Goal: Check status: Check status

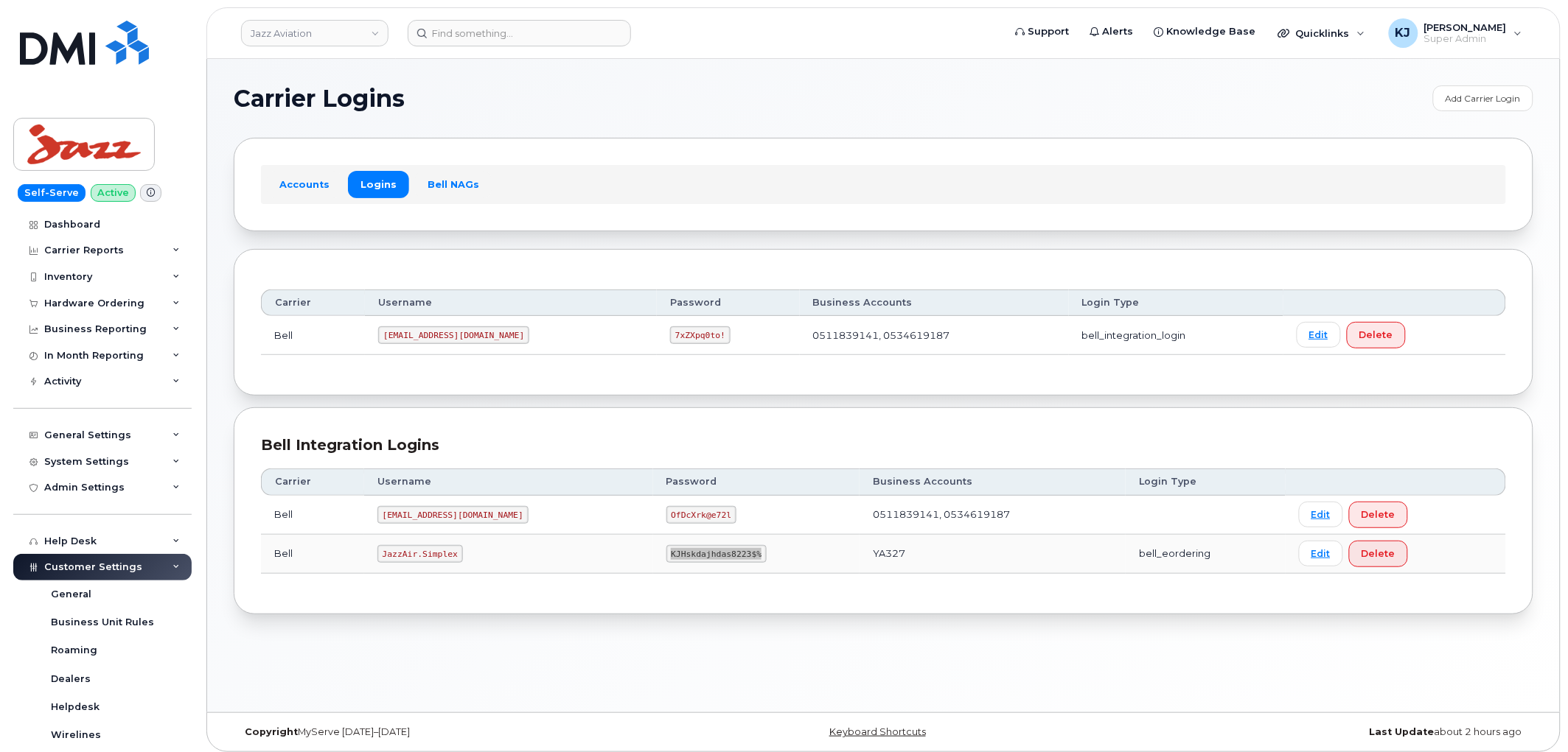
scroll to position [384, 0]
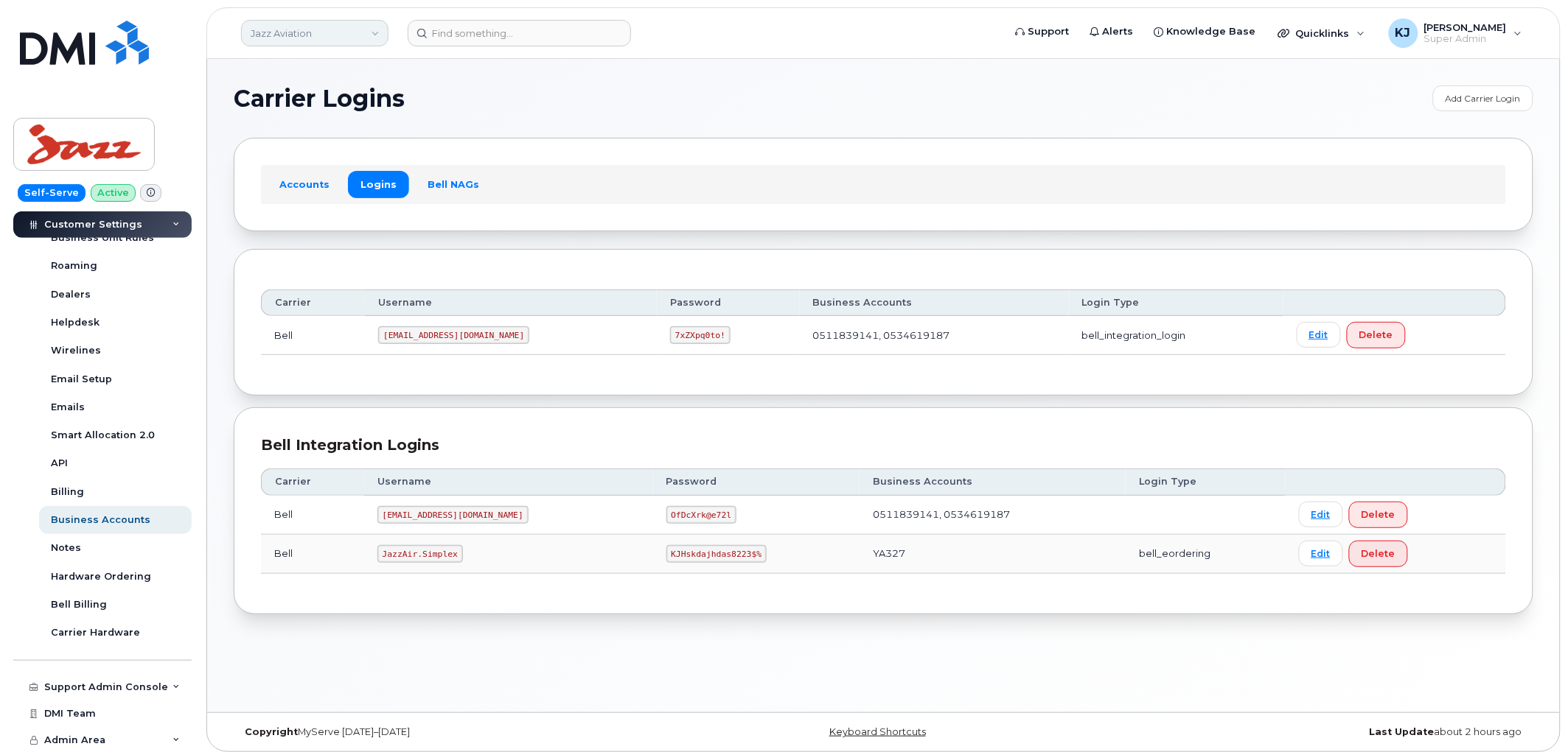
click at [299, 41] on link "Jazz Aviation" at bounding box center [314, 32] width 147 height 26
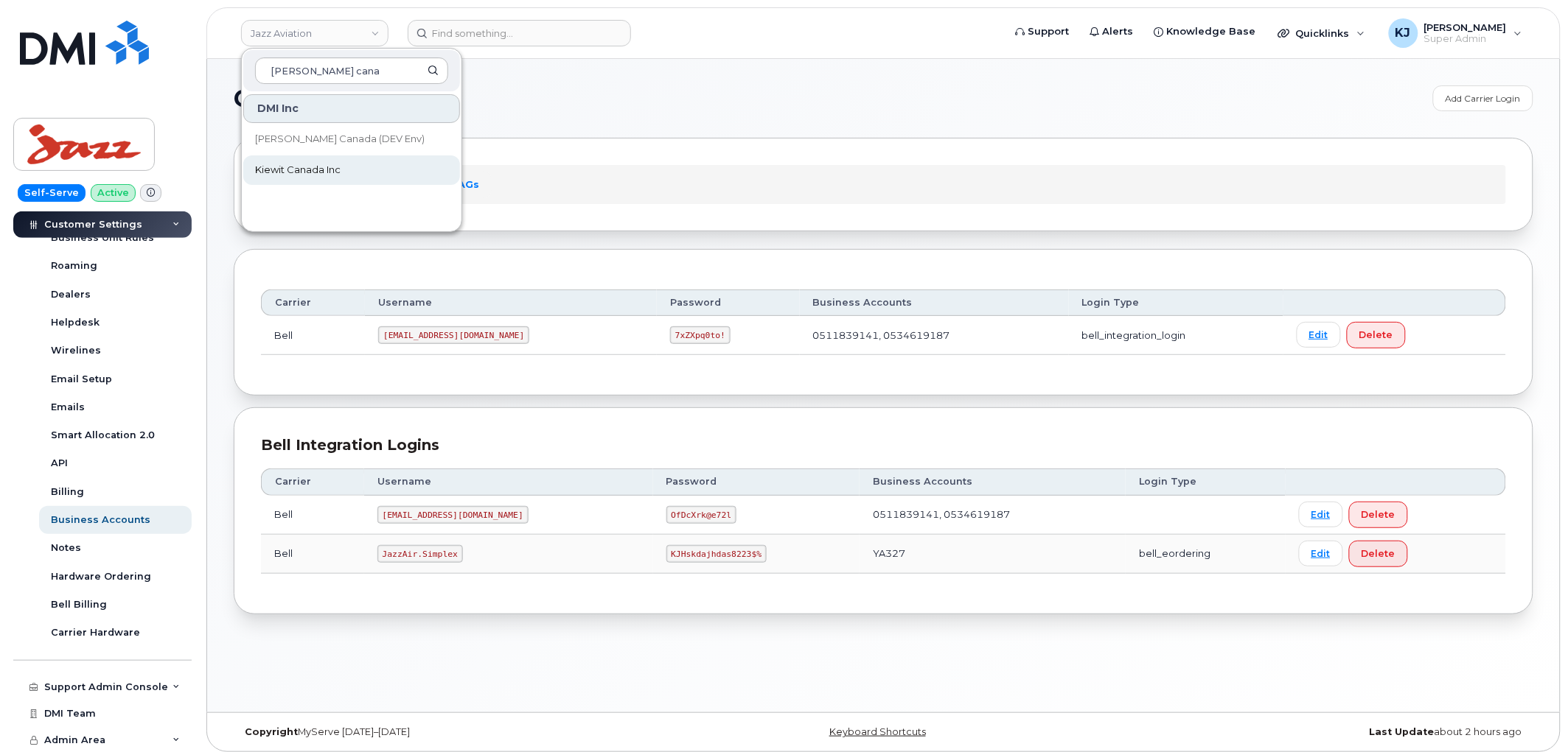
type input "Kiewit cana"
click at [385, 168] on link "Kiewit Canada Inc" at bounding box center [351, 169] width 216 height 30
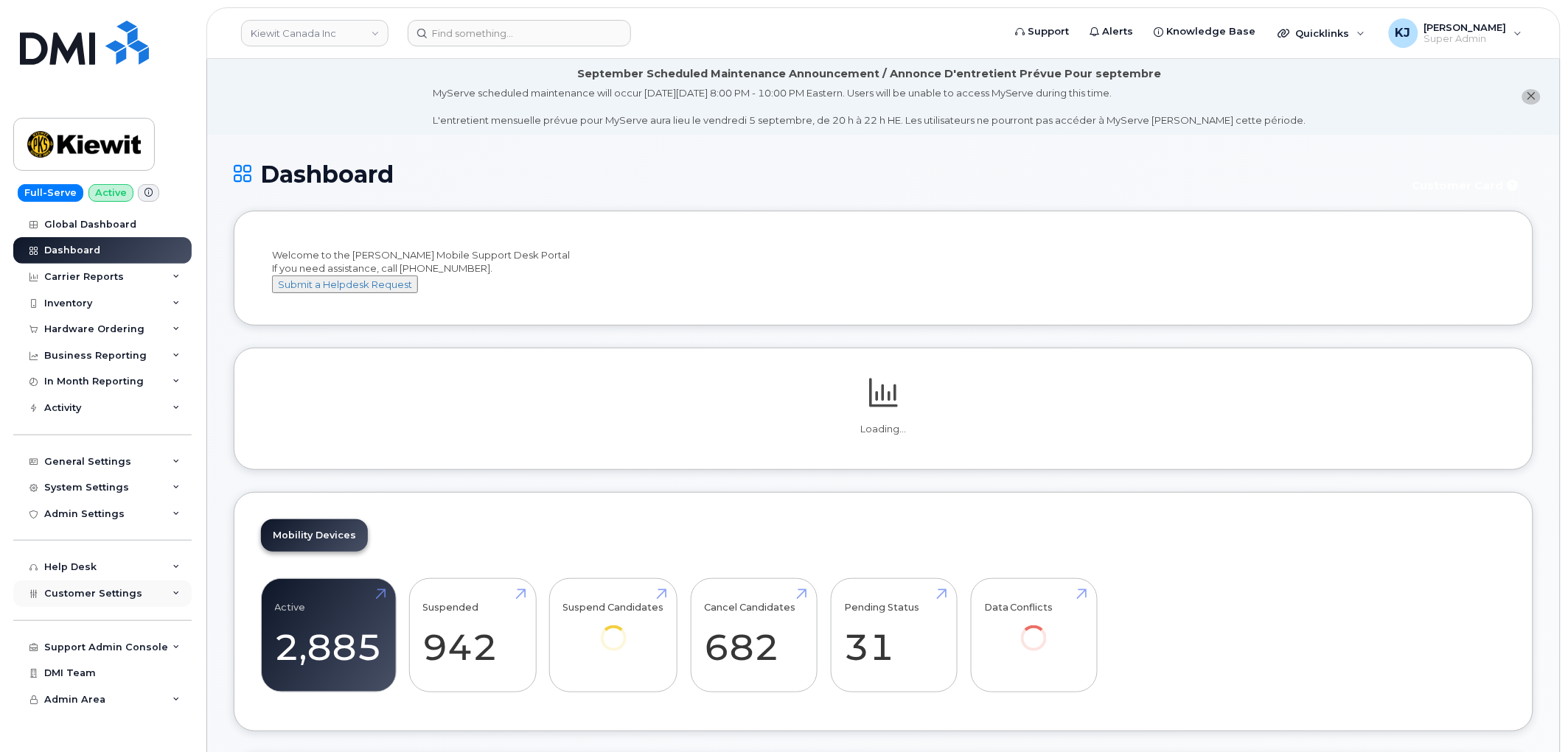
scroll to position [239, 0]
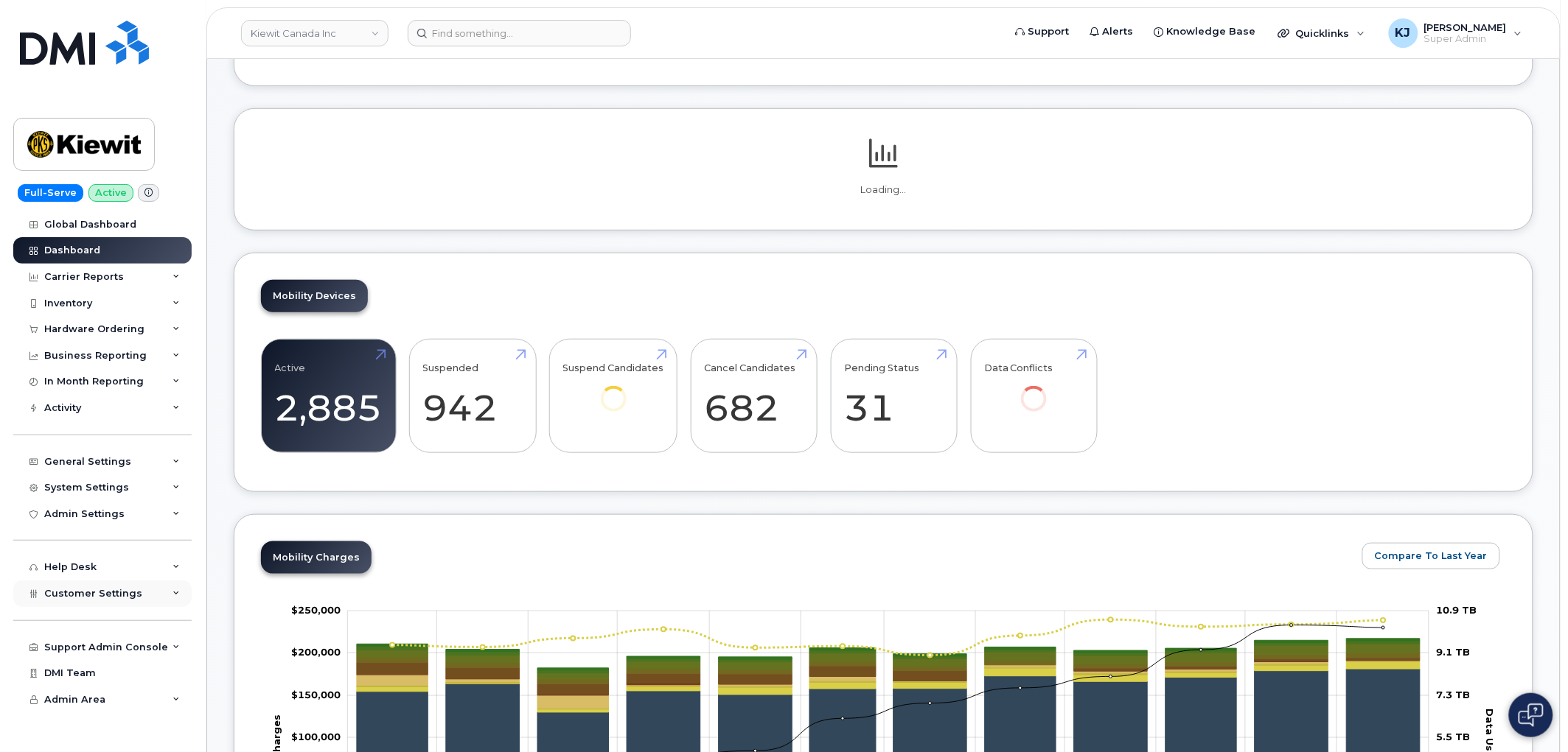
click at [142, 597] on div "Customer Settings" at bounding box center [102, 594] width 178 height 26
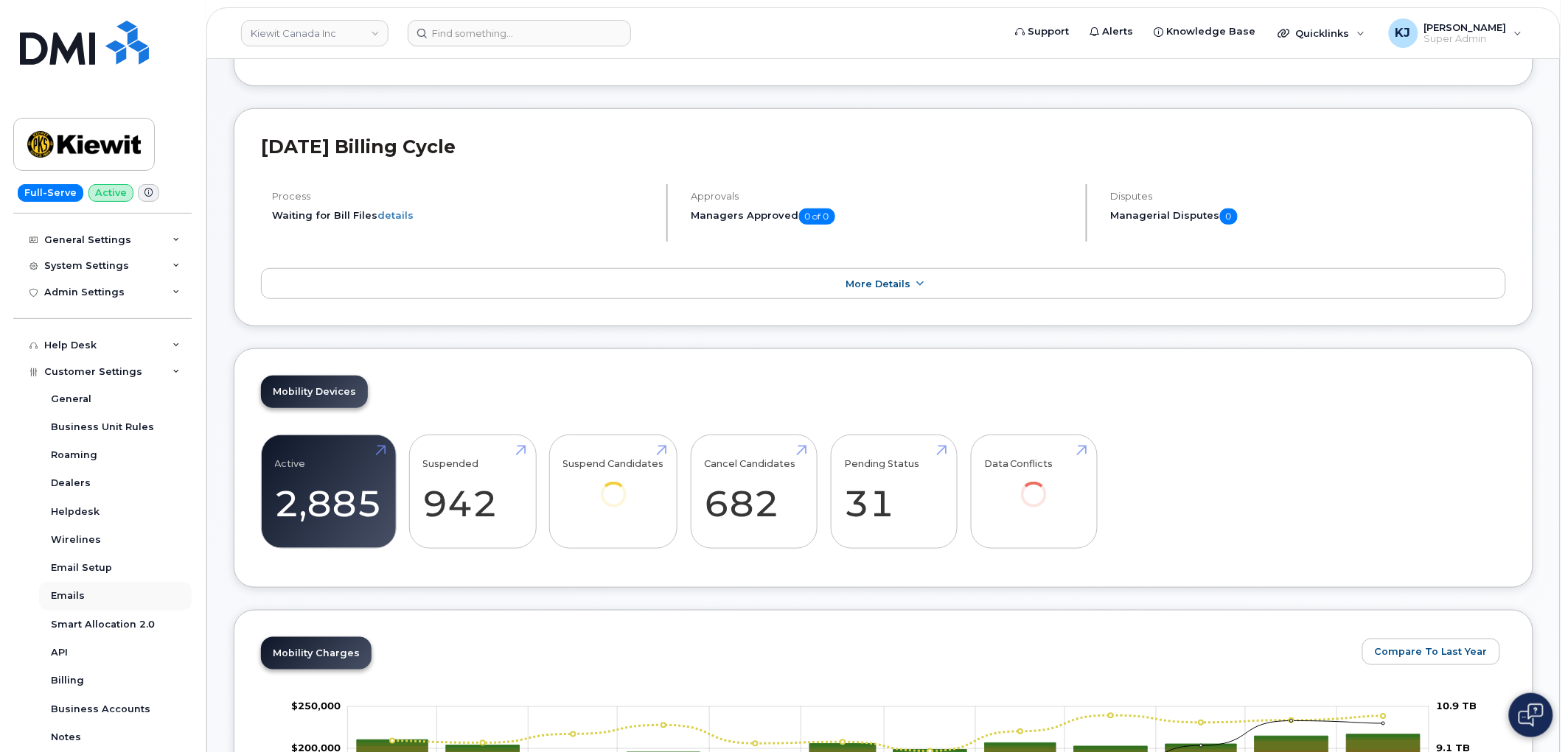
scroll to position [245, 0]
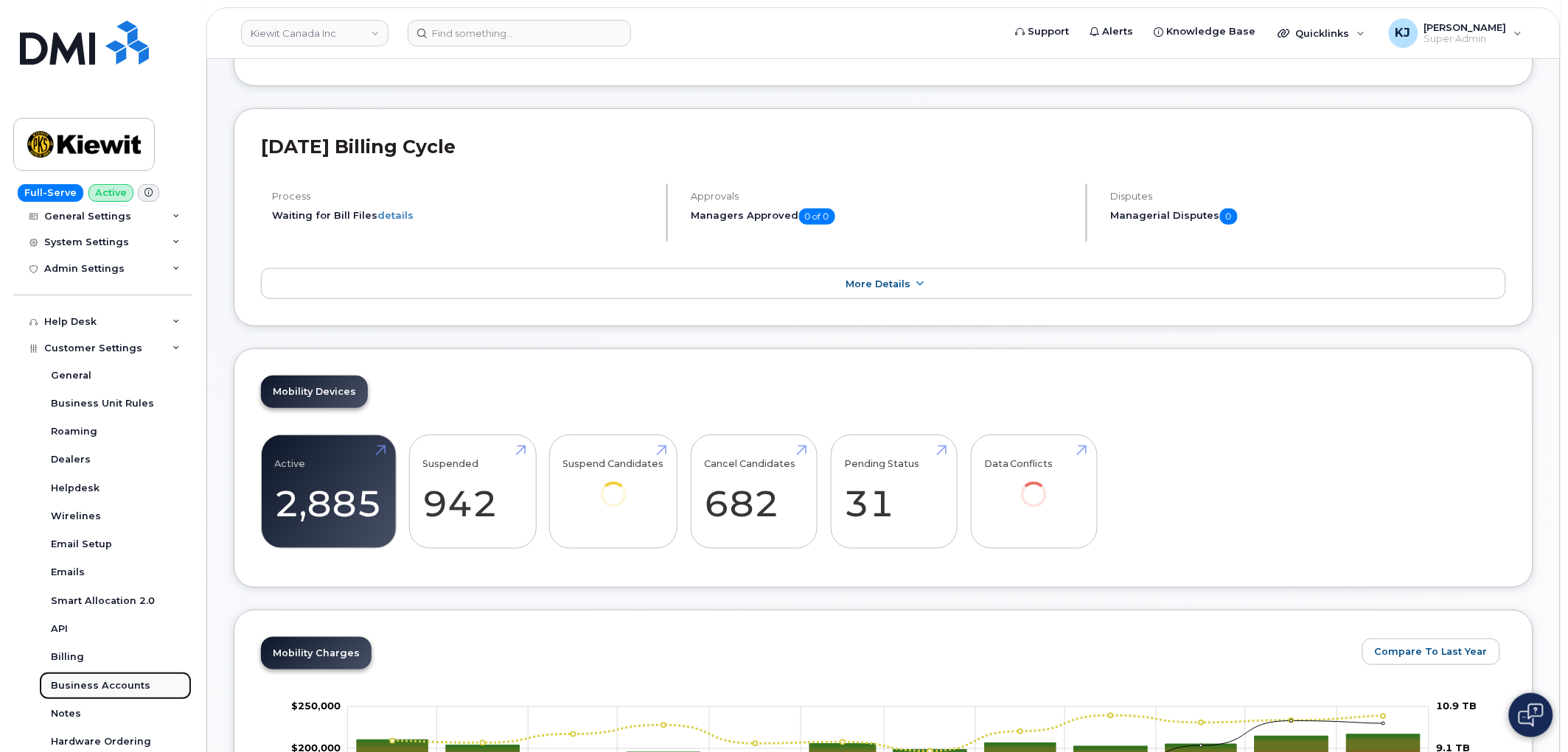
click at [119, 679] on div "Business Accounts" at bounding box center [101, 686] width 100 height 14
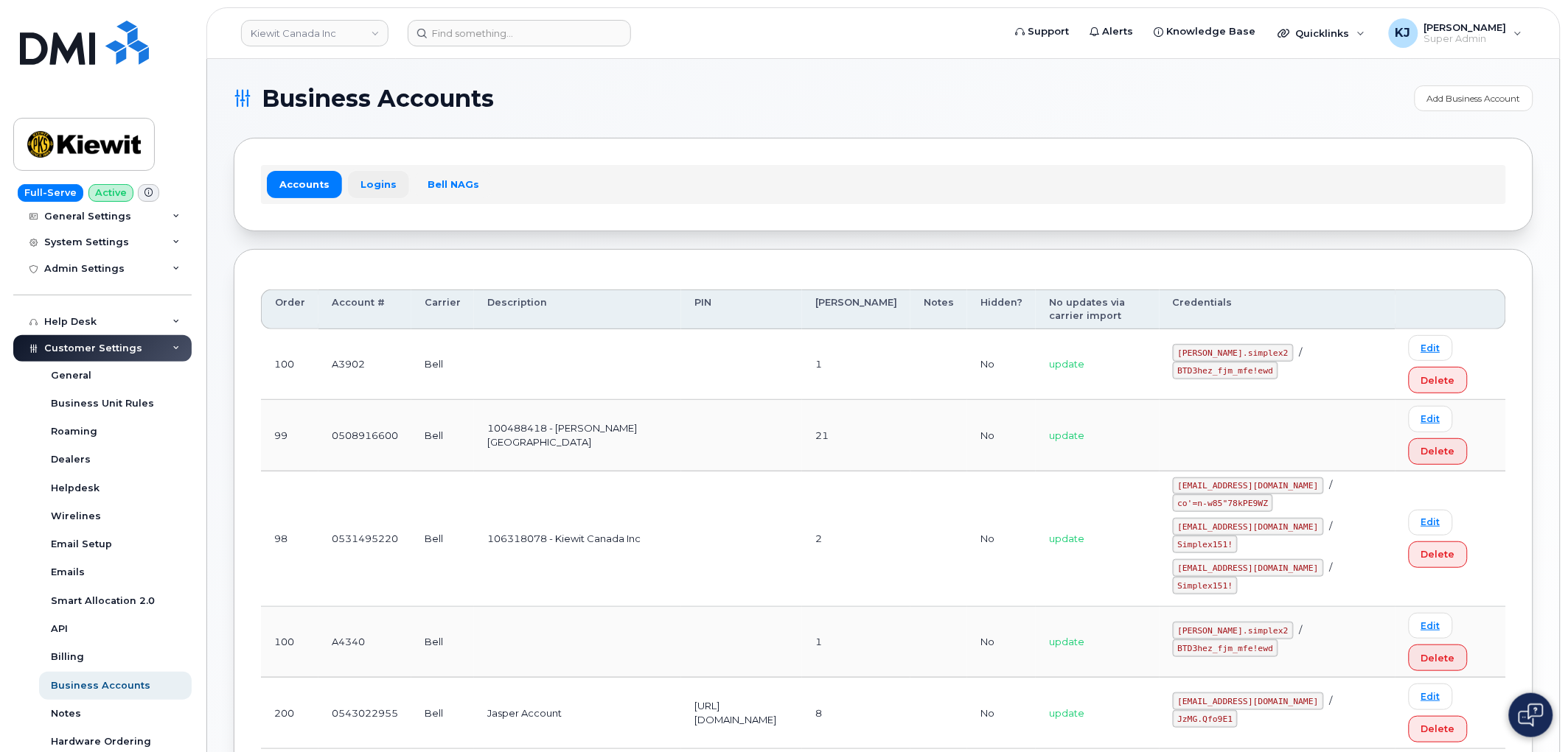
click at [372, 181] on link "Logins" at bounding box center [378, 184] width 61 height 26
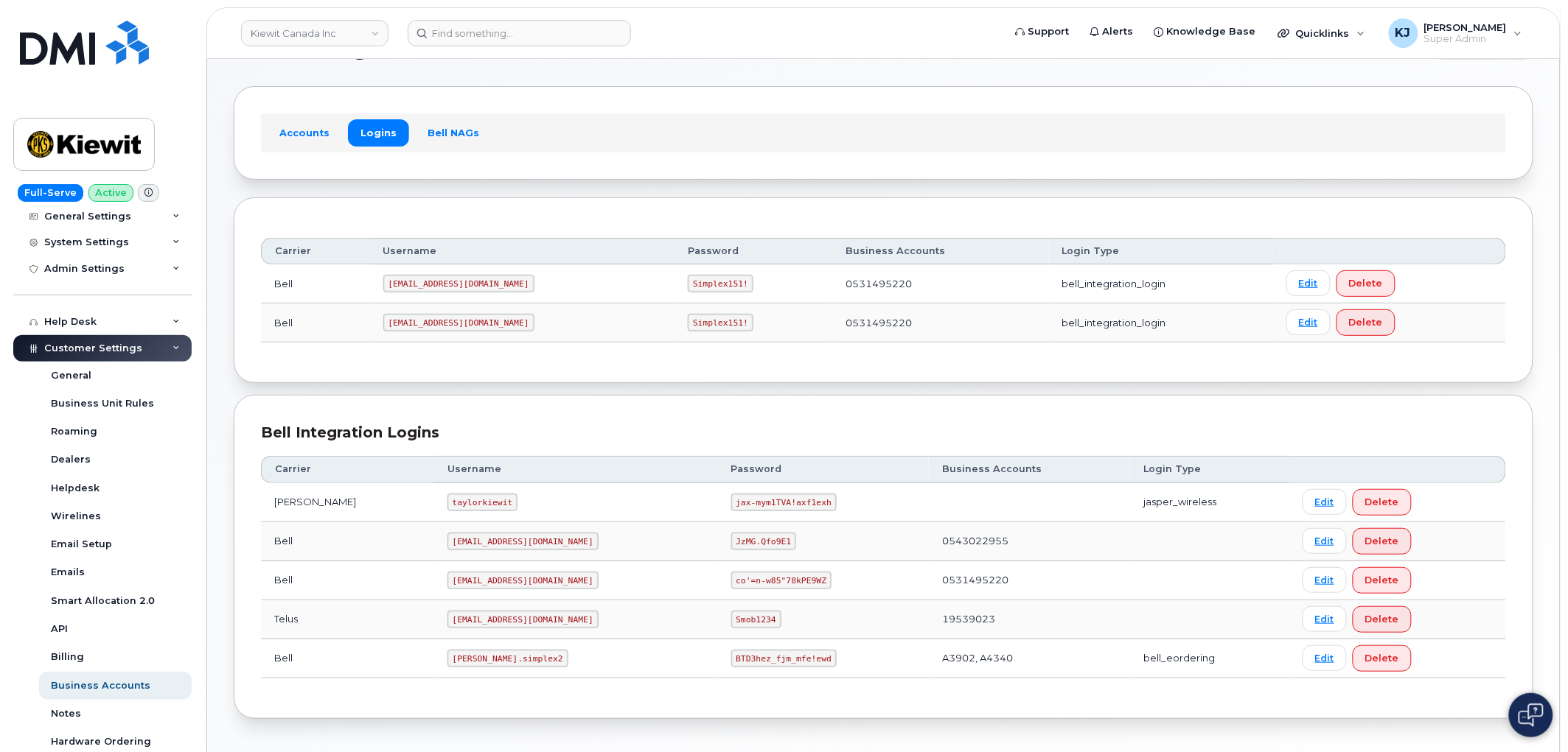
scroll to position [105, 0]
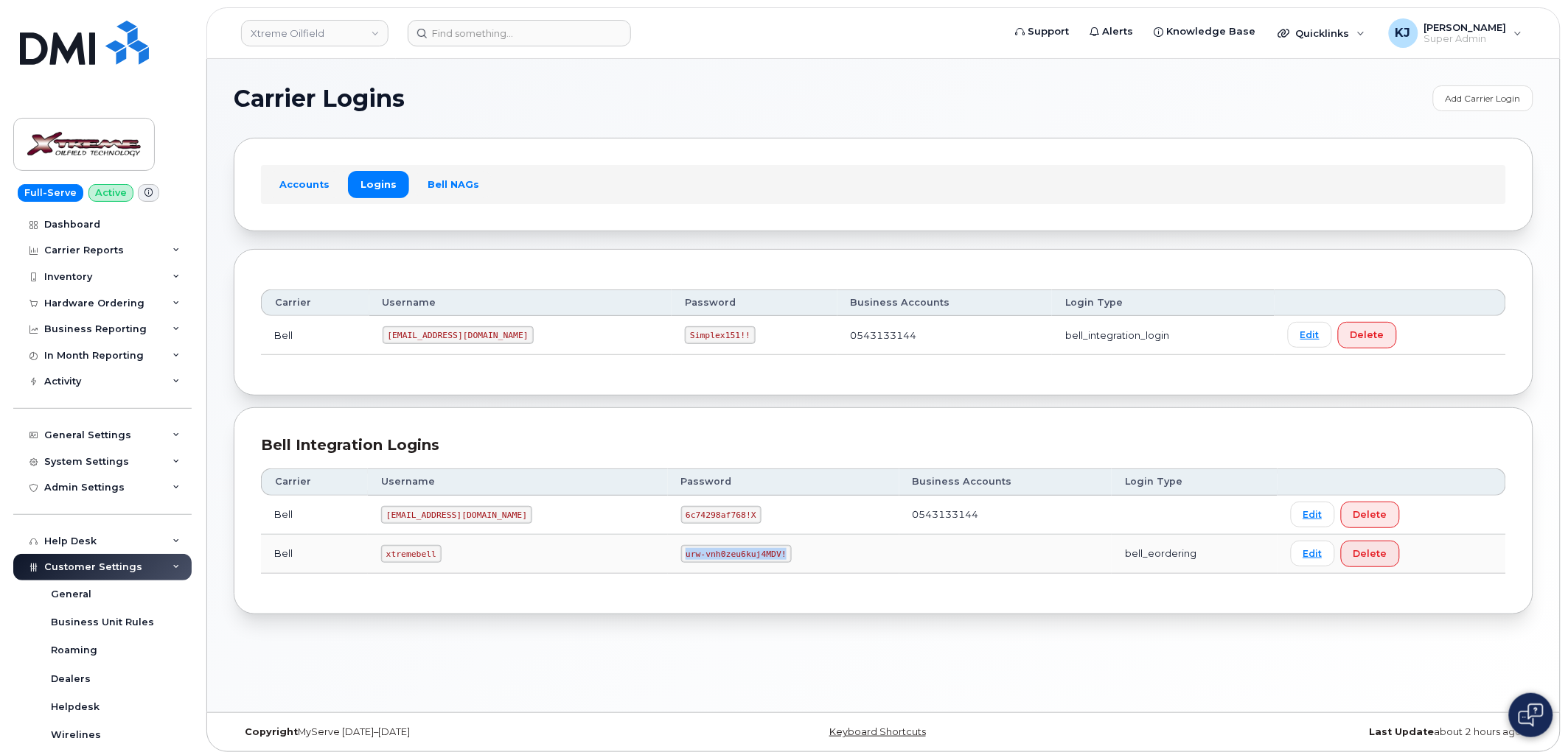
scroll to position [327, 0]
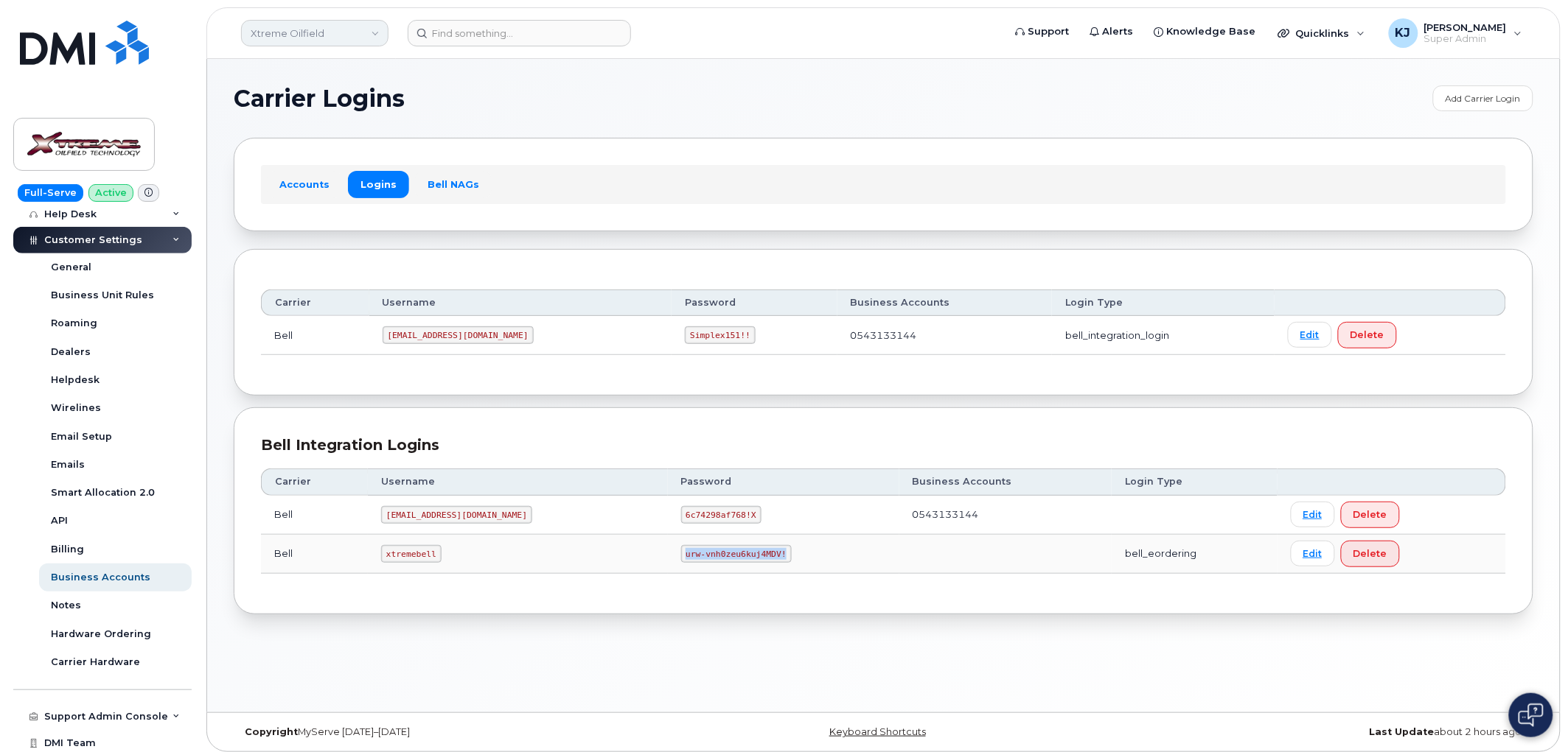
click at [299, 27] on link "Xtreme Oilfield" at bounding box center [314, 32] width 147 height 26
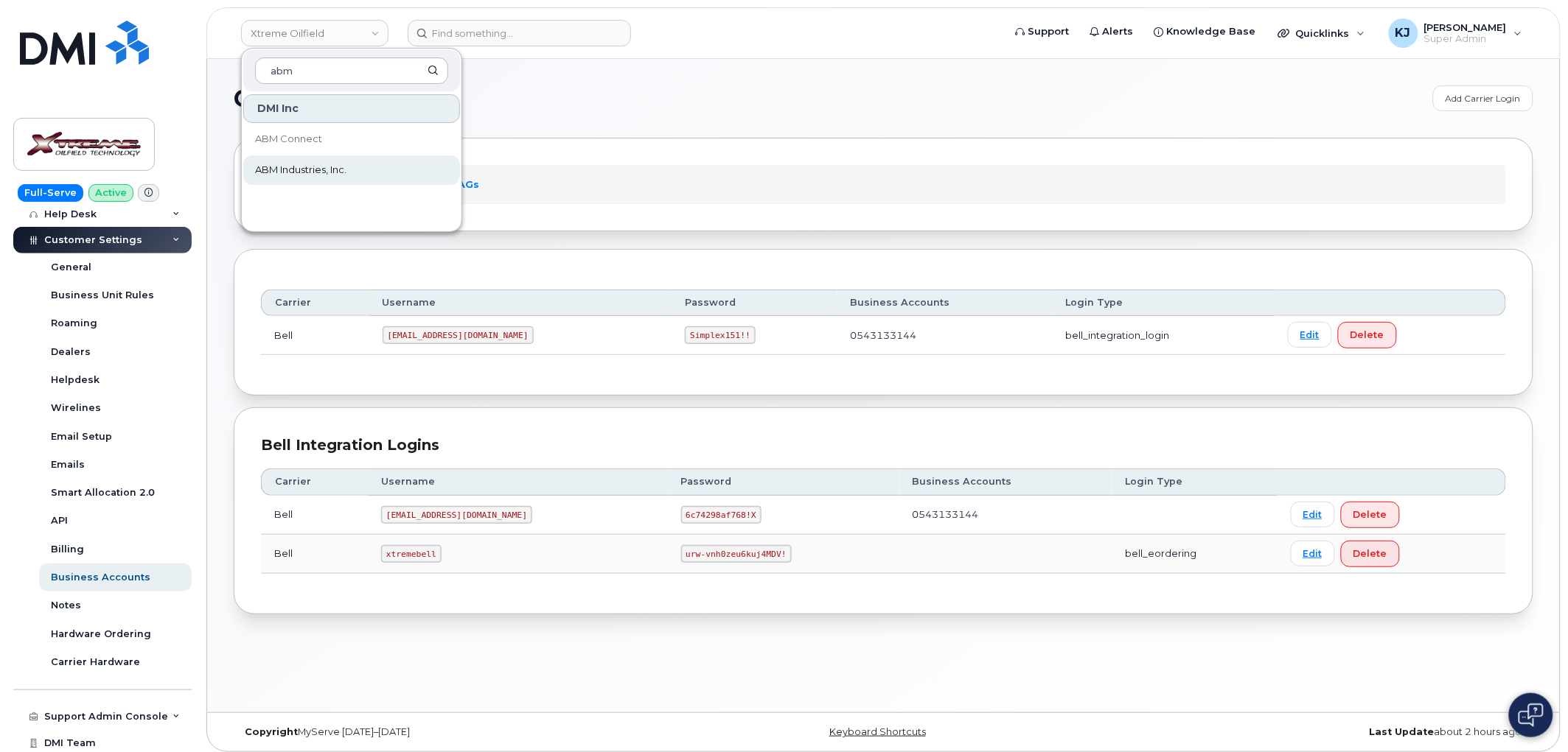
type input "abm"
click at [322, 178] on link "ABM Industries, Inc." at bounding box center [351, 169] width 216 height 30
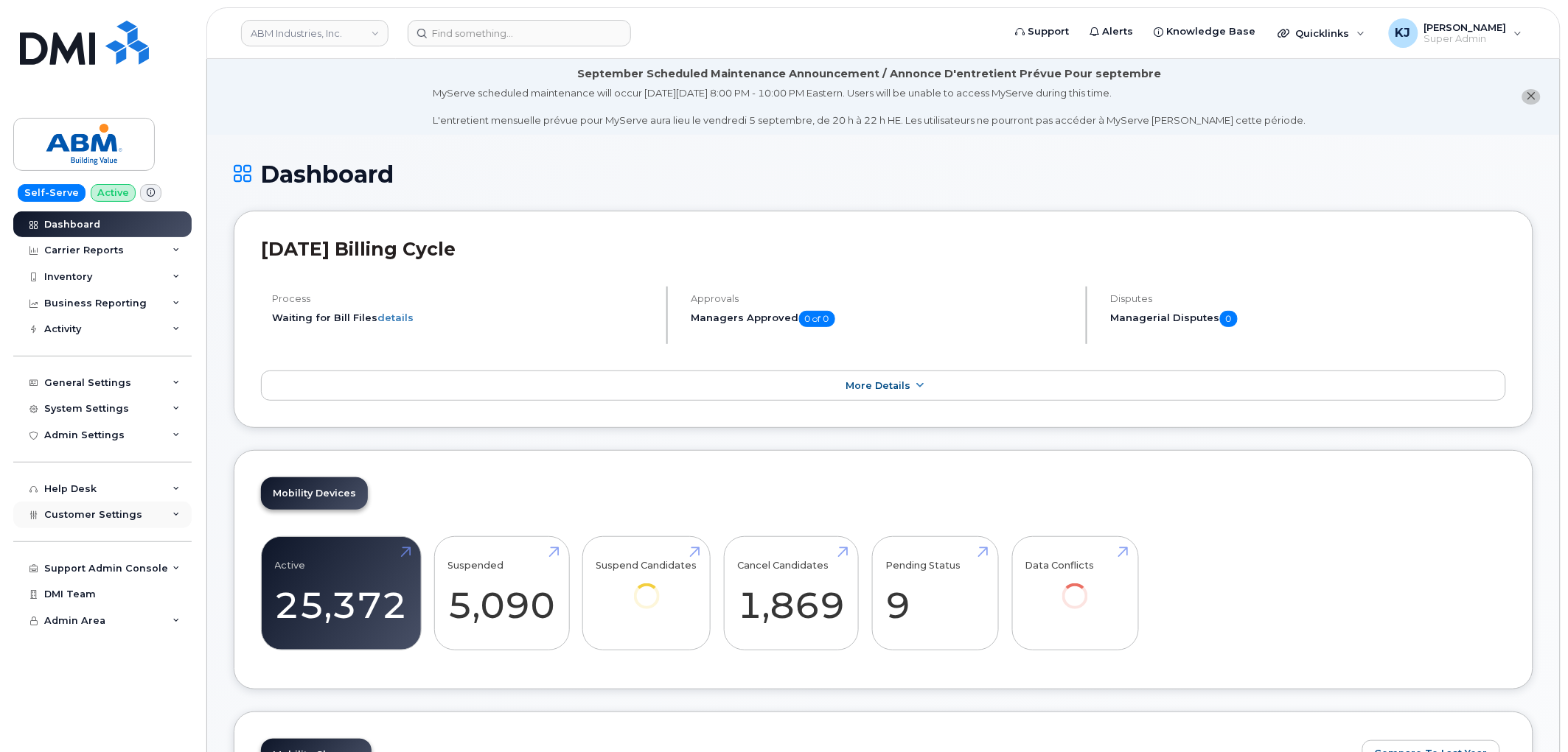
click at [116, 520] on div "Customer Settings" at bounding box center [102, 514] width 178 height 26
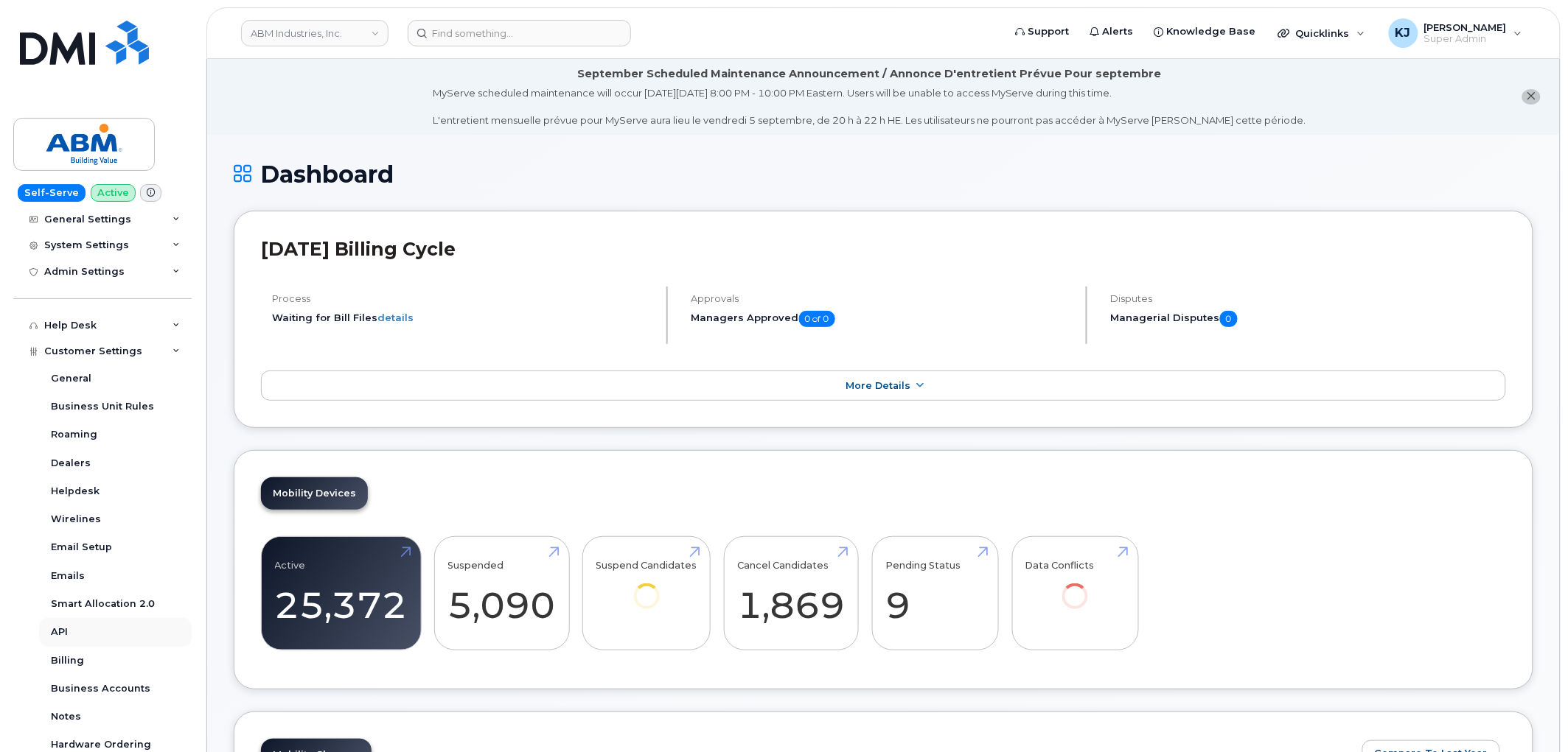
scroll to position [245, 0]
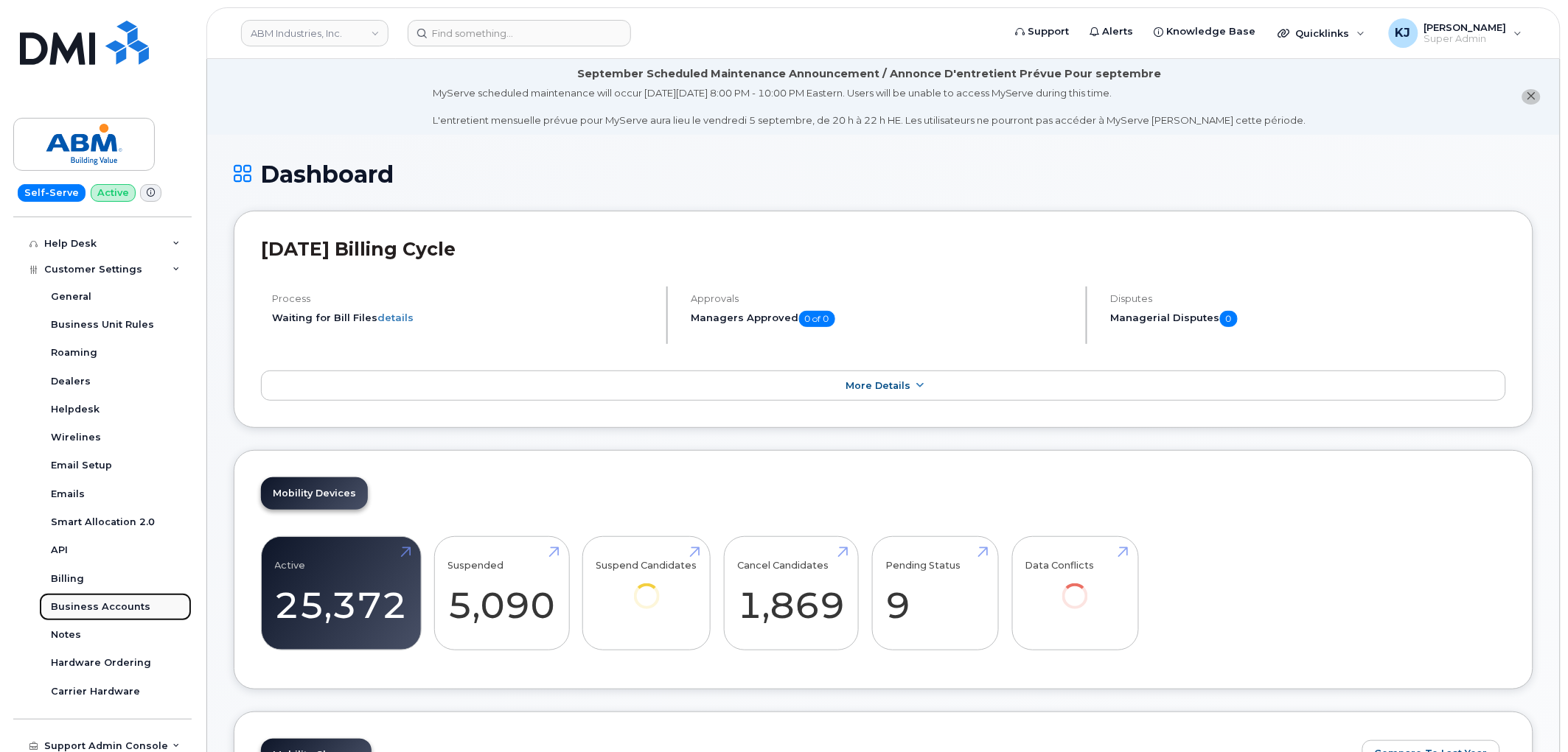
click at [108, 605] on div "Business Accounts" at bounding box center [101, 607] width 100 height 14
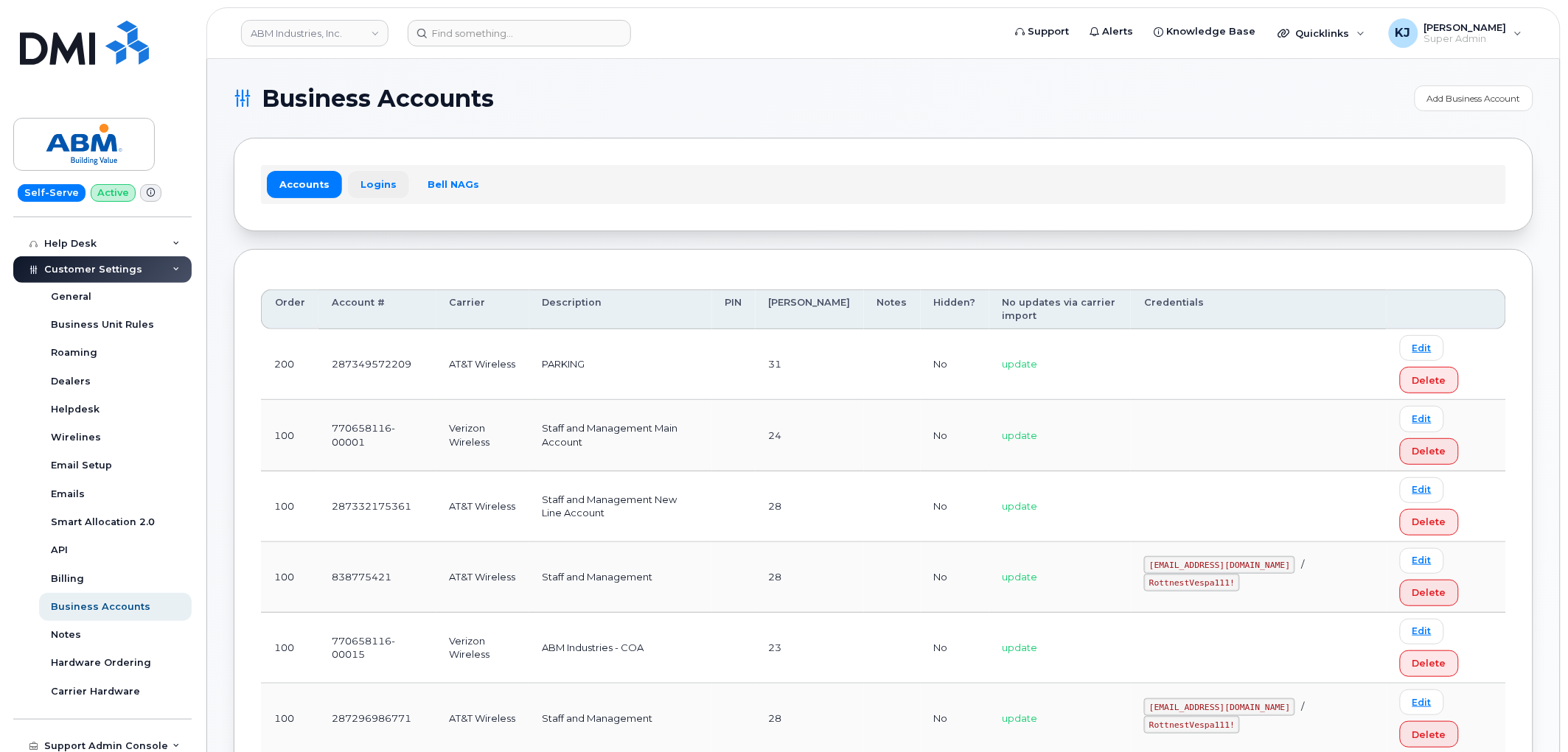
click at [371, 187] on link "Logins" at bounding box center [378, 184] width 61 height 26
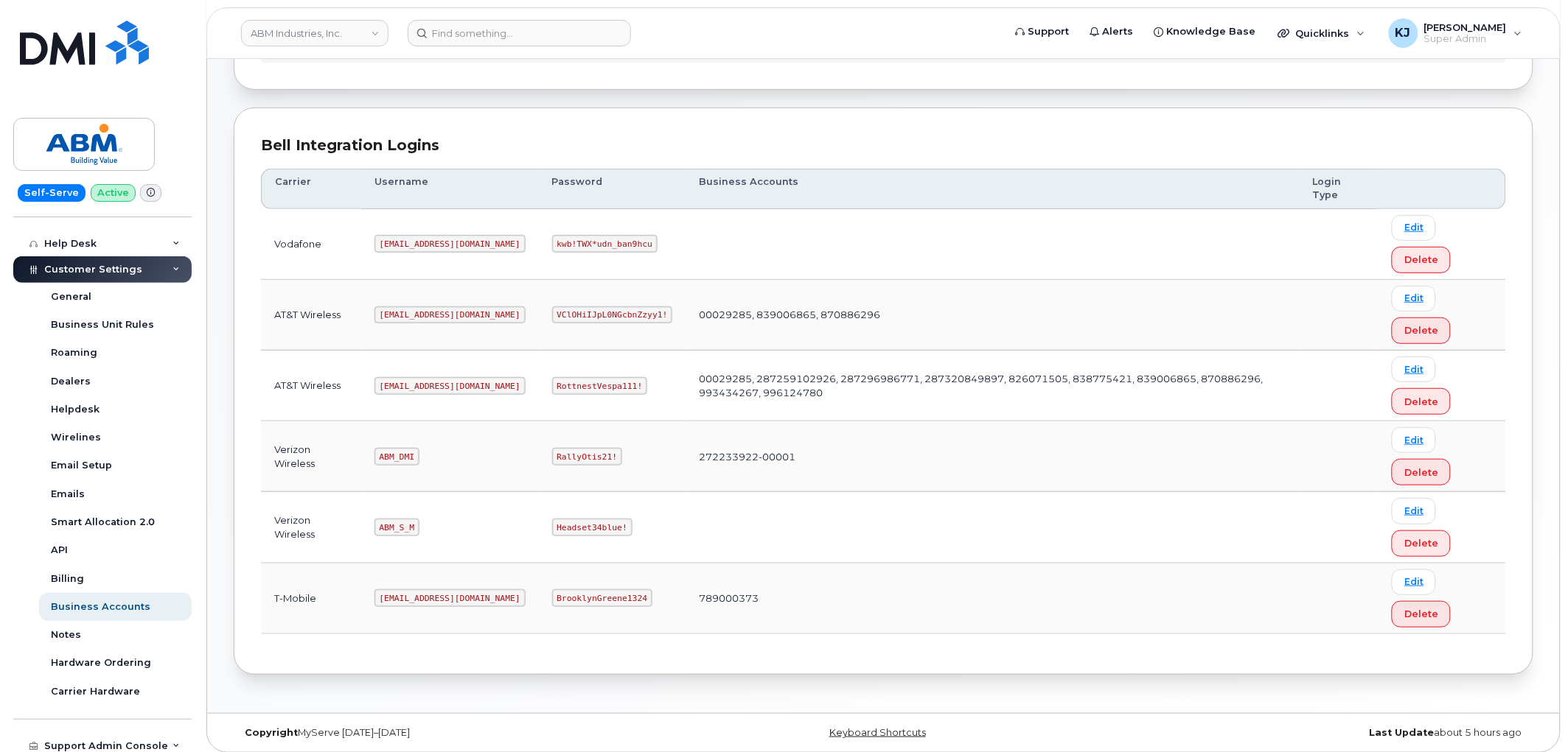
scroll to position [151, 0]
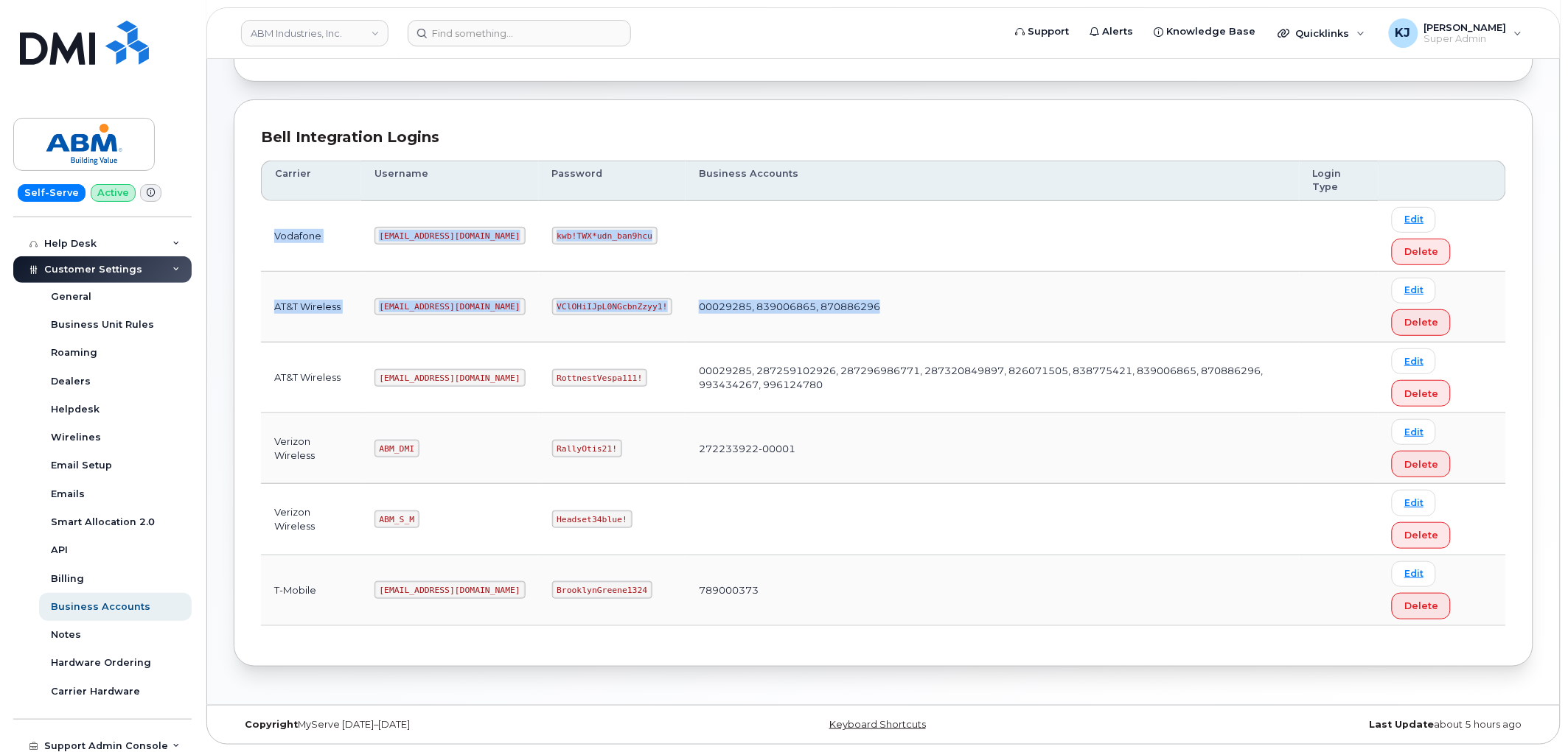
drag, startPoint x: 855, startPoint y: 306, endPoint x: 268, endPoint y: 216, distance: 593.9
click at [268, 216] on tbody "Vodafone tphillips@dminc.com kwb!TWX*udn_ban9hcu Edit Delete AT&T Wireless tphi…" at bounding box center [883, 413] width 1245 height 425
click at [706, 248] on td at bounding box center [992, 236] width 614 height 71
click at [691, 273] on td "00029285, 839006865, 870886296" at bounding box center [992, 307] width 614 height 71
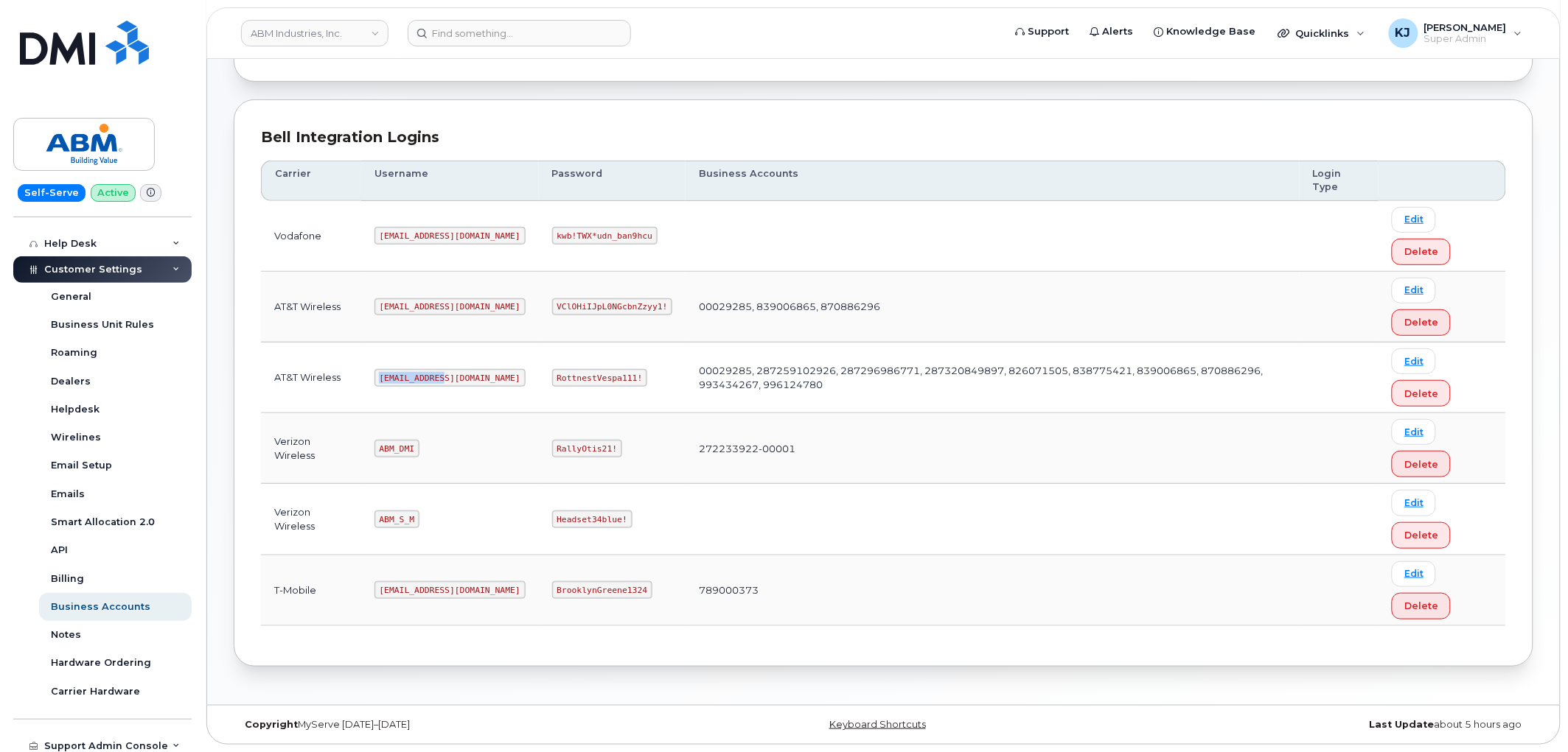
drag, startPoint x: 442, startPoint y: 373, endPoint x: 378, endPoint y: 376, distance: 64.1
click at [378, 376] on code "abm@dminc.com" at bounding box center [449, 377] width 151 height 18
copy code "abm@dminc.com"
drag, startPoint x: 504, startPoint y: 371, endPoint x: 584, endPoint y: 379, distance: 80.4
click at [584, 379] on code "RottnestVespa111!" at bounding box center [600, 377] width 95 height 18
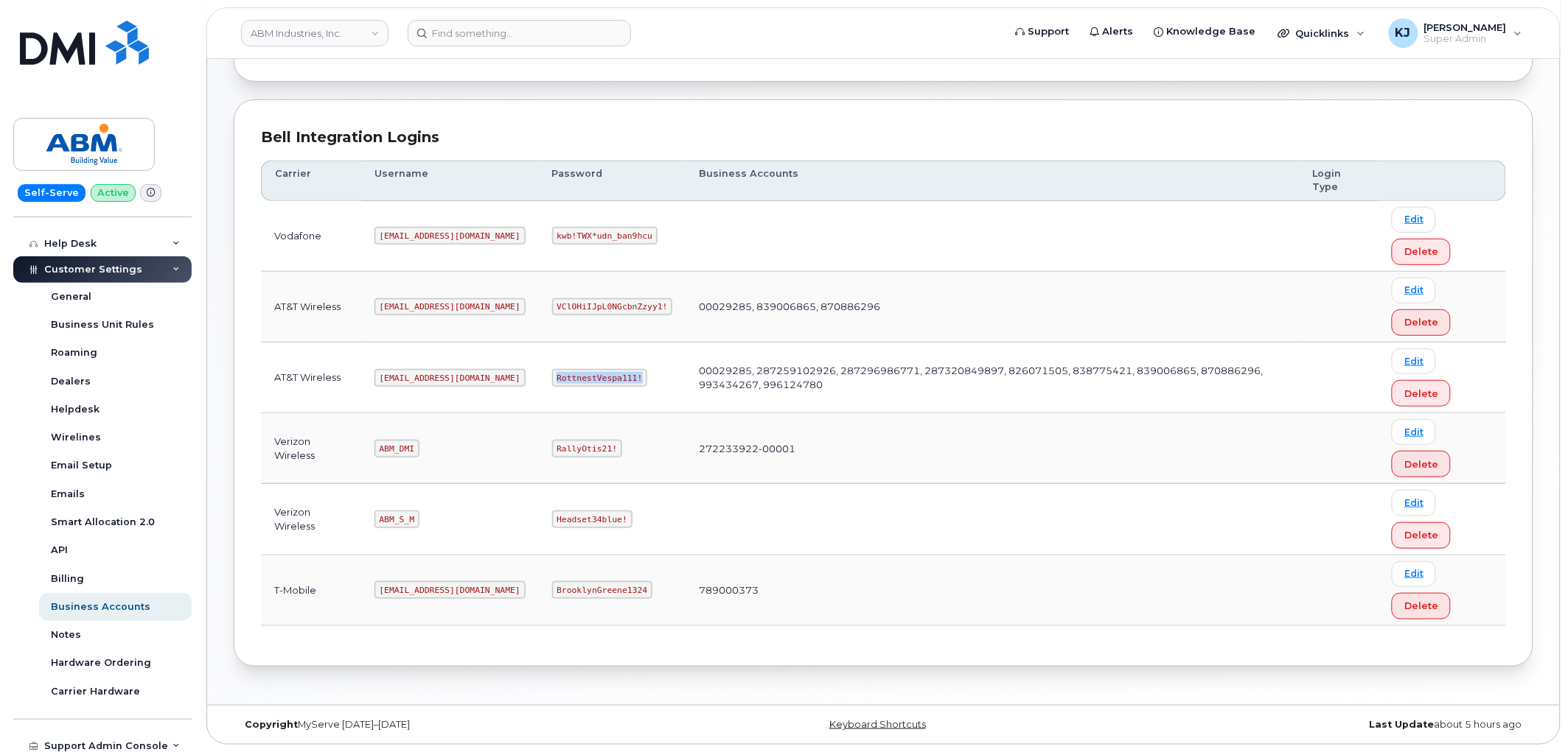
copy code "RottnestVespa111!"
drag, startPoint x: 381, startPoint y: 377, endPoint x: 424, endPoint y: 380, distance: 43.1
click at [437, 379] on code "abm@dminc.com" at bounding box center [449, 377] width 151 height 18
click at [363, 395] on td "abm@dminc.com" at bounding box center [450, 377] width 177 height 71
drag, startPoint x: 369, startPoint y: 370, endPoint x: 473, endPoint y: 387, distance: 105.4
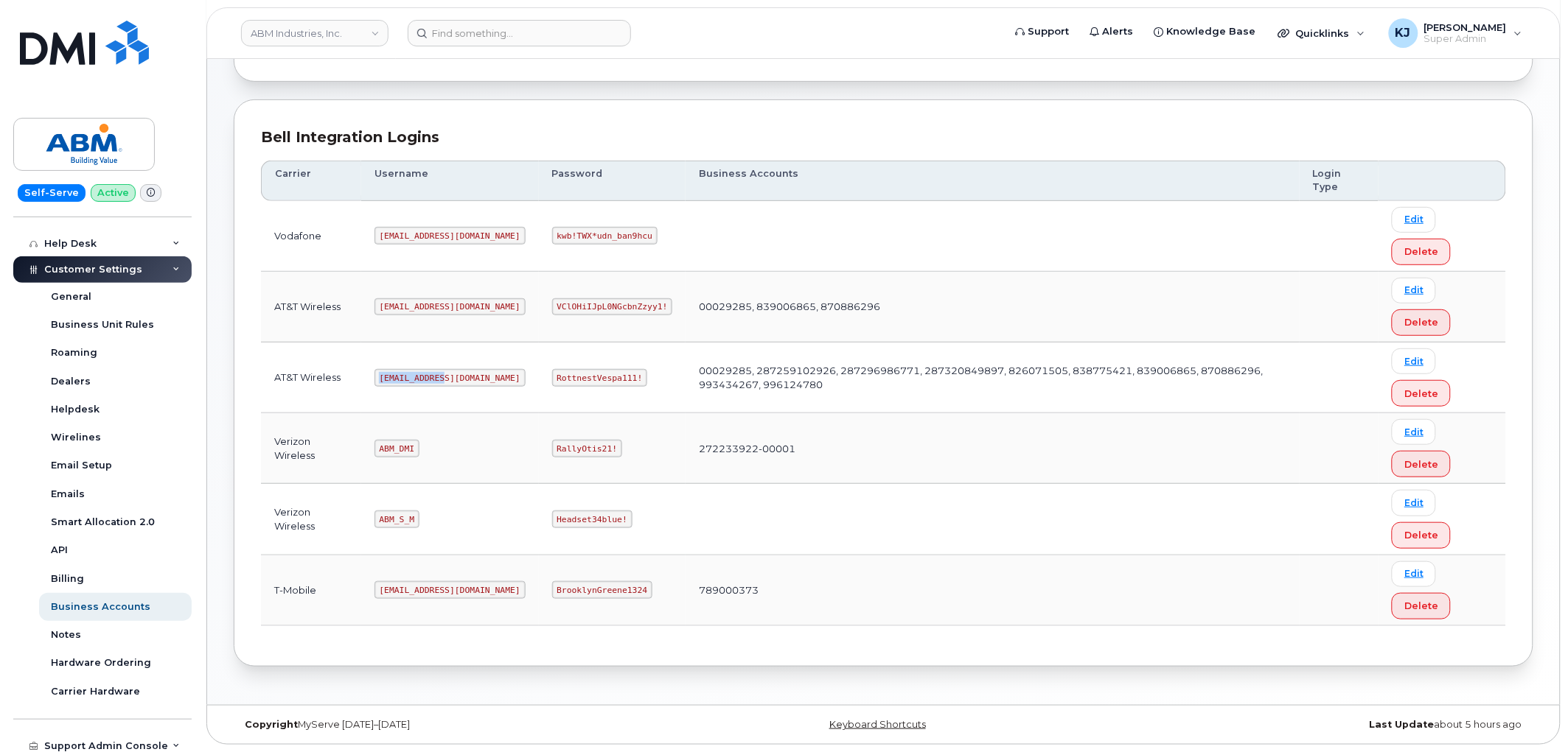
click at [473, 387] on td "abm@dminc.com" at bounding box center [450, 377] width 177 height 71
copy code "abm@dminc.com"
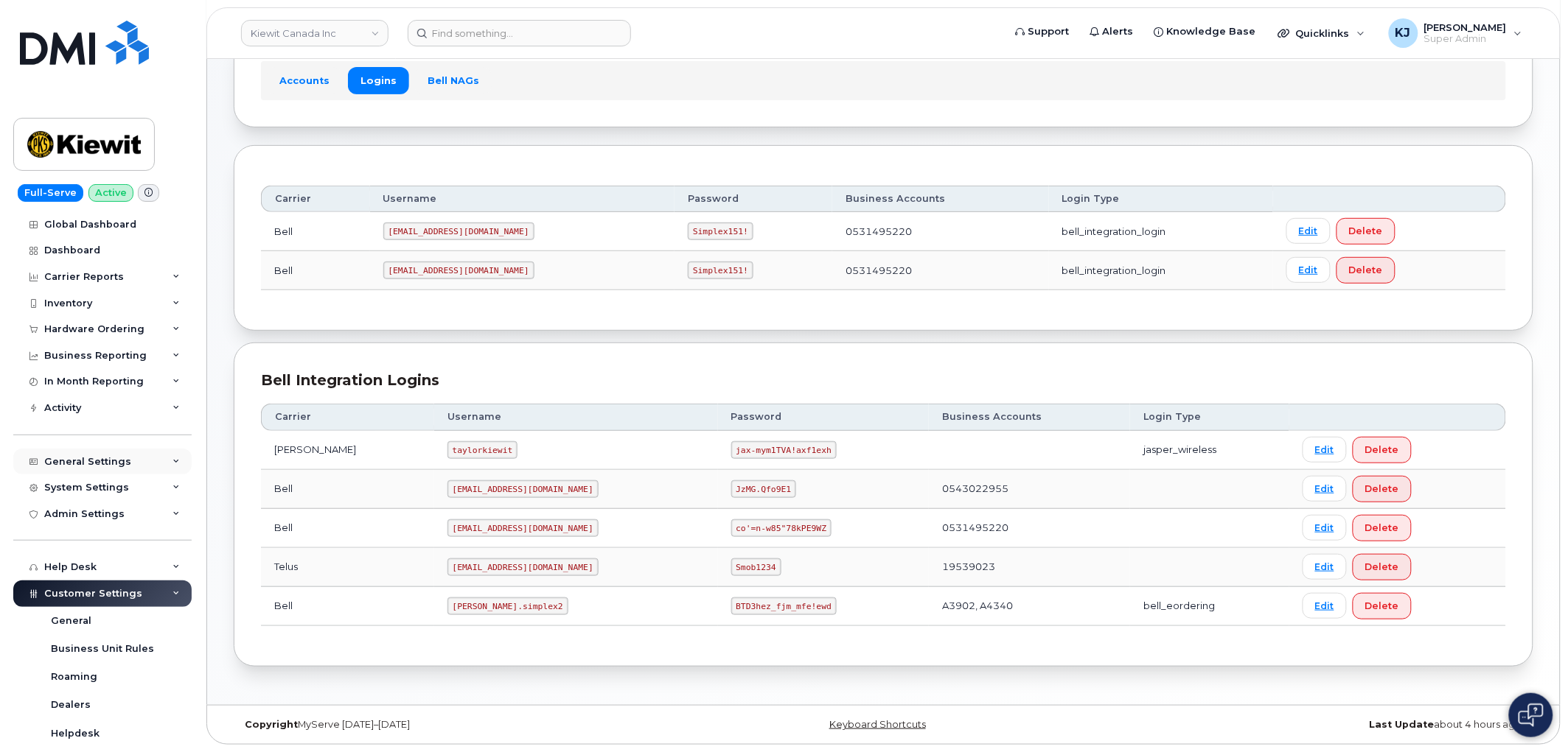
click at [97, 466] on div "General Settings" at bounding box center [88, 462] width 87 height 12
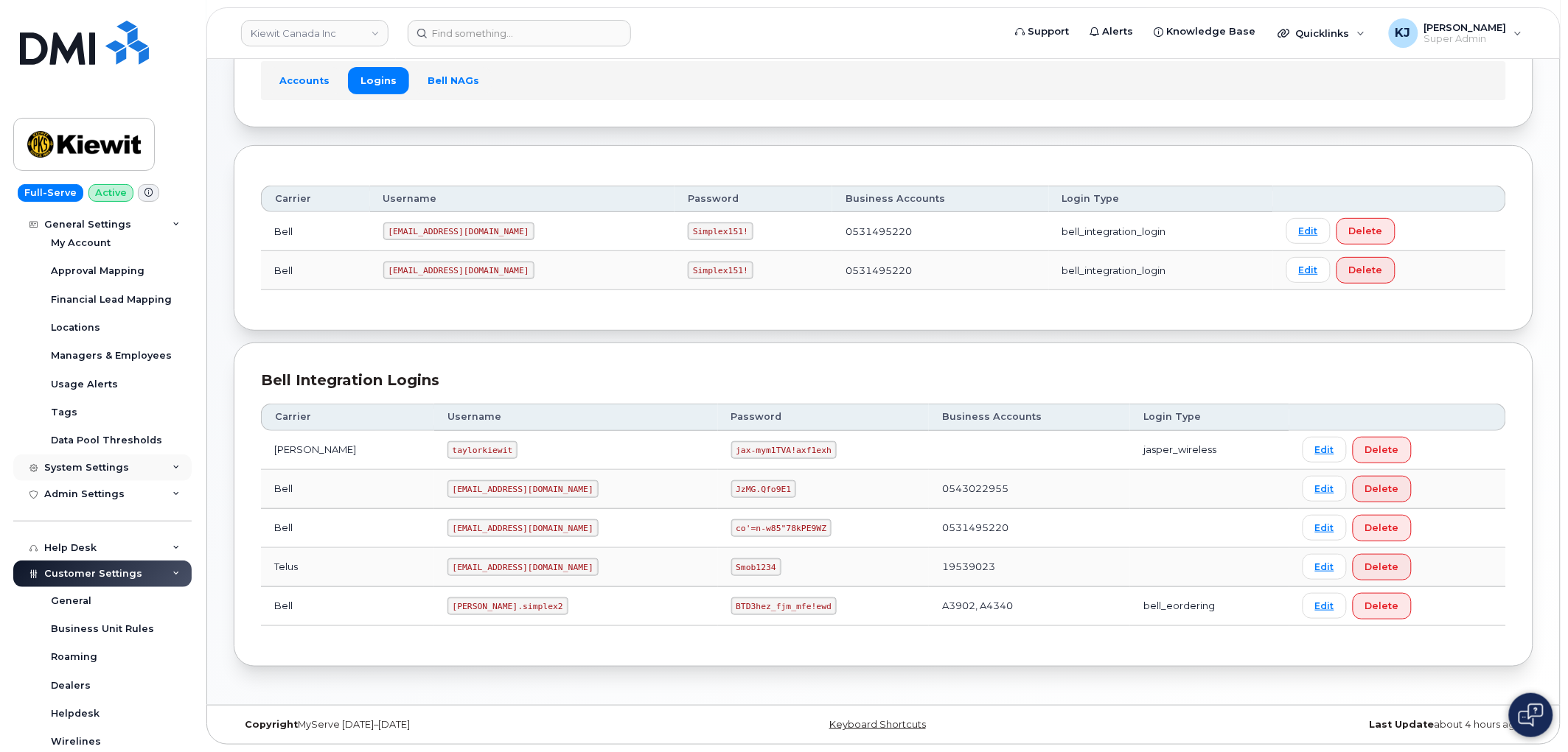
scroll to position [164, 0]
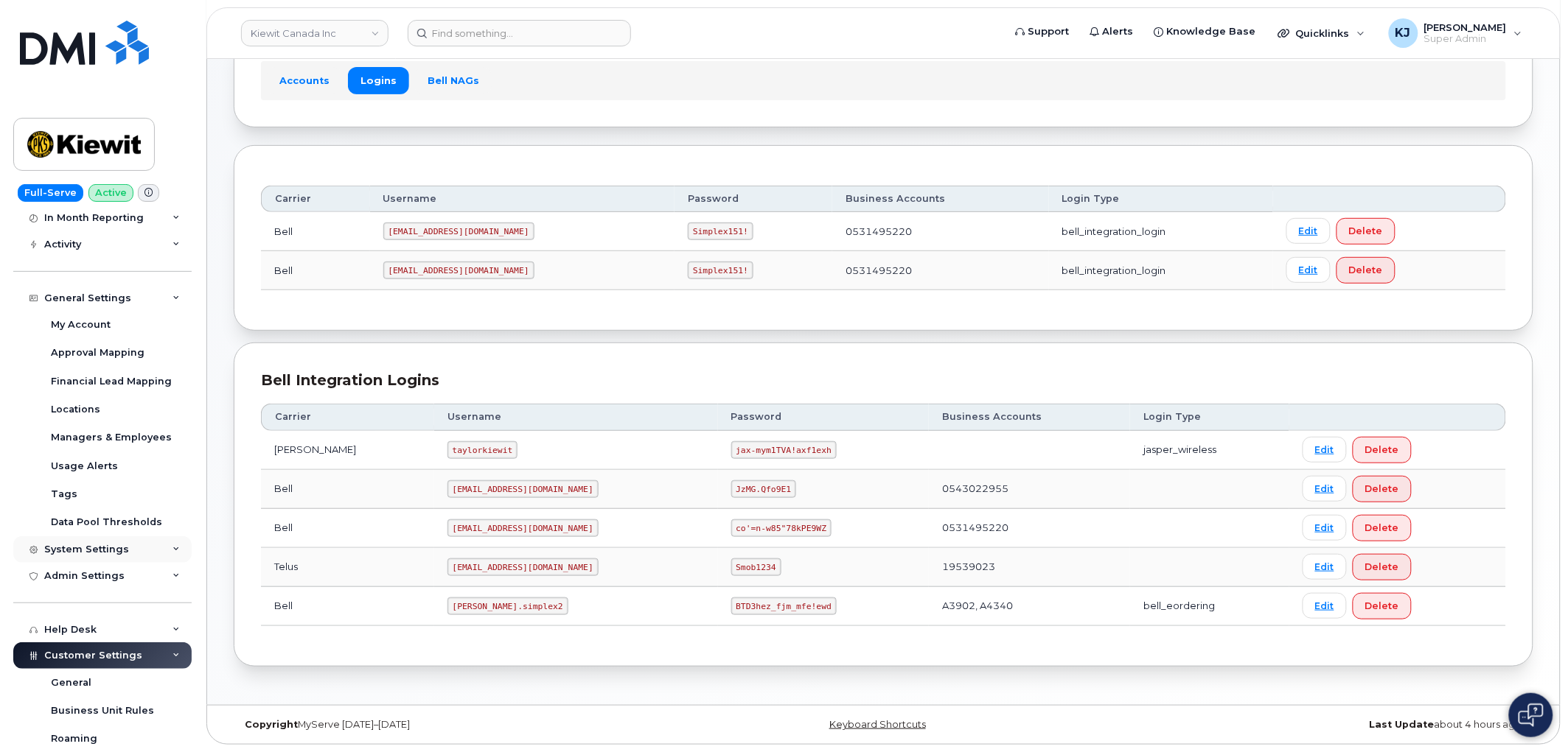
click at [93, 556] on div "System Settings" at bounding box center [102, 549] width 178 height 26
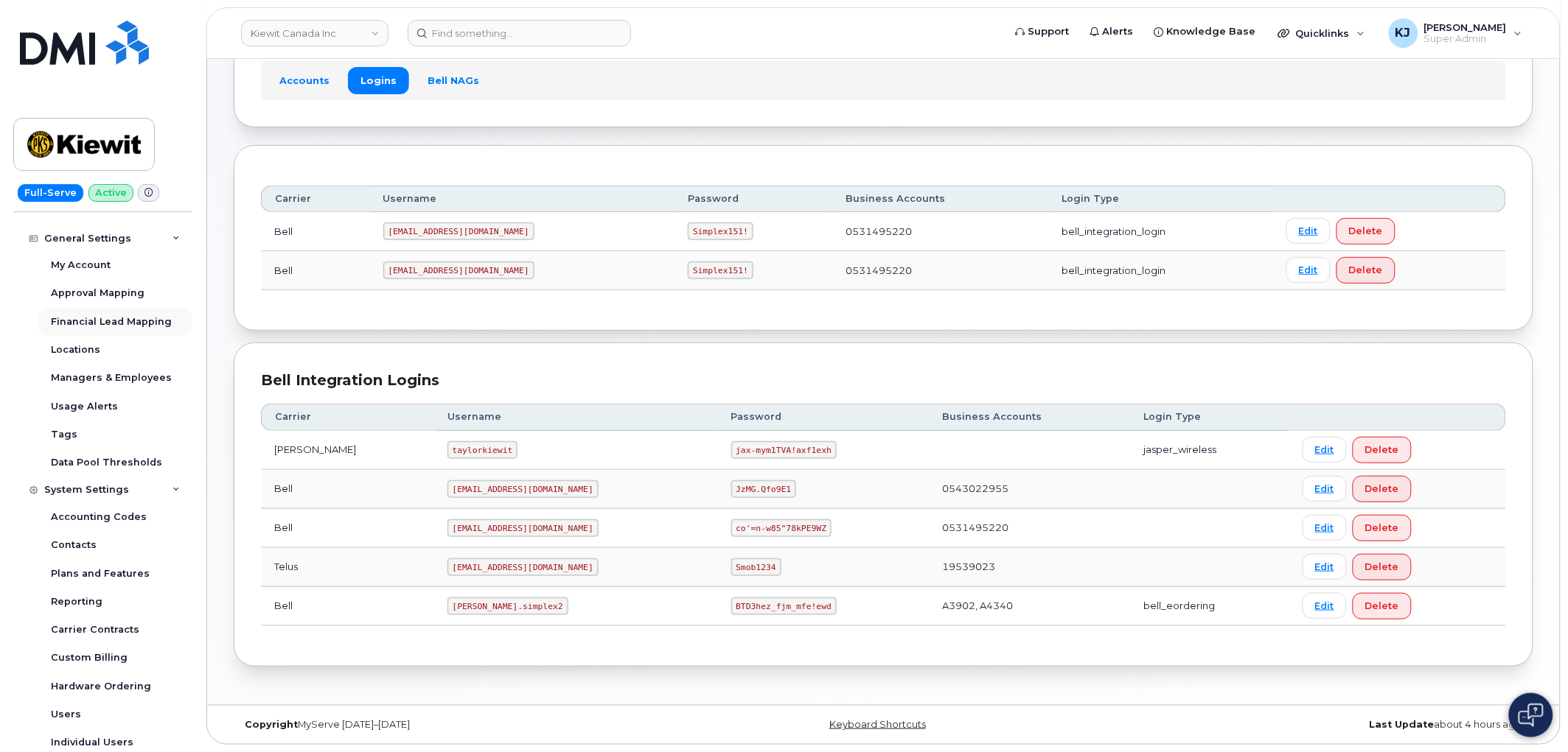
scroll to position [82, 0]
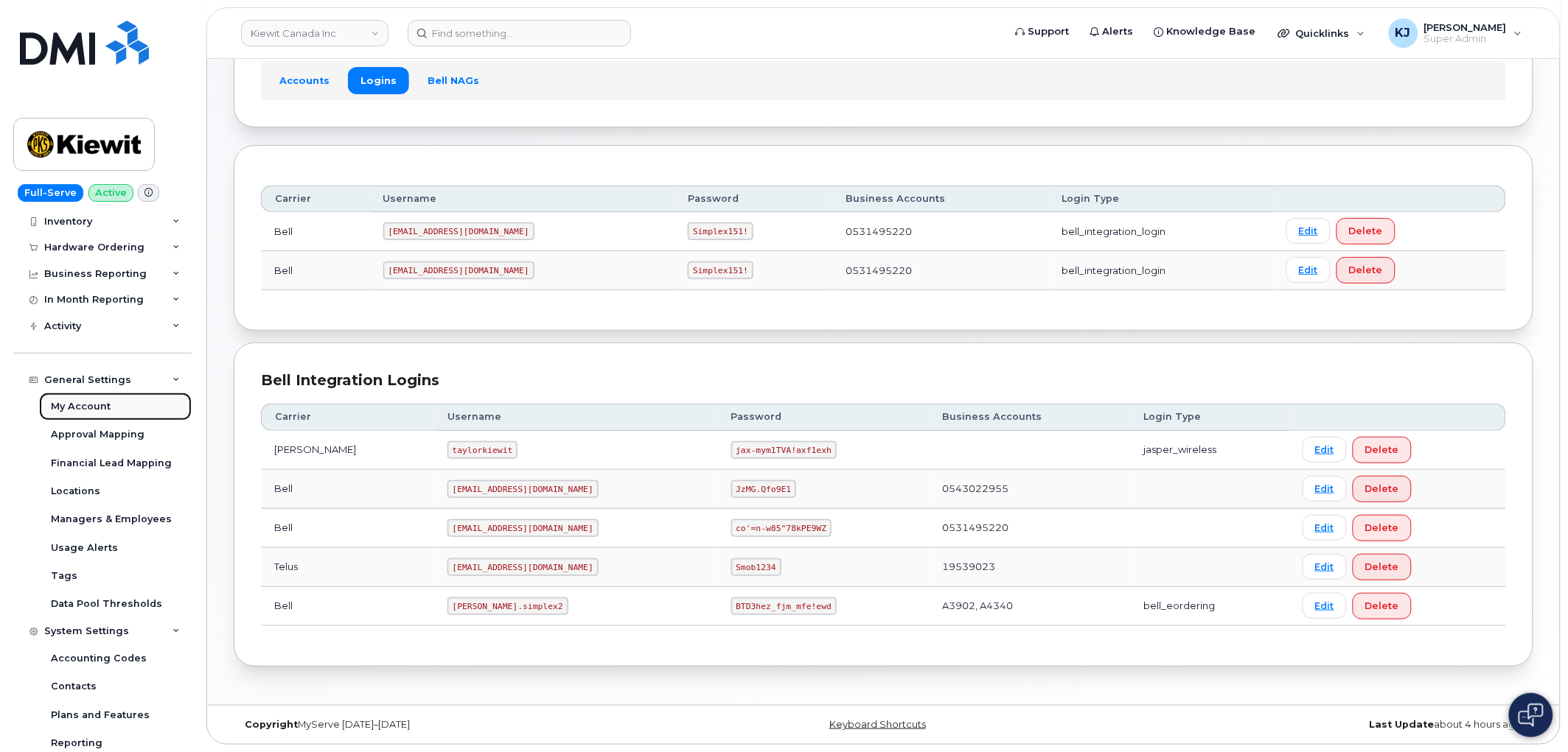
click at [101, 410] on div "My Account" at bounding box center [81, 407] width 60 height 14
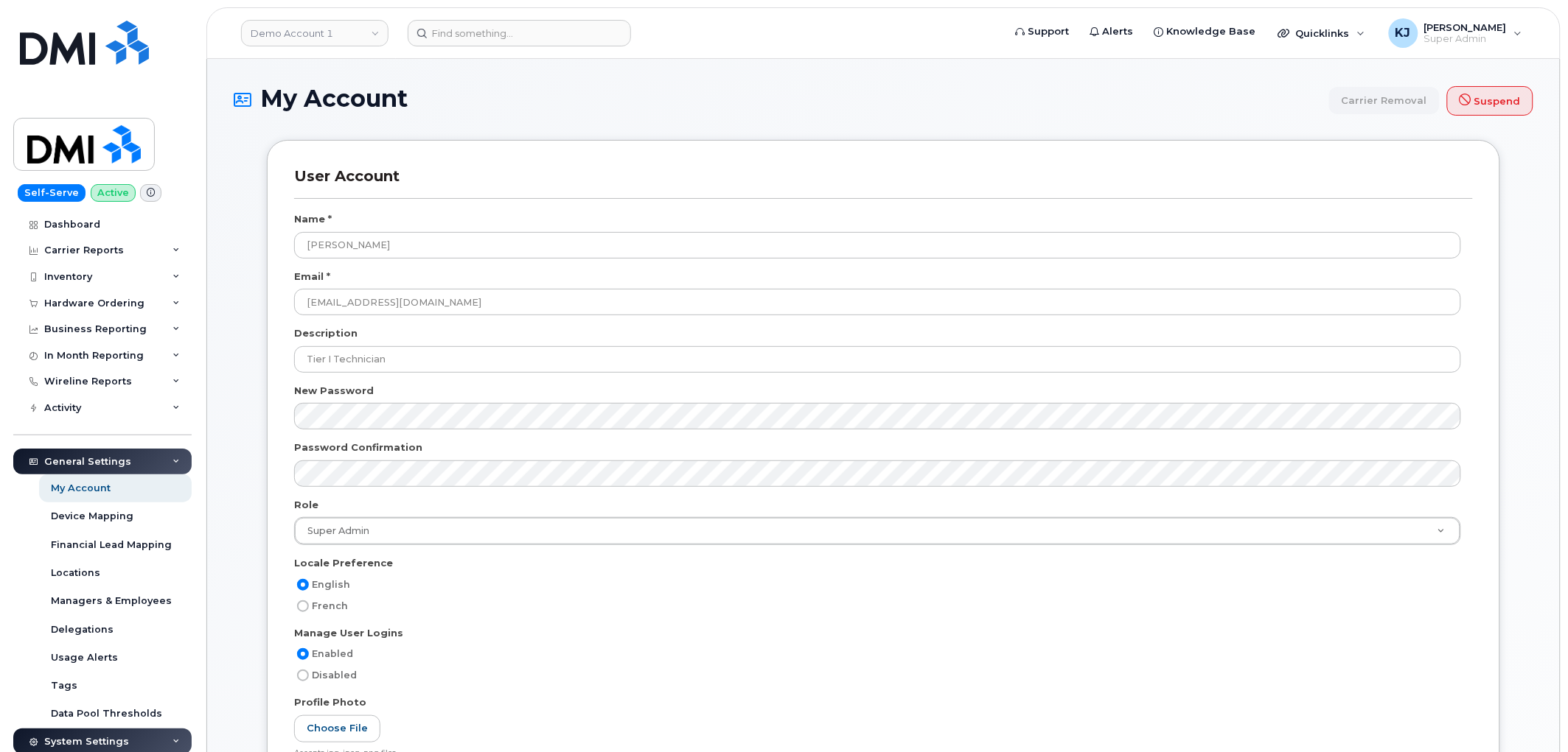
scroll to position [2439, 0]
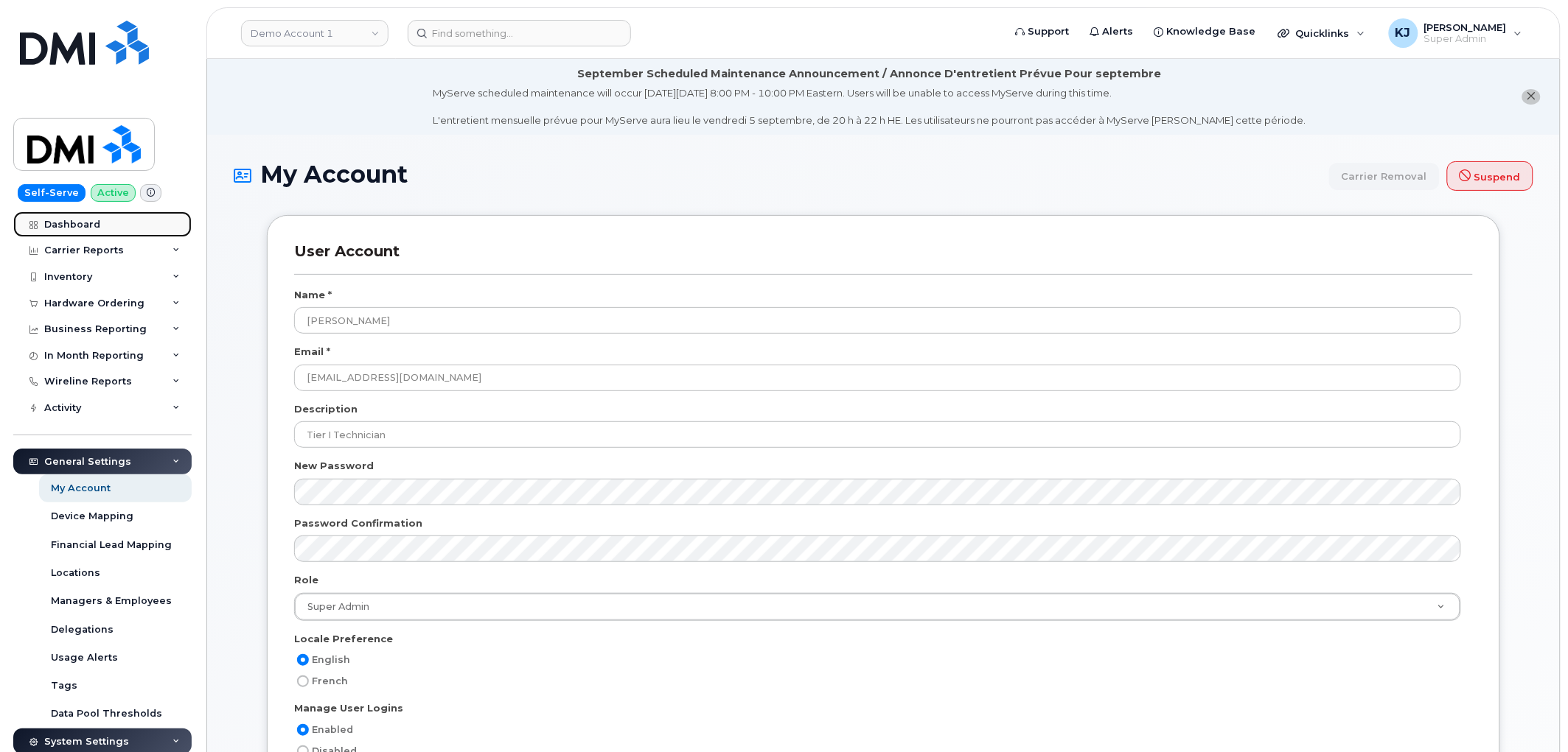
click at [79, 222] on div "Dashboard" at bounding box center [72, 225] width 56 height 12
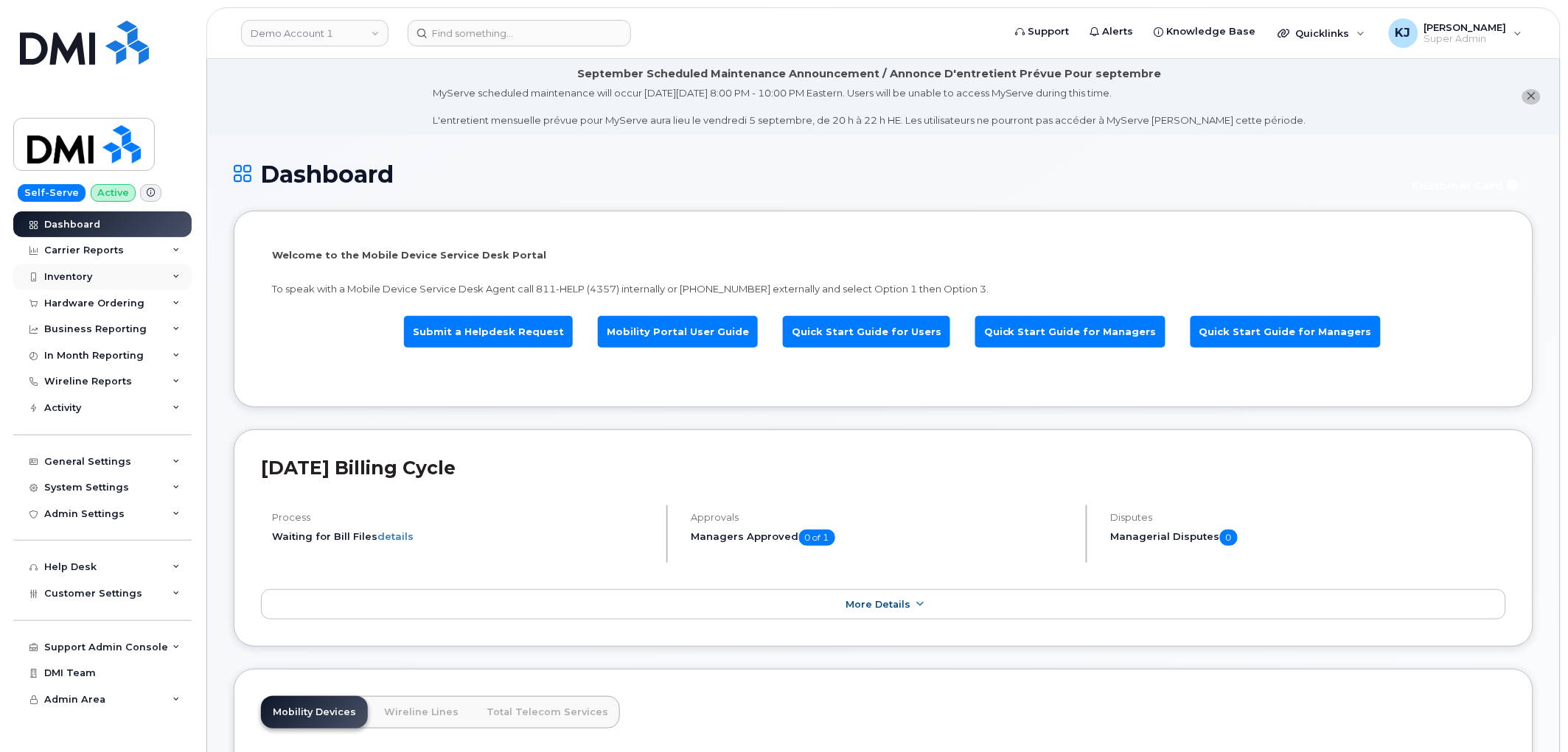
click at [144, 267] on div "Inventory" at bounding box center [102, 277] width 178 height 26
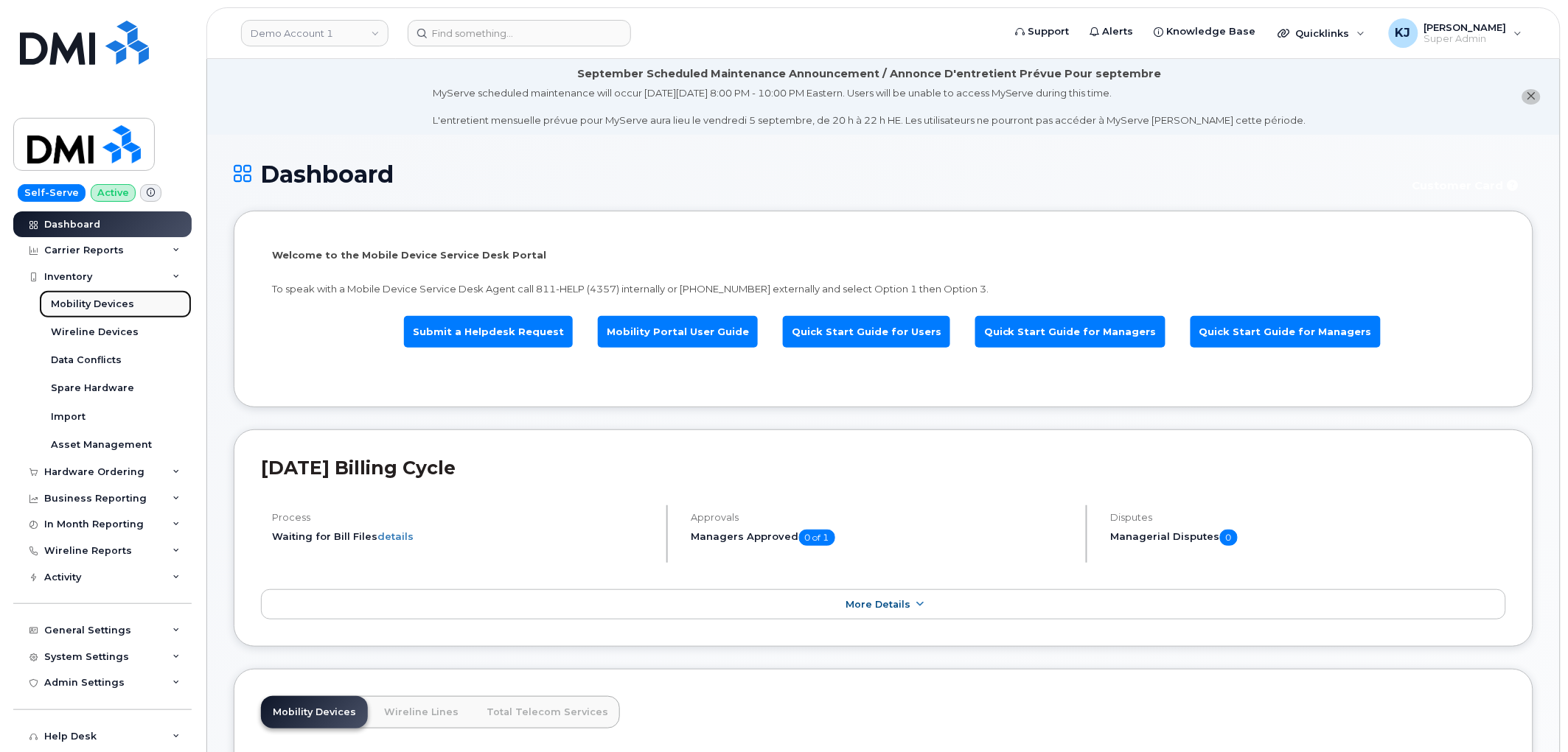
click at [135, 303] on link "Mobility Devices" at bounding box center [115, 304] width 153 height 28
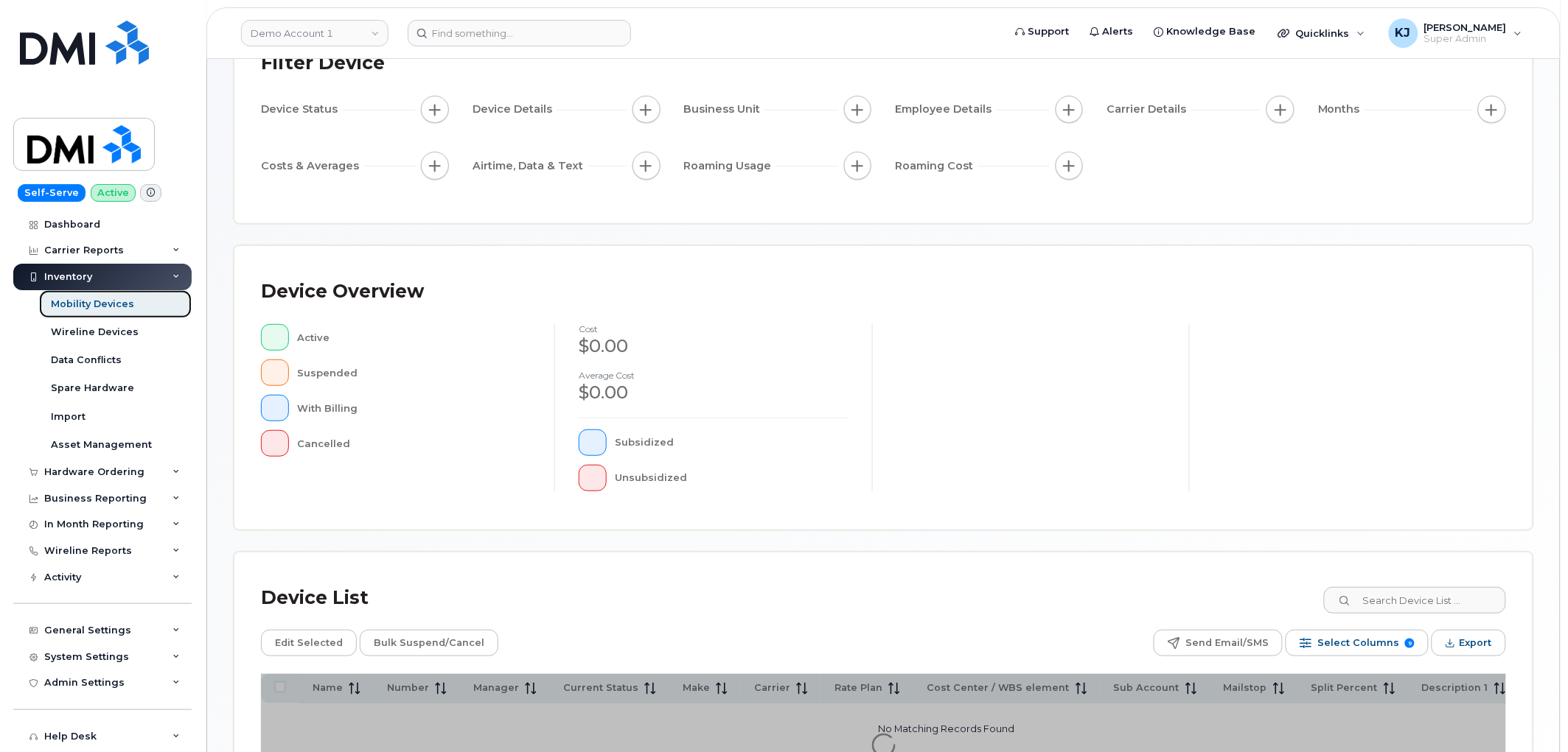
scroll to position [245, 0]
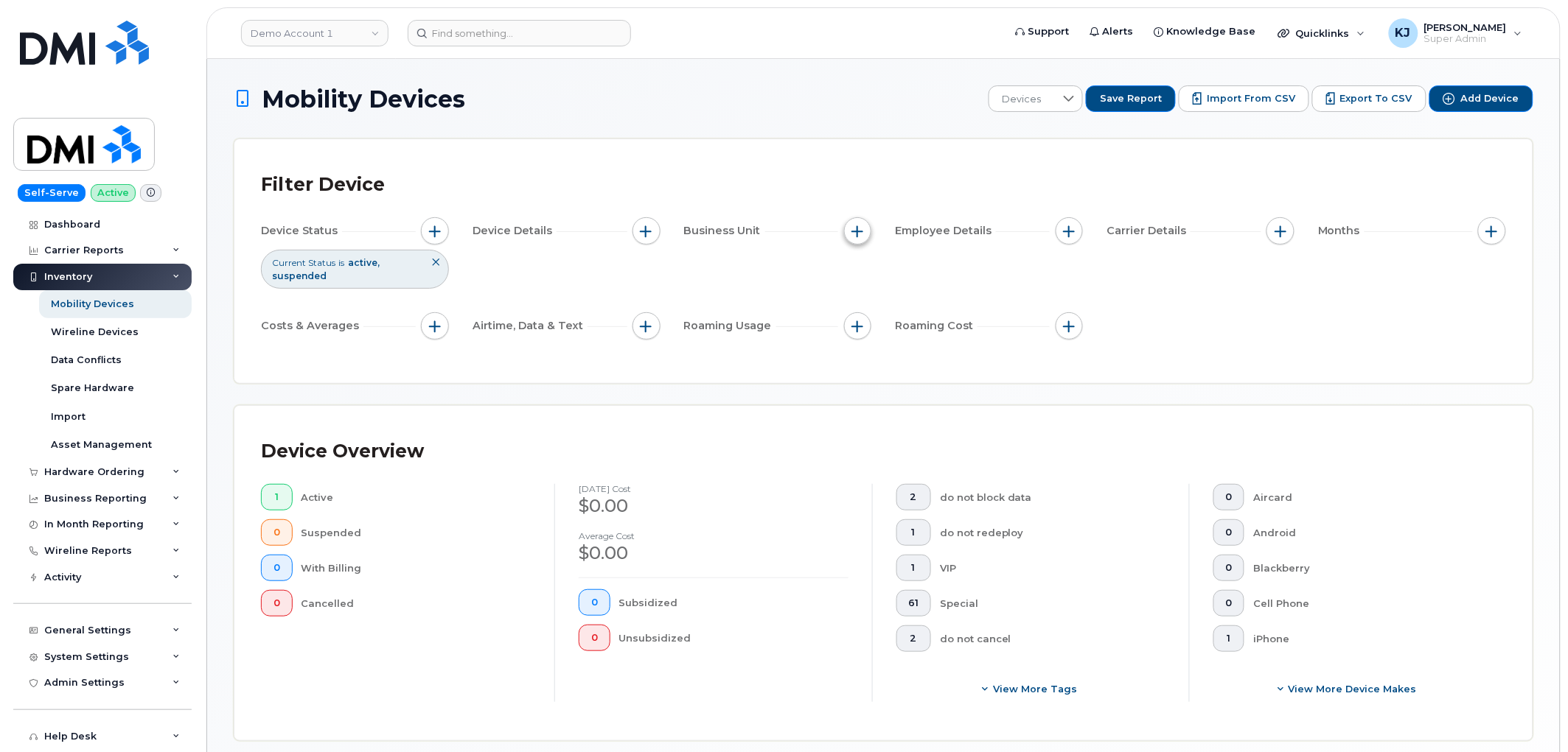
click at [856, 232] on span "button" at bounding box center [858, 232] width 12 height 12
click at [864, 298] on input "Cost Center / WBS element" at bounding box center [862, 299] width 12 height 12
checkbox input "true"
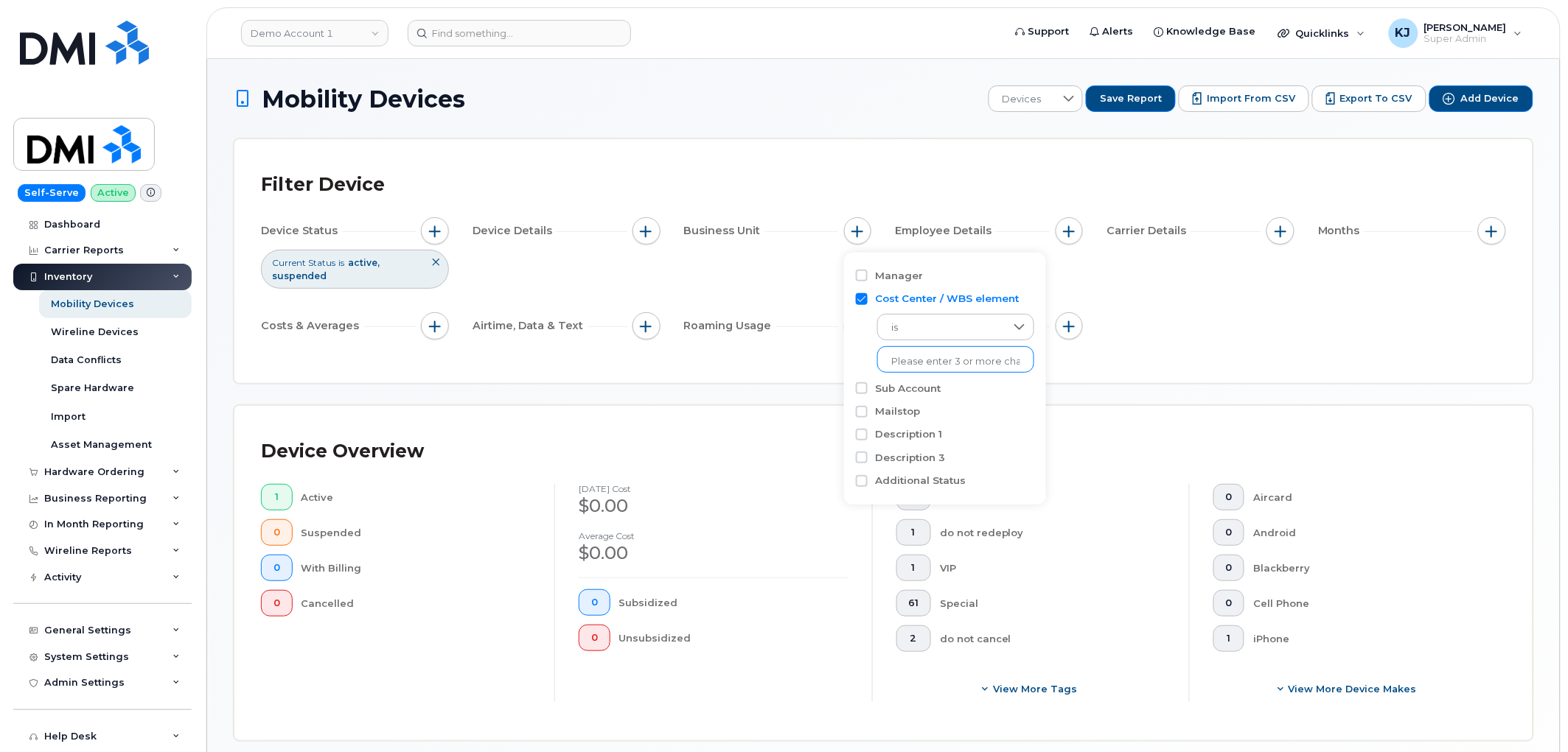
click at [946, 349] on ul at bounding box center [955, 359] width 157 height 26
click at [961, 373] on div "Cost Center / WBS element is No results found" at bounding box center [944, 331] width 178 height 89
click at [962, 362] on input "text" at bounding box center [955, 362] width 129 height 14
paste input "101.9911.71510000231.7700022000"
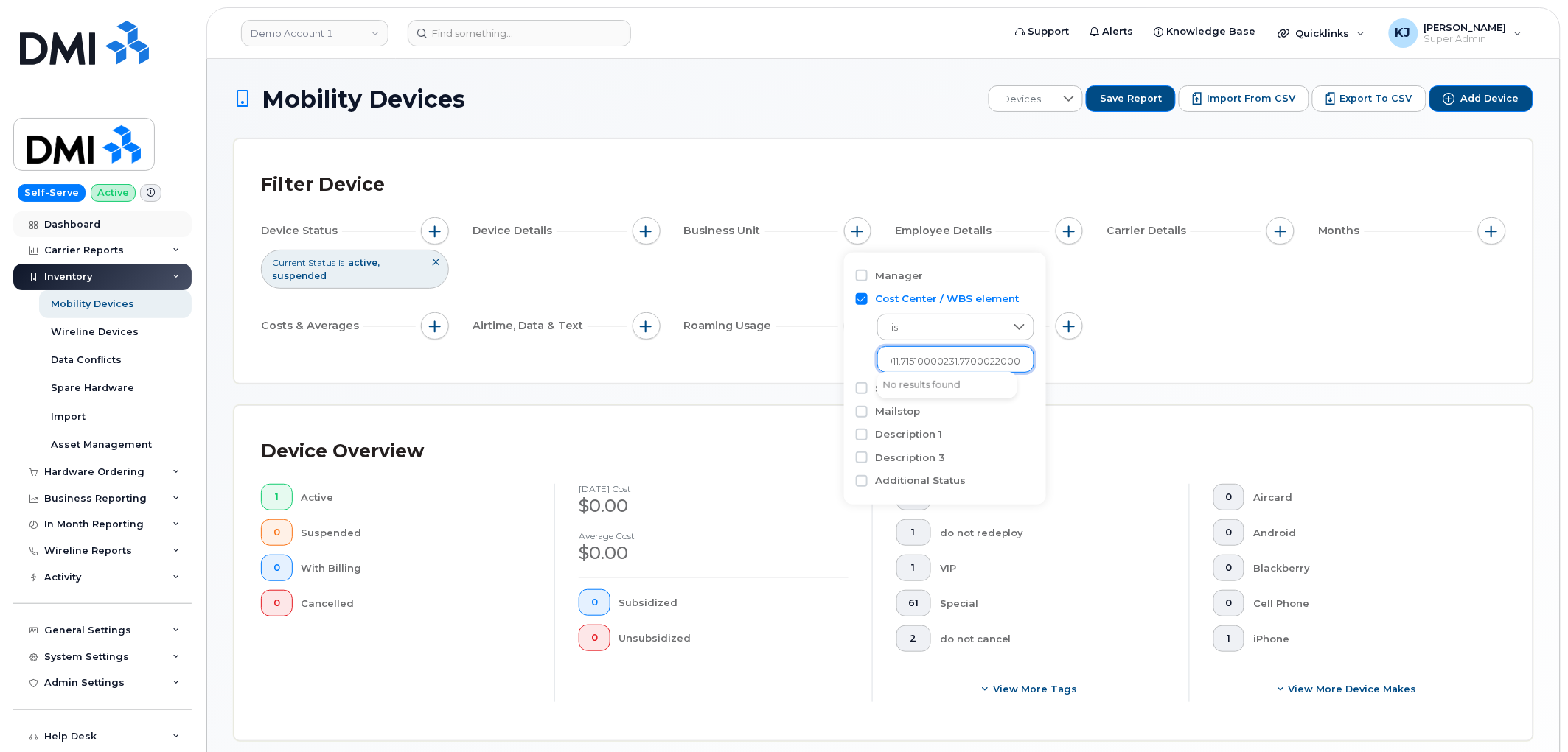
type input "101.9911.71510000231.7700022000"
click at [938, 363] on input "text" at bounding box center [955, 362] width 129 height 14
paste input "7700022000"
type input "7700022000"
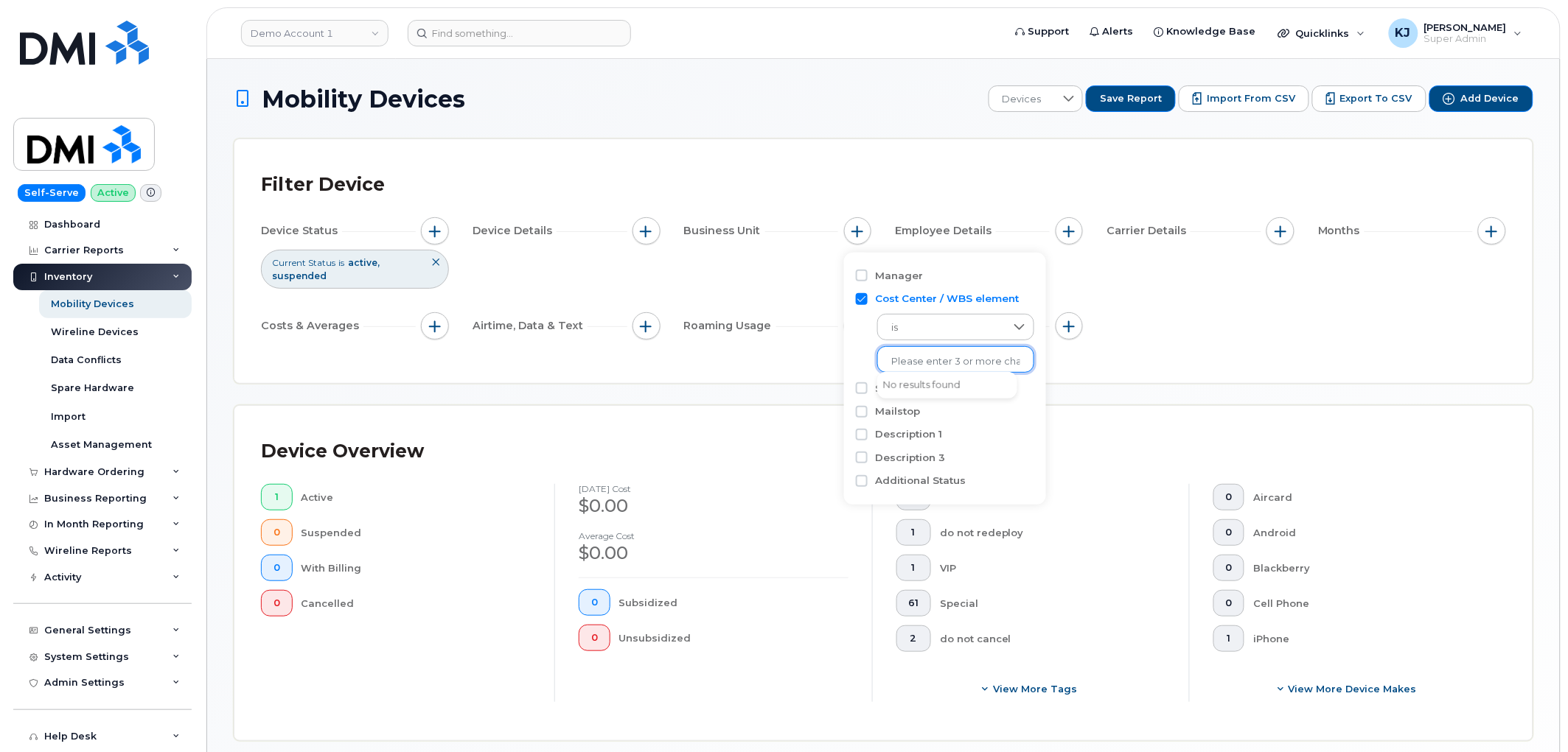
click at [937, 355] on input "text" at bounding box center [955, 362] width 129 height 14
paste input ".71510000231"
click at [895, 357] on input ".71510000231" at bounding box center [955, 362] width 129 height 14
type input "71510000231"
click at [948, 366] on input "text" at bounding box center [955, 362] width 129 height 14
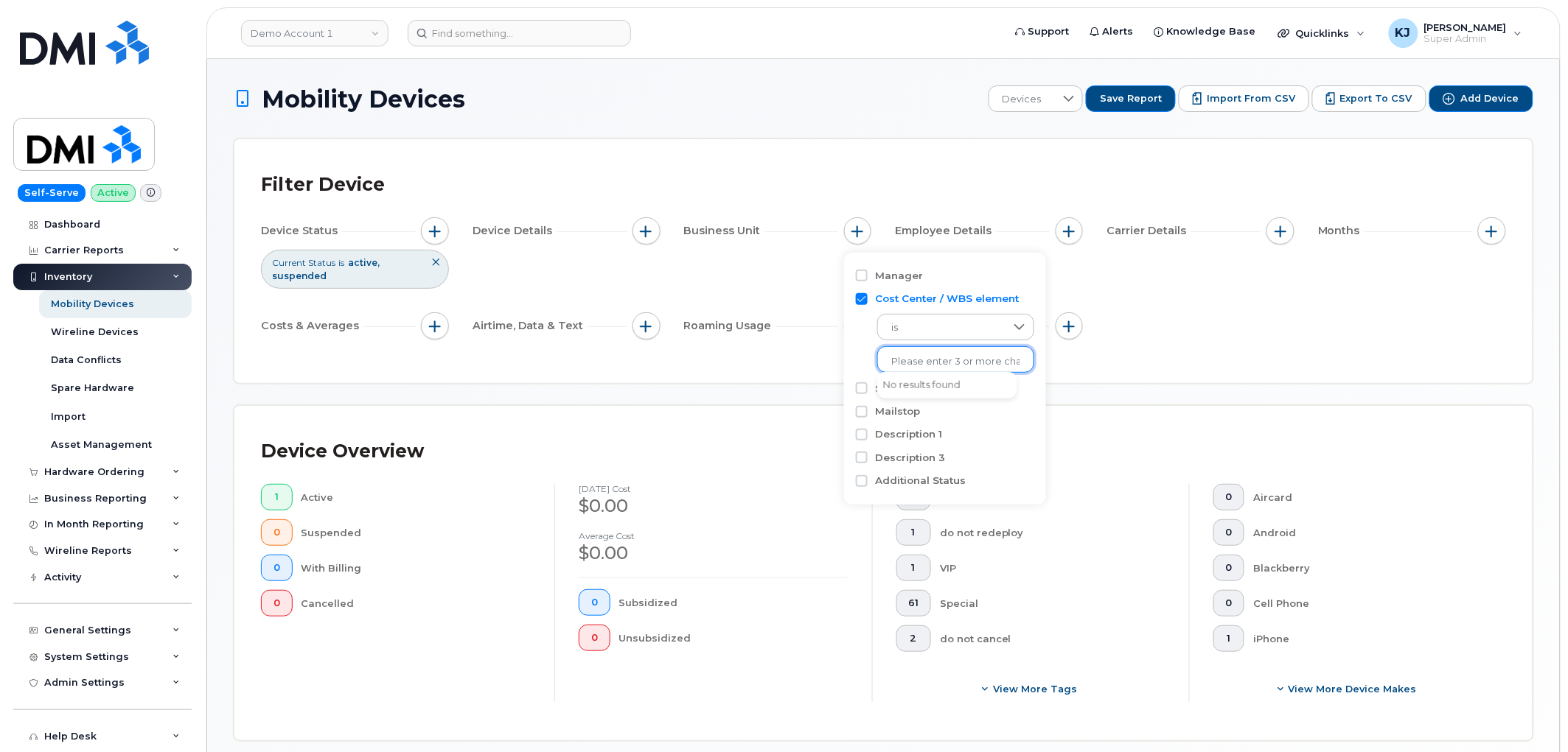
paste input "9911"
type input "9"
type input "101"
click at [855, 335] on div "Manager Cost Center / WBS element is No results found Sub Account Mailstop Desc…" at bounding box center [944, 379] width 202 height 252
click at [863, 299] on input "Cost Center / WBS element" at bounding box center [862, 299] width 12 height 12
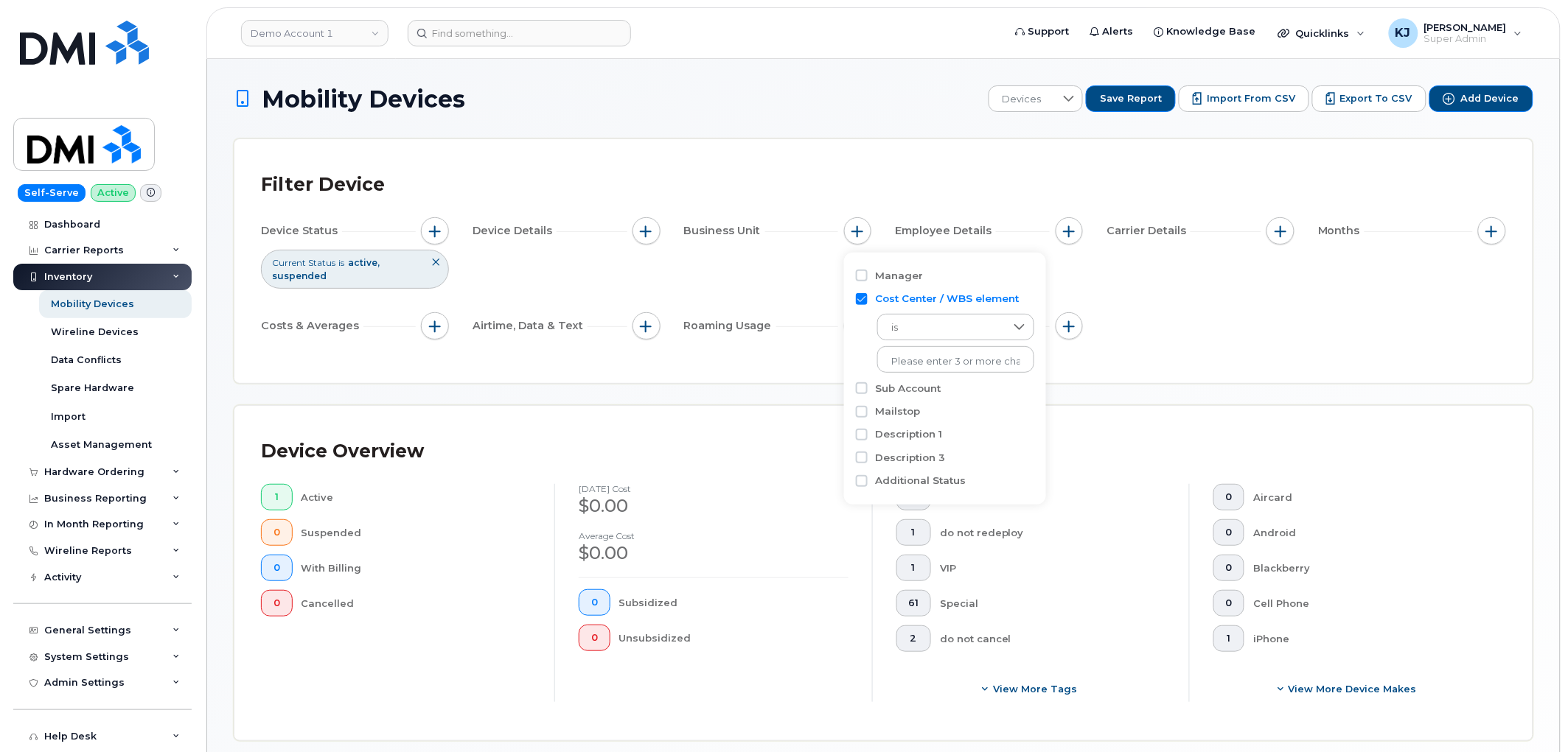
checkbox input "false"
click at [1247, 291] on div "Device Status Current Status is active suspended Device Details Business Unit E…" at bounding box center [883, 281] width 1245 height 128
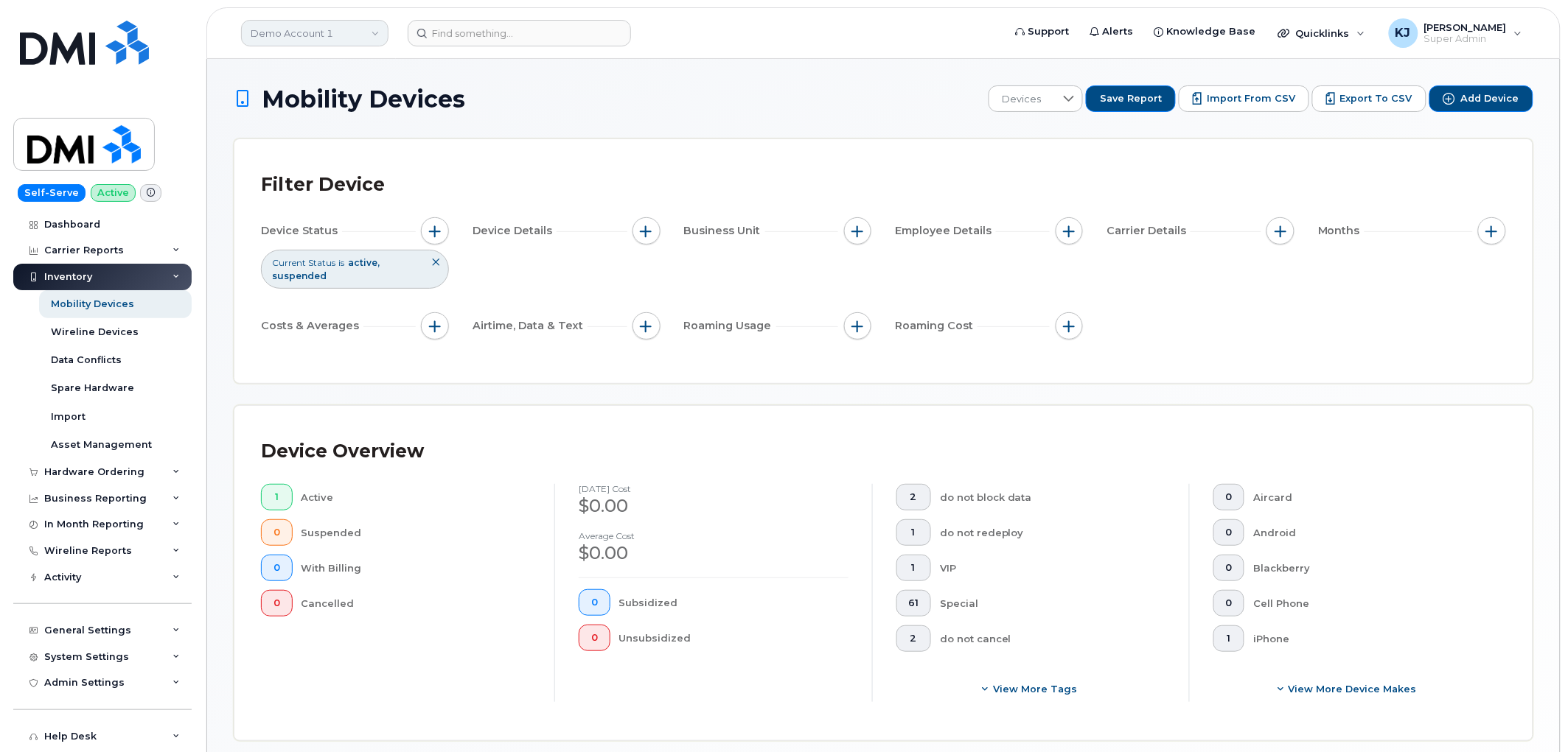
click at [356, 35] on link "Demo Account 1" at bounding box center [314, 32] width 147 height 26
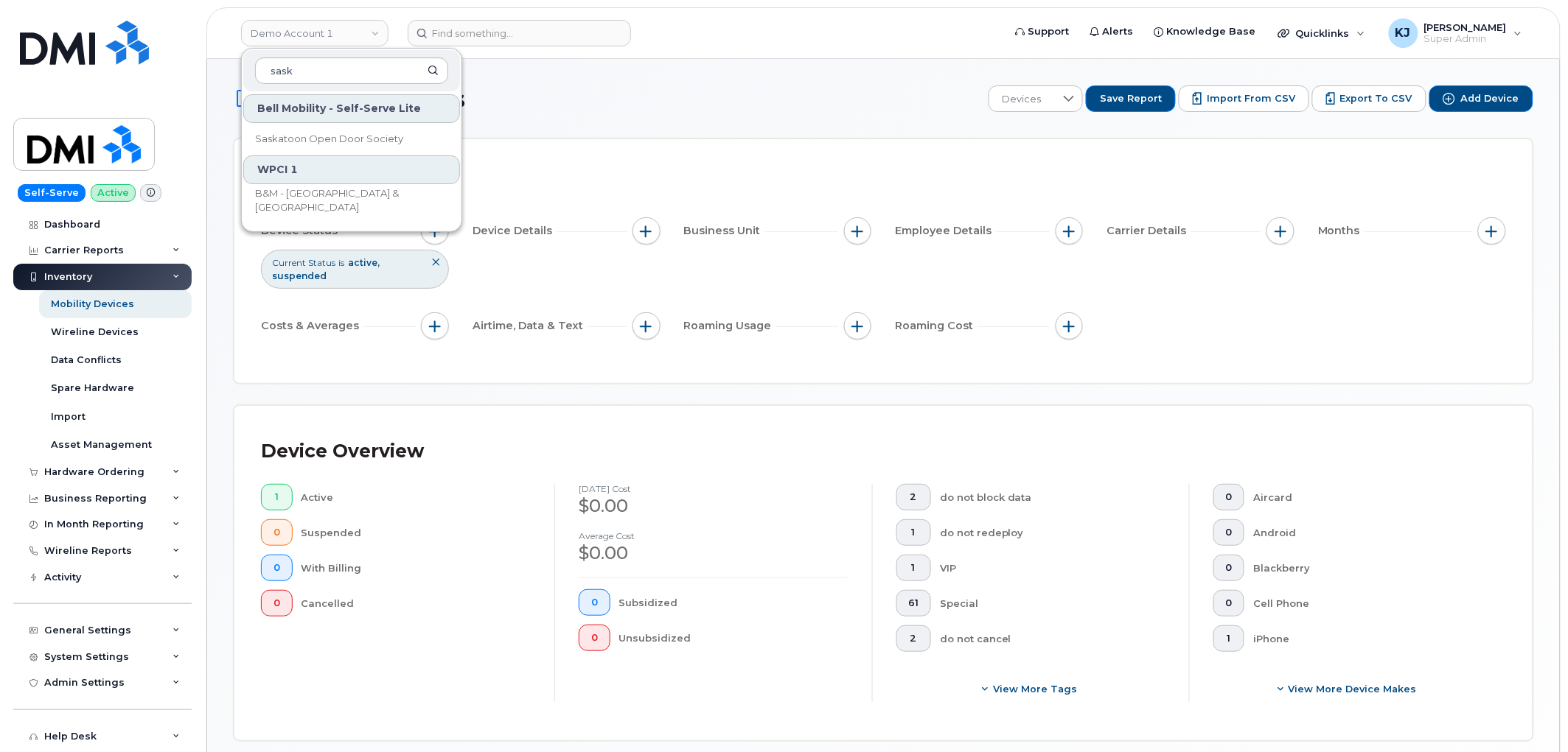
type input "sask"
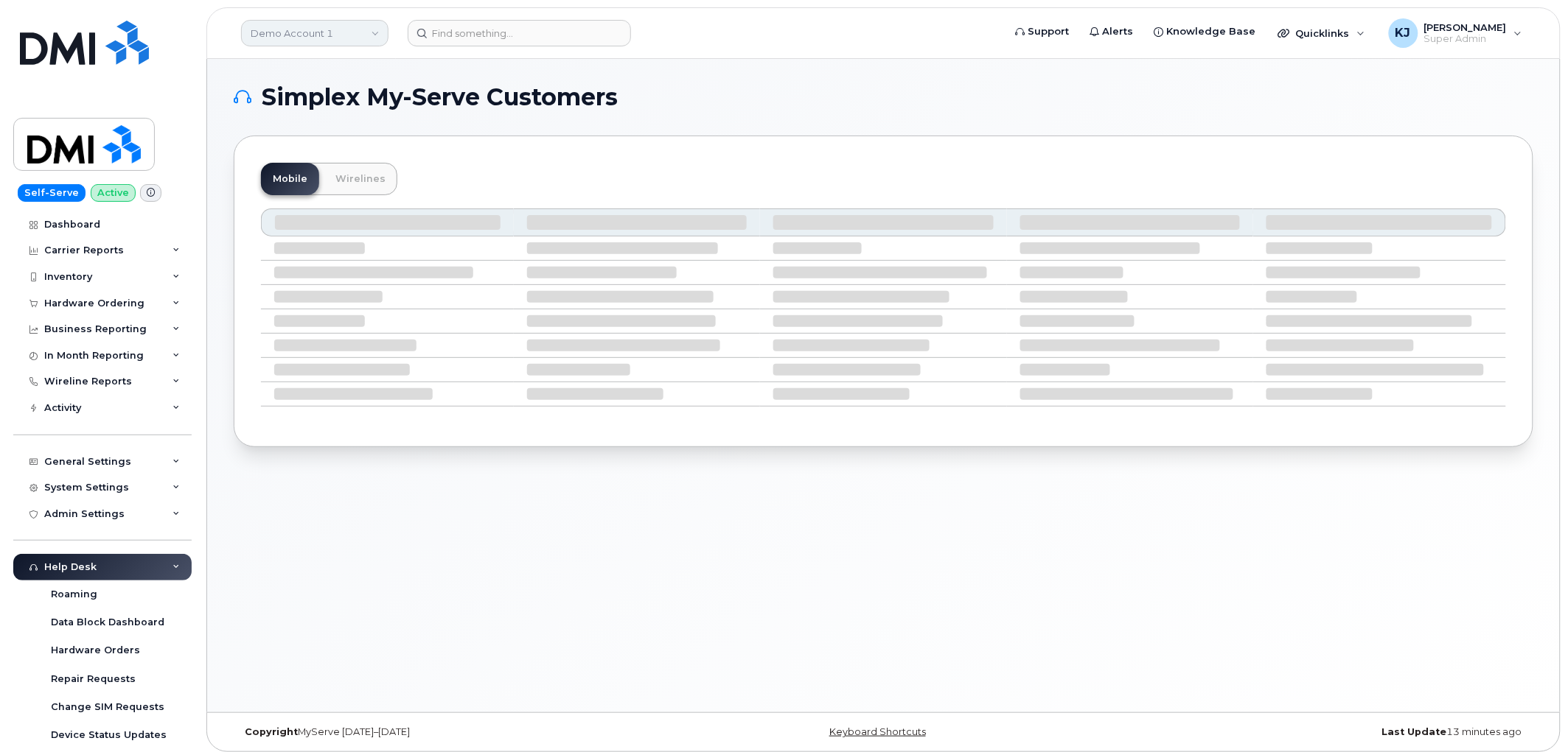
click at [280, 33] on link "Demo Account 1" at bounding box center [314, 32] width 147 height 26
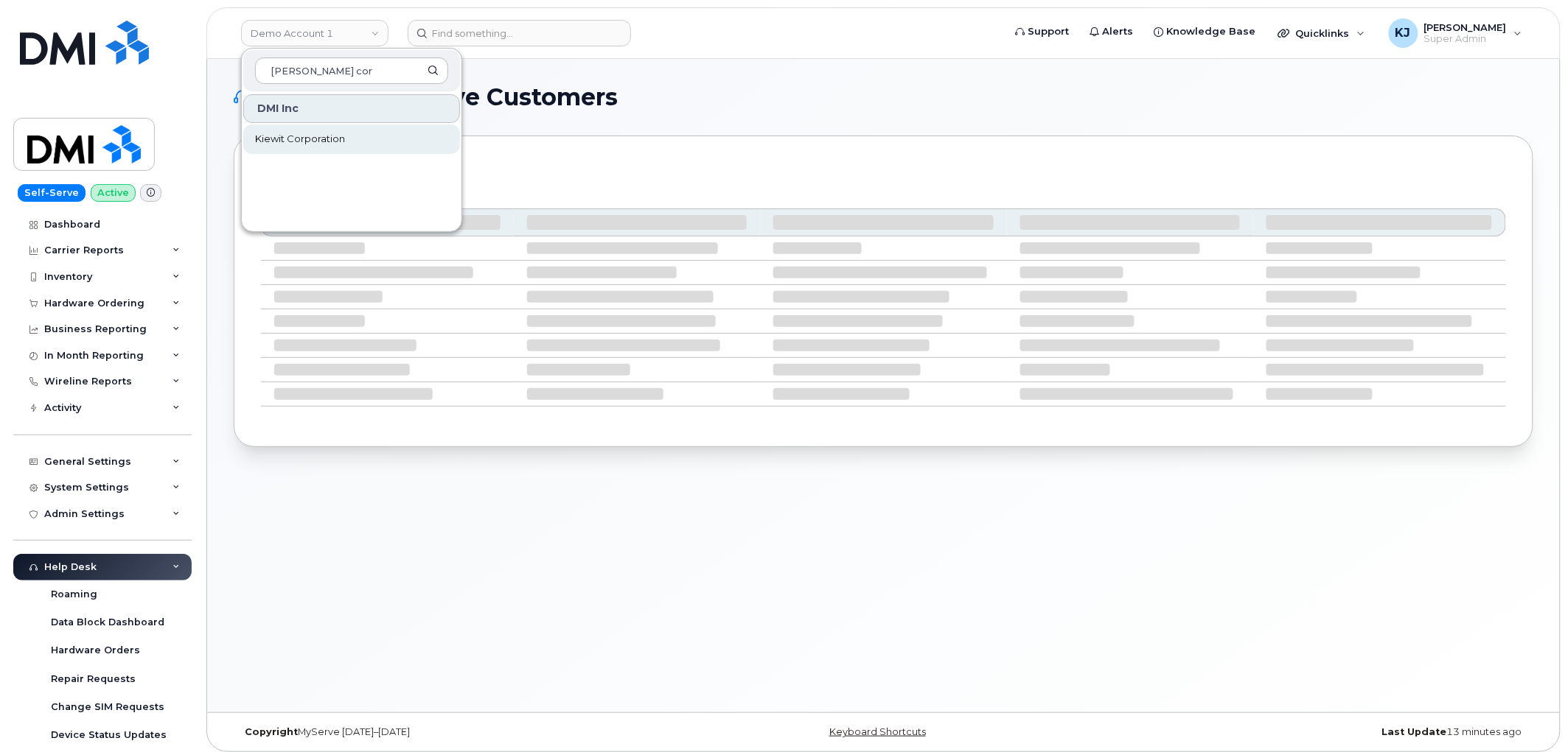
type input "[PERSON_NAME] cor"
drag, startPoint x: 337, startPoint y: 144, endPoint x: 330, endPoint y: 150, distance: 9.2
click at [339, 144] on span "Kiewit Corporation" at bounding box center [300, 139] width 90 height 14
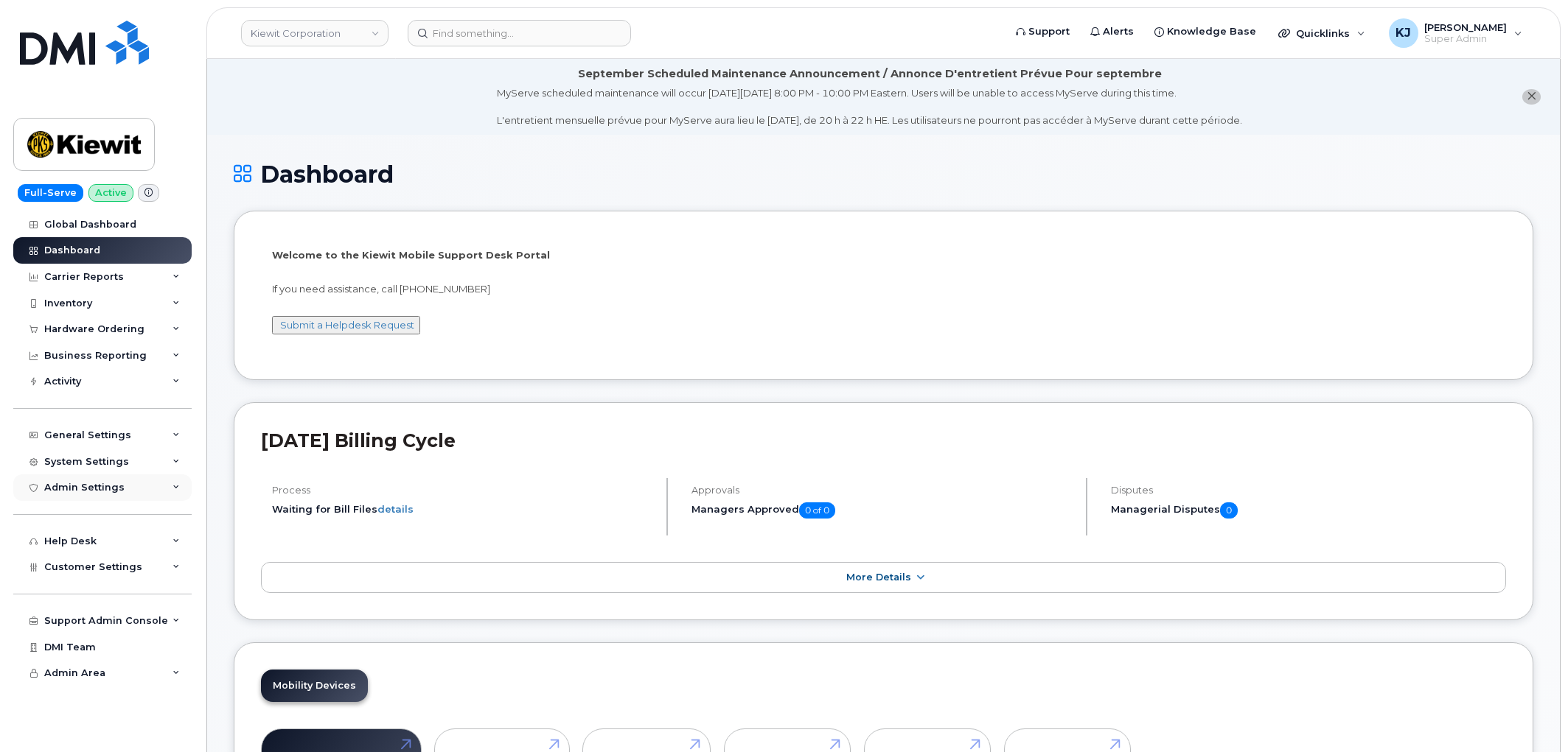
scroll to position [164, 0]
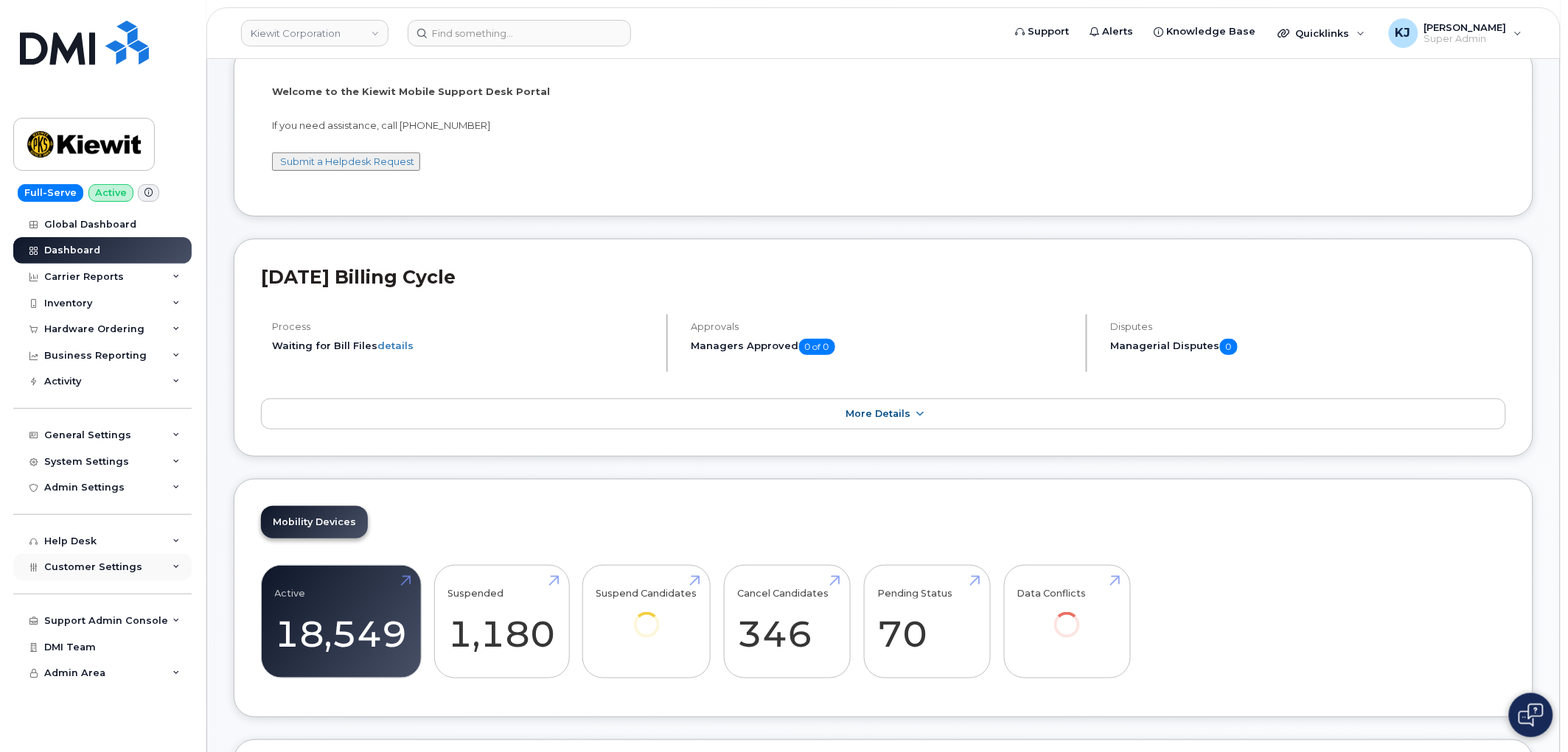
click at [139, 580] on div "Customer Settings" at bounding box center [102, 566] width 178 height 26
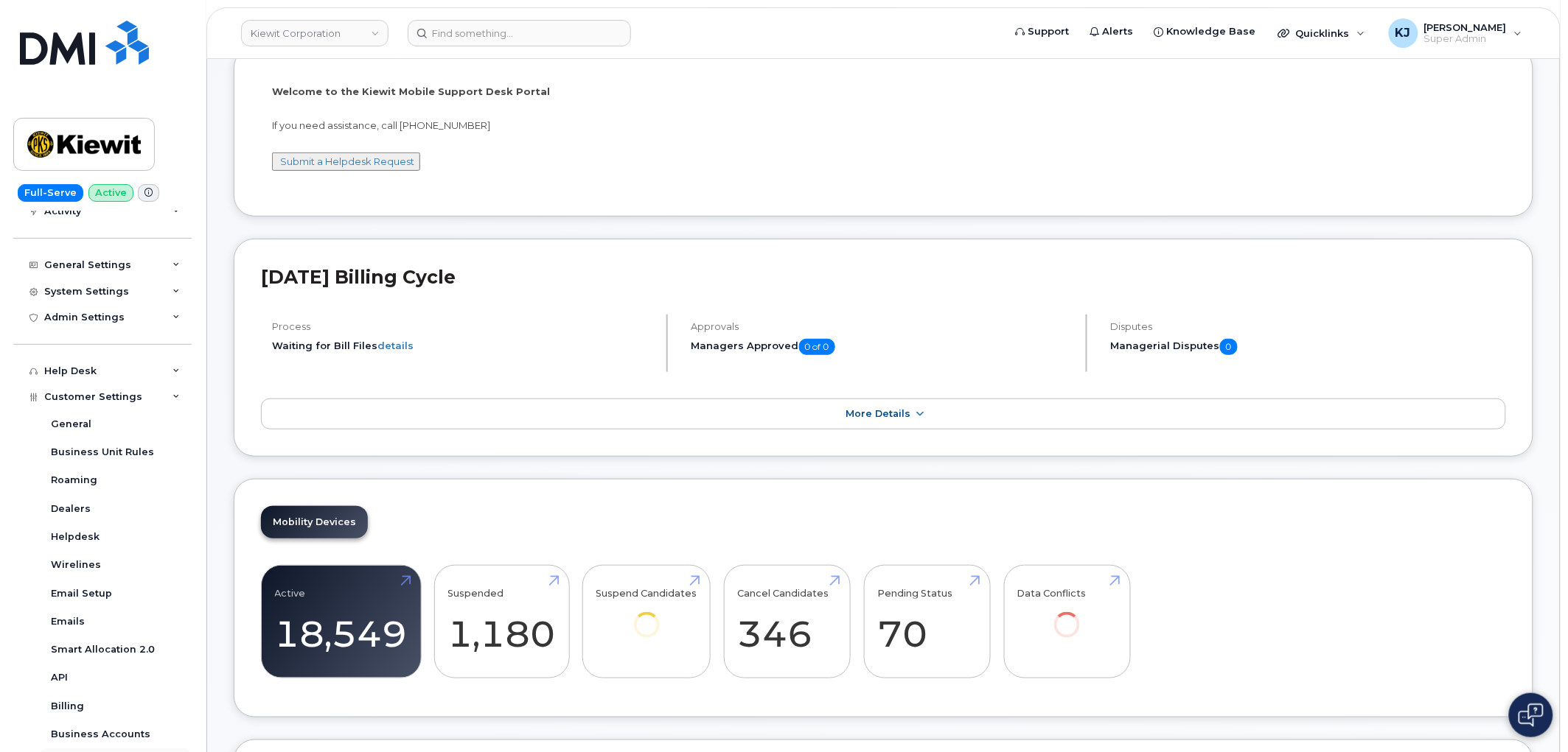
scroll to position [357, 0]
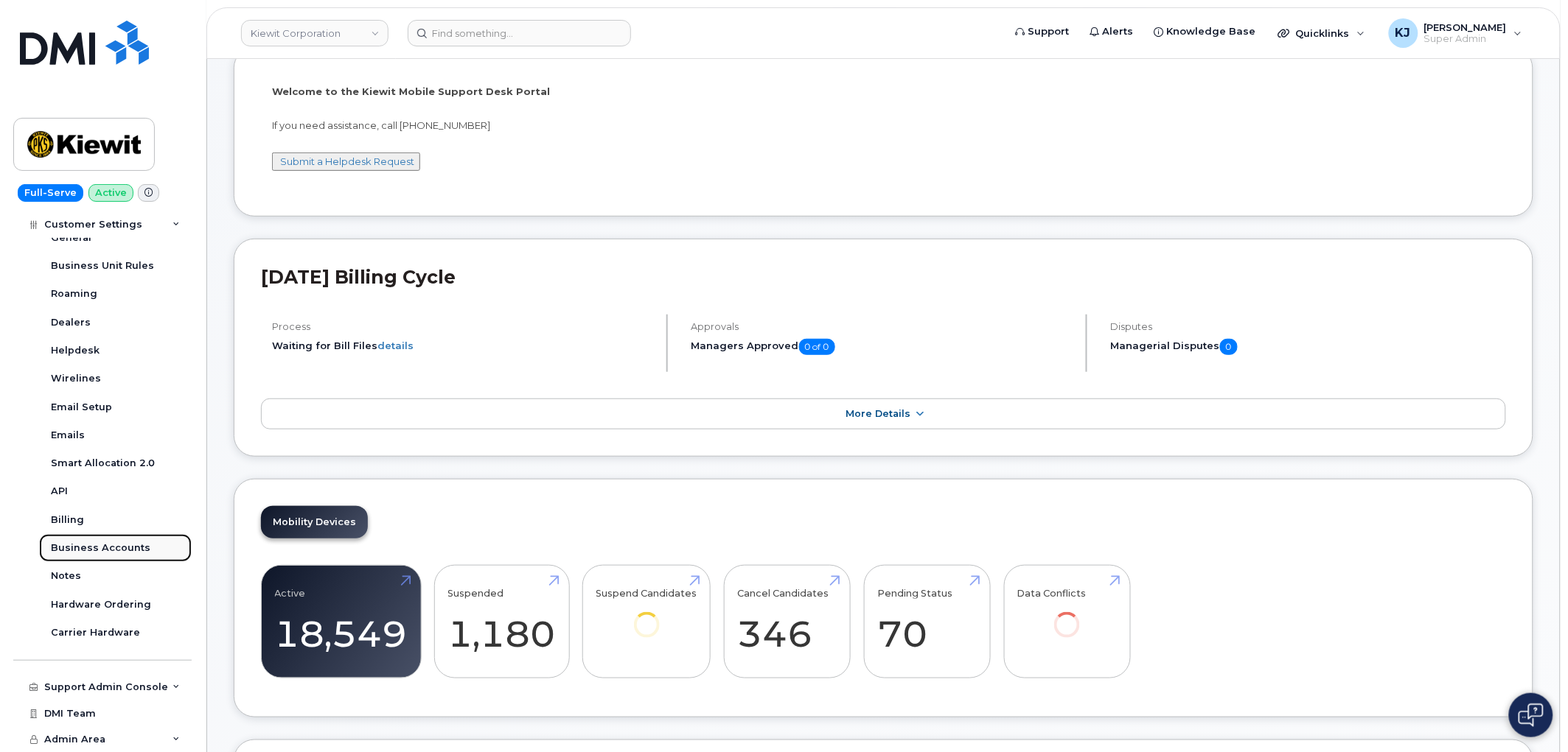
click at [126, 554] on div "Business Accounts" at bounding box center [101, 548] width 100 height 14
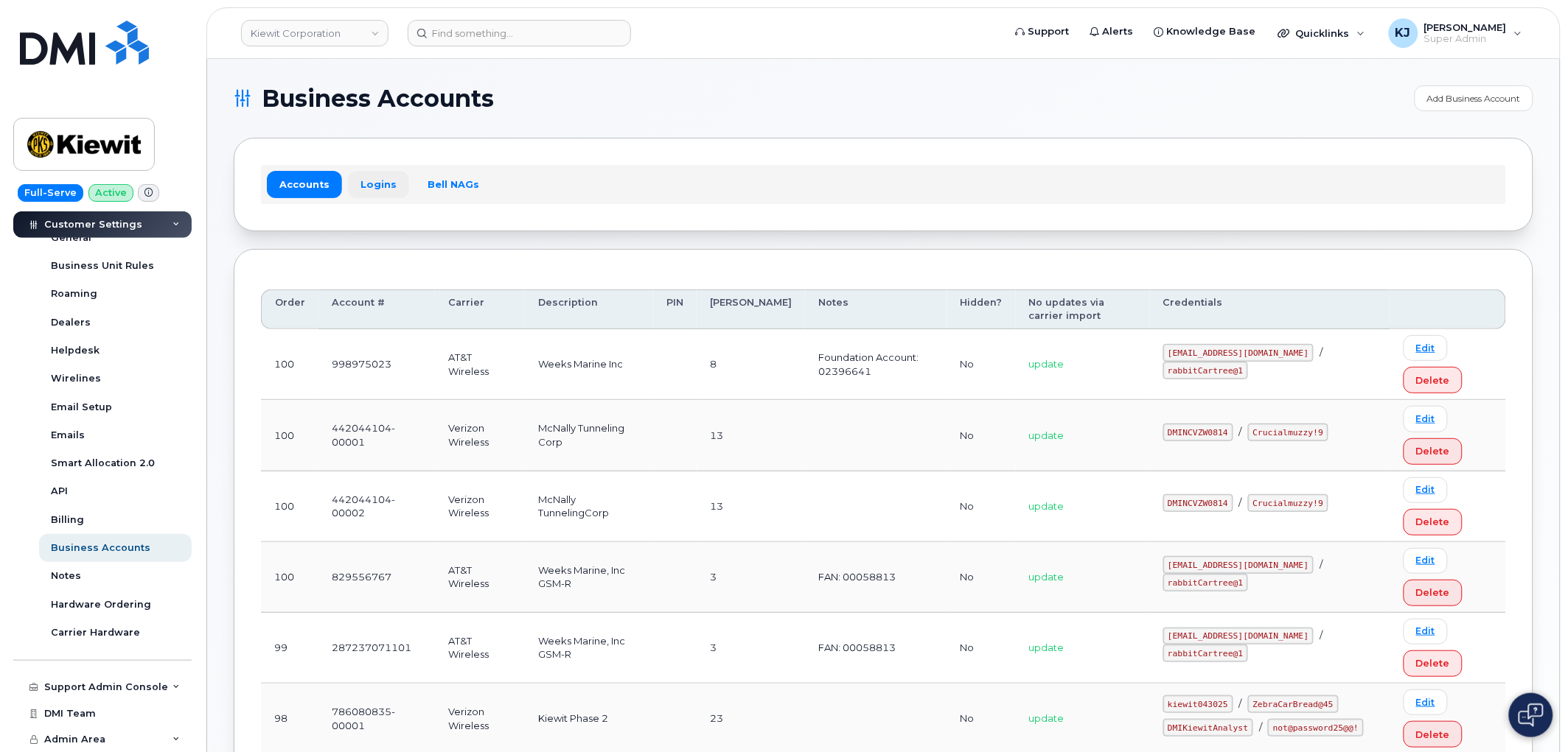
click at [387, 192] on link "Logins" at bounding box center [378, 184] width 61 height 26
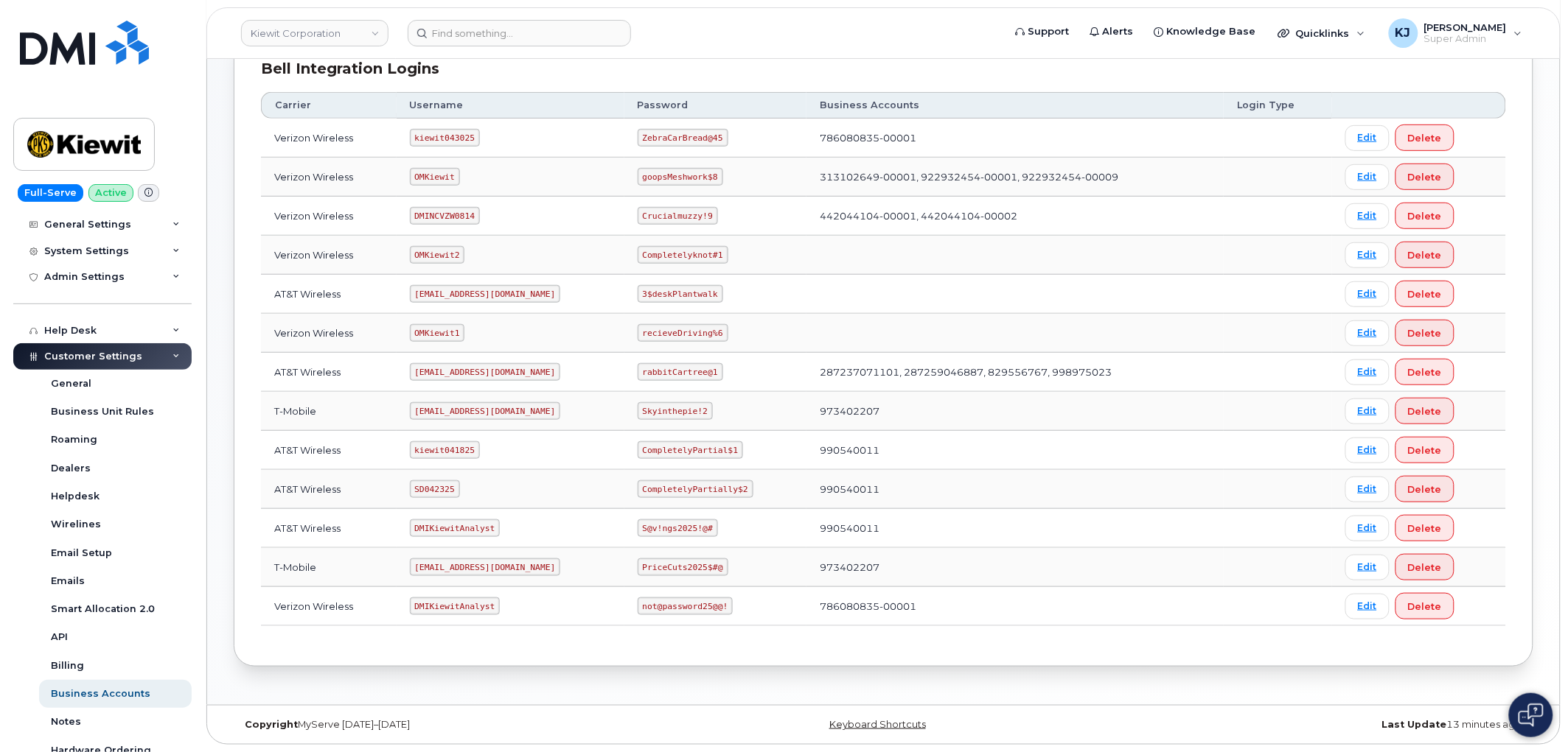
scroll to position [30, 0]
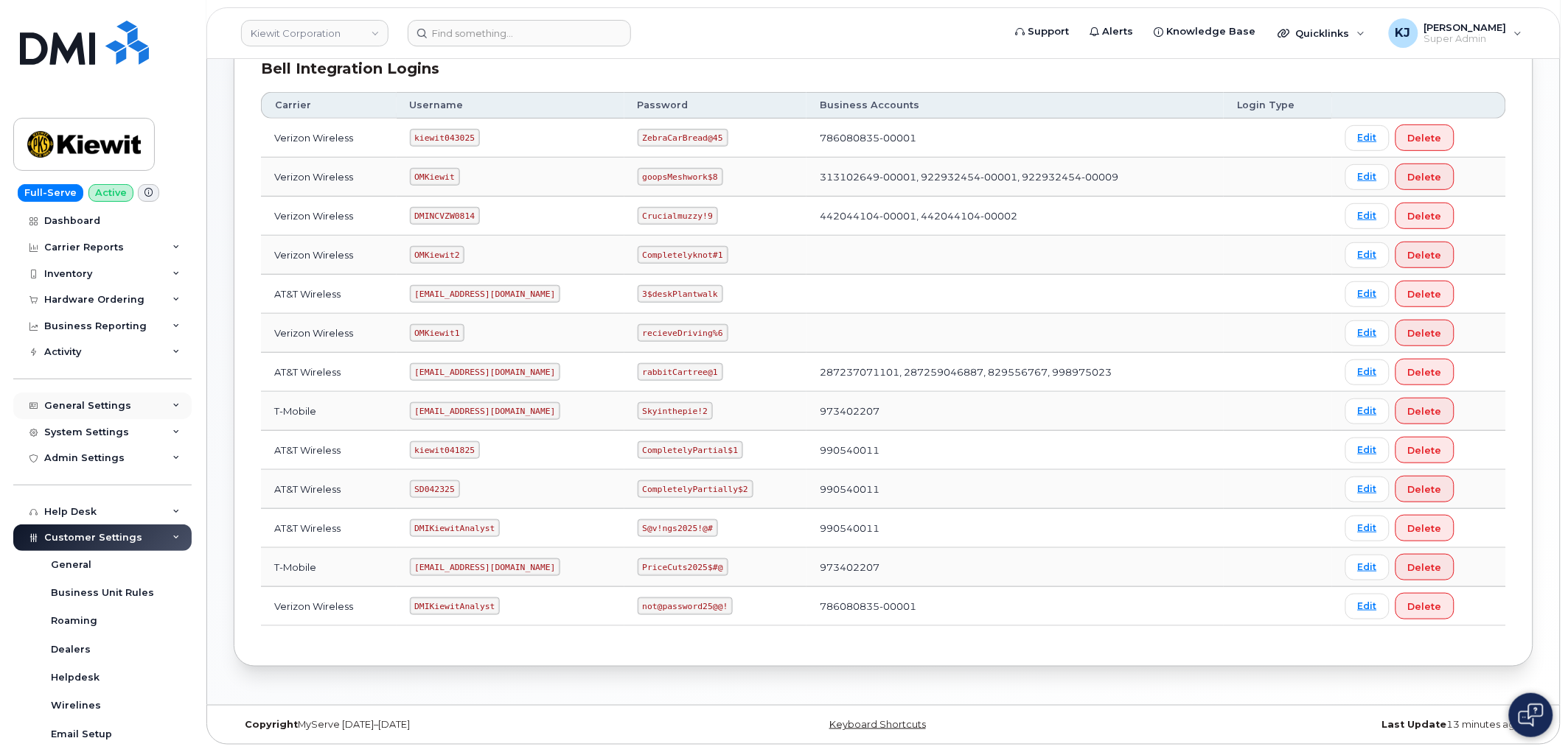
click at [120, 400] on div "General Settings" at bounding box center [88, 406] width 87 height 12
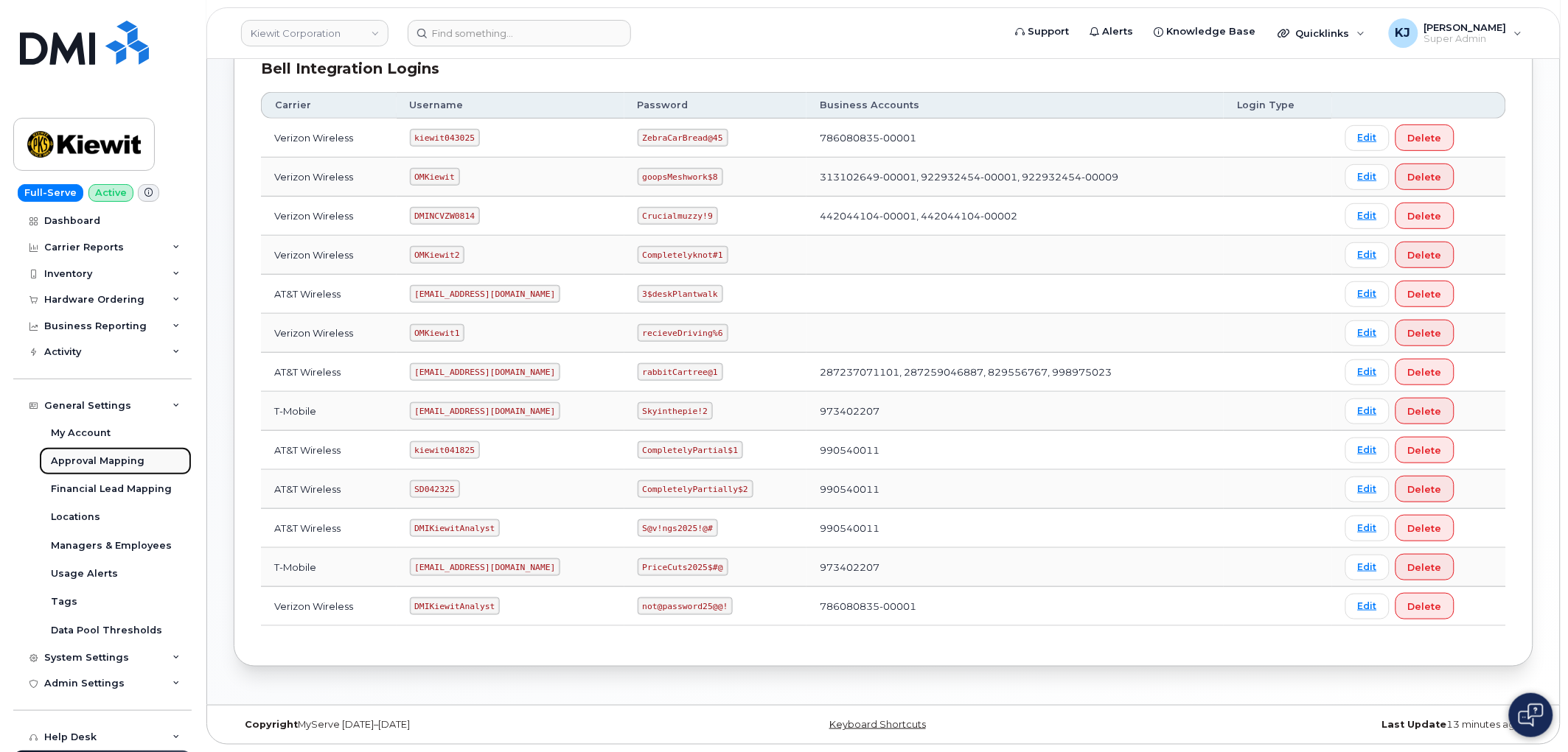
click at [107, 460] on div "Approval Mapping" at bounding box center [98, 462] width 94 height 14
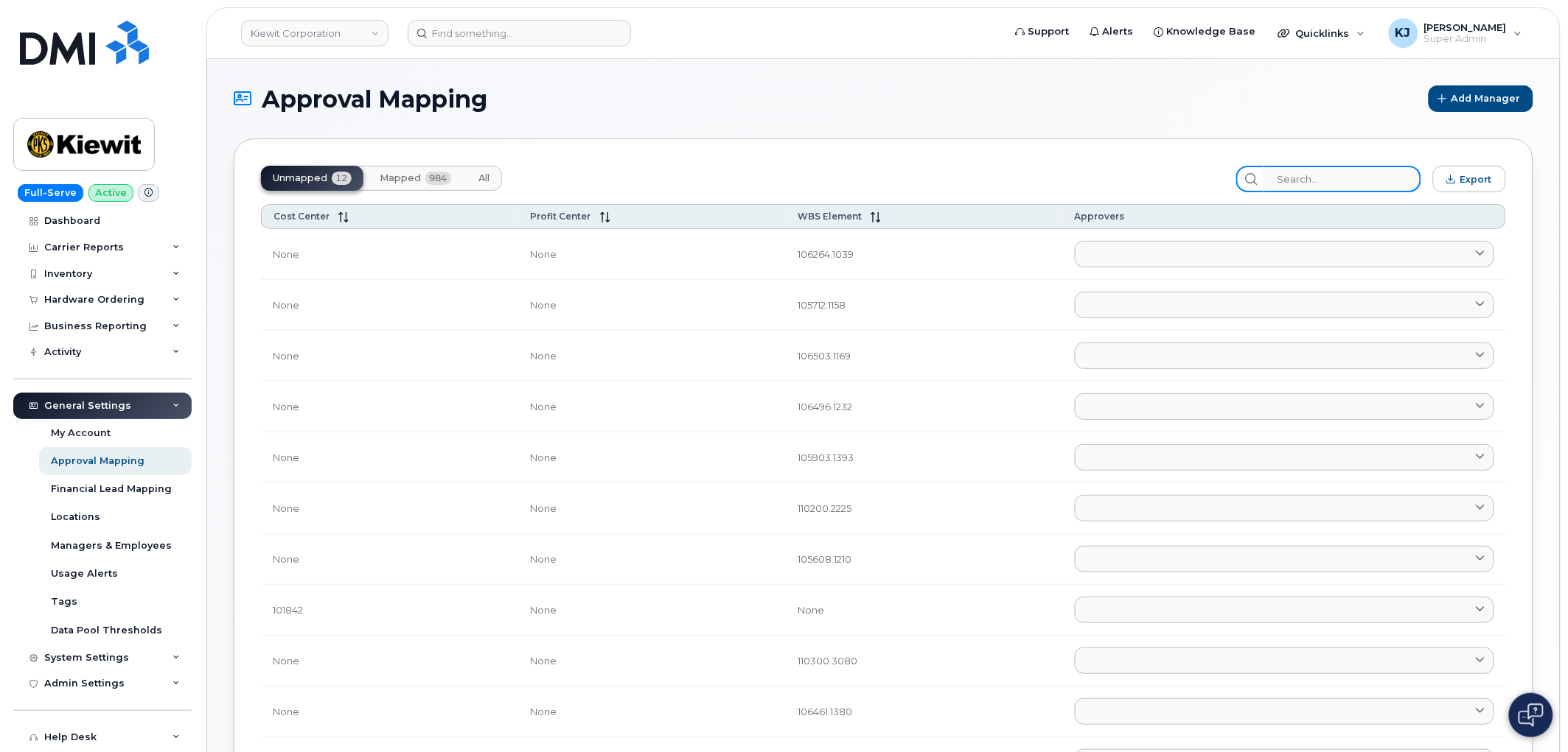
click at [1328, 184] on input "search" at bounding box center [1342, 179] width 157 height 26
paste input "105166.1933"
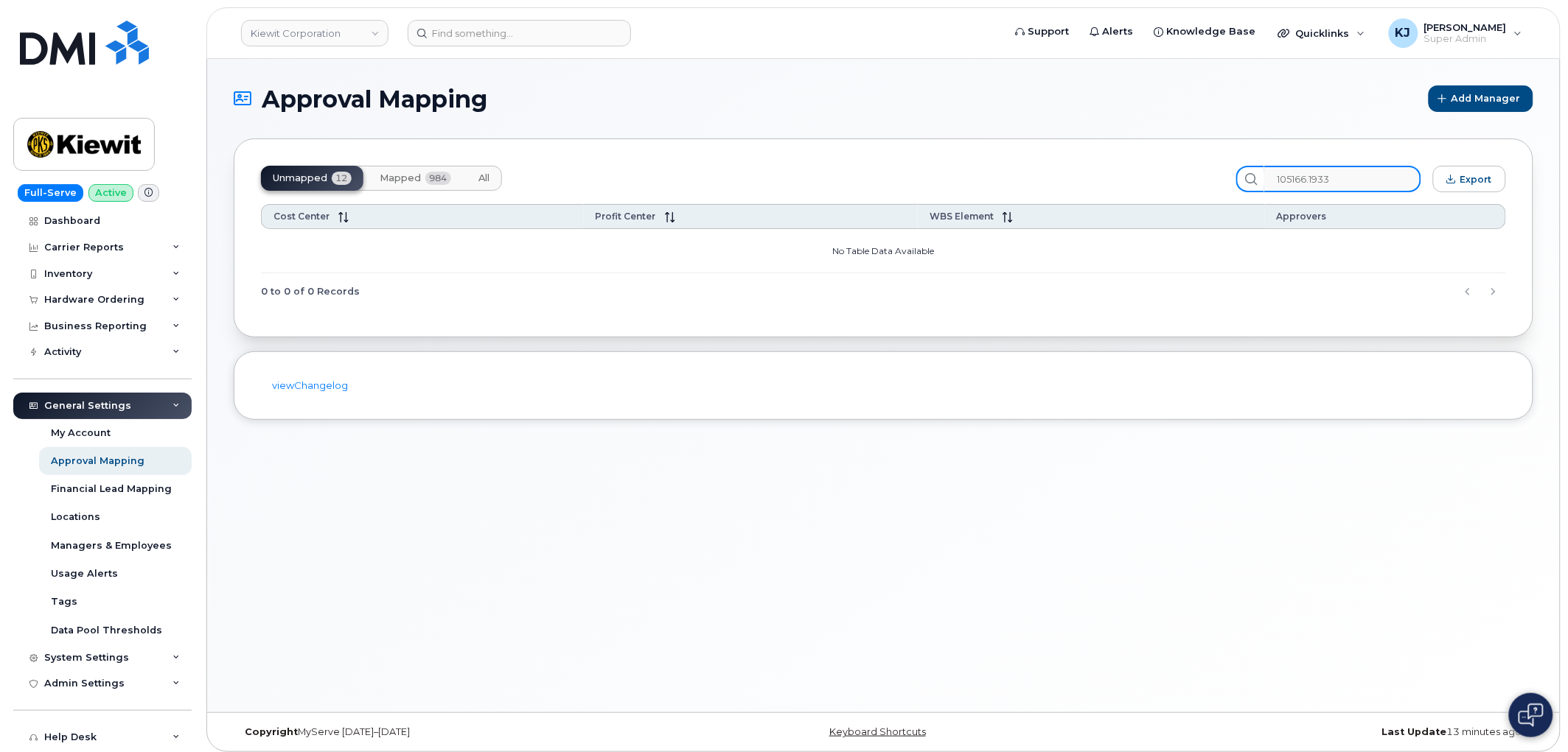
type input "105166.1933"
click at [404, 166] on button "Mapped 984" at bounding box center [416, 178] width 95 height 25
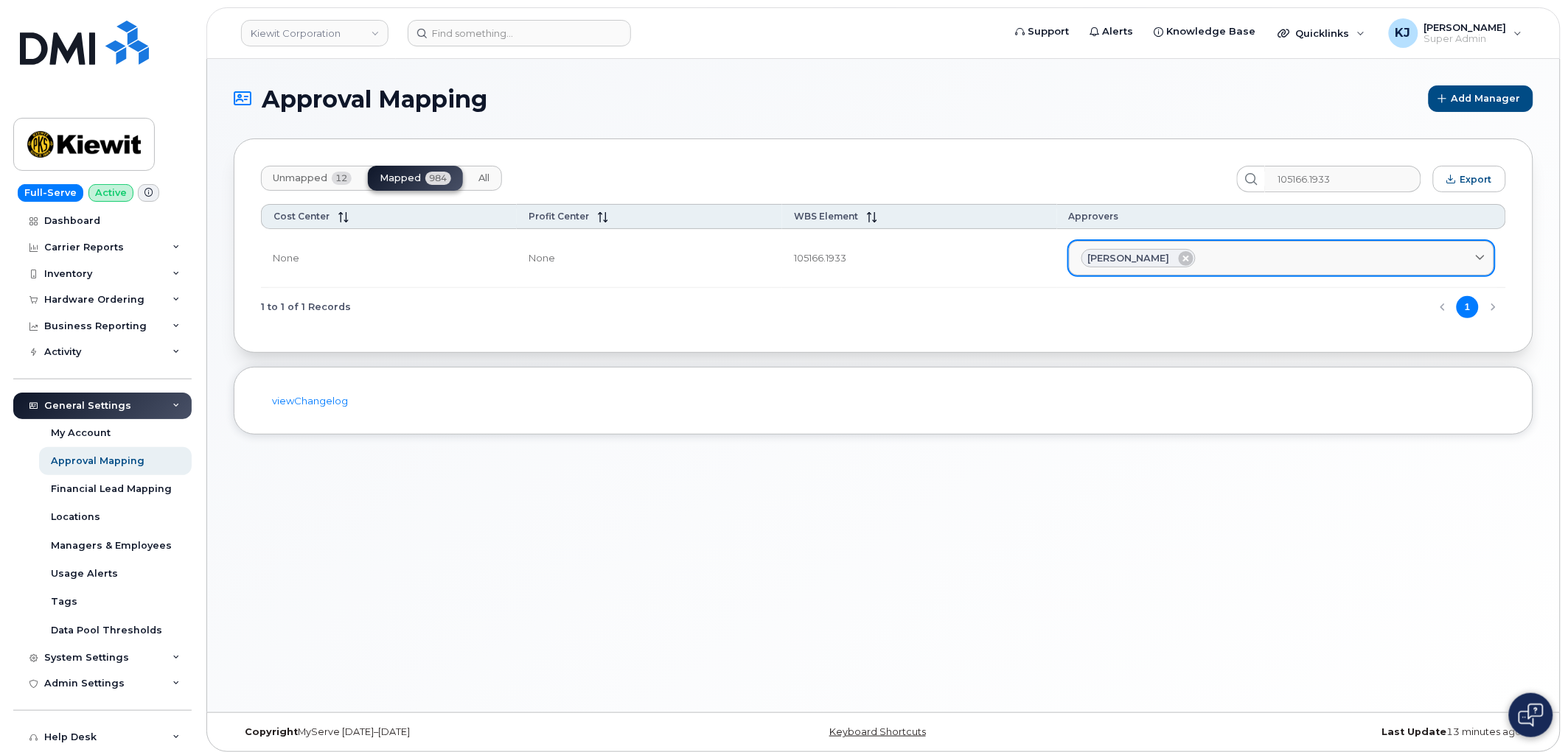
click at [1217, 261] on div "[PERSON_NAME]" at bounding box center [1282, 258] width 401 height 19
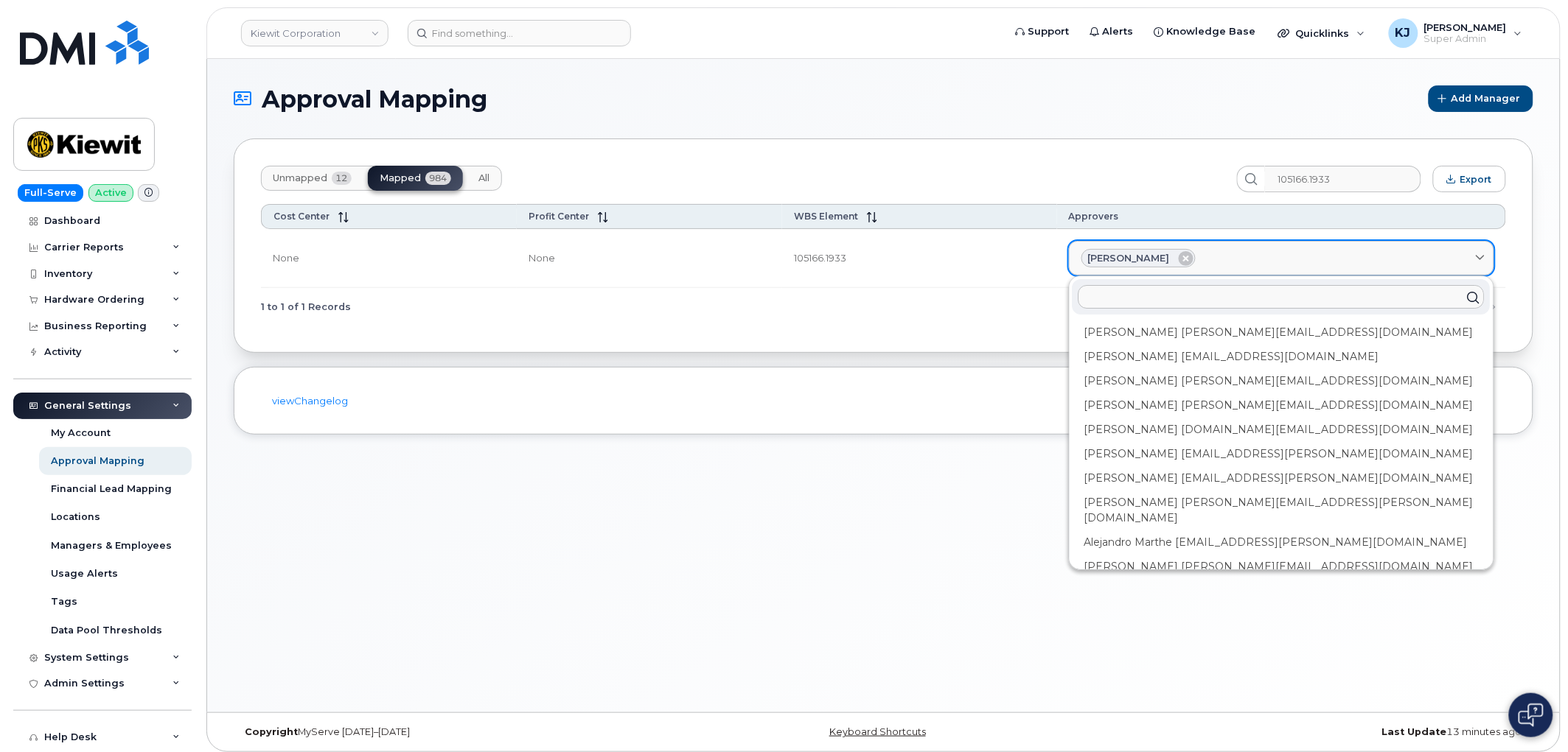
paste input "Esmeralda.Zamudio"
type input "Esmeralda.Zamudio"
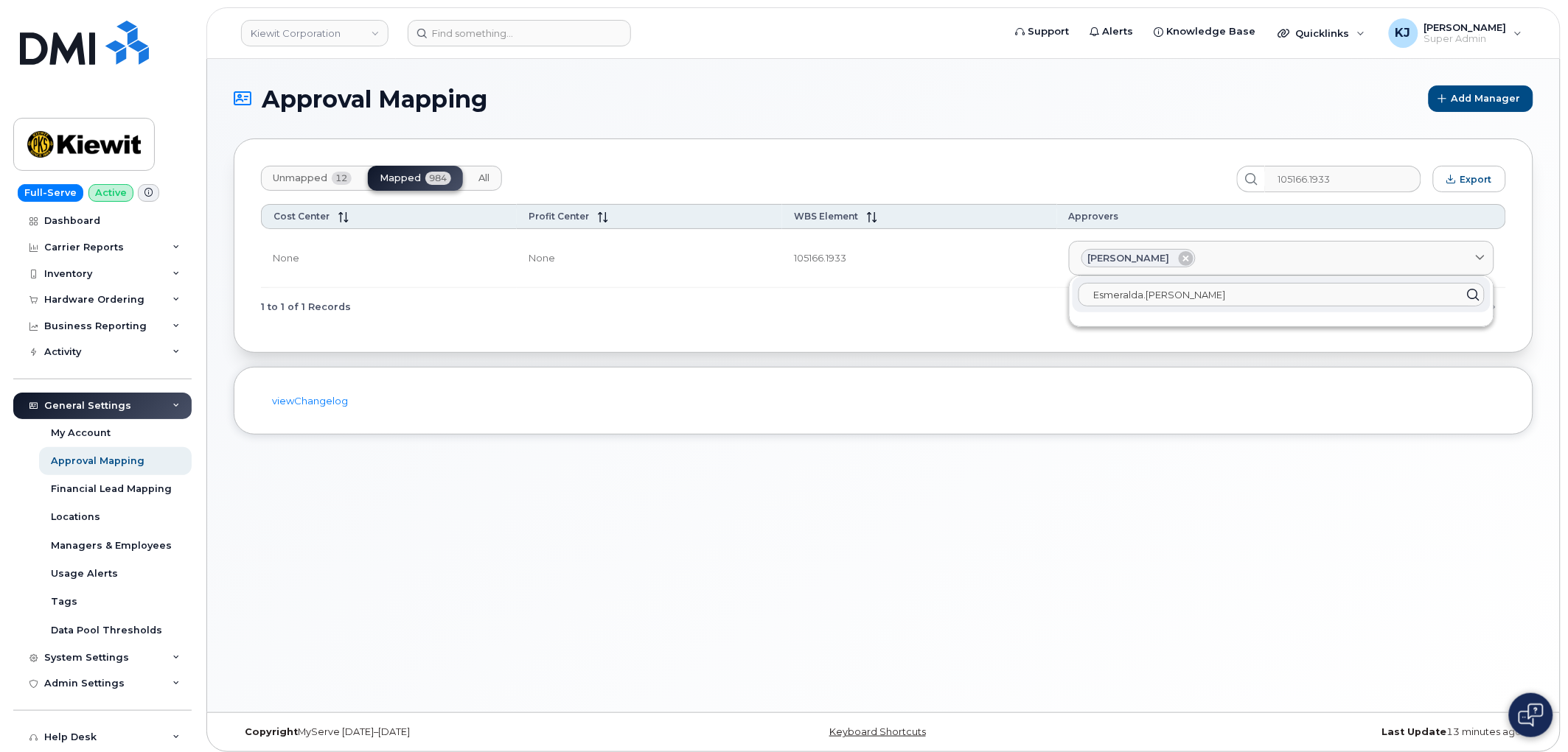
click at [1078, 299] on input "Esmeralda.Zamudio" at bounding box center [1281, 295] width 406 height 24
click at [1140, 307] on div "Esmeralda.Zamudio" at bounding box center [1281, 295] width 418 height 36
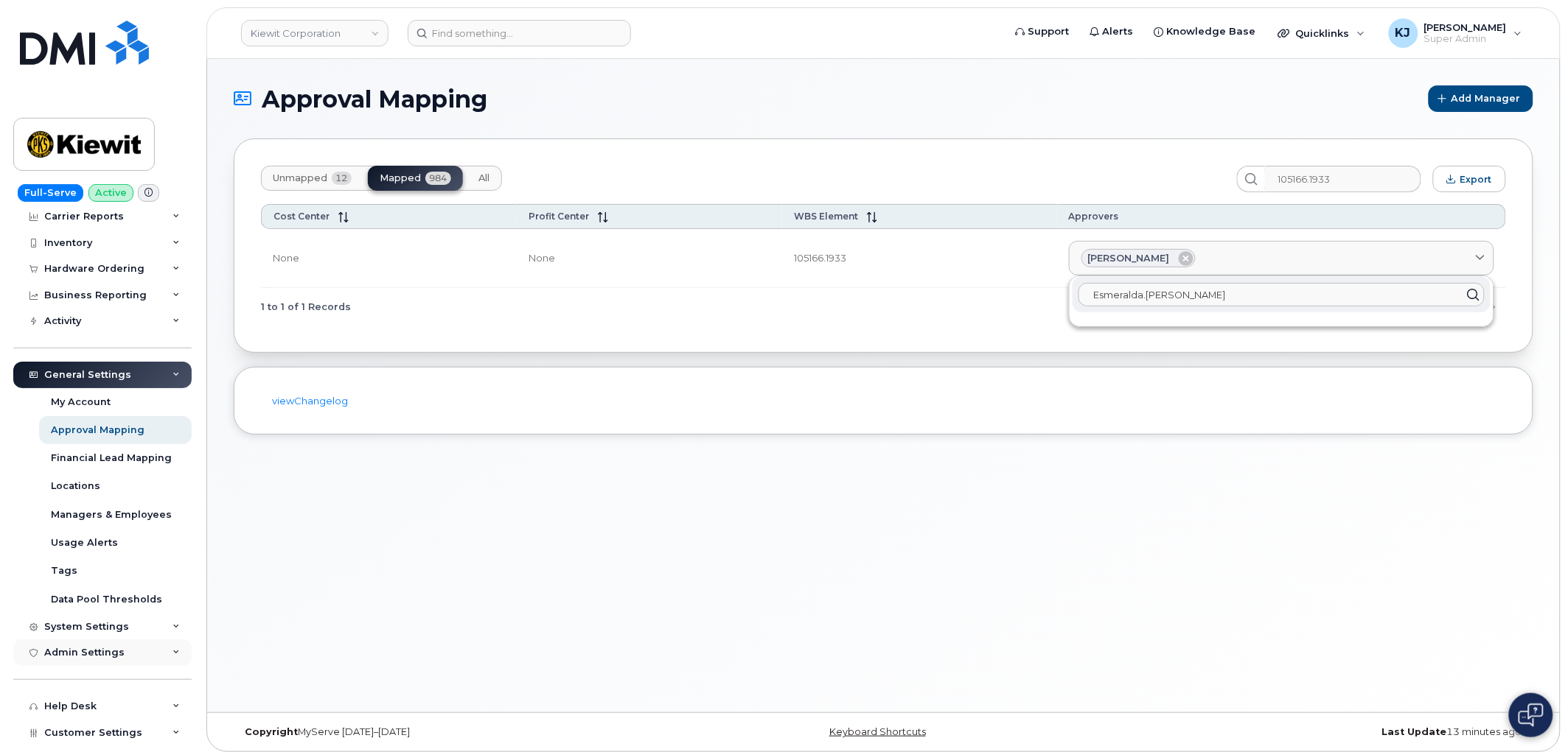
scroll to position [158, 0]
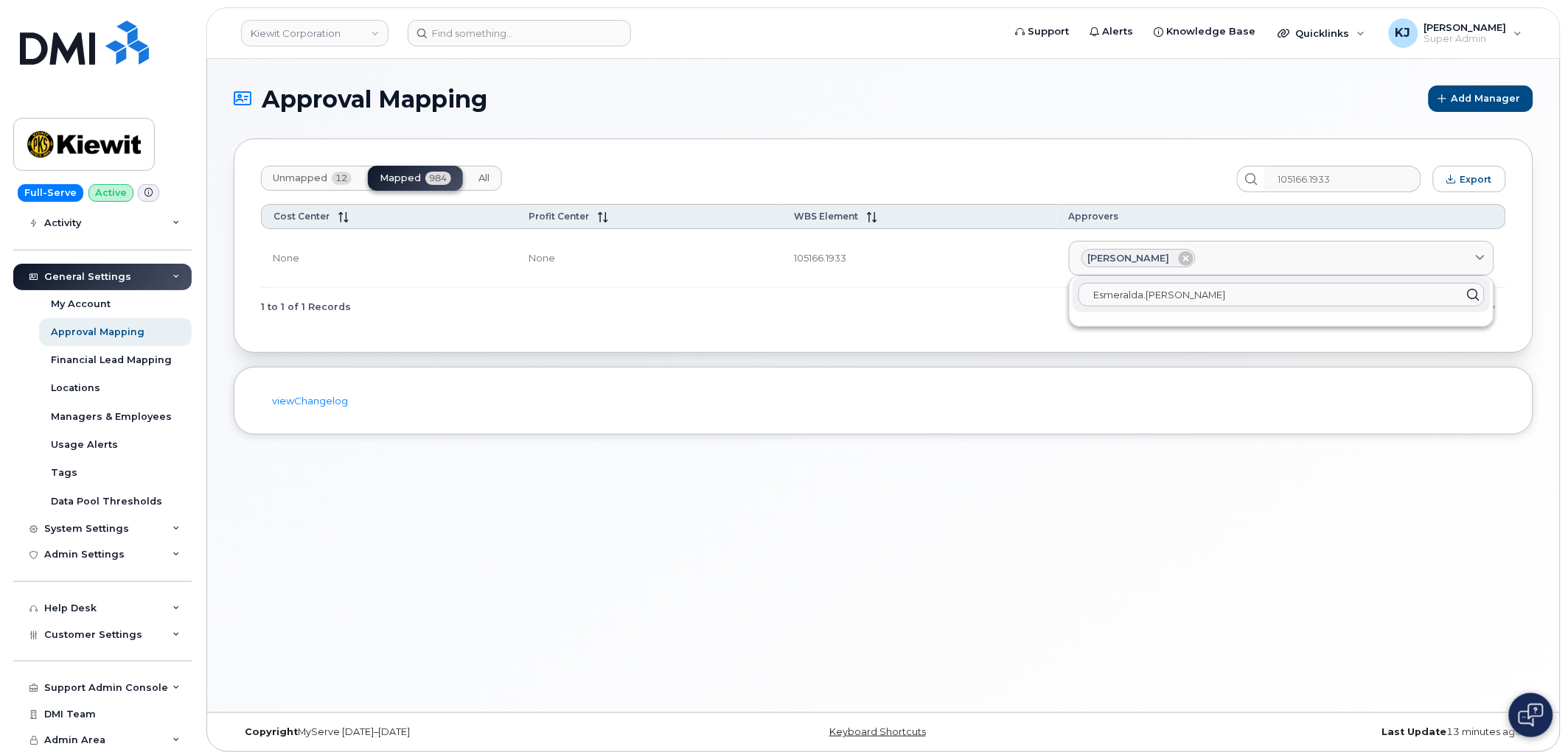
drag, startPoint x: 1146, startPoint y: 292, endPoint x: 923, endPoint y: 295, distance: 223.0
click at [923, 295] on div "Cost Center Profit Center WBS Element Approvers None None 105166.1933 Sandra Is…" at bounding box center [883, 265] width 1245 height 122
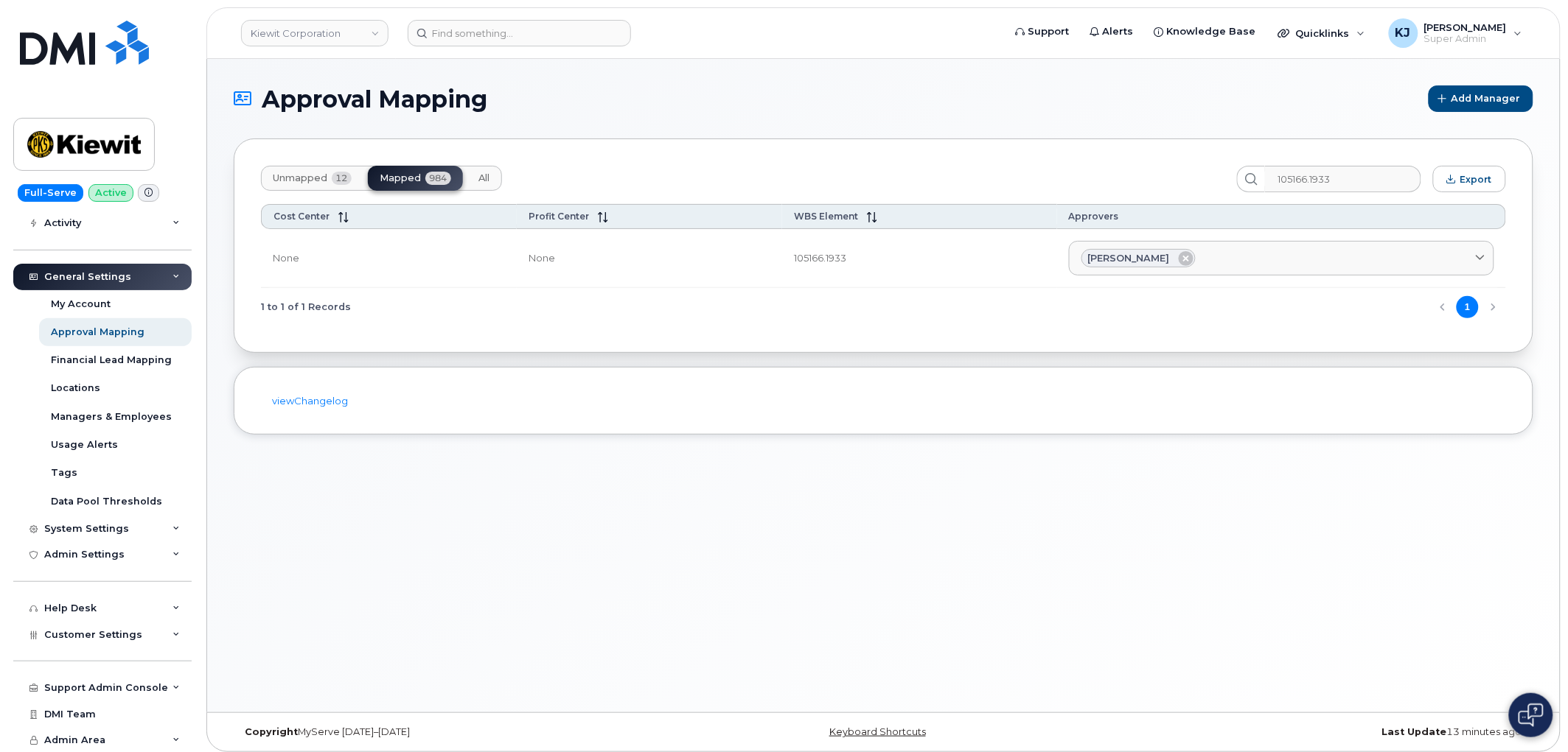
scroll to position [0, 0]
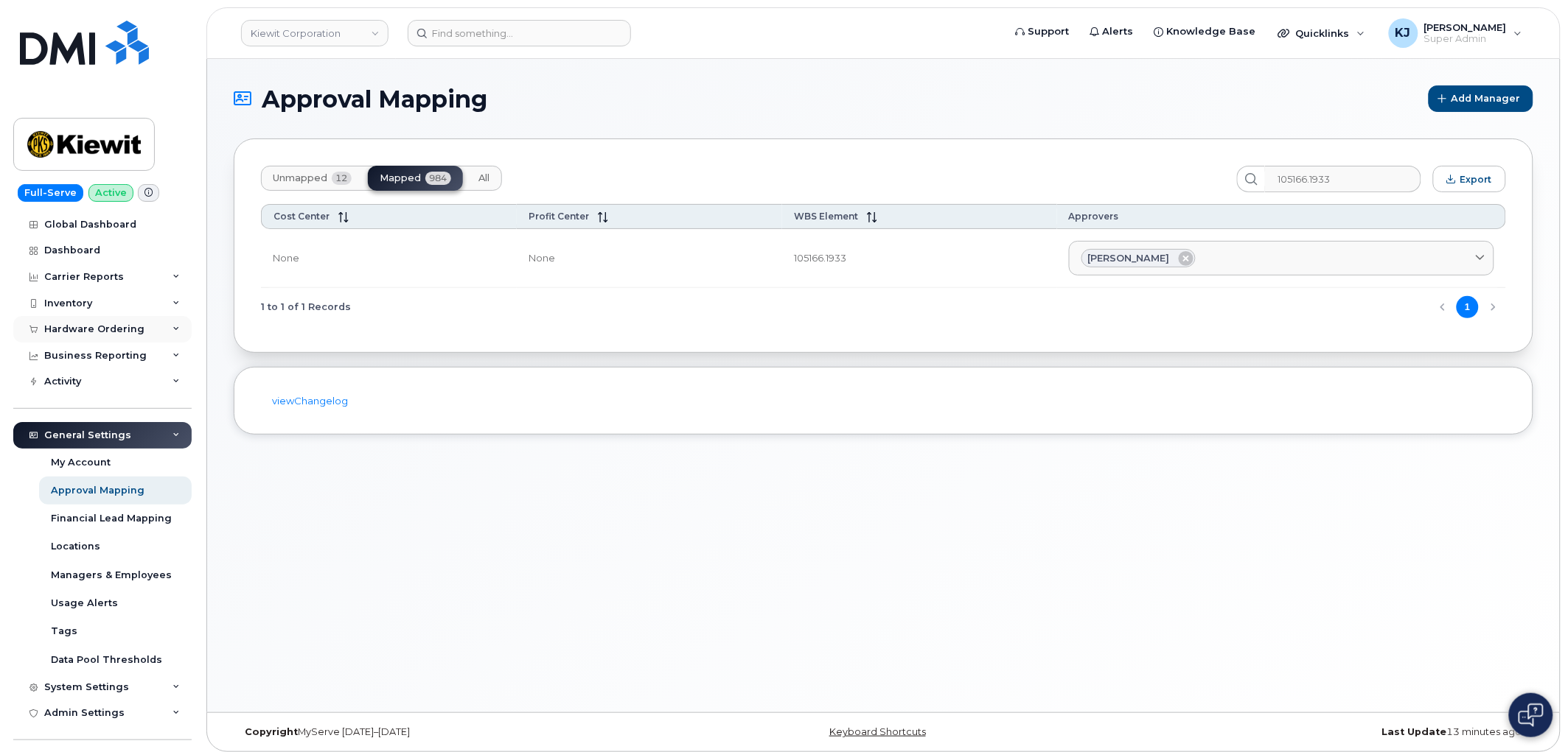
click at [129, 328] on div "Hardware Ordering" at bounding box center [95, 330] width 101 height 12
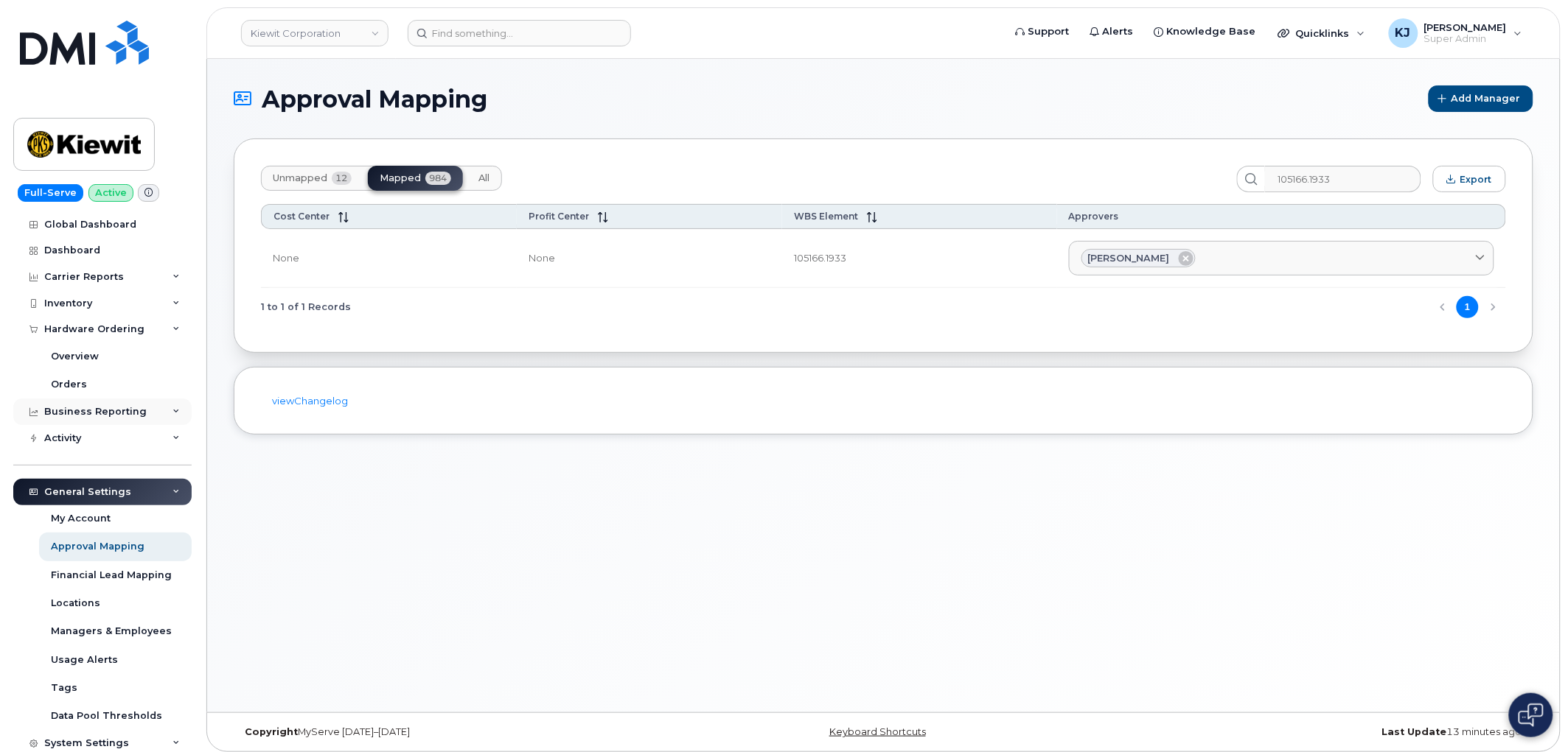
click at [118, 413] on div "Business Reporting" at bounding box center [95, 412] width 102 height 12
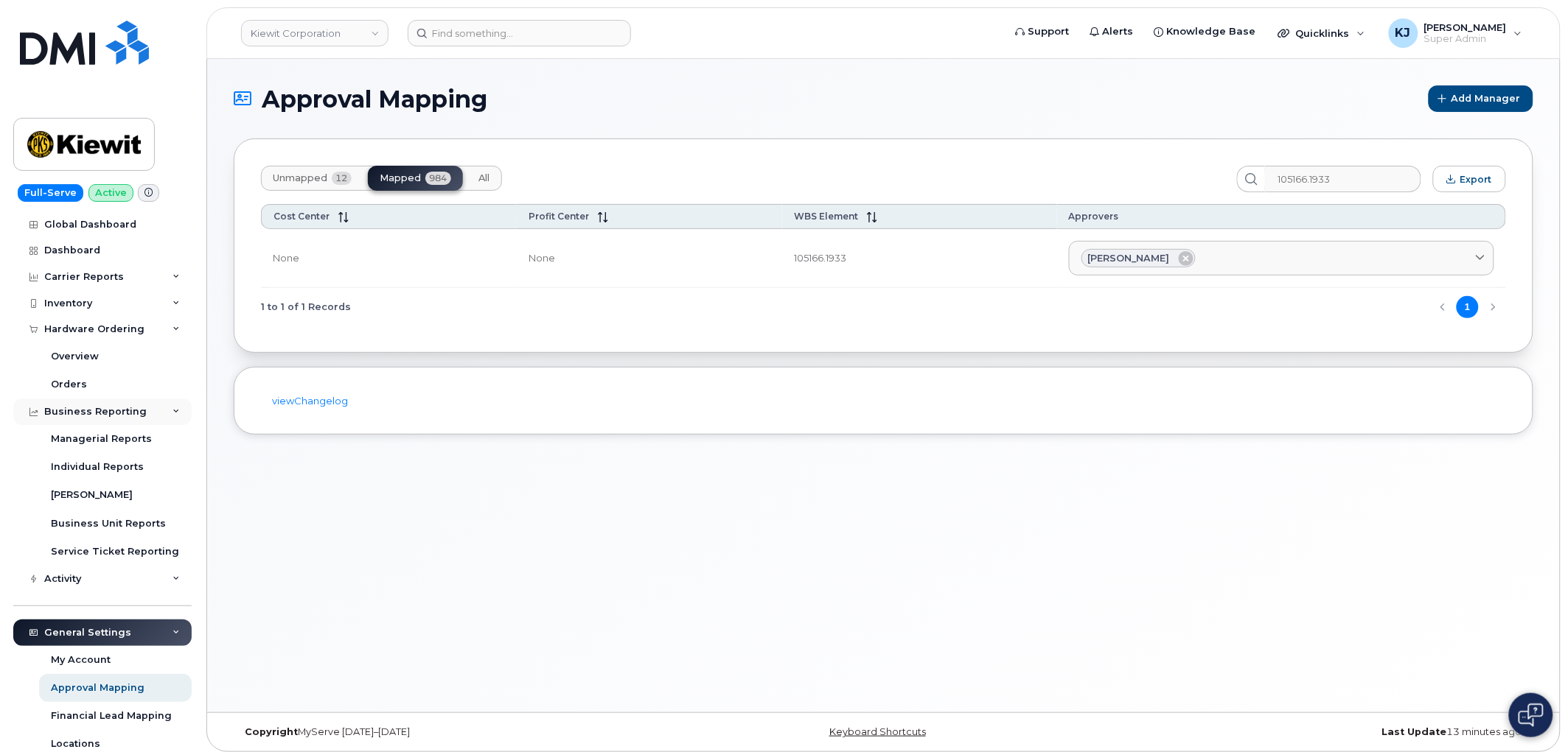
click at [121, 410] on div "Business Reporting" at bounding box center [95, 412] width 102 height 12
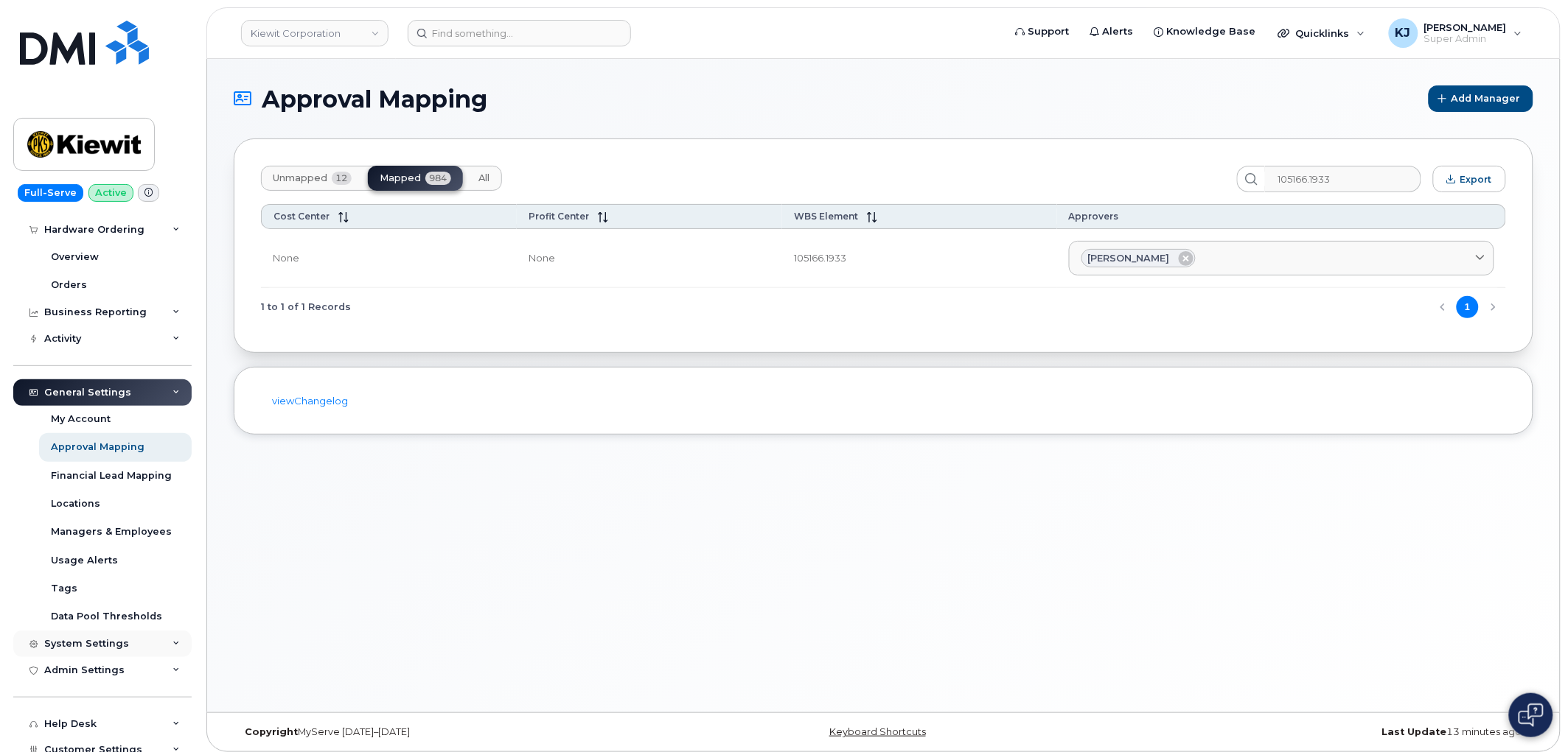
scroll to position [215, 0]
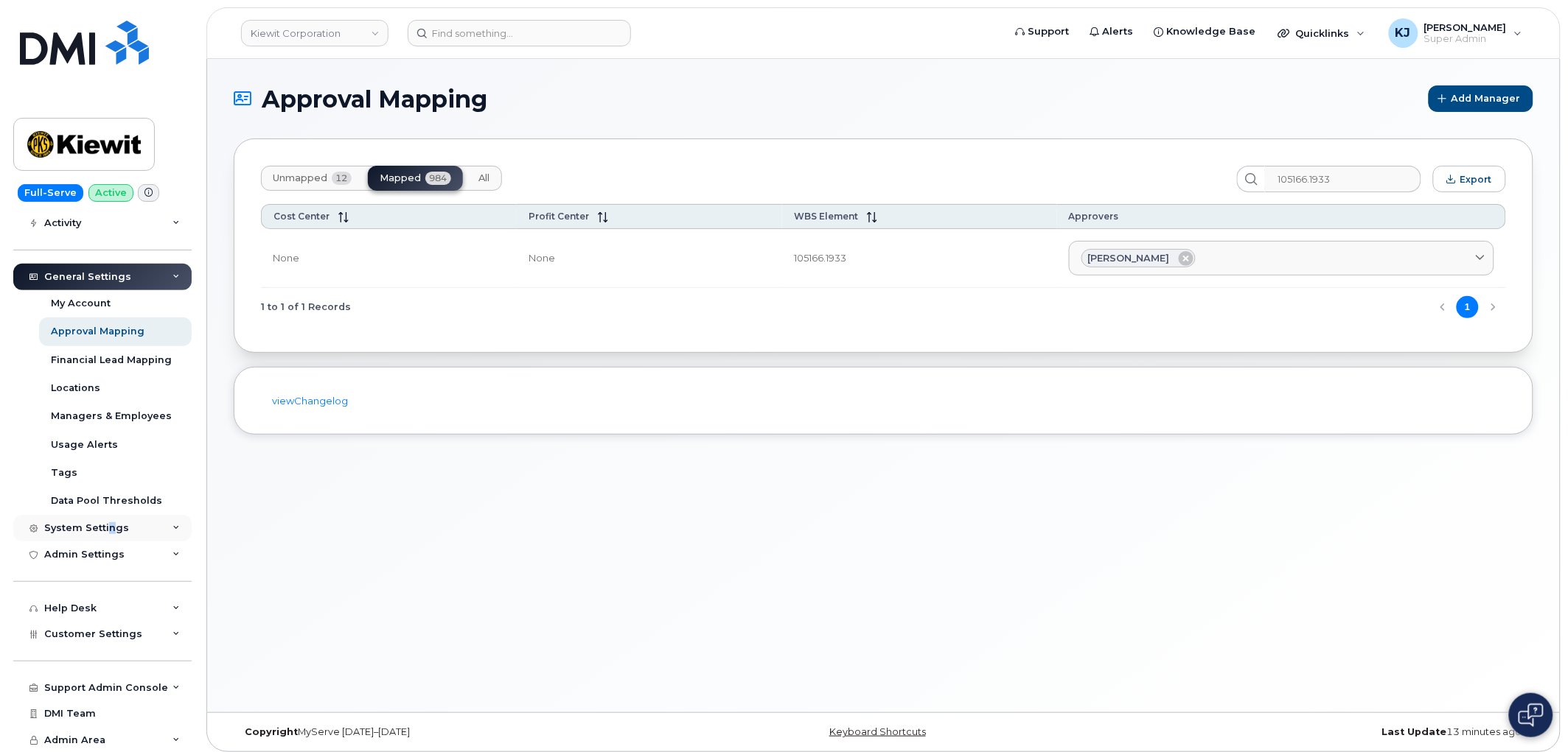
click at [109, 529] on div "System Settings" at bounding box center [86, 528] width 84 height 12
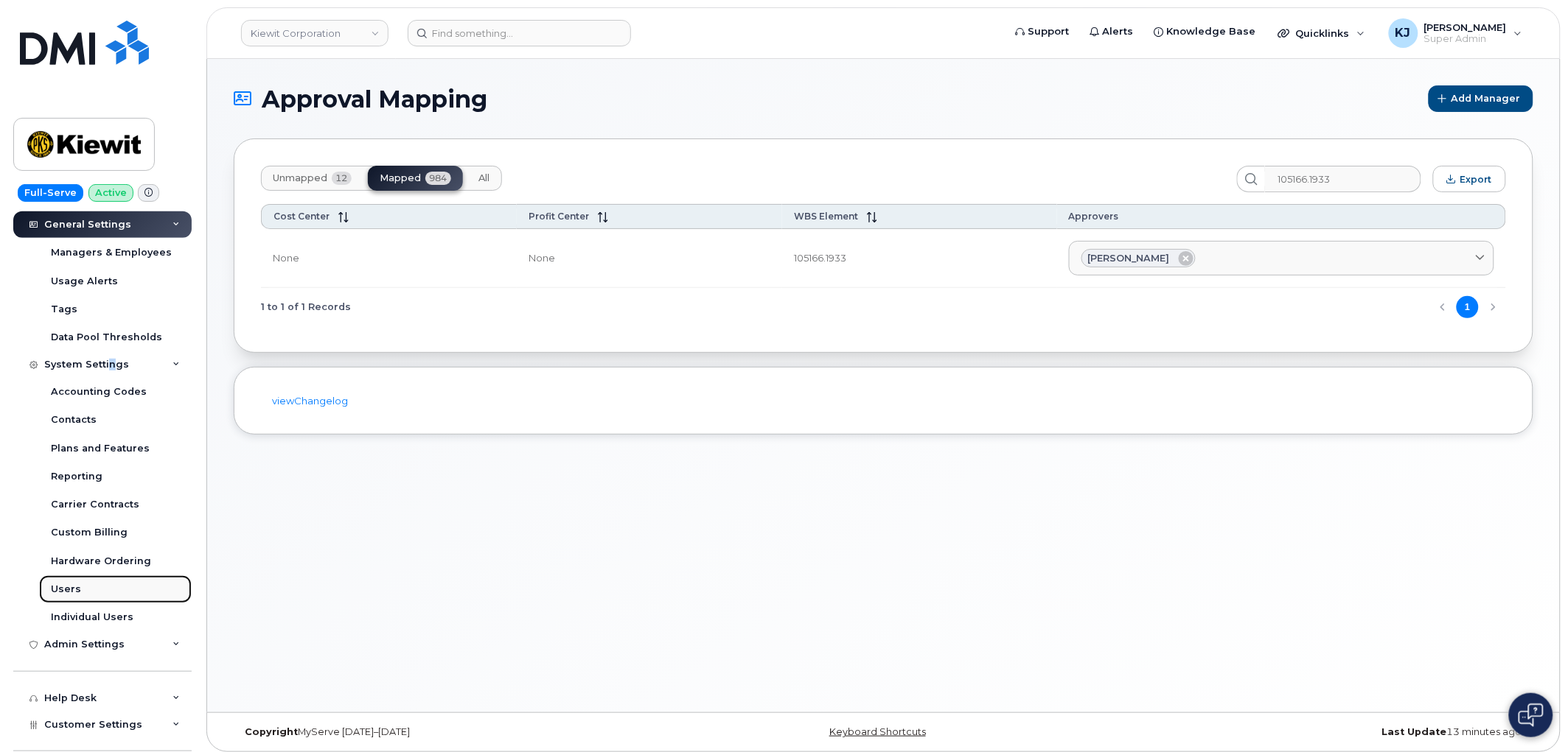
click at [100, 594] on link "Users" at bounding box center [115, 588] width 153 height 28
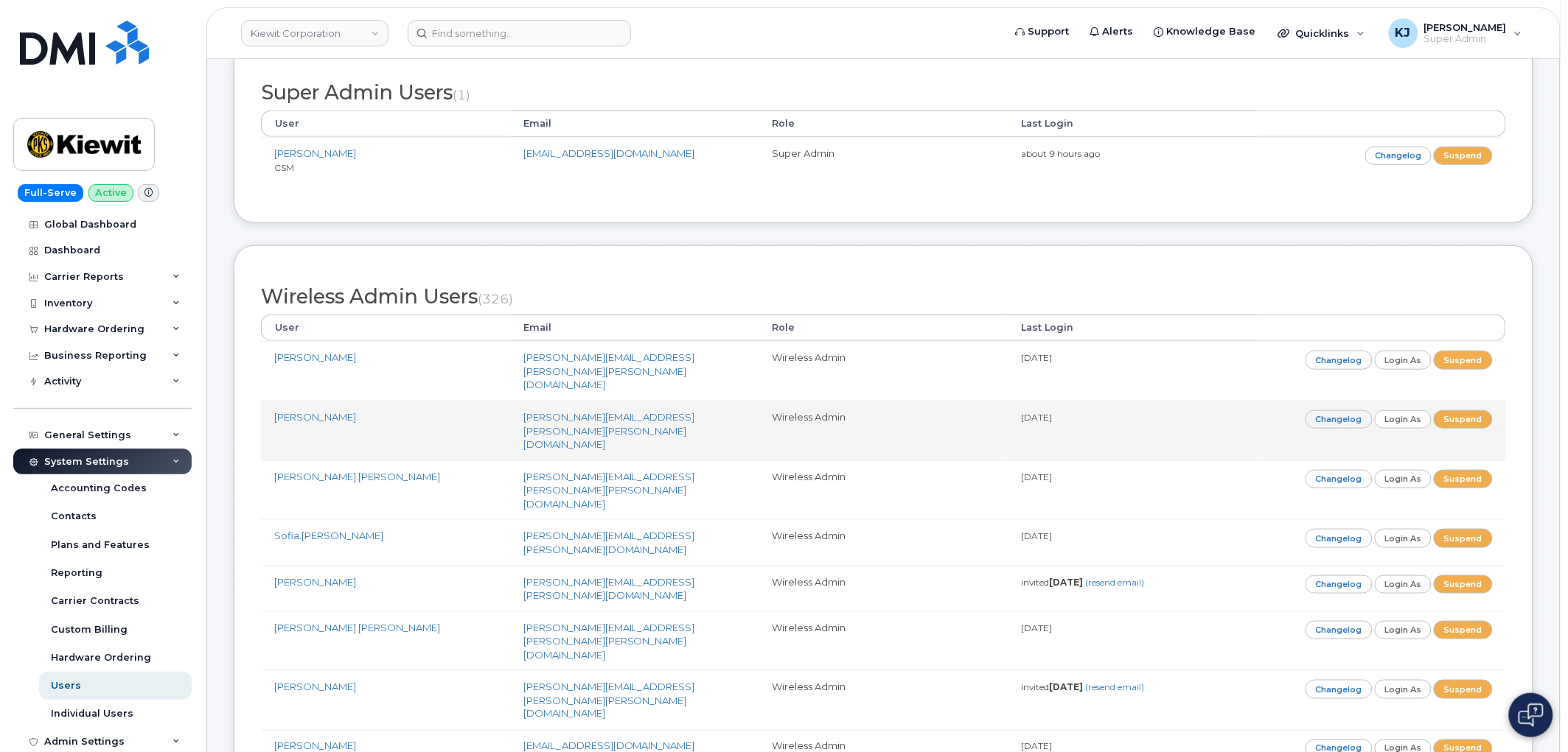
scroll to position [327, 0]
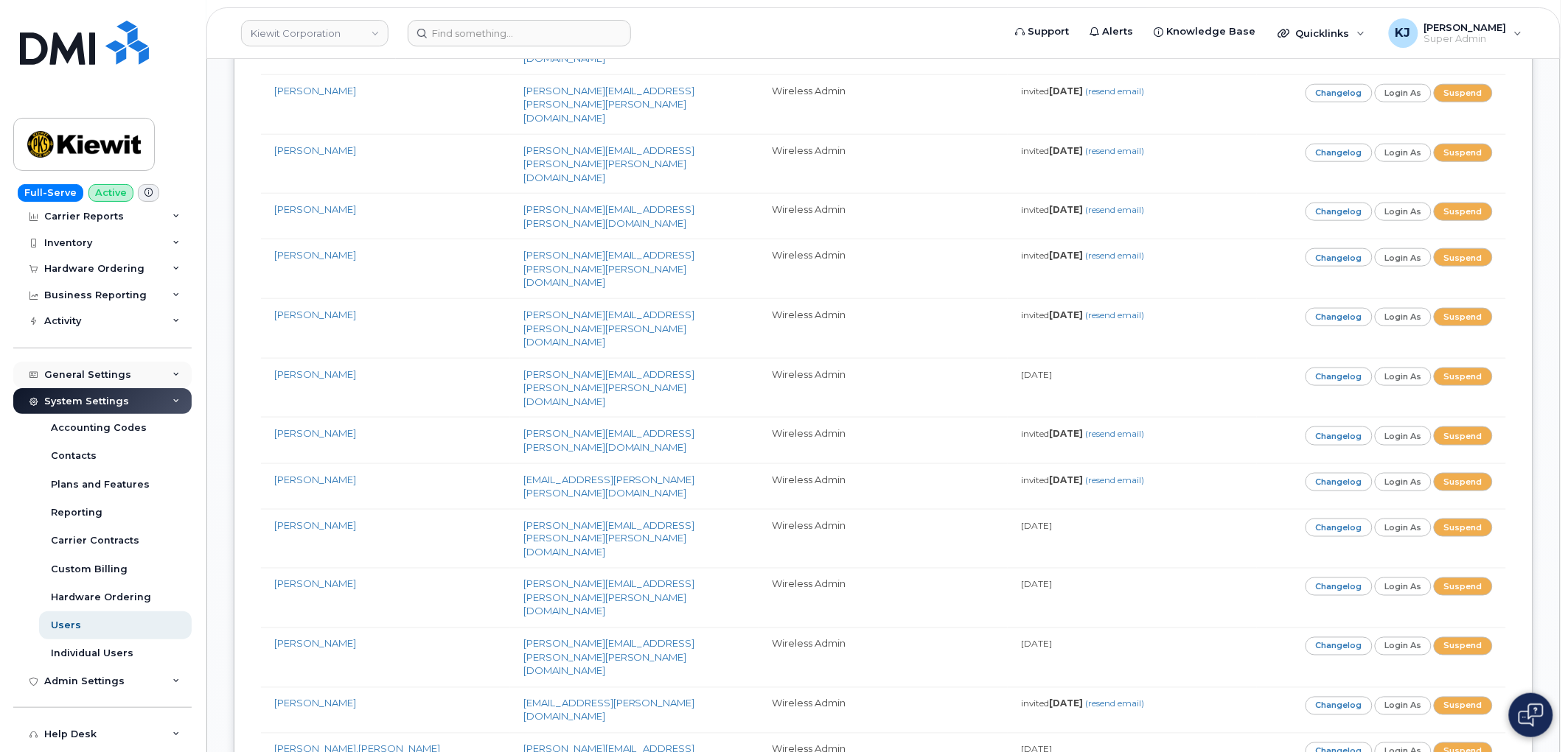
scroll to position [0, 0]
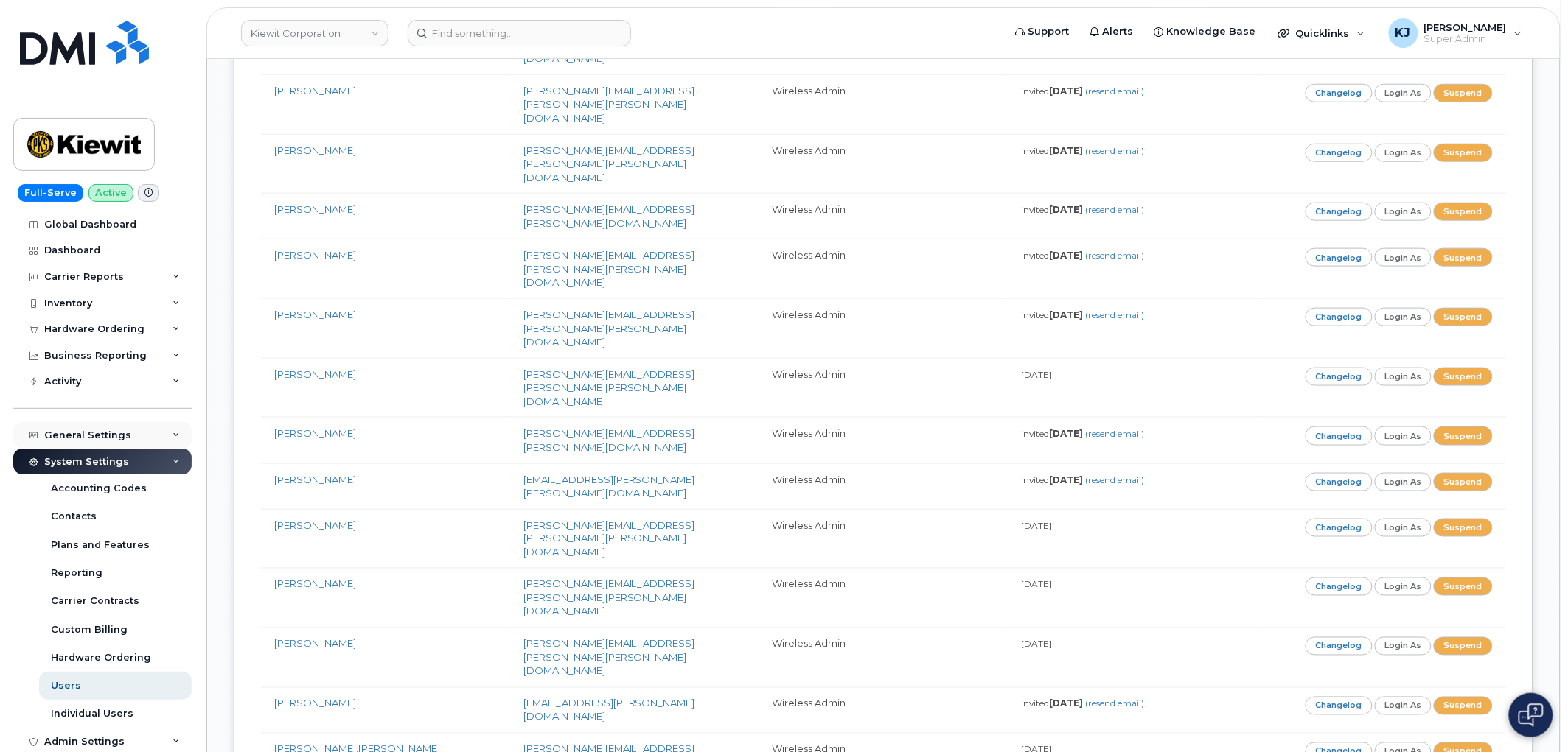
click at [156, 439] on div "General Settings" at bounding box center [102, 435] width 178 height 26
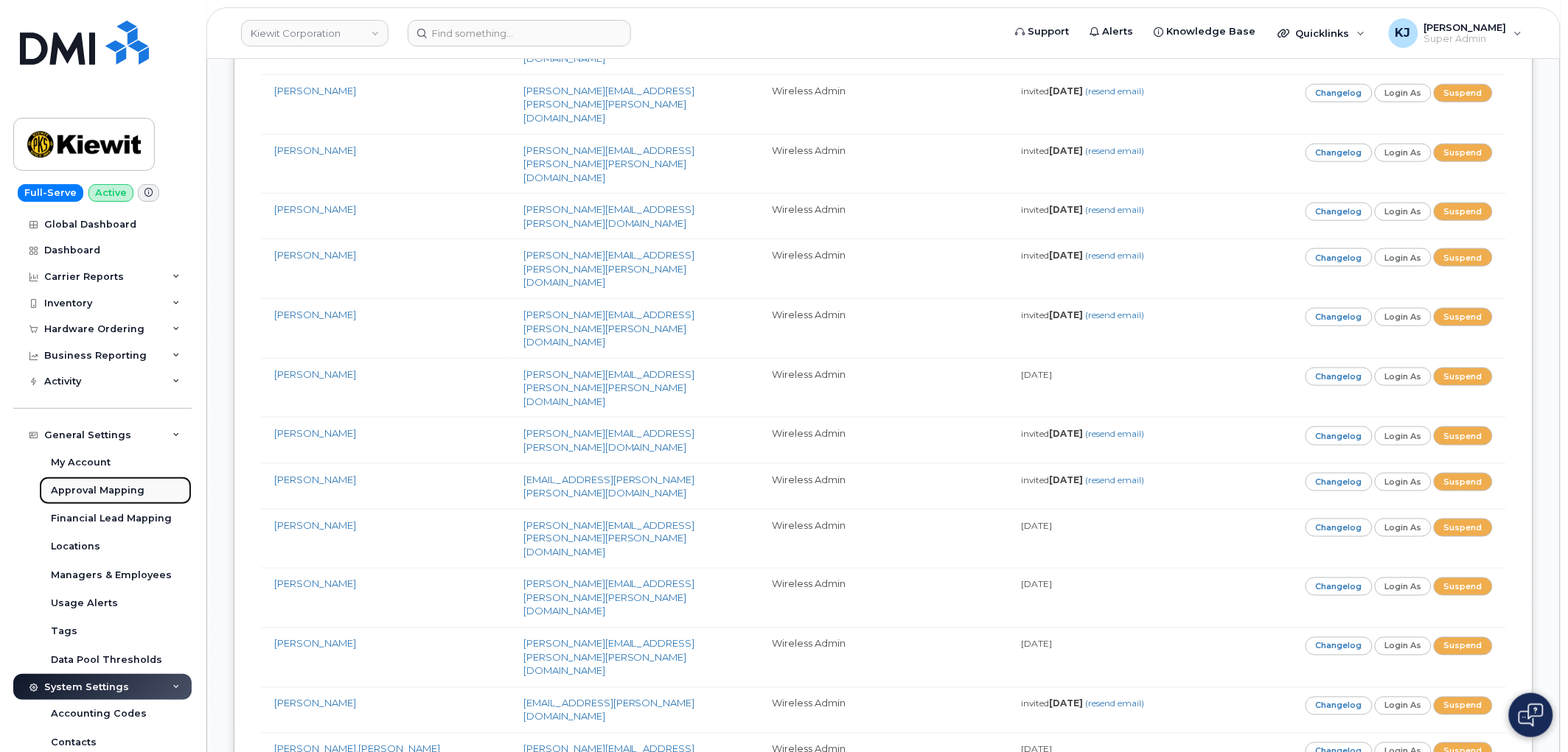
click at [119, 485] on div "Approval Mapping" at bounding box center [98, 491] width 94 height 14
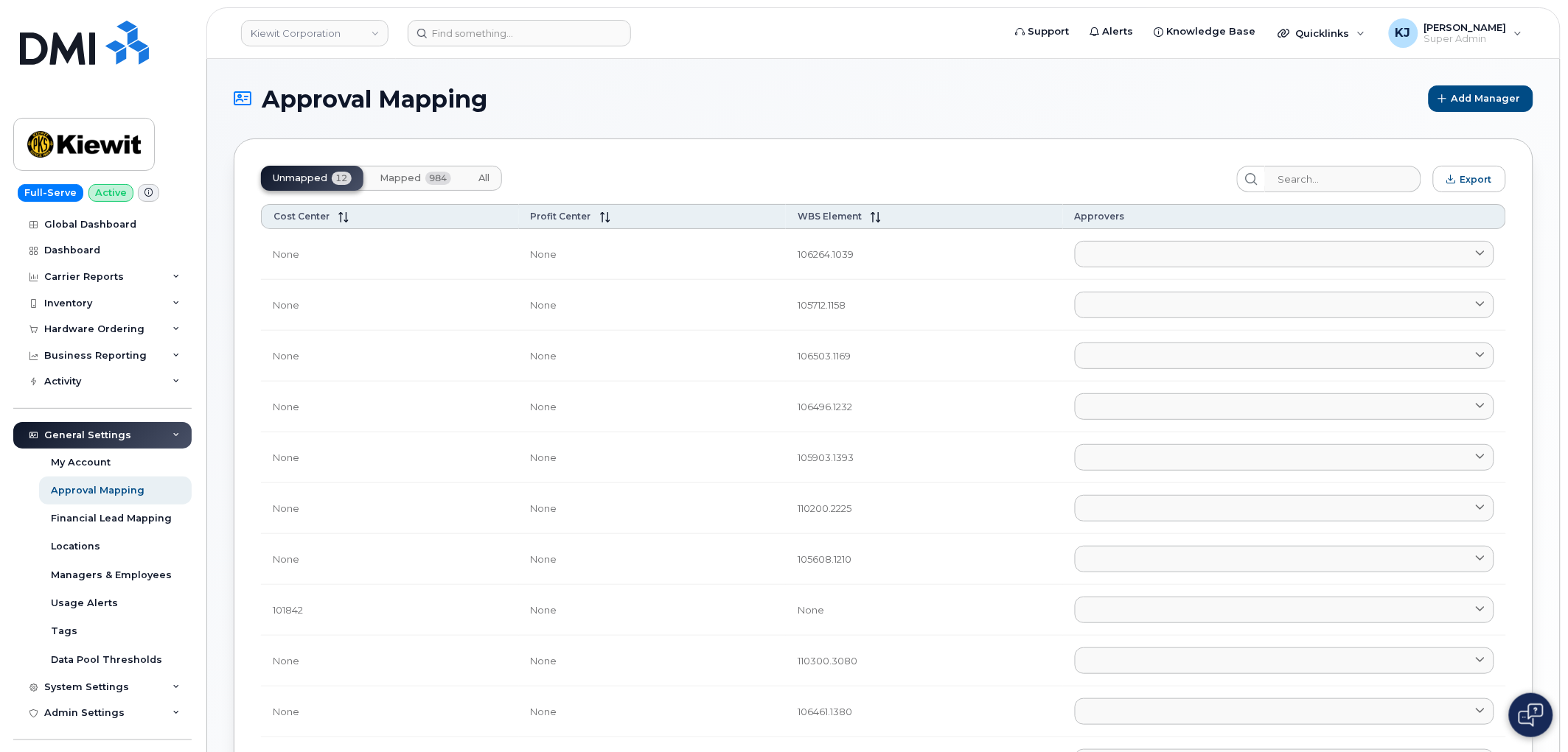
click at [418, 179] on span "Mapped" at bounding box center [400, 178] width 41 height 12
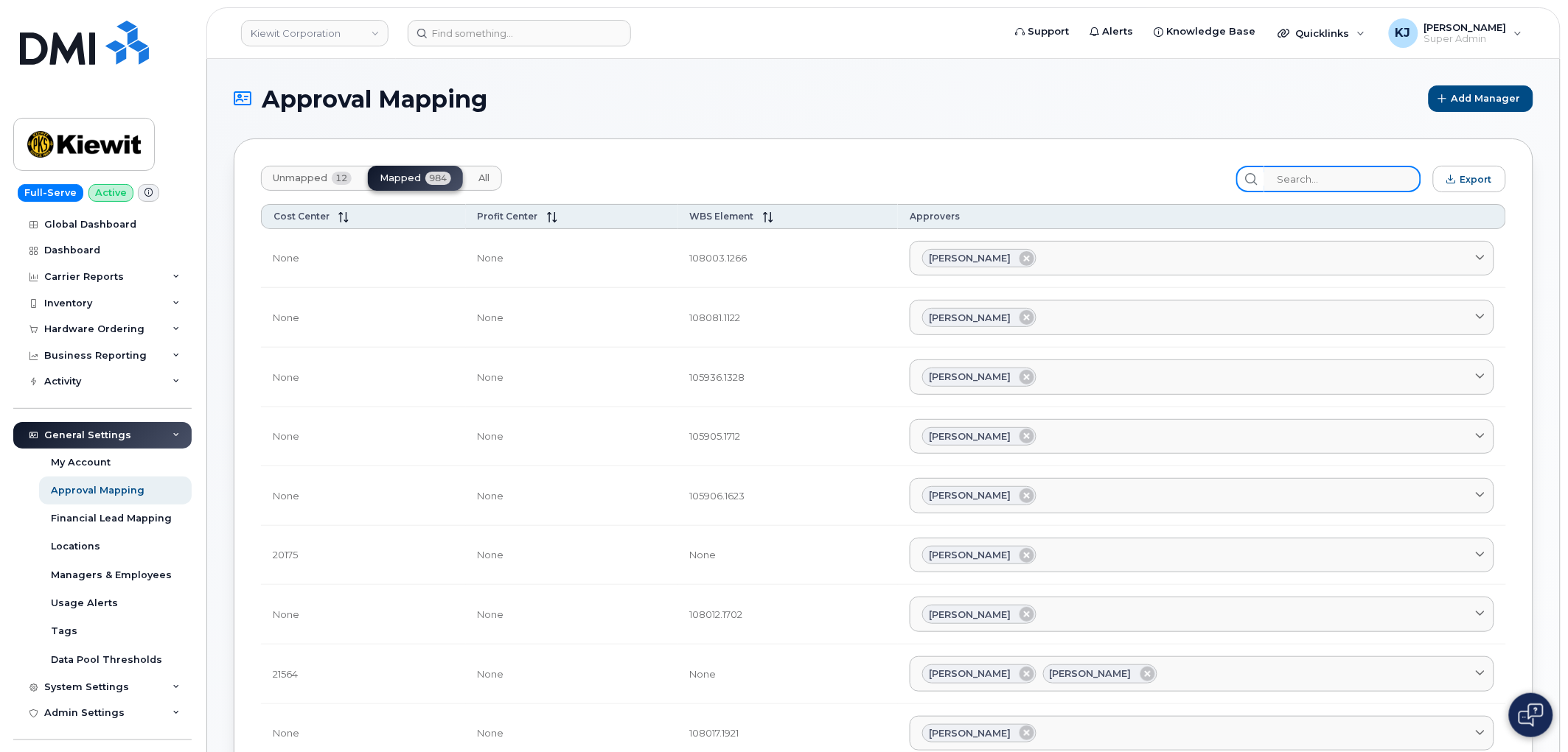
click at [1300, 182] on input "search" at bounding box center [1342, 179] width 157 height 26
paste input "105166.1933"
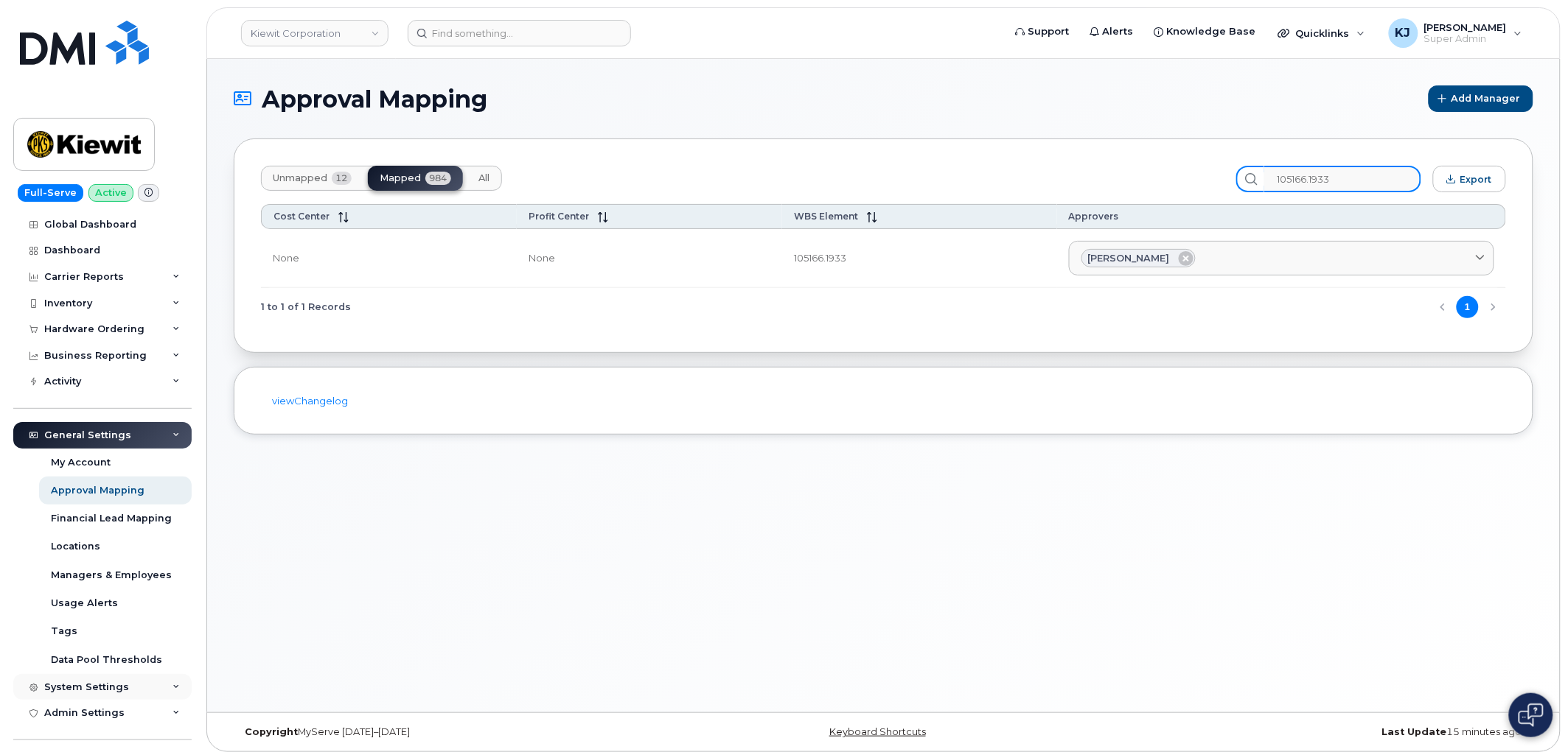
type input "105166.1933"
click at [96, 689] on div "System Settings" at bounding box center [86, 687] width 84 height 12
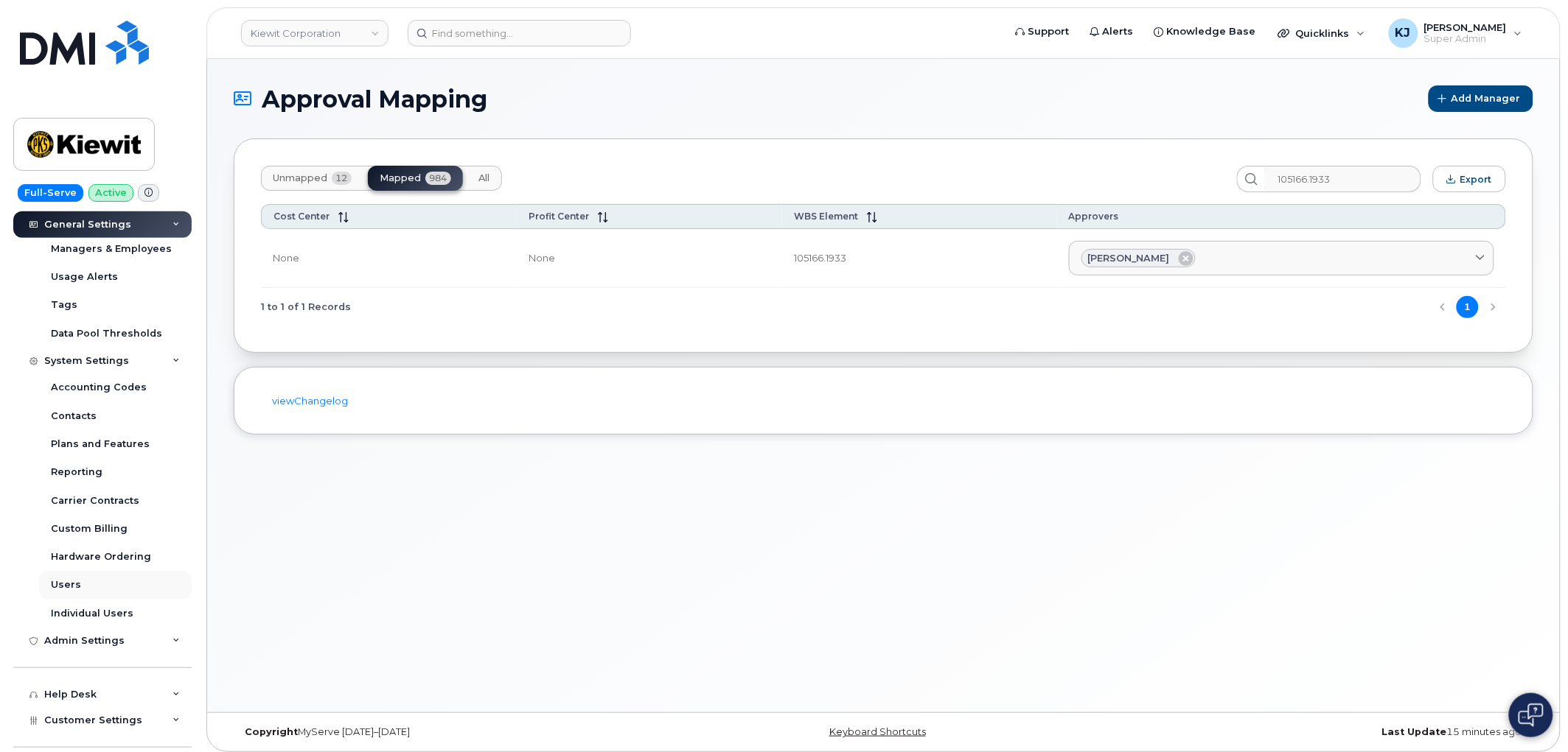
scroll to position [327, 0]
click at [87, 591] on link "Users" at bounding box center [115, 583] width 153 height 28
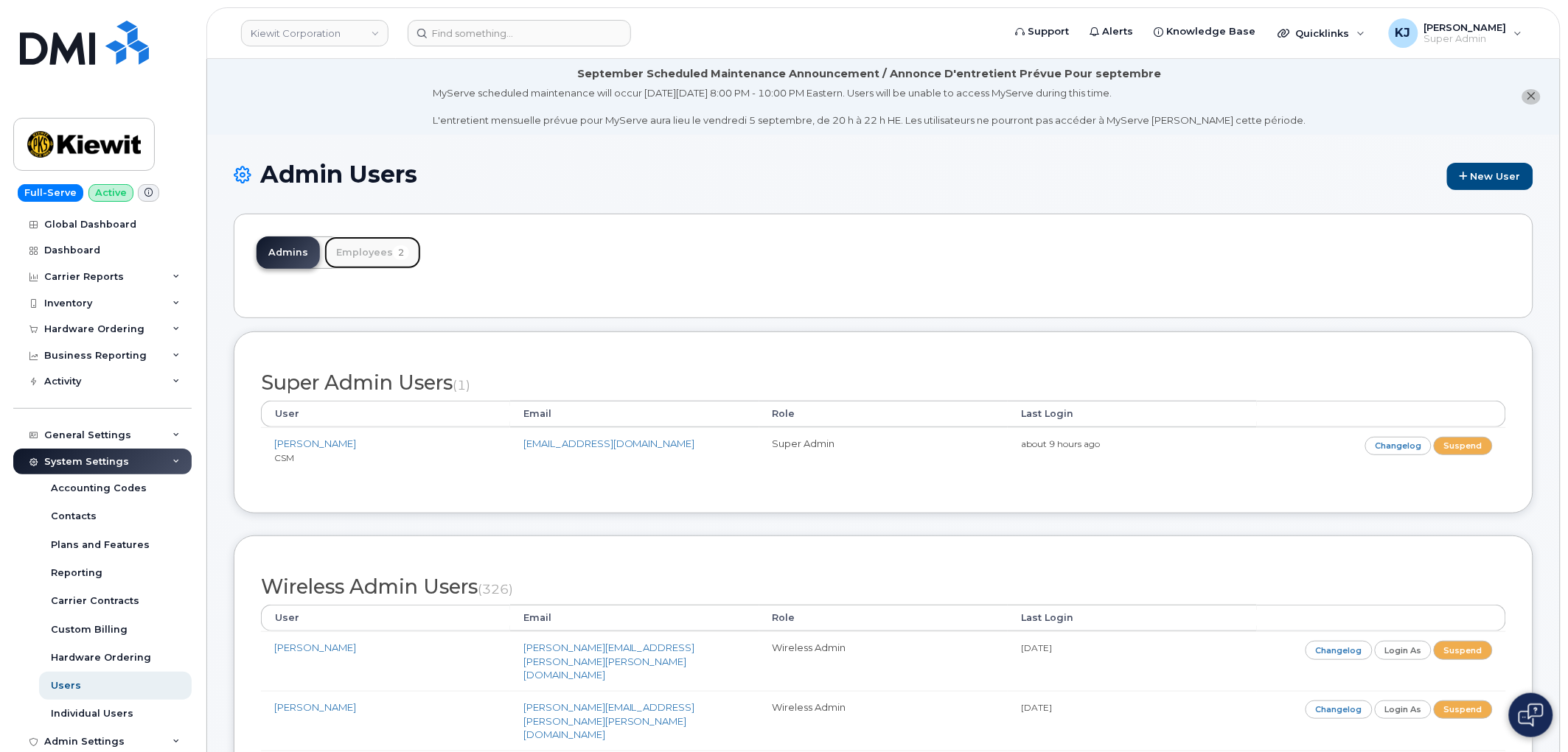
click at [378, 251] on link "Employees 2" at bounding box center [372, 253] width 96 height 32
click at [384, 256] on link "Employees 2" at bounding box center [372, 253] width 96 height 32
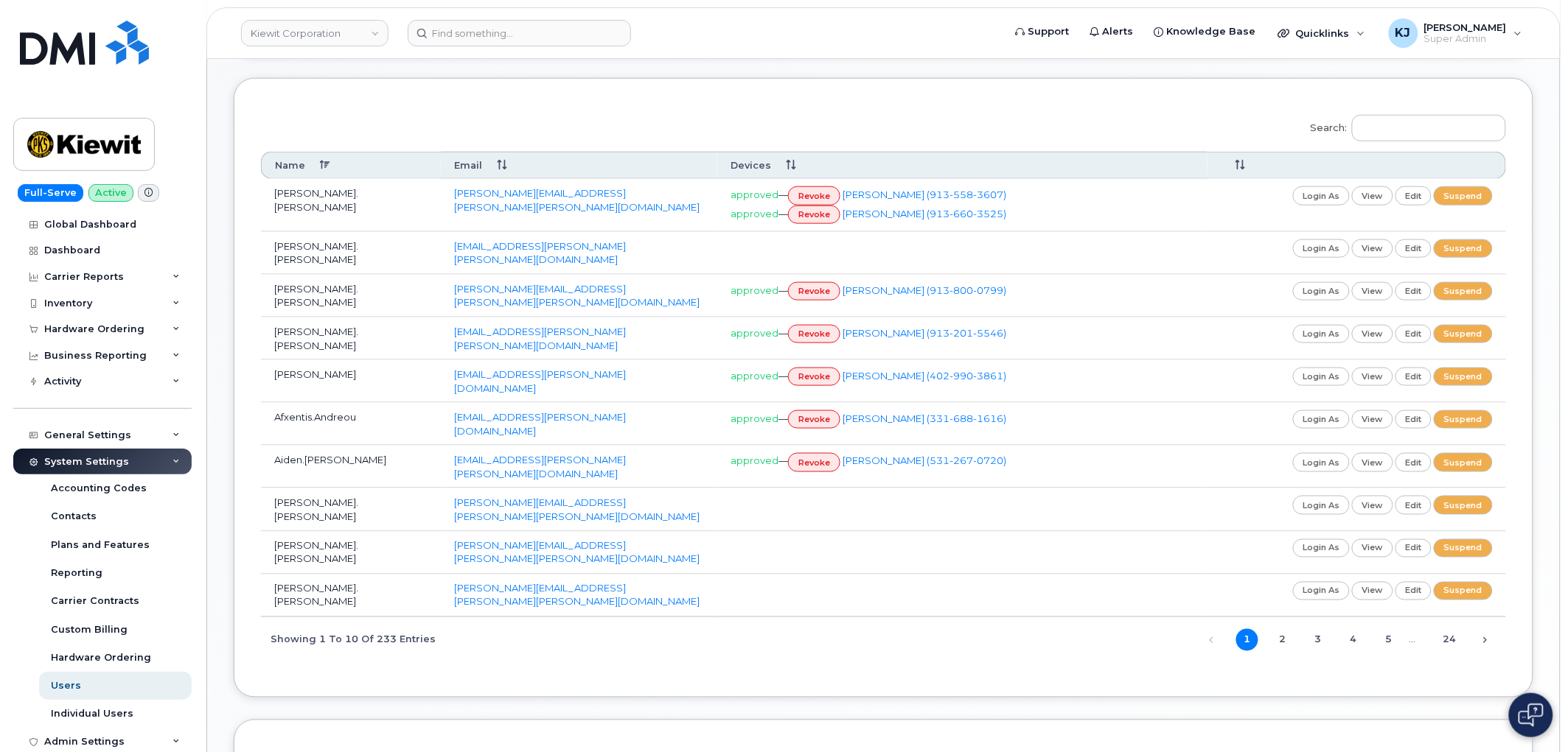
scroll to position [491, 0]
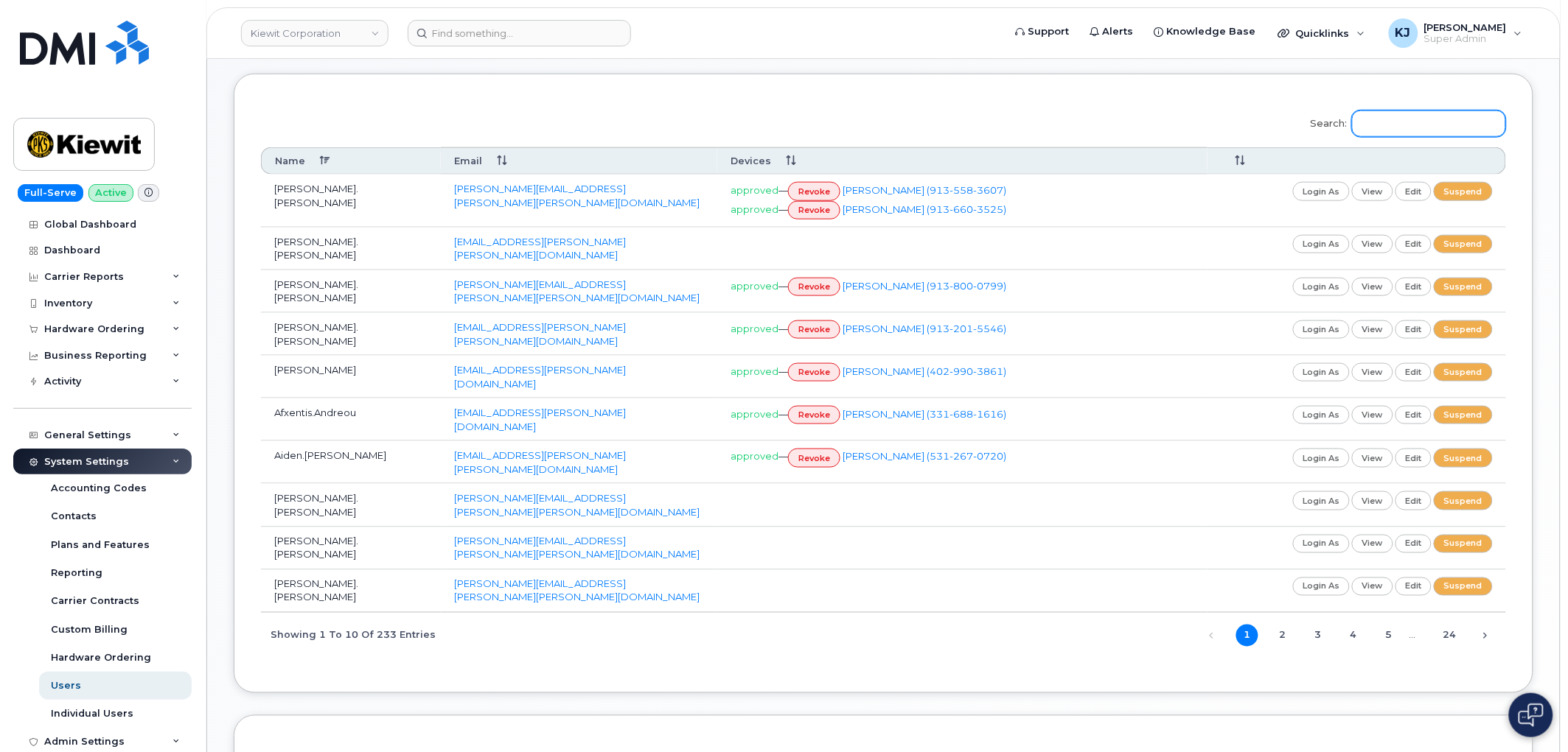
click at [1431, 115] on input "Search:" at bounding box center [1428, 123] width 154 height 26
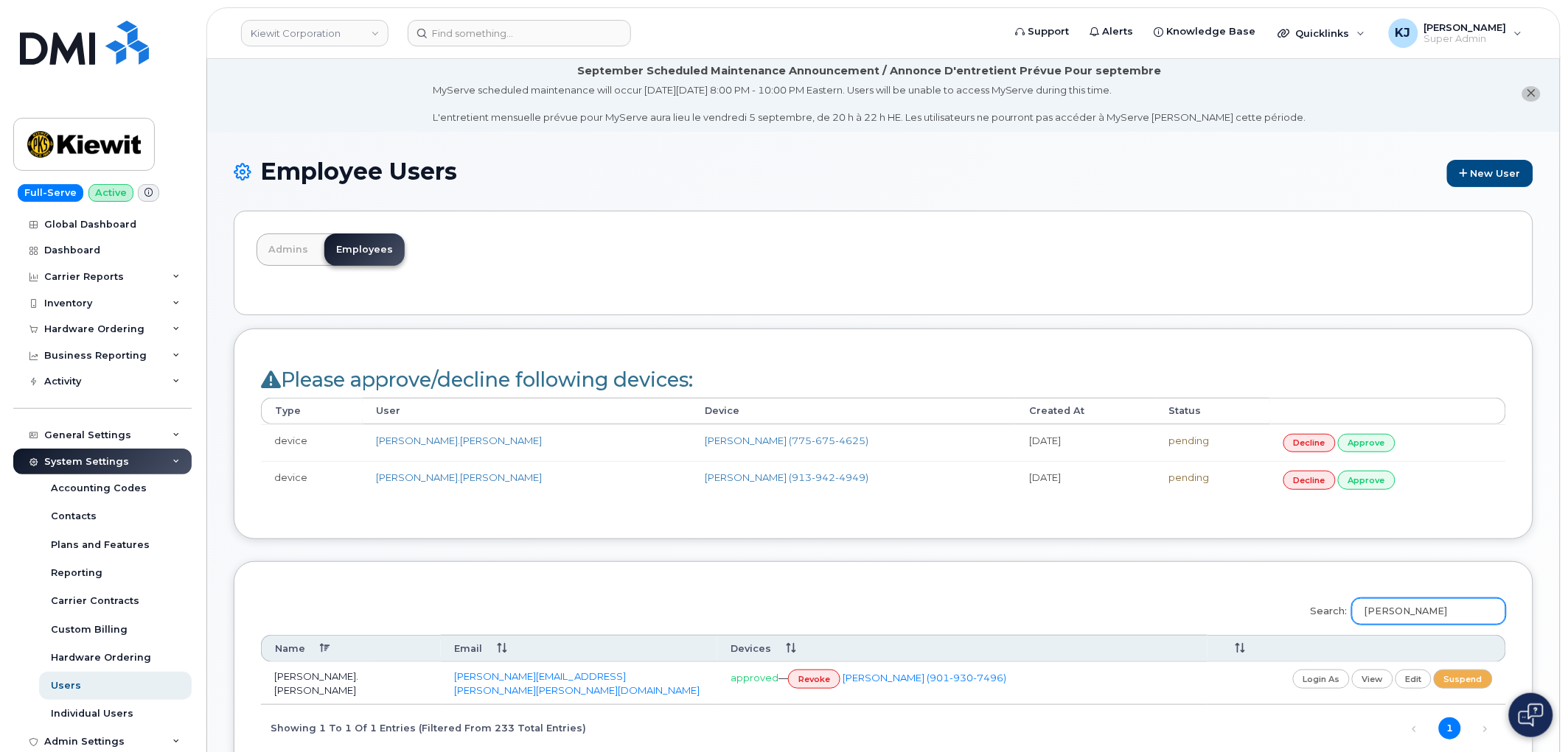
scroll to position [0, 0]
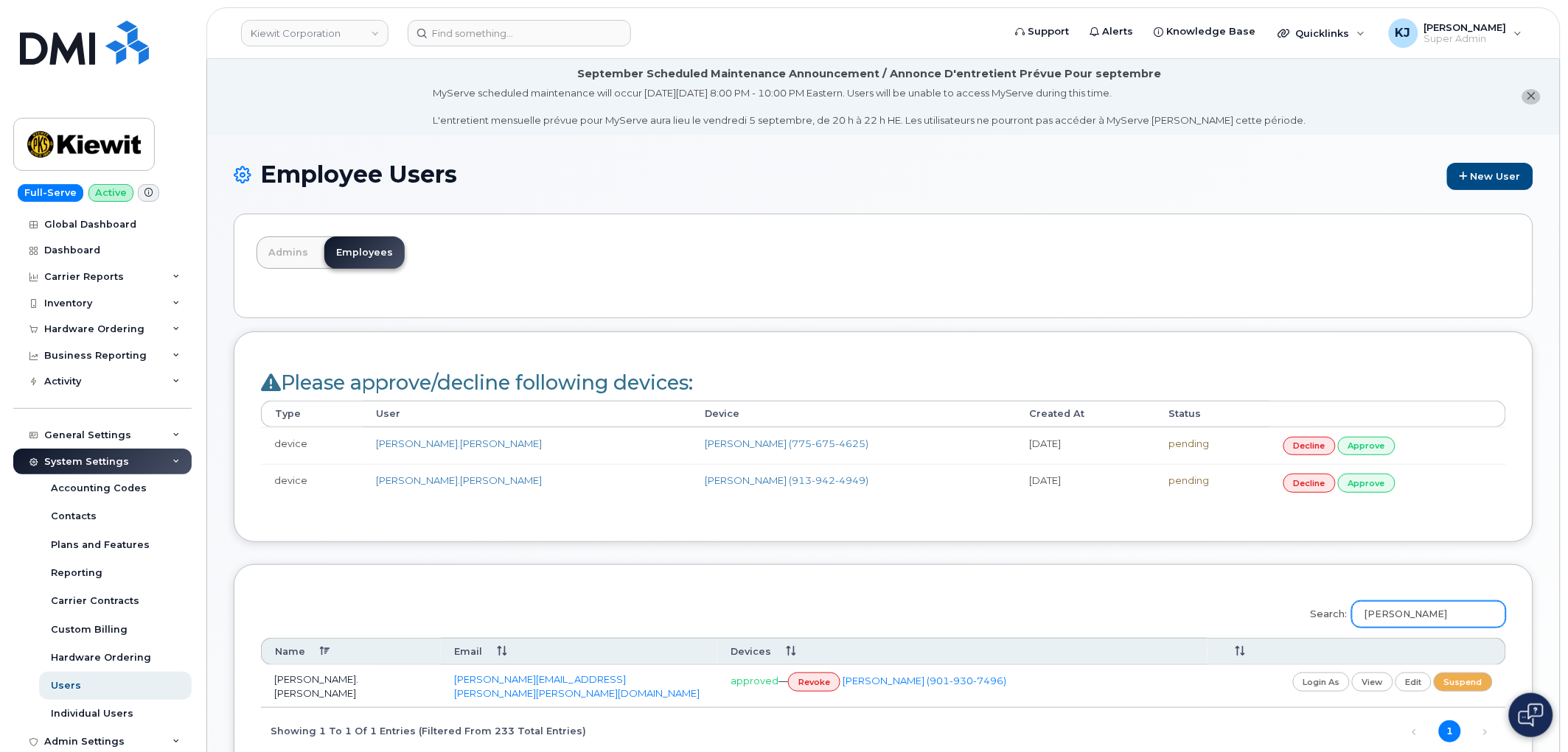
type input "Sandra"
click at [278, 246] on link "Admins" at bounding box center [288, 253] width 63 height 32
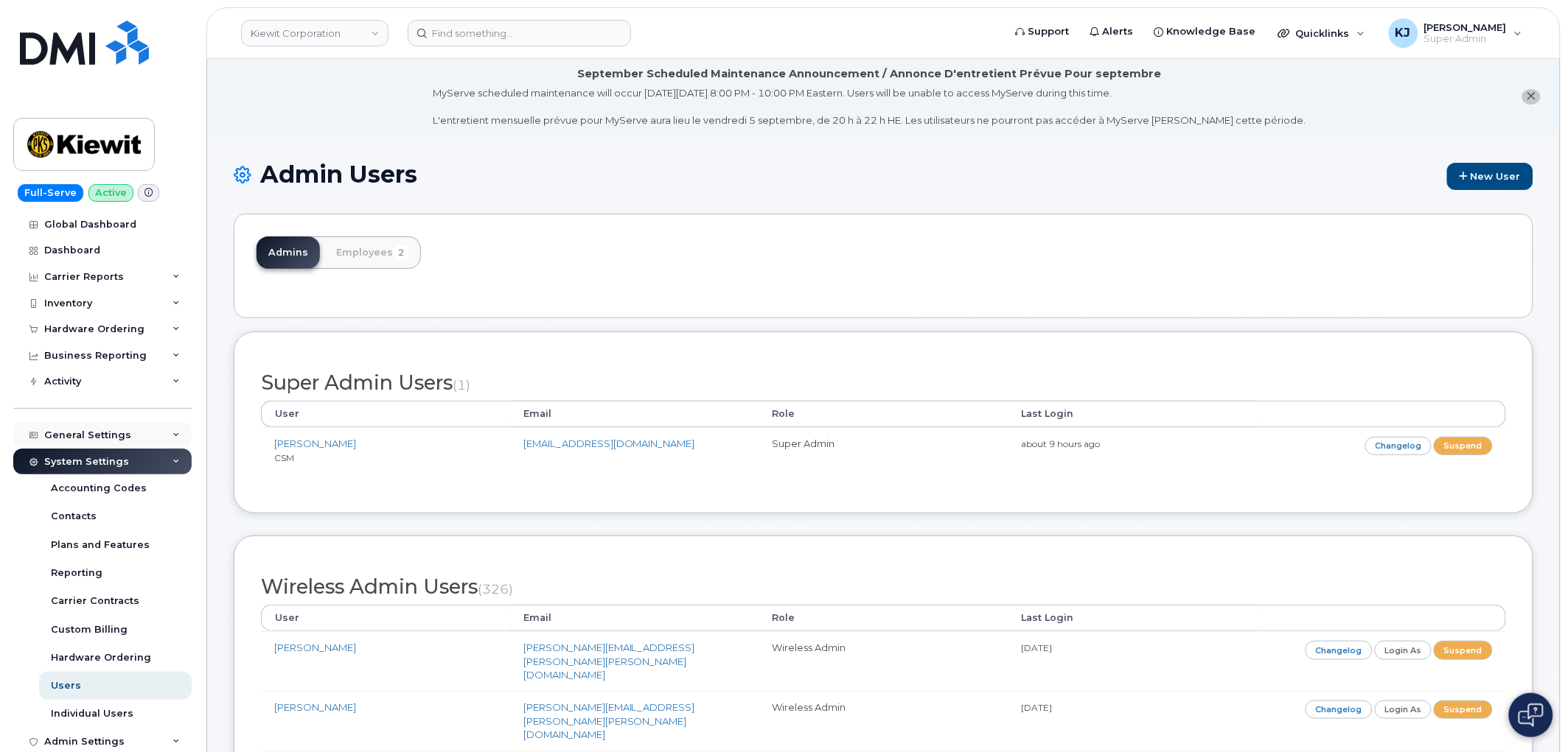
click at [112, 428] on div "General Settings" at bounding box center [102, 435] width 178 height 26
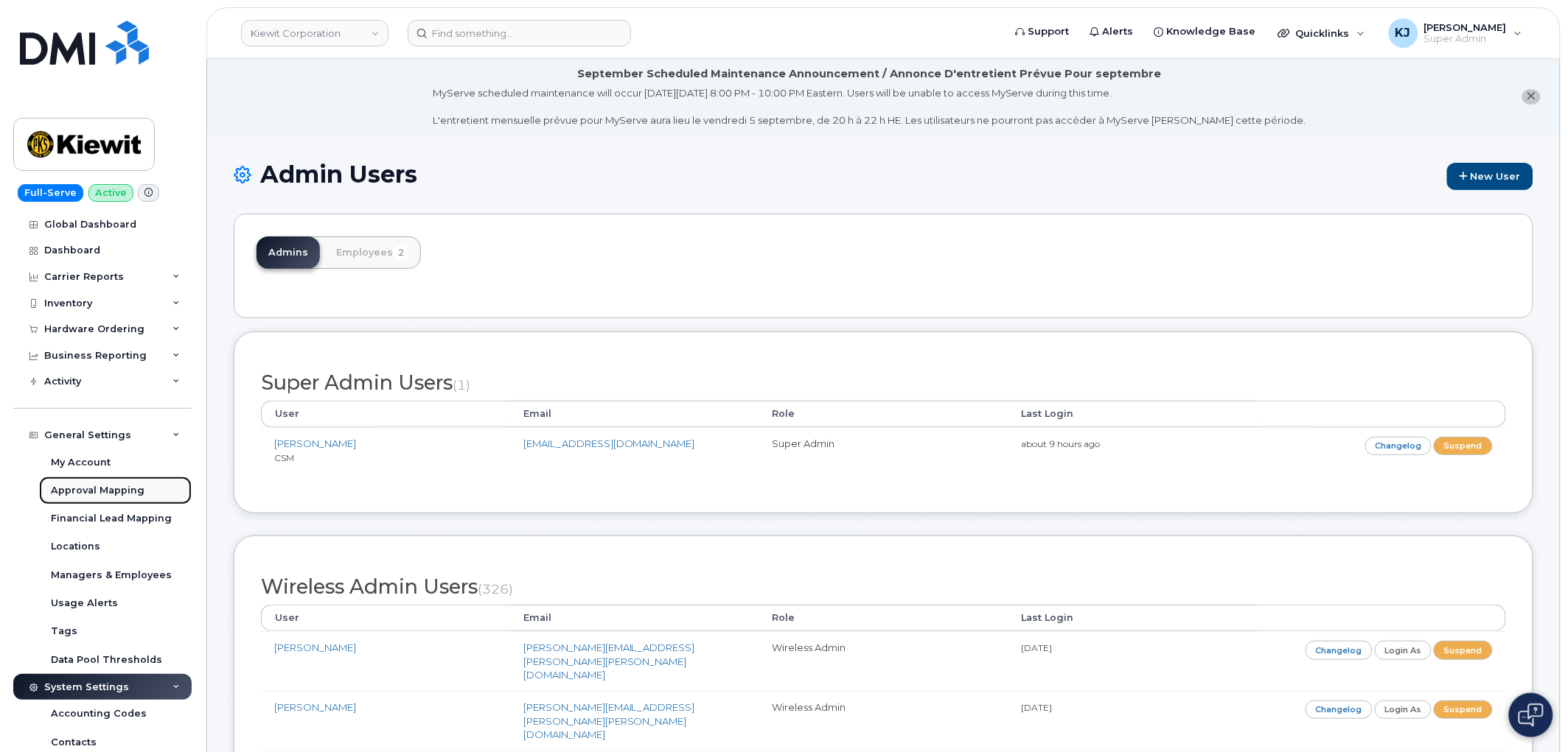
click at [123, 491] on div "Approval Mapping" at bounding box center [98, 491] width 94 height 14
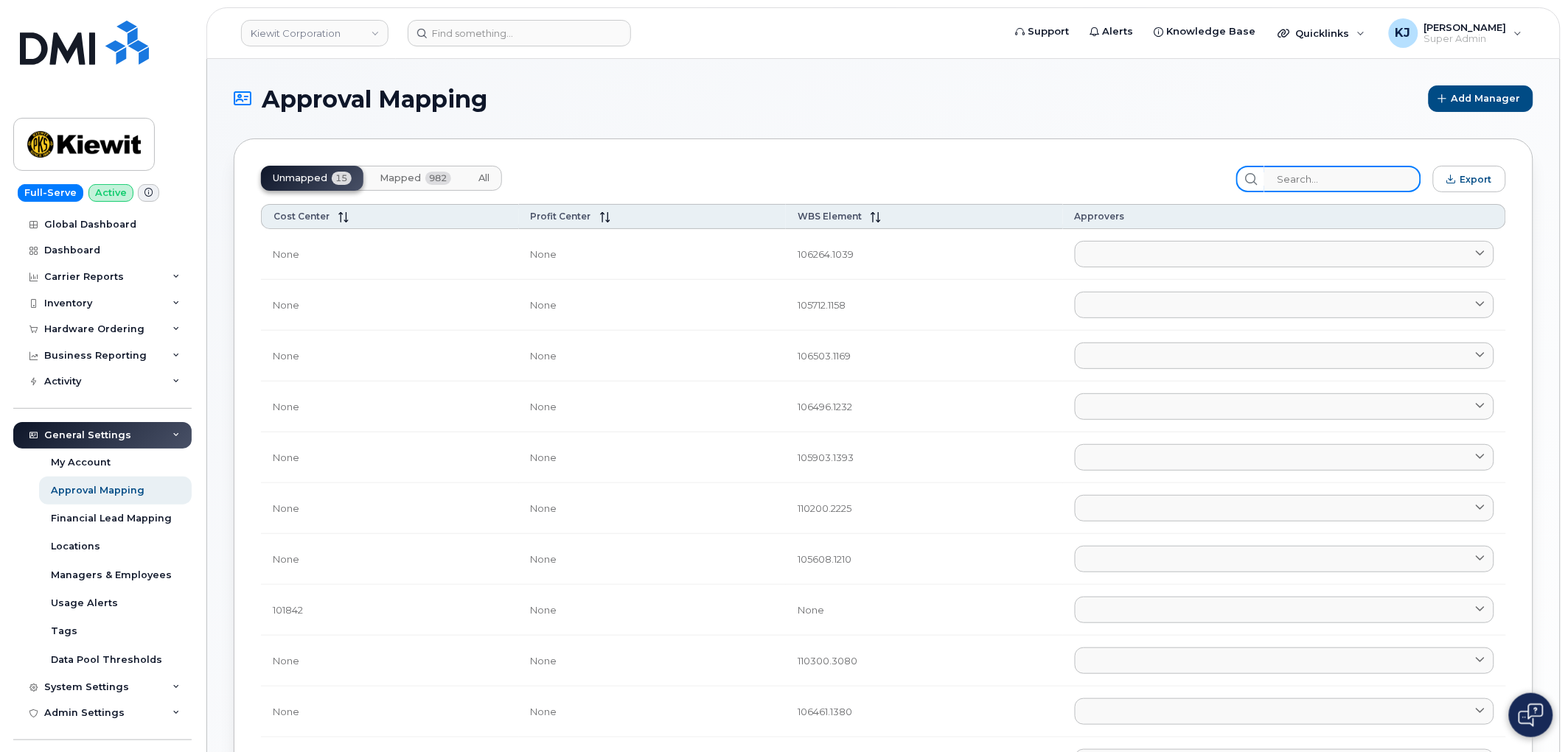
click at [1346, 175] on input "search" at bounding box center [1342, 179] width 157 height 26
paste input "105166.1933"
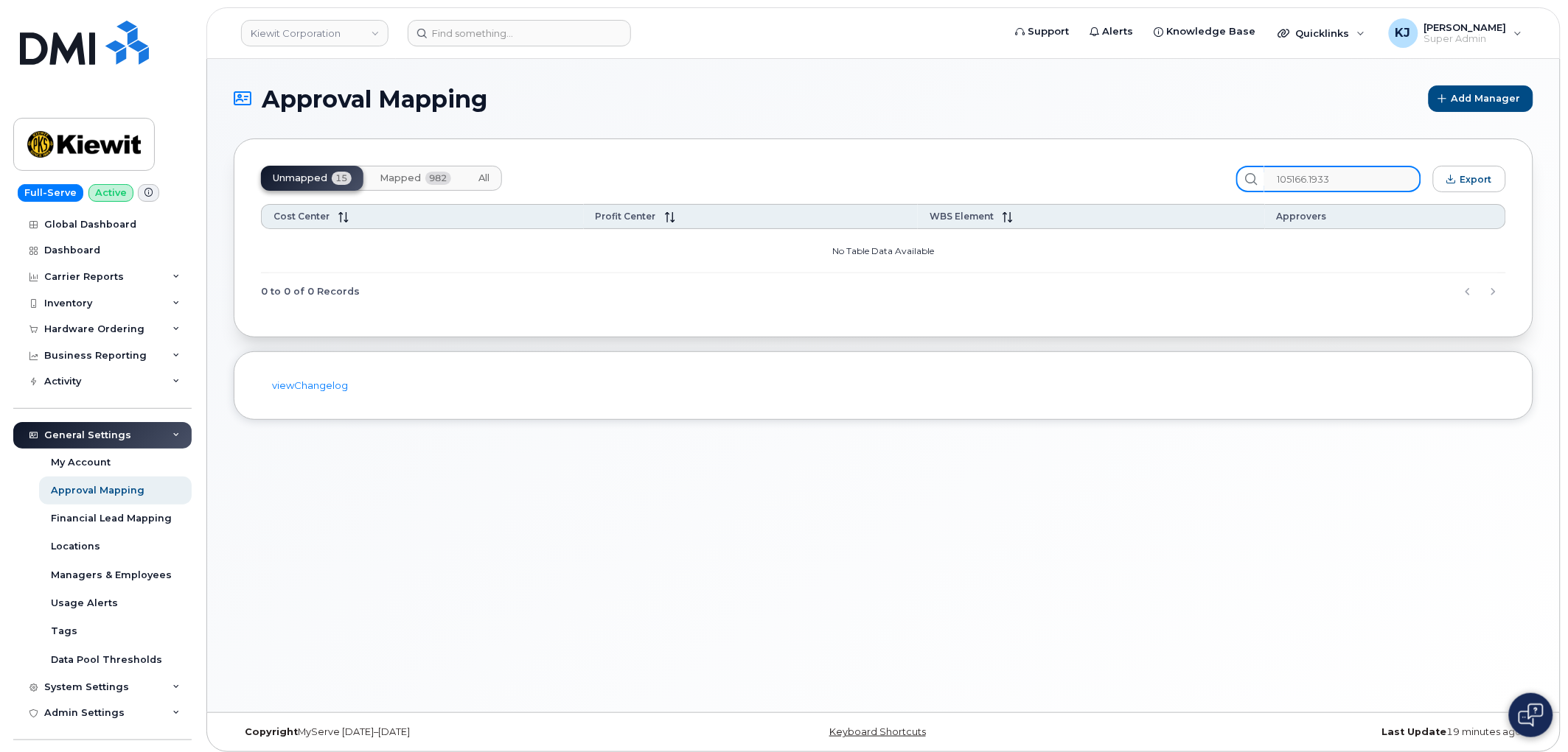
type input "105166.1933"
click at [407, 179] on span "Mapped" at bounding box center [400, 178] width 41 height 12
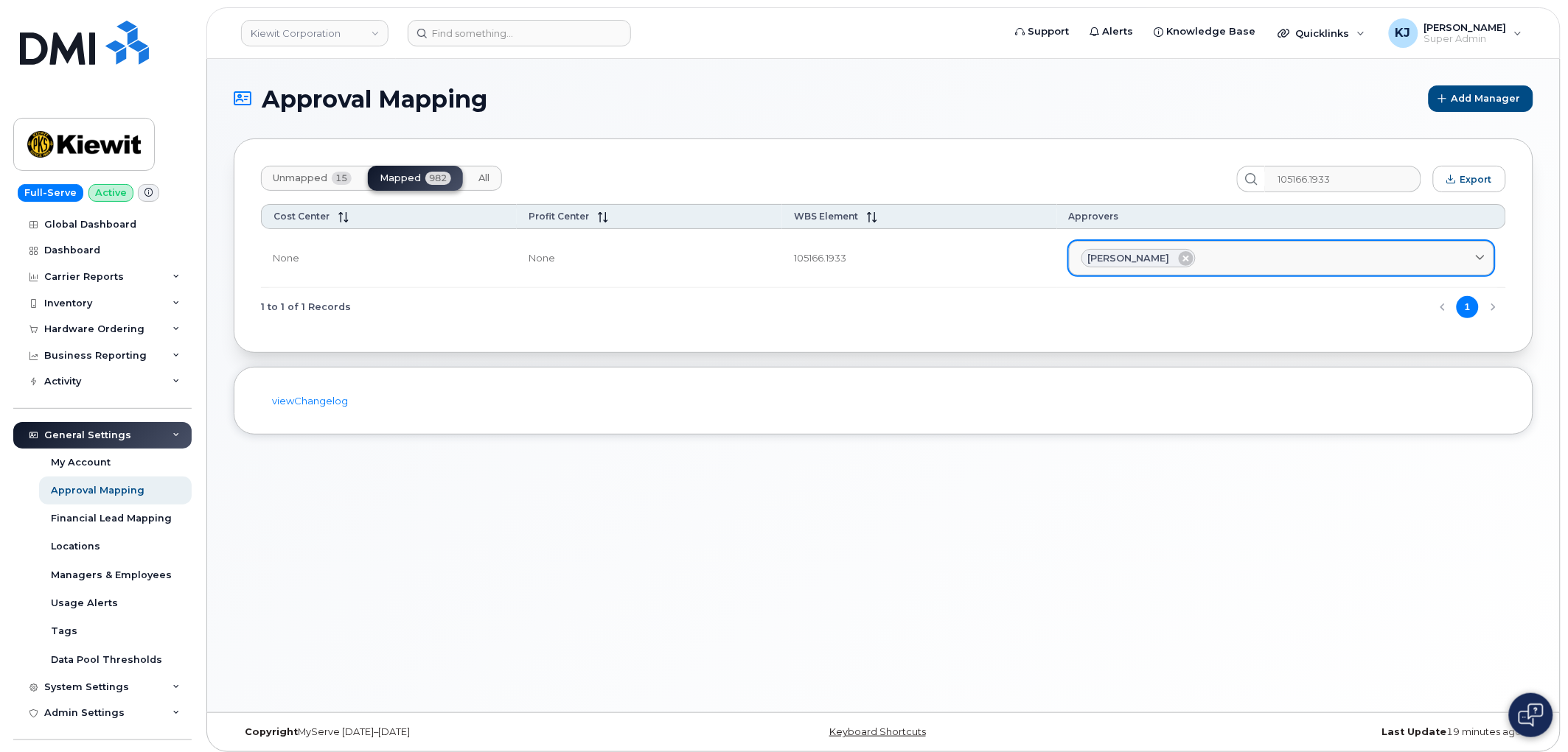
click at [1088, 261] on span "Sandra Isabel Hernandez" at bounding box center [1129, 258] width 82 height 14
click at [1088, 255] on span "Sandra Isabel Hernandez" at bounding box center [1129, 258] width 82 height 14
click at [1144, 254] on div "Sandra Isabel Hernandez" at bounding box center [1139, 258] width 114 height 19
click at [1088, 254] on span "Sandra Isabel Hernandez" at bounding box center [1129, 258] width 82 height 14
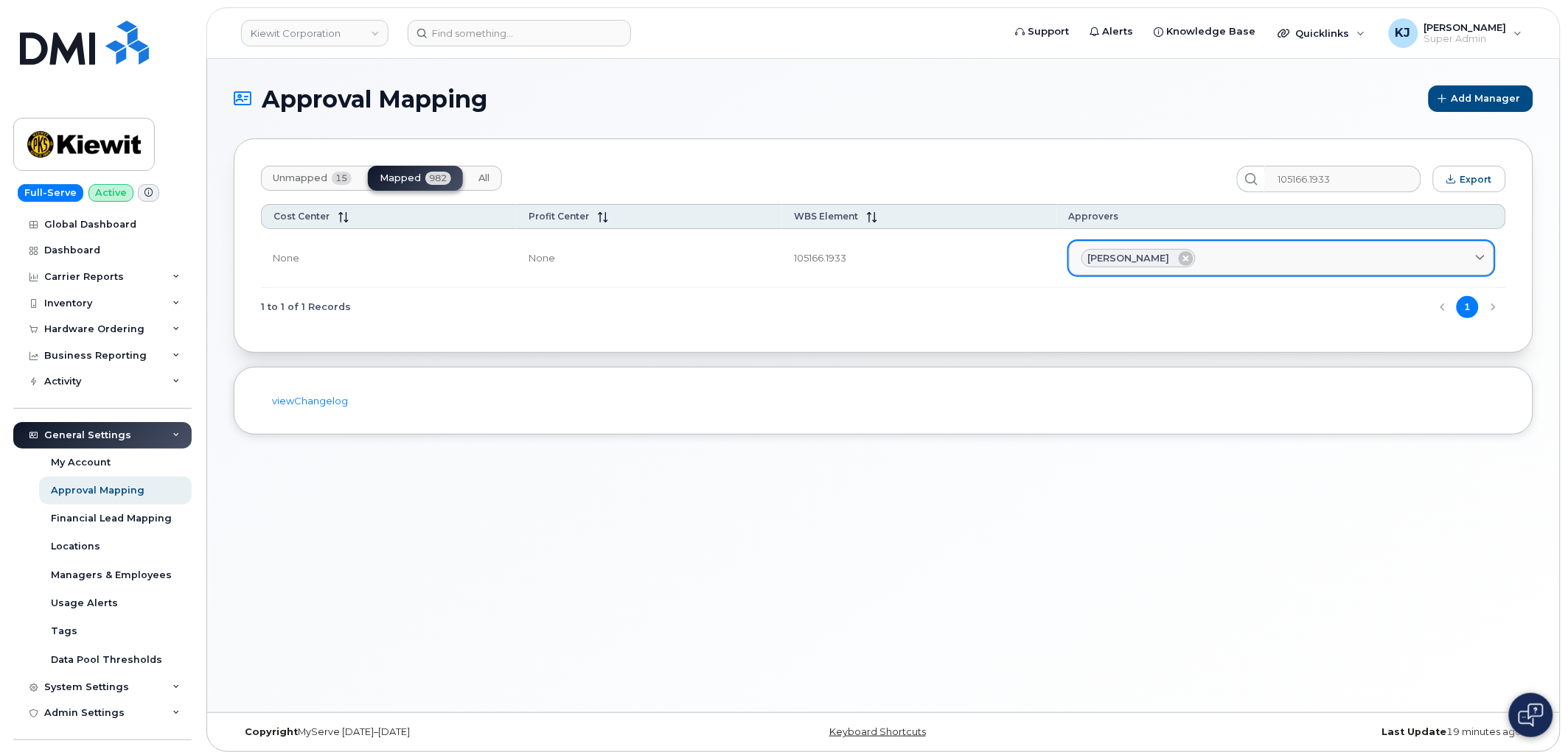
click at [1088, 254] on span "Sandra Isabel Hernandez" at bounding box center [1129, 258] width 82 height 14
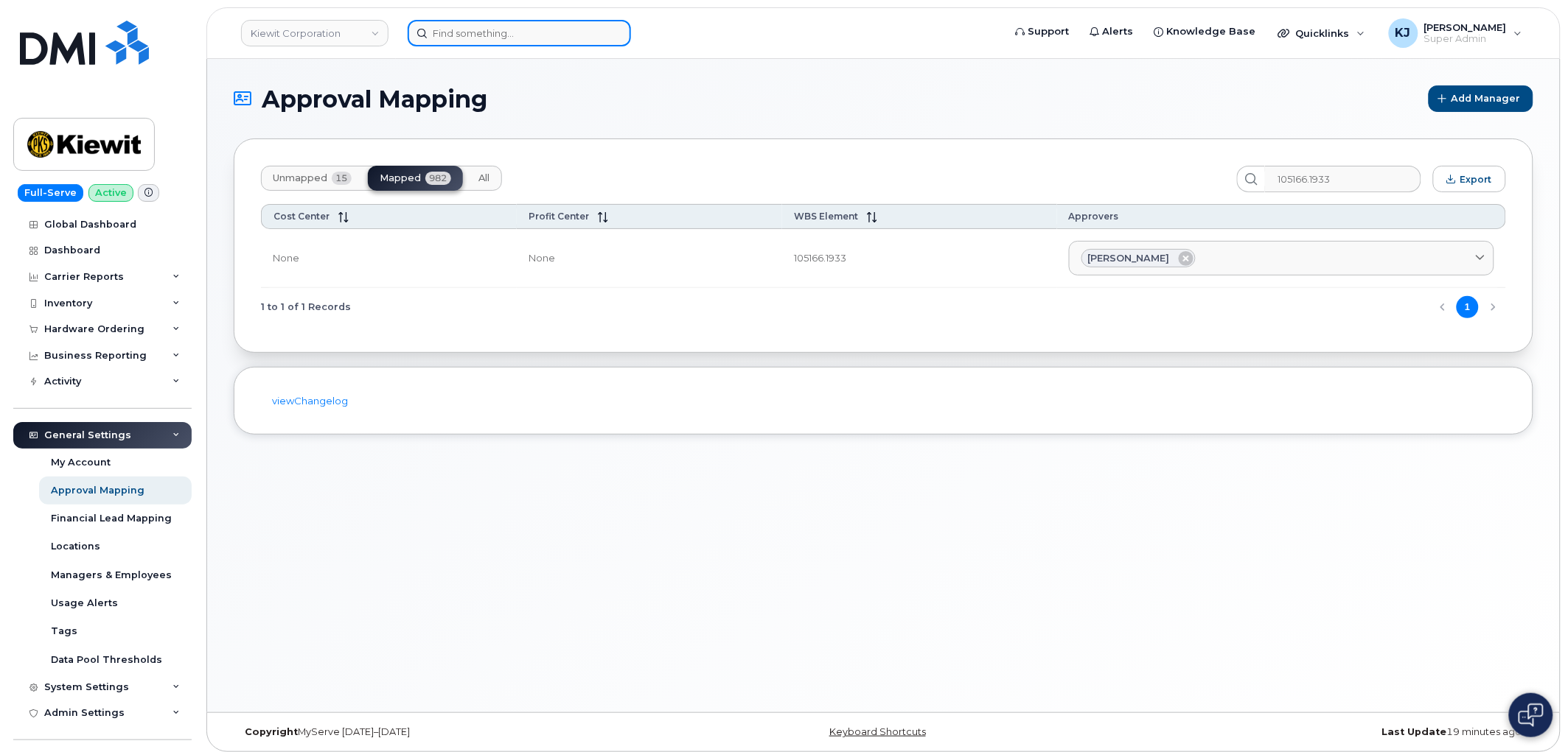
click at [554, 41] on input at bounding box center [519, 32] width 223 height 26
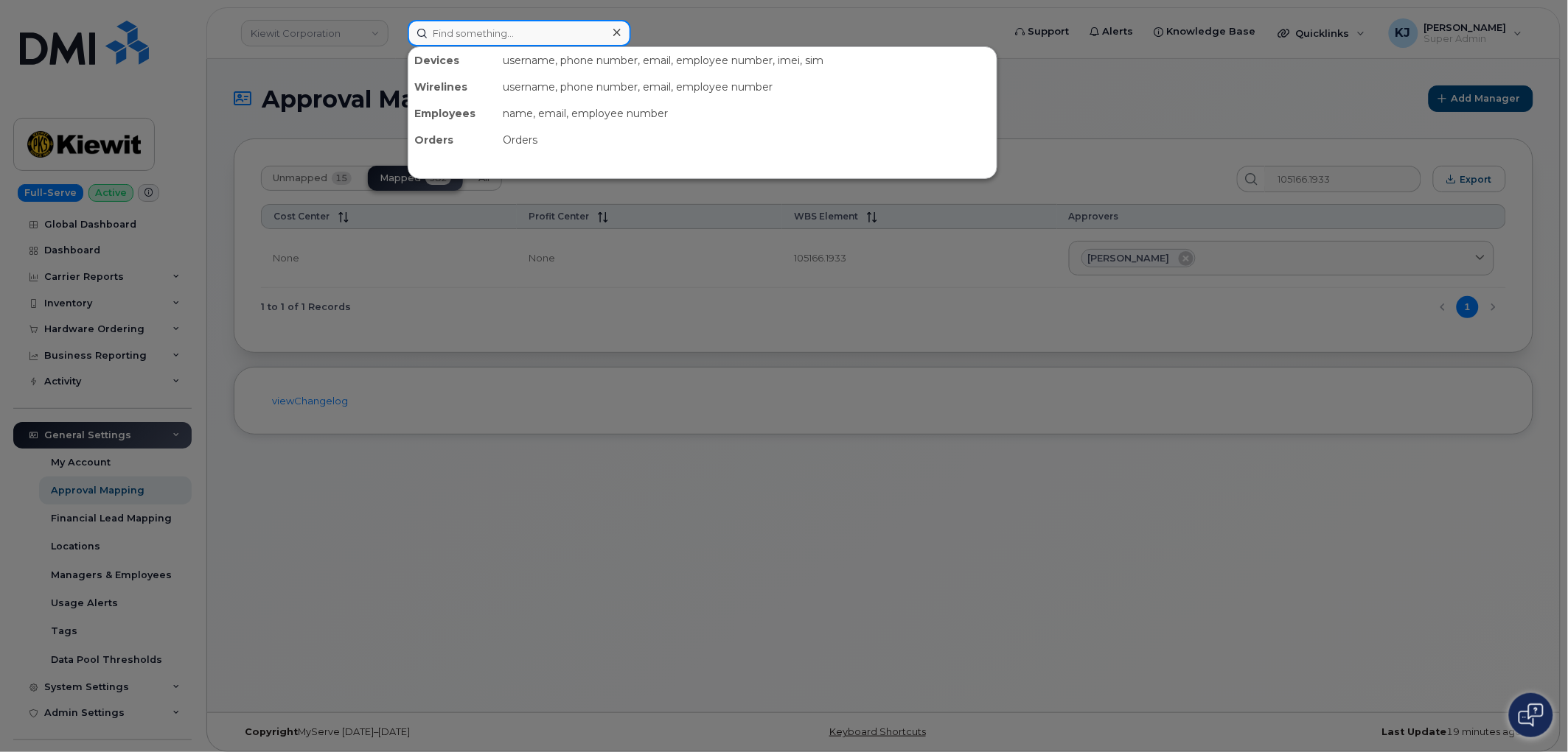
paste input "Sandra Isabel Hernandez"
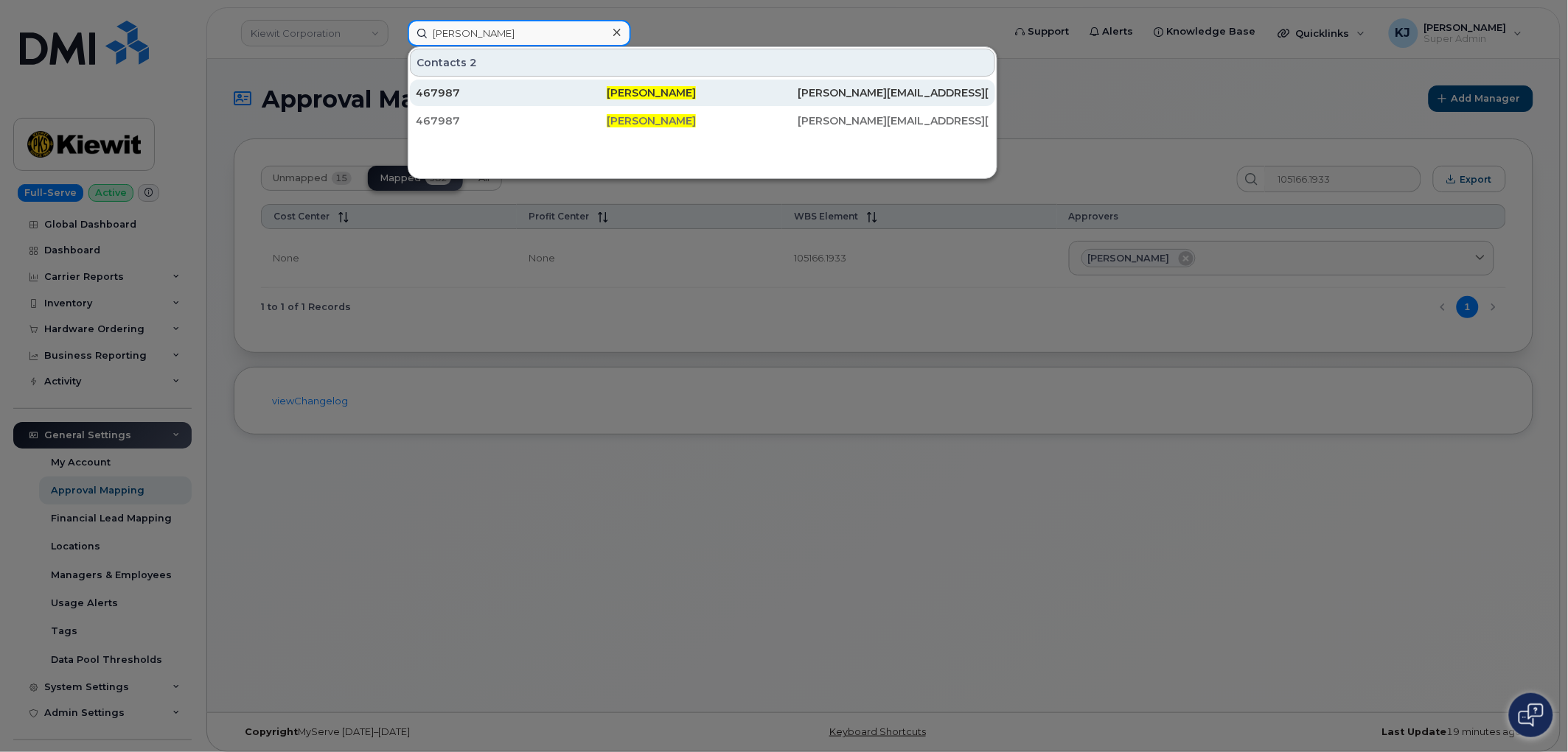
type input "Sandra Isabel Hernandez"
click at [561, 96] on div "467987" at bounding box center [511, 92] width 191 height 14
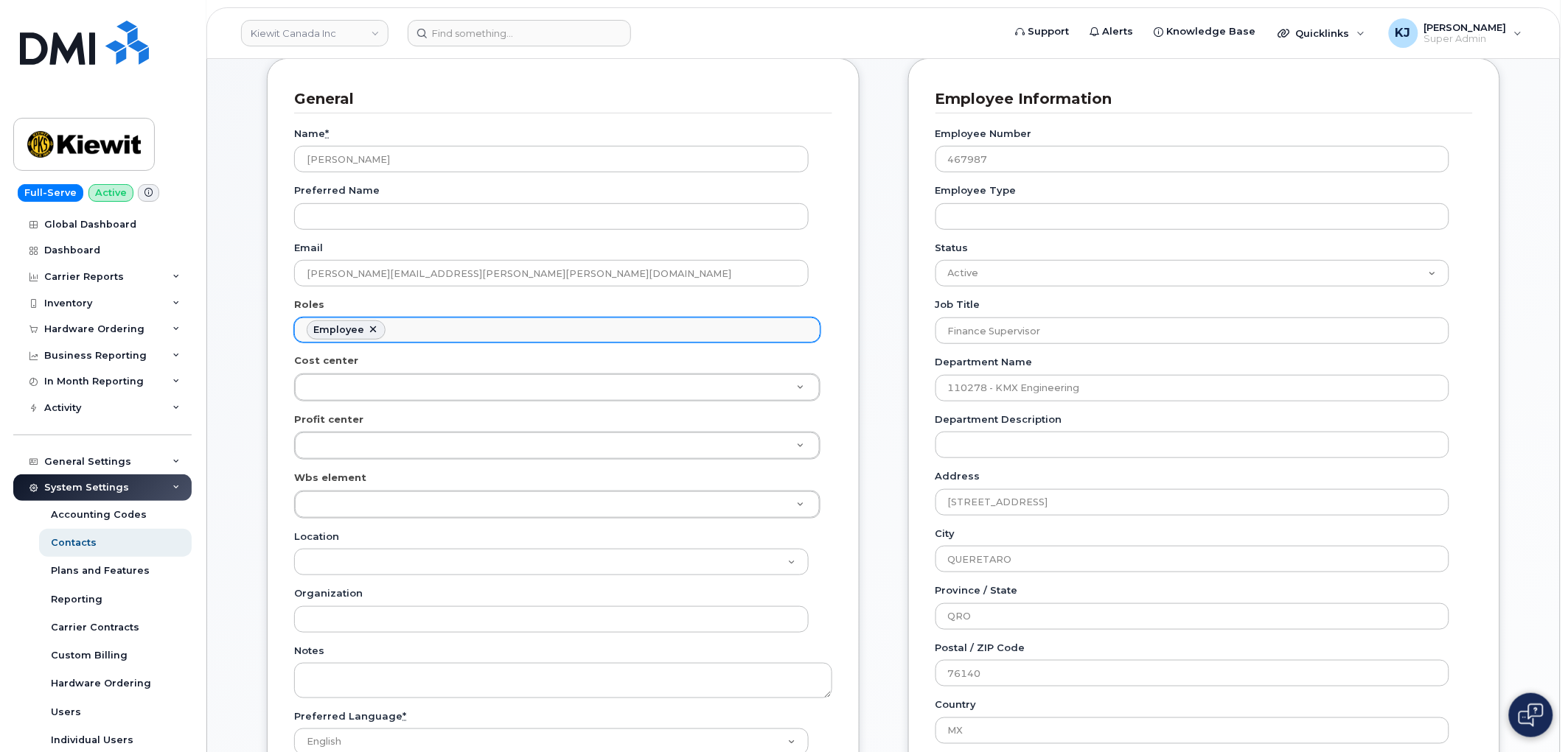
scroll to position [82, 0]
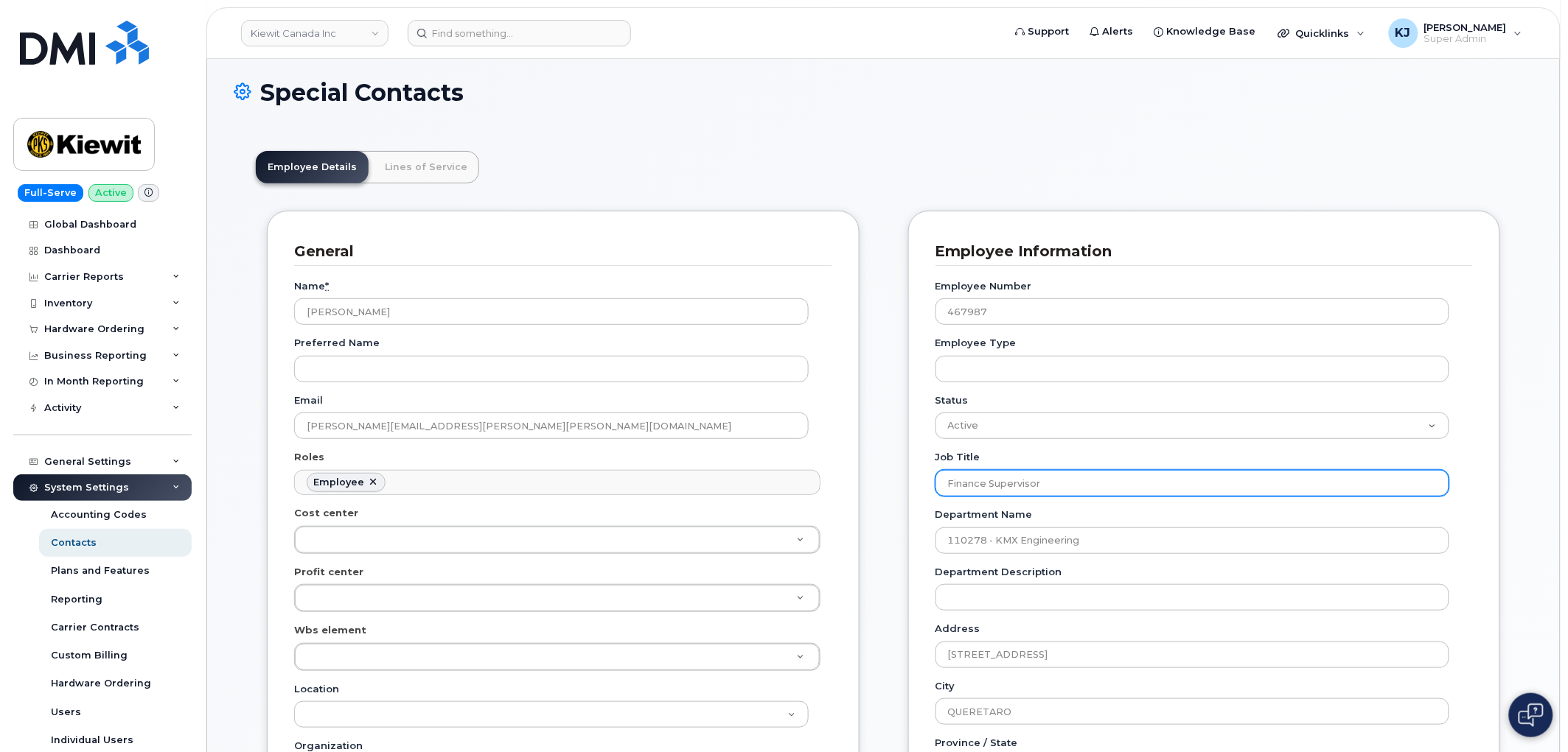
drag, startPoint x: 1030, startPoint y: 481, endPoint x: 705, endPoint y: 439, distance: 327.7
click at [705, 439] on div "General Name * [PERSON_NAME] Preferred Name Email [PERSON_NAME][EMAIL_ADDRESS][…" at bounding box center [883, 746] width 1255 height 1071
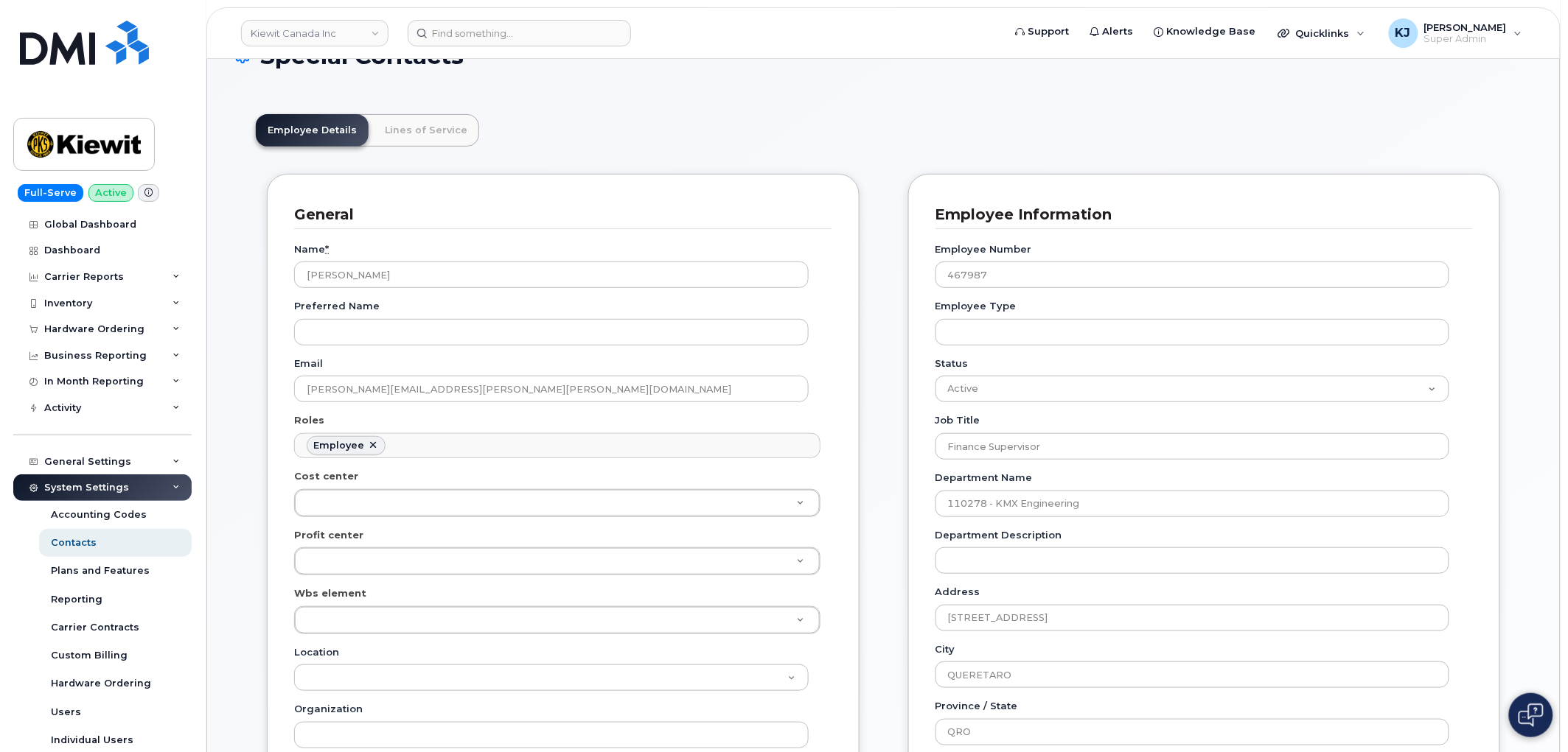
scroll to position [0, 0]
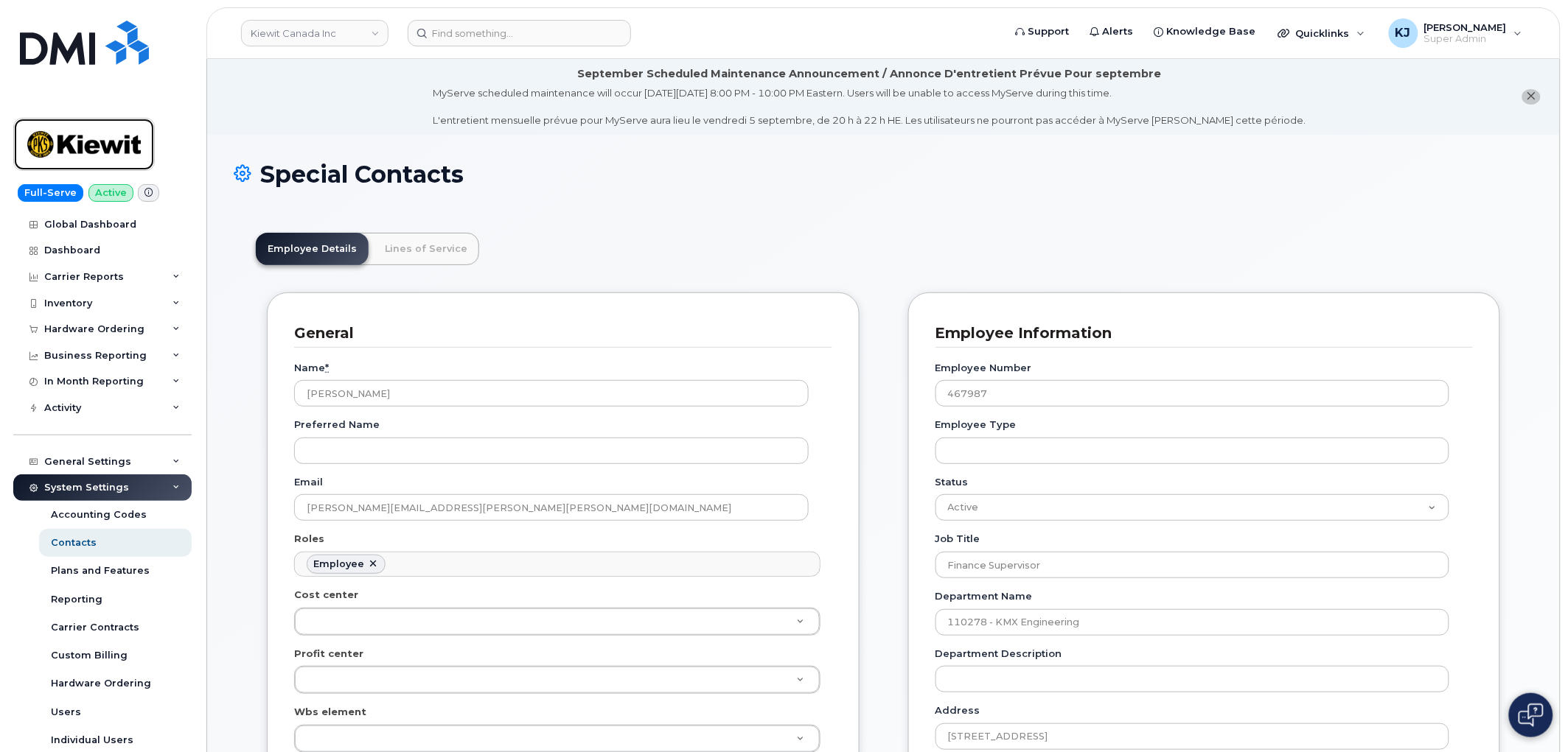
click at [94, 141] on img at bounding box center [84, 144] width 113 height 43
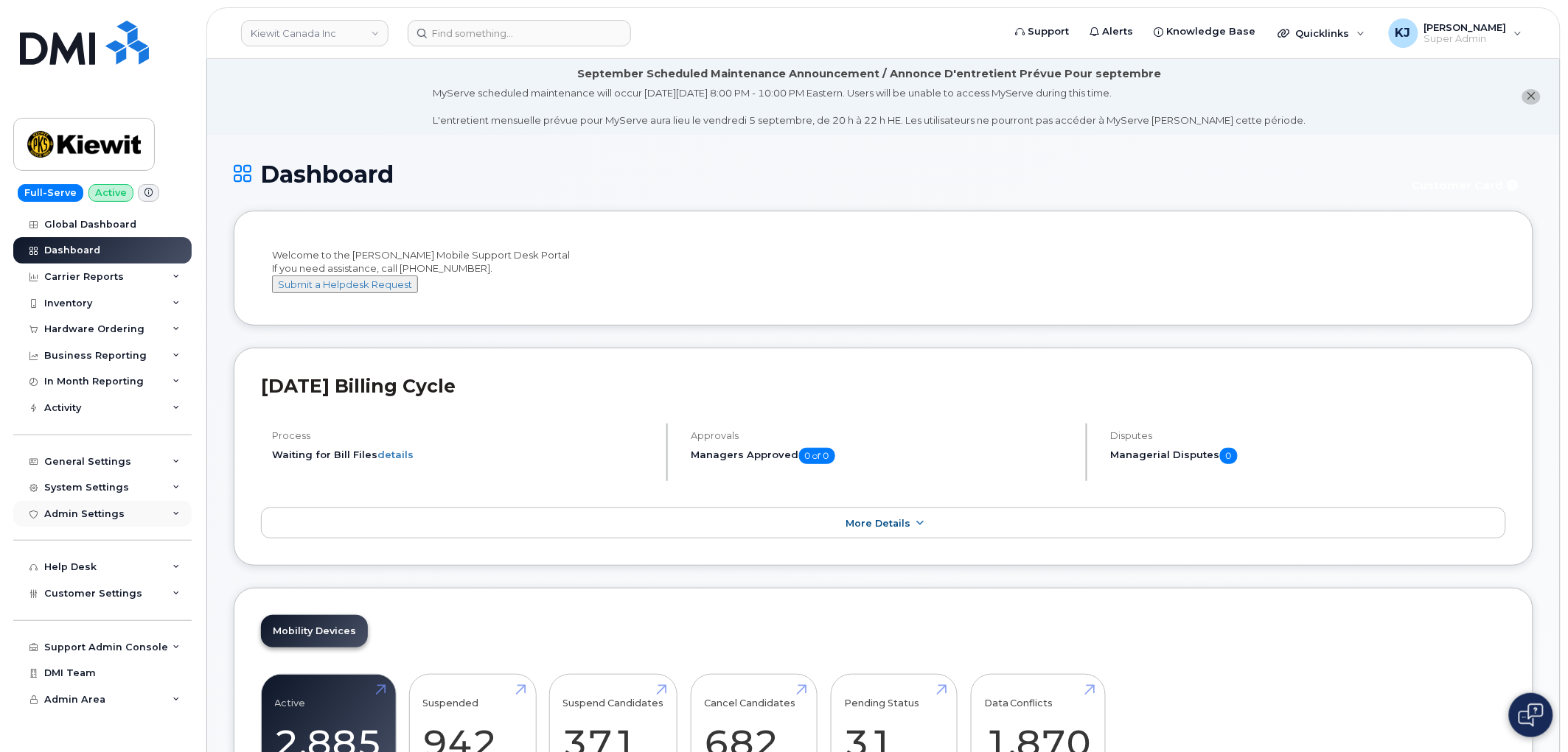
click at [130, 508] on div "Admin Settings" at bounding box center [102, 514] width 178 height 26
click at [135, 489] on div "System Settings" at bounding box center [102, 487] width 178 height 26
click at [143, 452] on div "General Settings" at bounding box center [102, 462] width 178 height 26
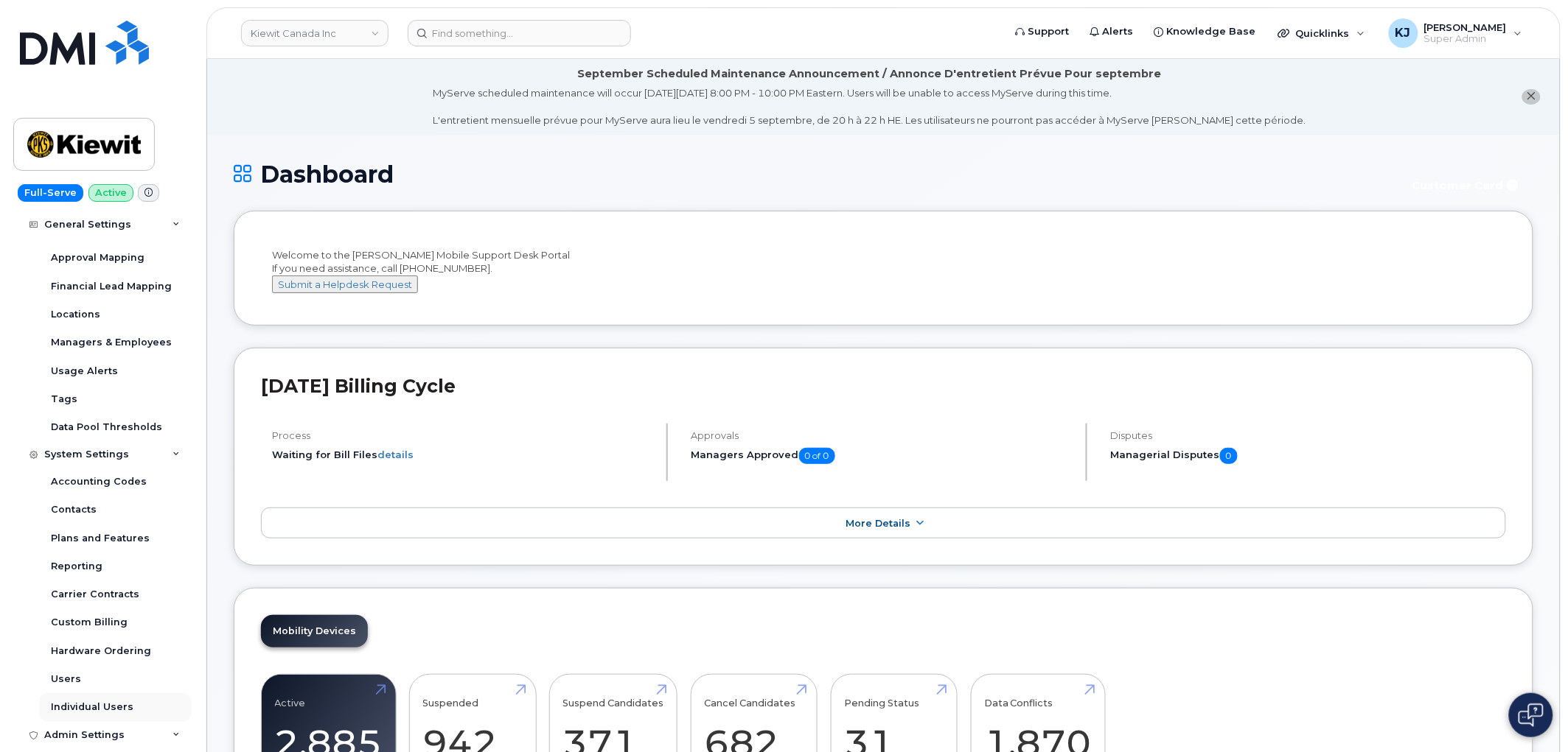
scroll to position [409, 0]
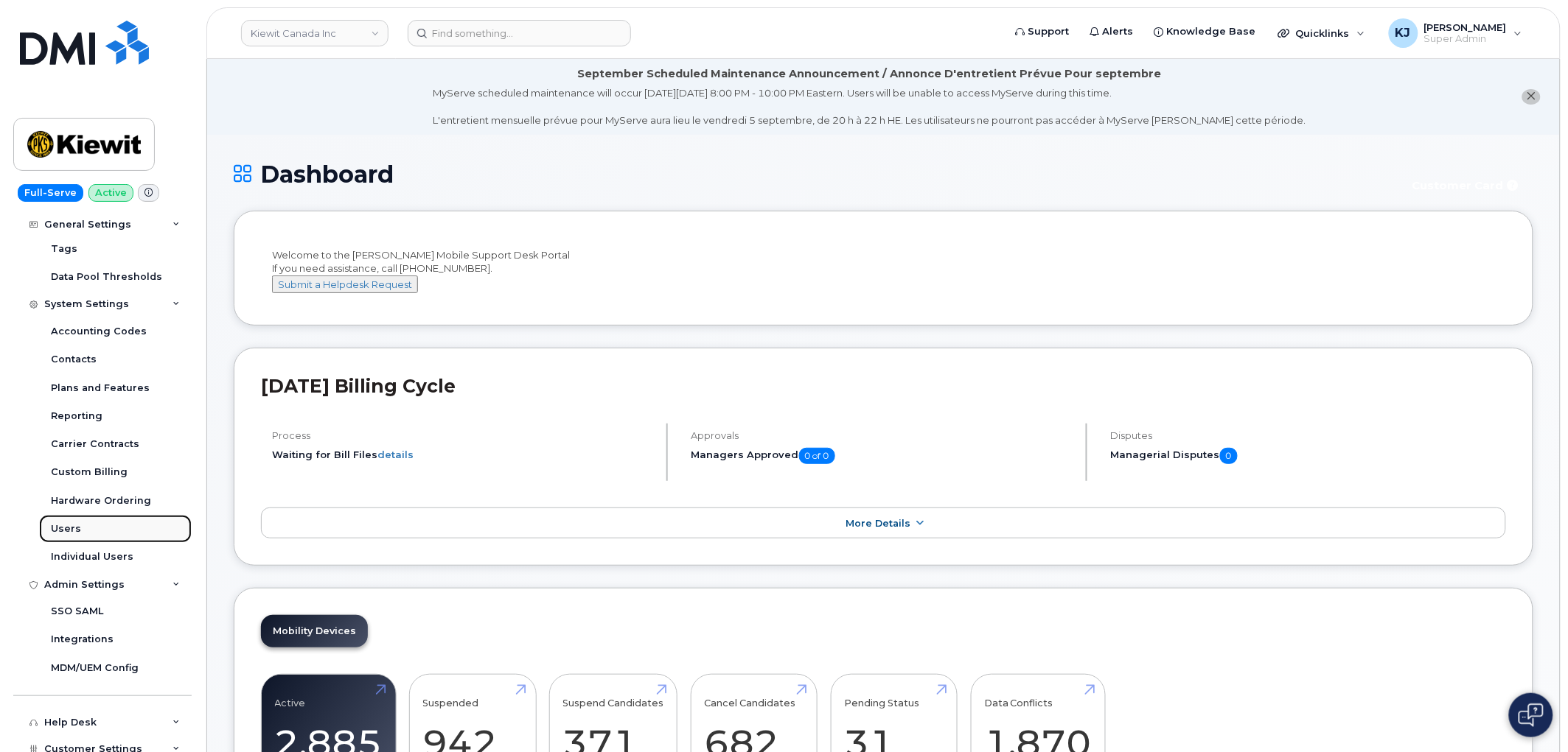
click at [97, 531] on link "Users" at bounding box center [115, 529] width 153 height 28
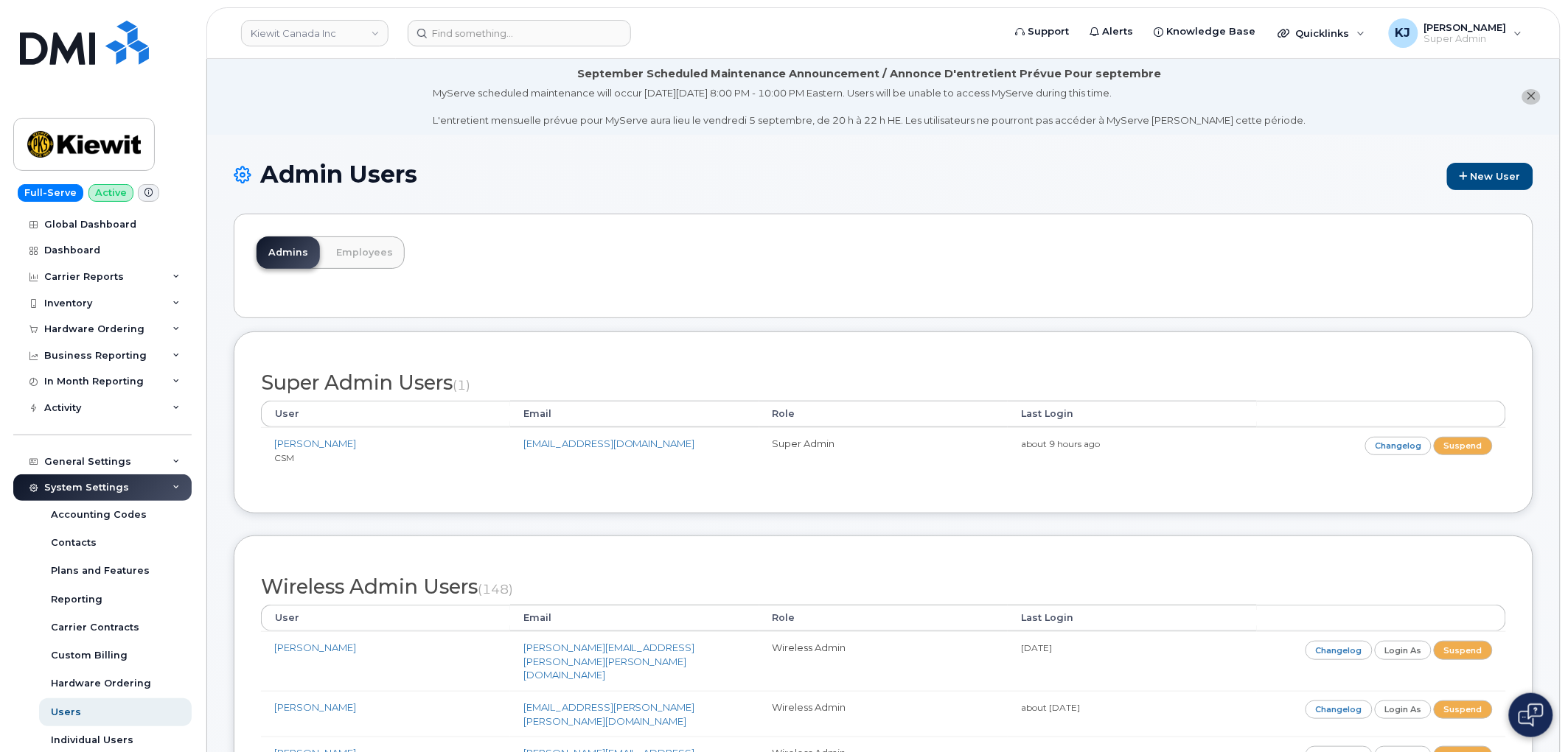
scroll to position [979, 0]
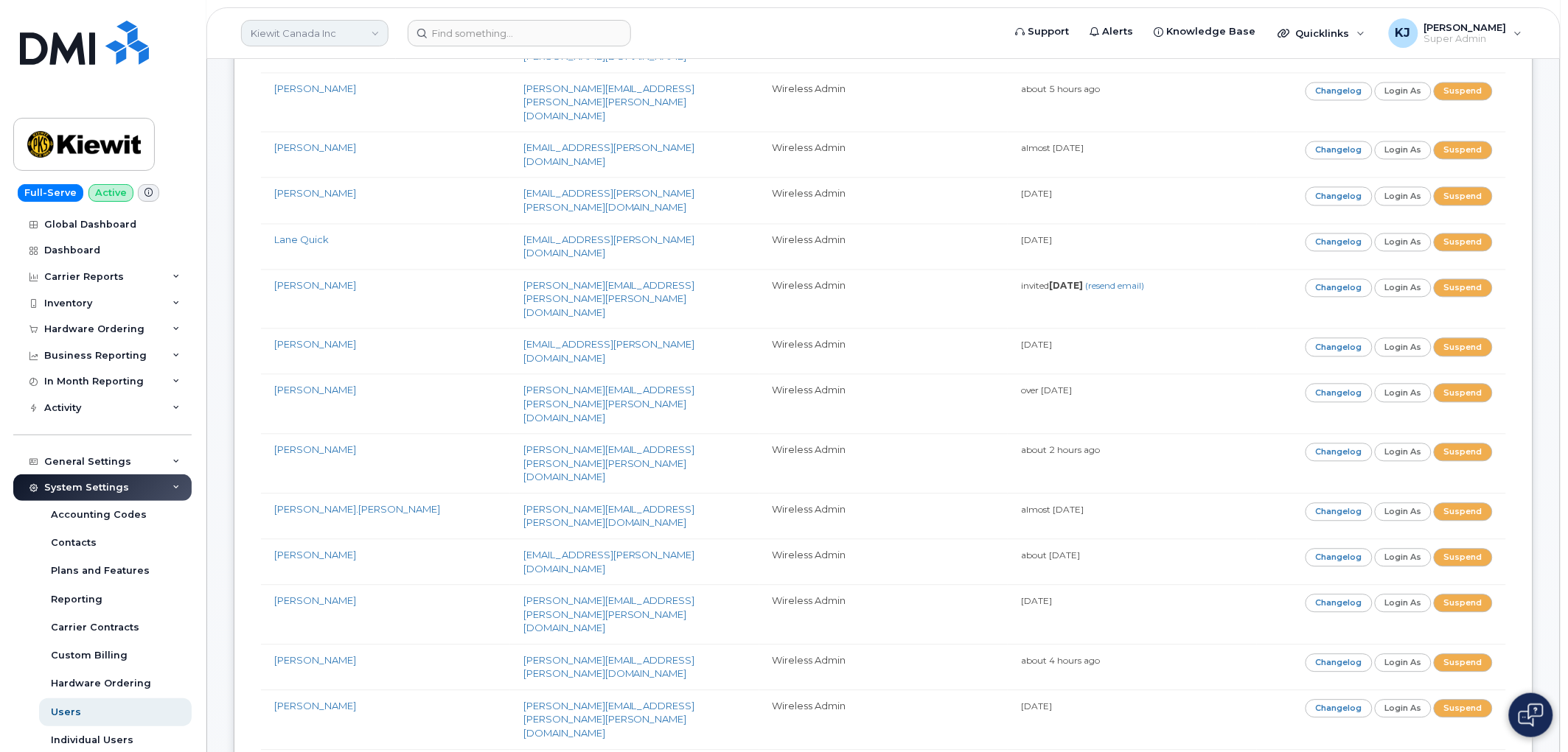
click at [342, 37] on link "Kiewit Canada Inc" at bounding box center [314, 32] width 147 height 26
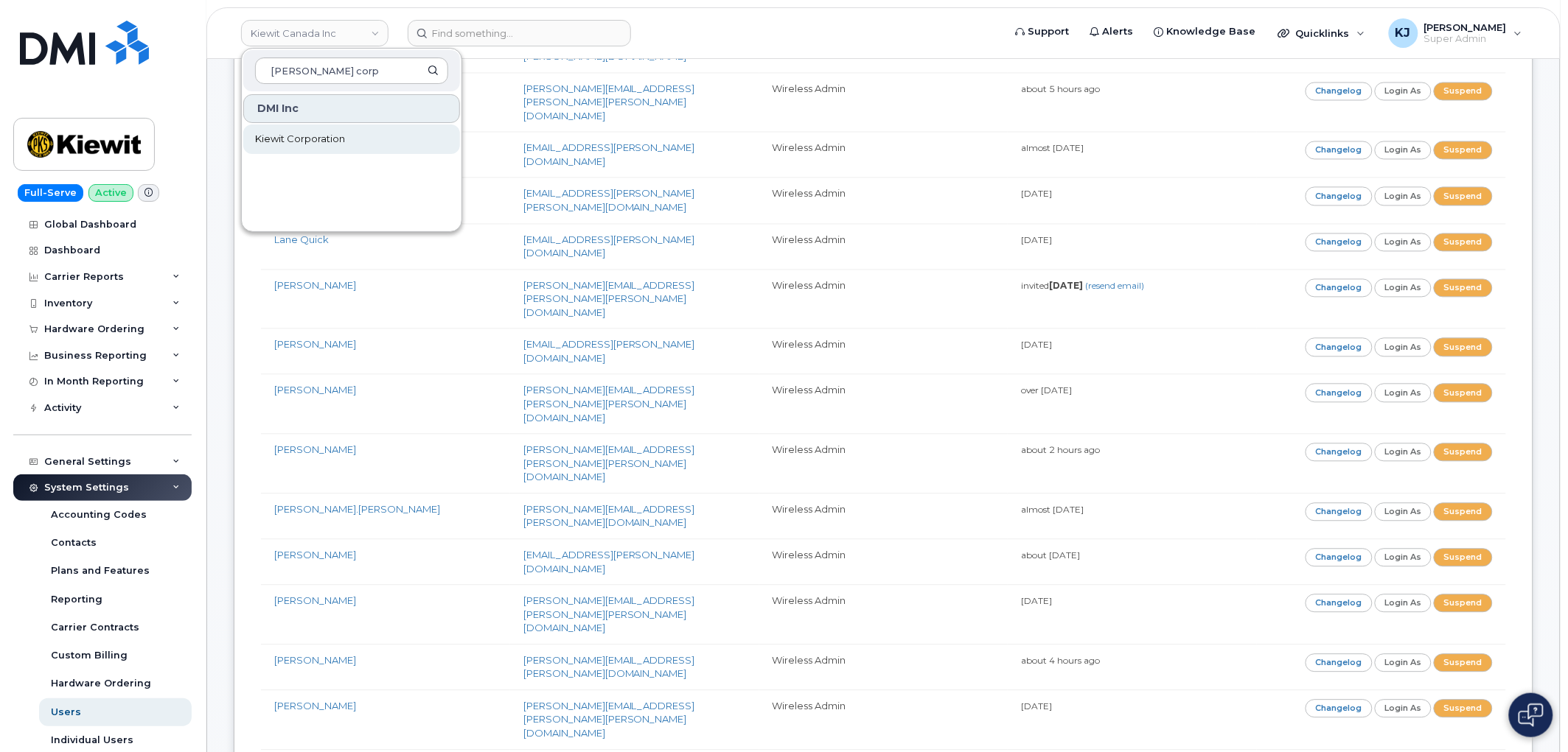
type input "[PERSON_NAME] corp"
click at [343, 135] on span "Kiewit Corporation" at bounding box center [300, 139] width 90 height 14
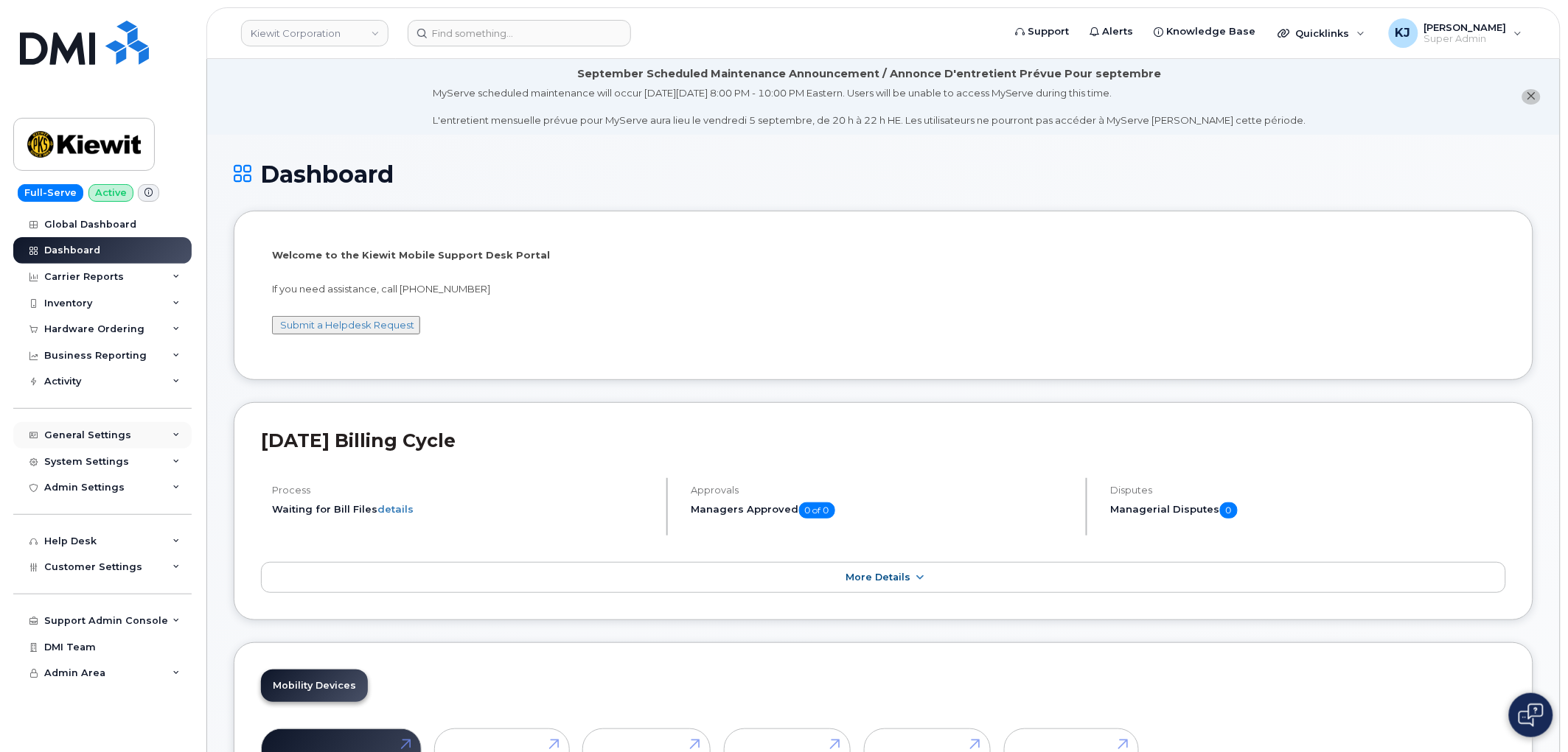
click at [157, 440] on div "General Settings" at bounding box center [102, 435] width 178 height 26
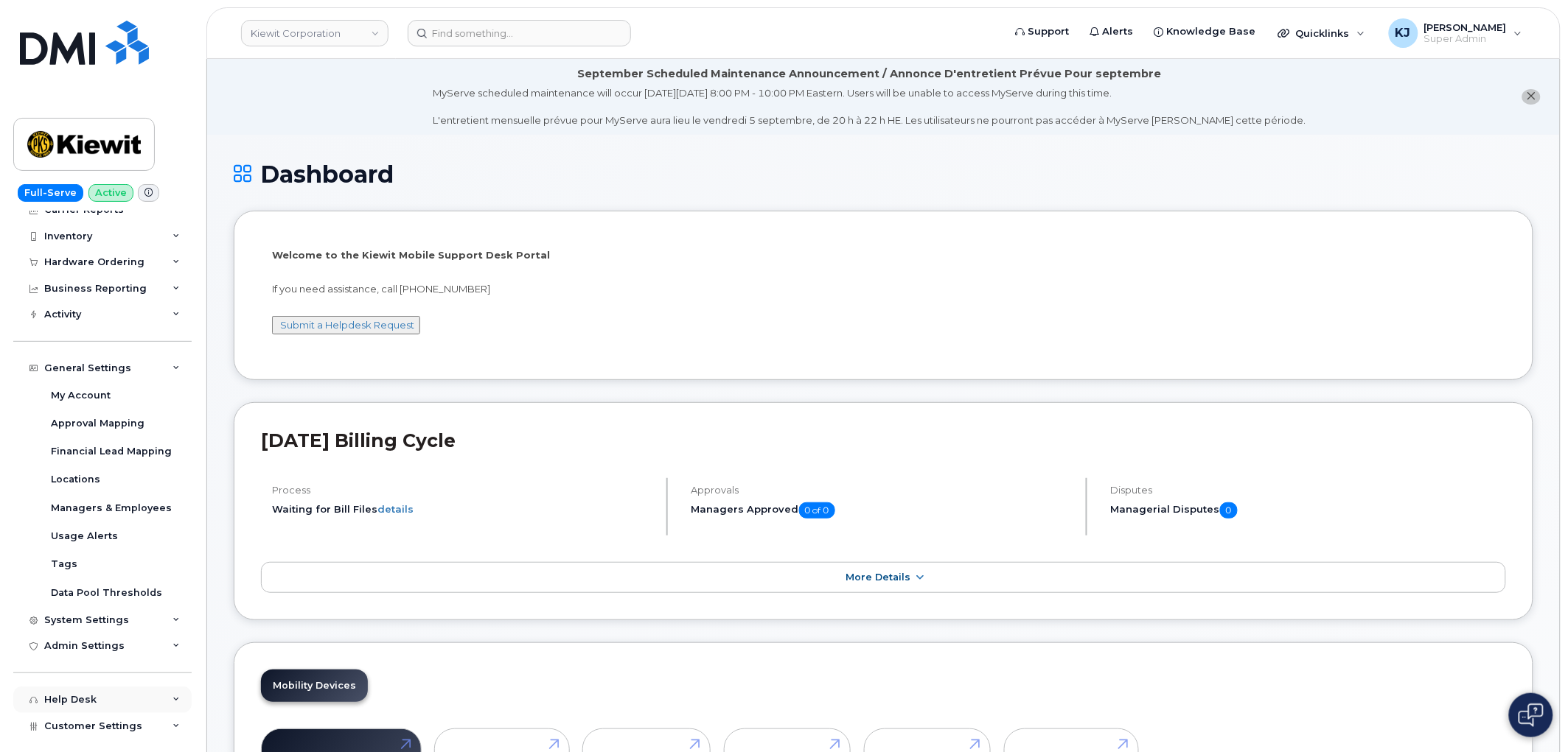
scroll to position [158, 0]
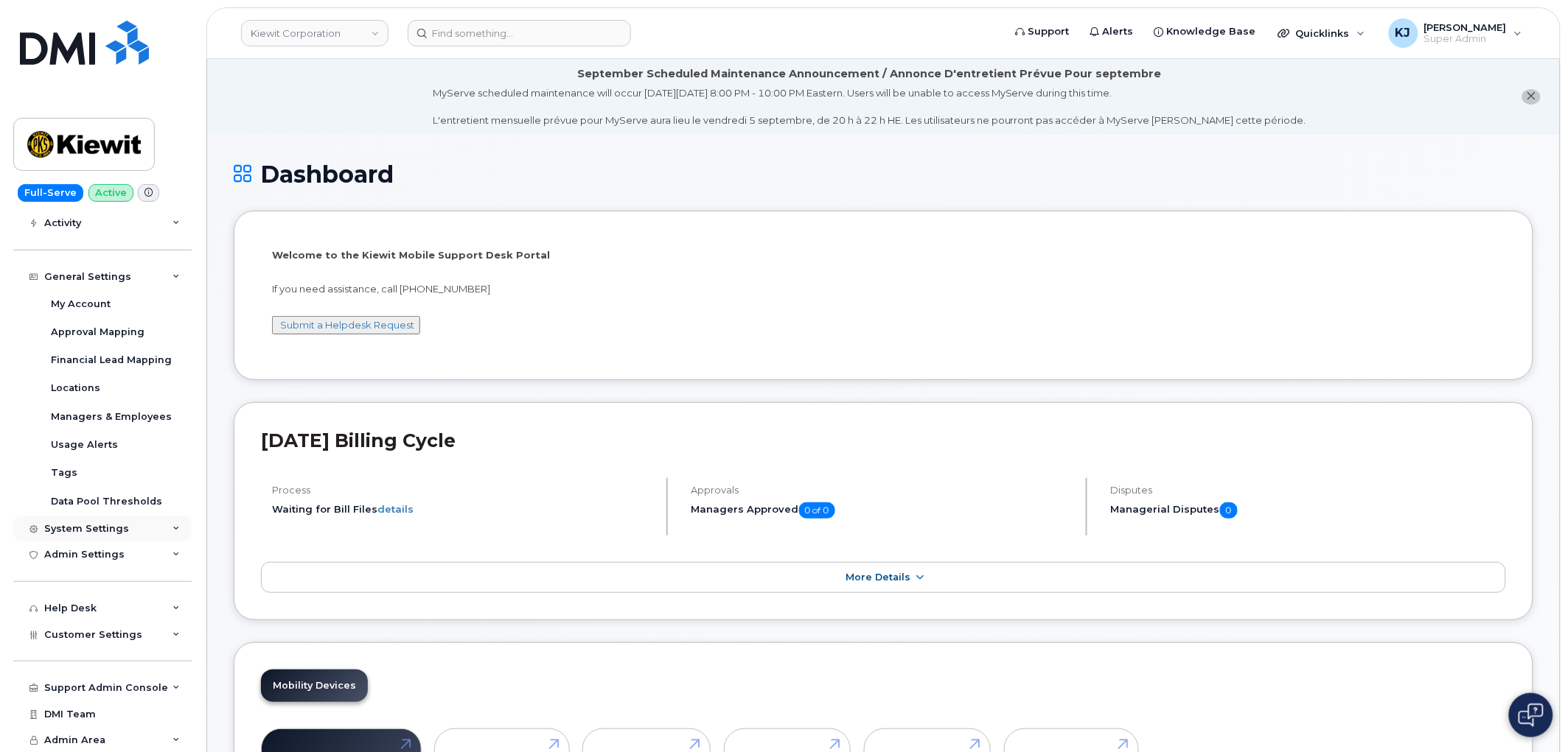
click at [89, 531] on div "System Settings" at bounding box center [86, 529] width 84 height 12
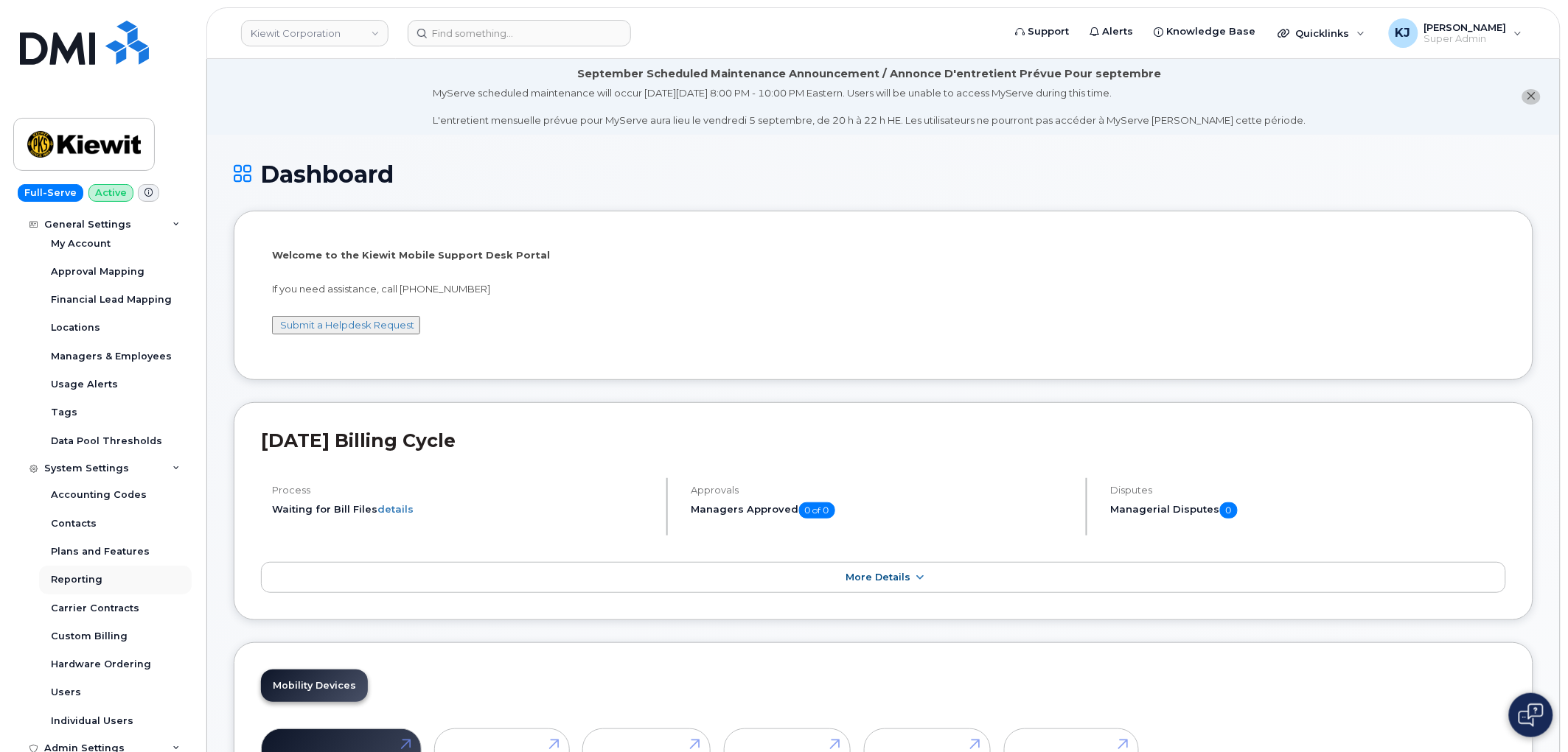
scroll to position [322, 0]
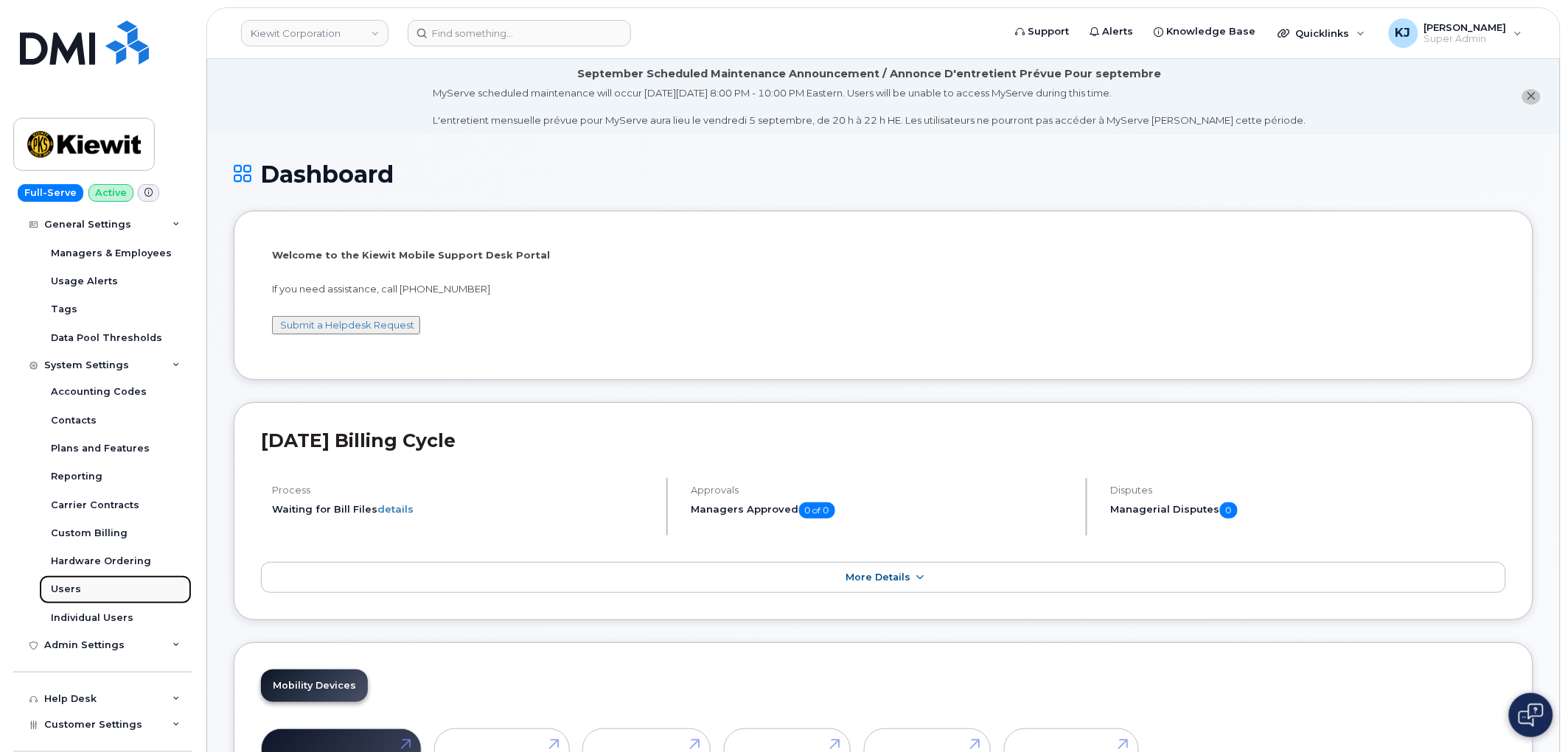
click at [93, 586] on link "Users" at bounding box center [115, 588] width 153 height 28
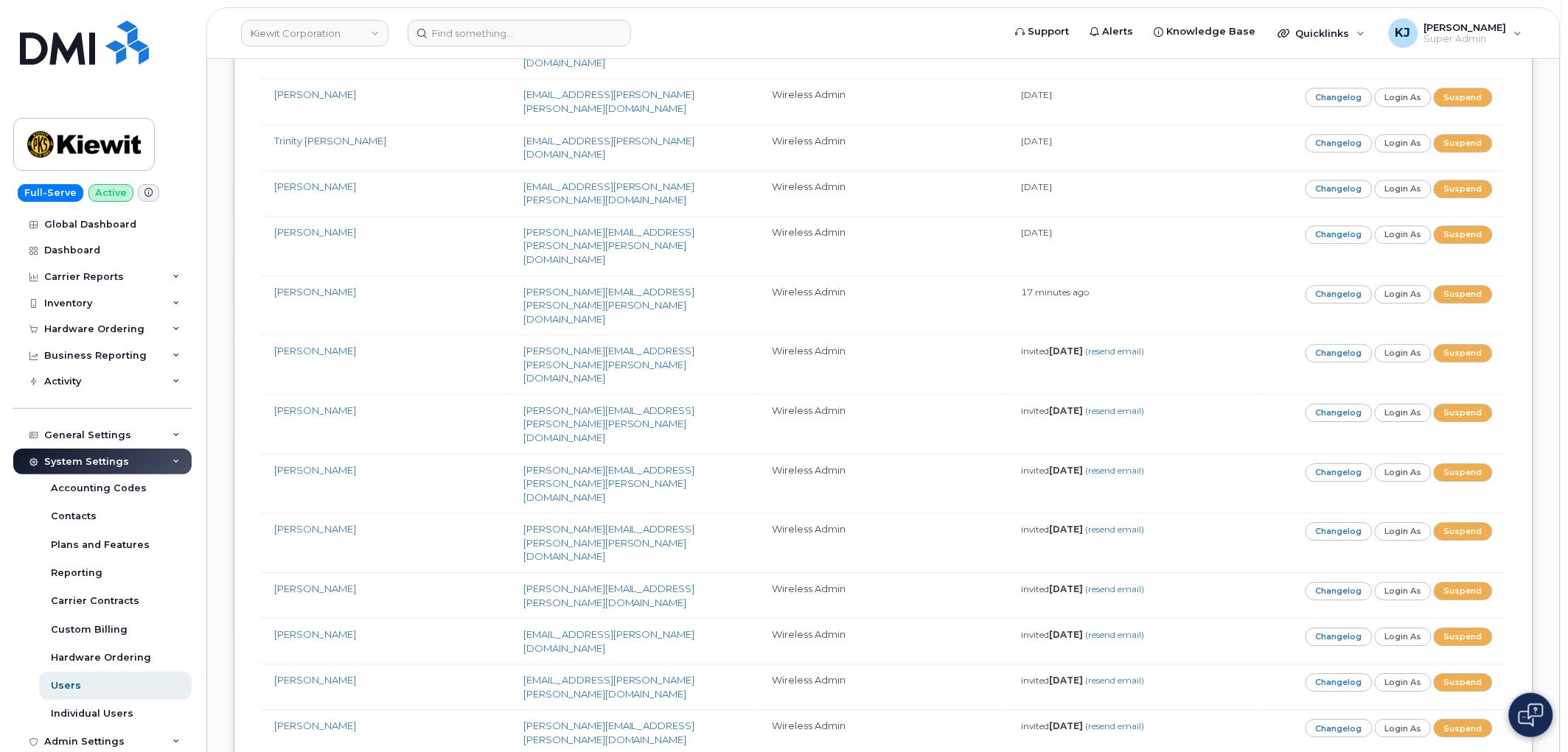
scroll to position [9268, 0]
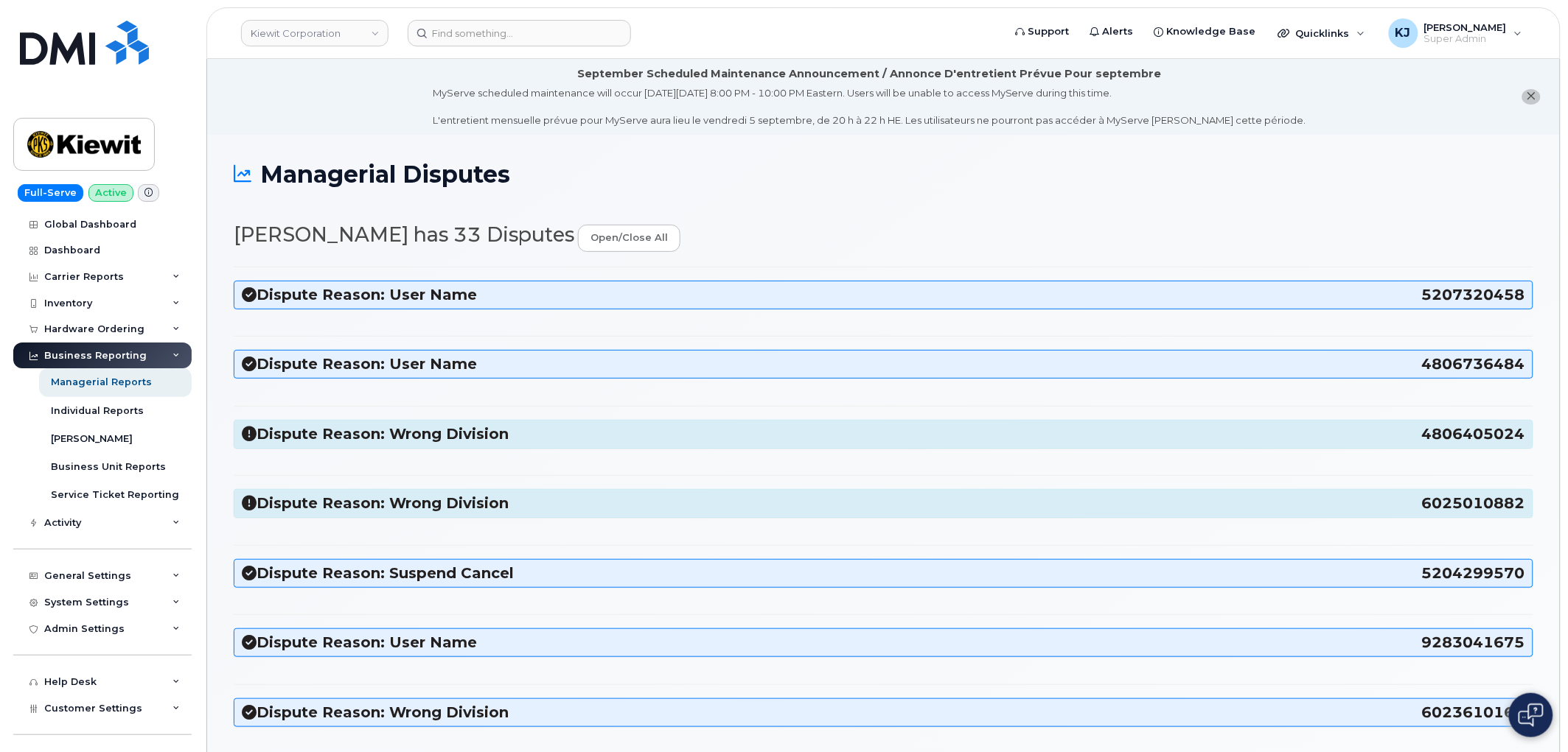
click at [343, 437] on h3 "Dispute Reason: Wrong Division 4806405024" at bounding box center [884, 433] width 1283 height 20
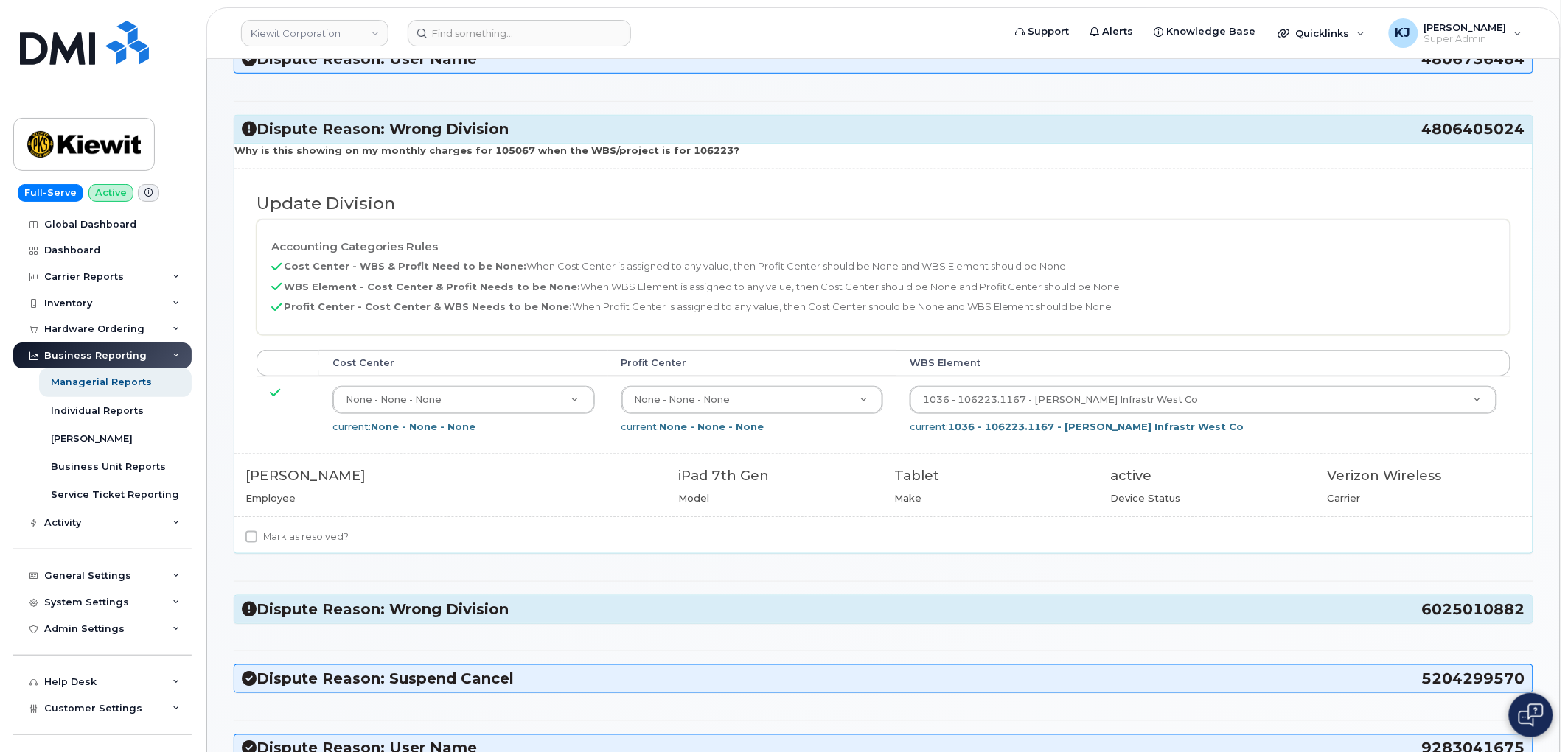
scroll to position [327, 0]
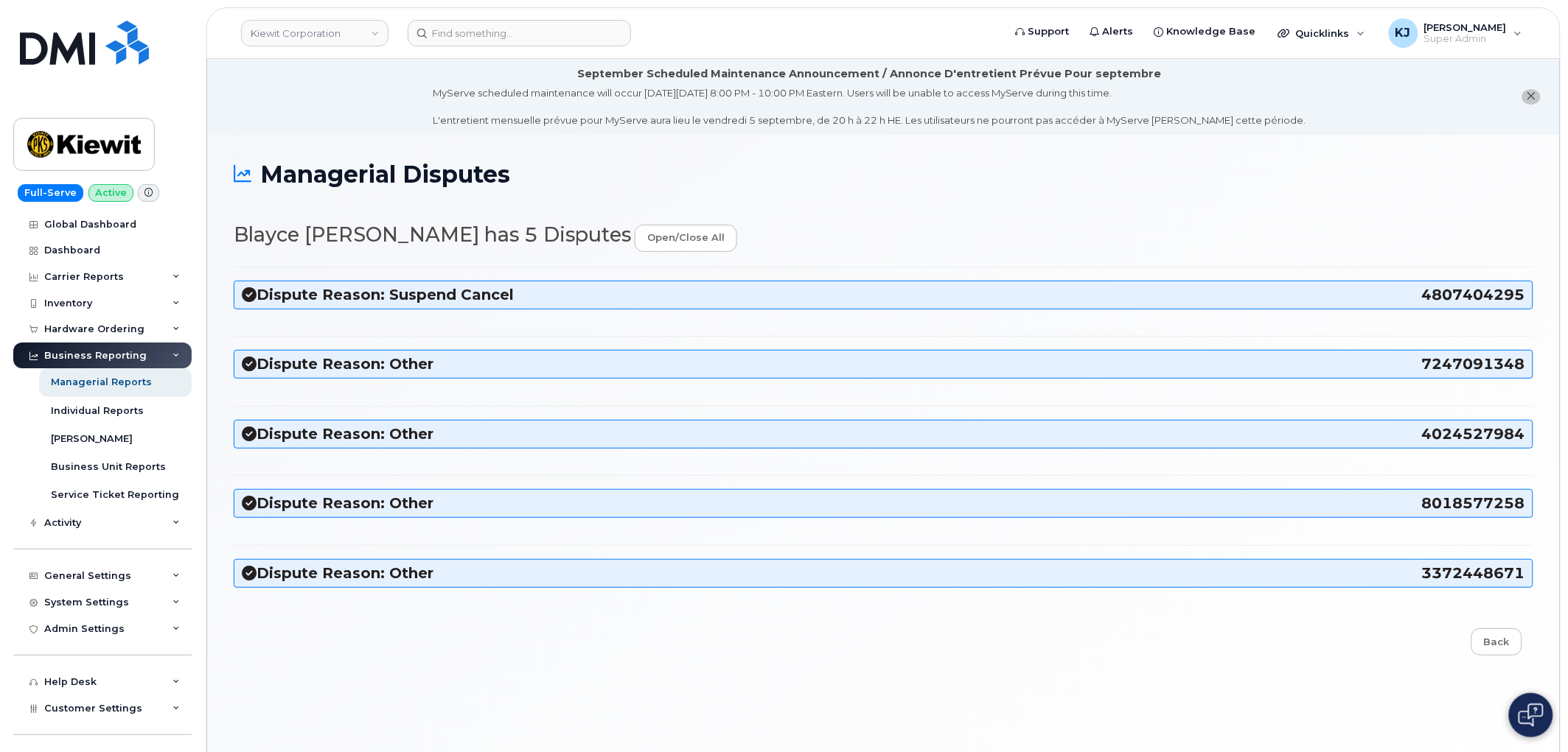
click at [488, 291] on h3 "Dispute Reason: Suspend Cancel 4807404295" at bounding box center [884, 295] width 1283 height 20
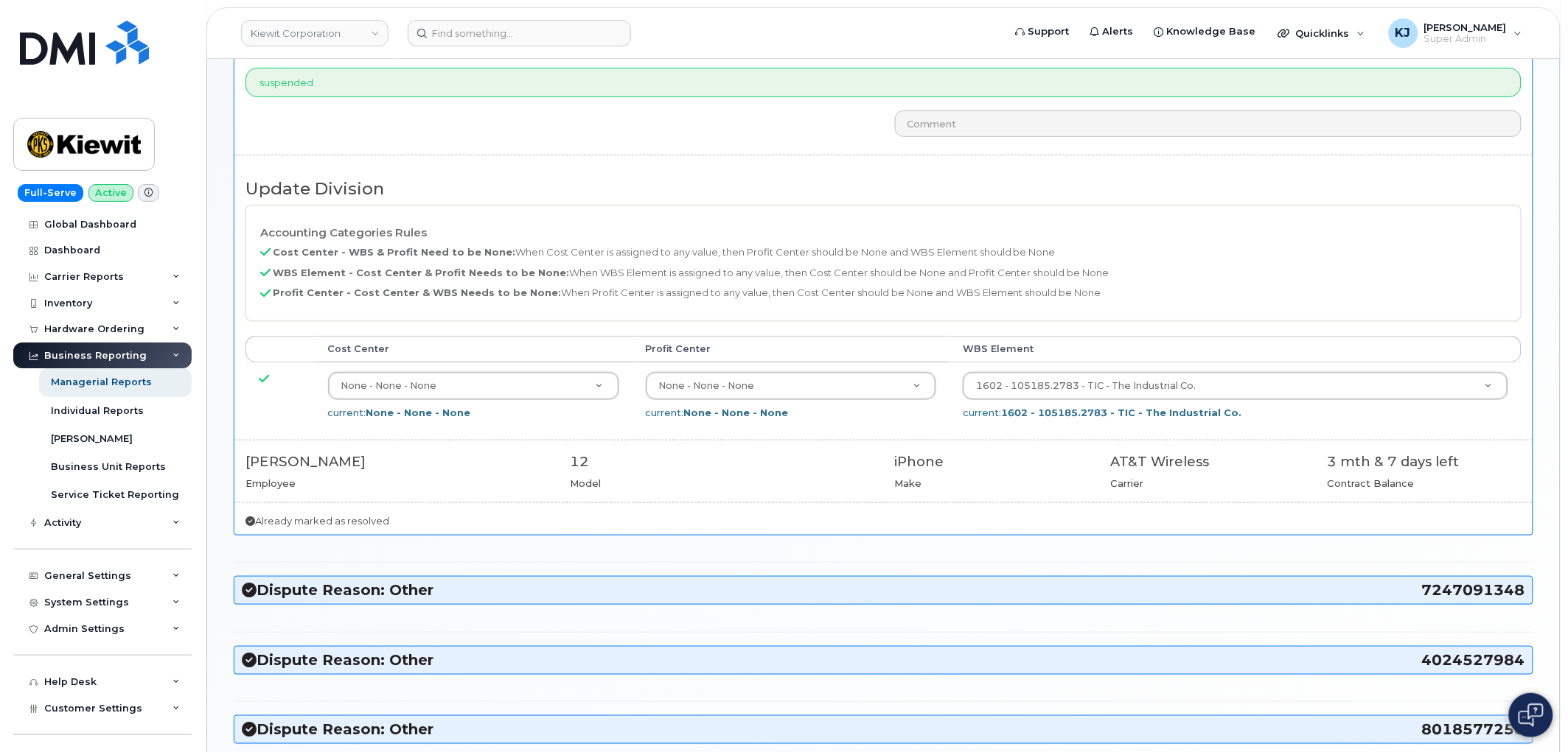
scroll to position [164, 0]
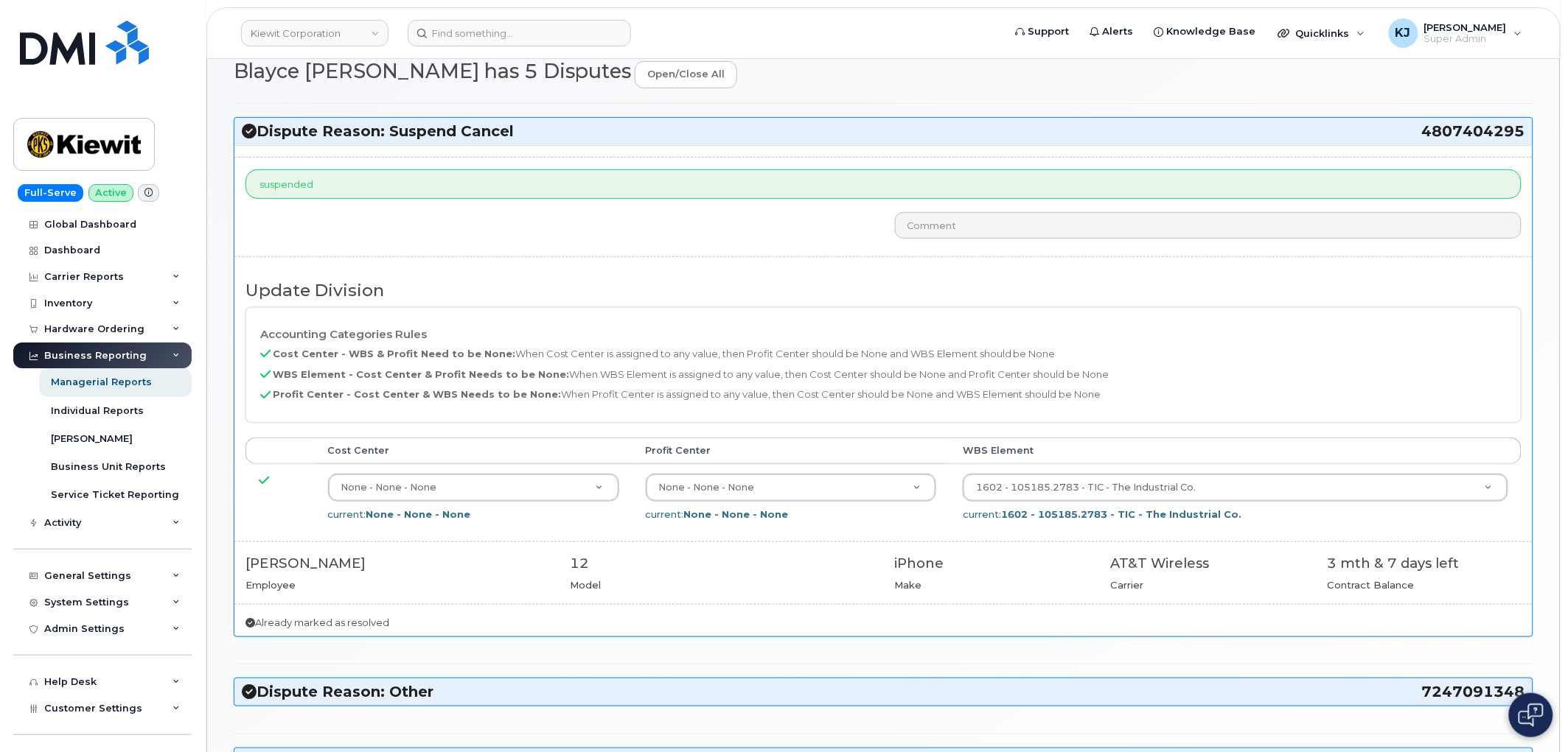
click at [516, 265] on div "suspended Update Division Accounting Categories Rules Cost Center - WBS & Profi…" at bounding box center [883, 390] width 1298 height 491
drag, startPoint x: 172, startPoint y: 329, endPoint x: 167, endPoint y: 342, distance: 13.9
click at [172, 329] on icon at bounding box center [176, 329] width 8 height 8
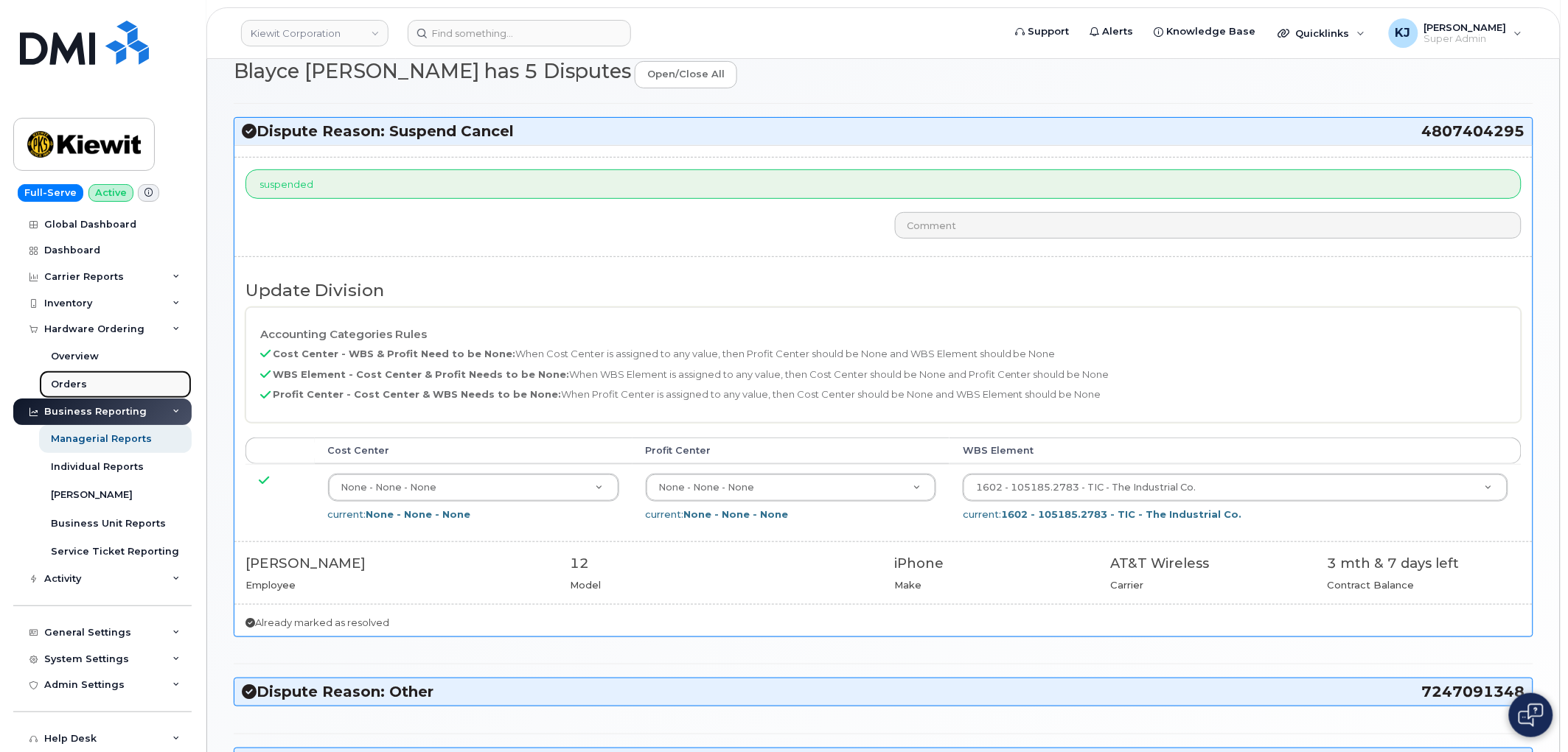
drag, startPoint x: 118, startPoint y: 383, endPoint x: 126, endPoint y: 380, distance: 8.5
click at [119, 383] on link "Orders" at bounding box center [115, 384] width 153 height 28
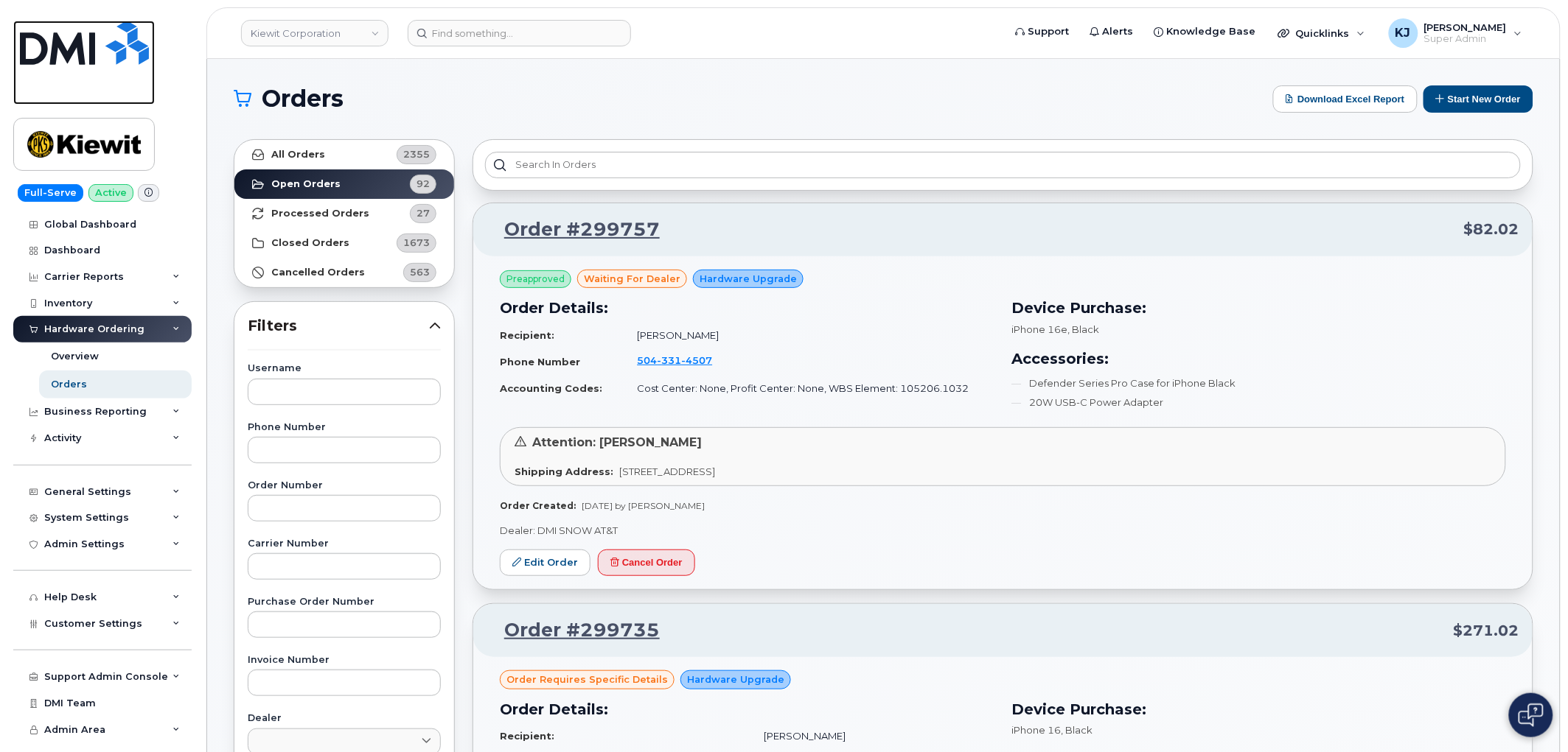
click at [100, 34] on img at bounding box center [84, 43] width 129 height 44
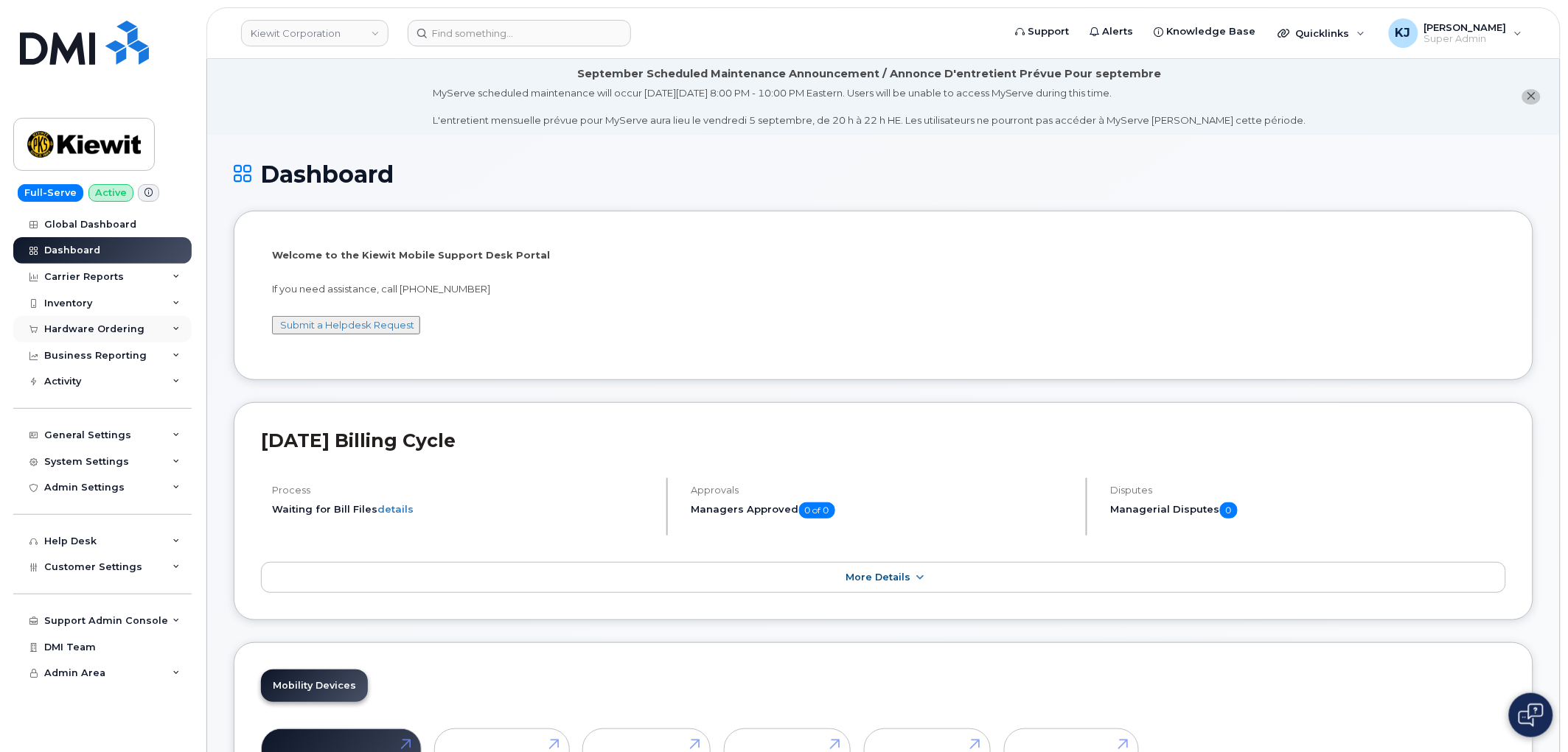
click at [170, 333] on div "Hardware Ordering" at bounding box center [102, 329] width 178 height 26
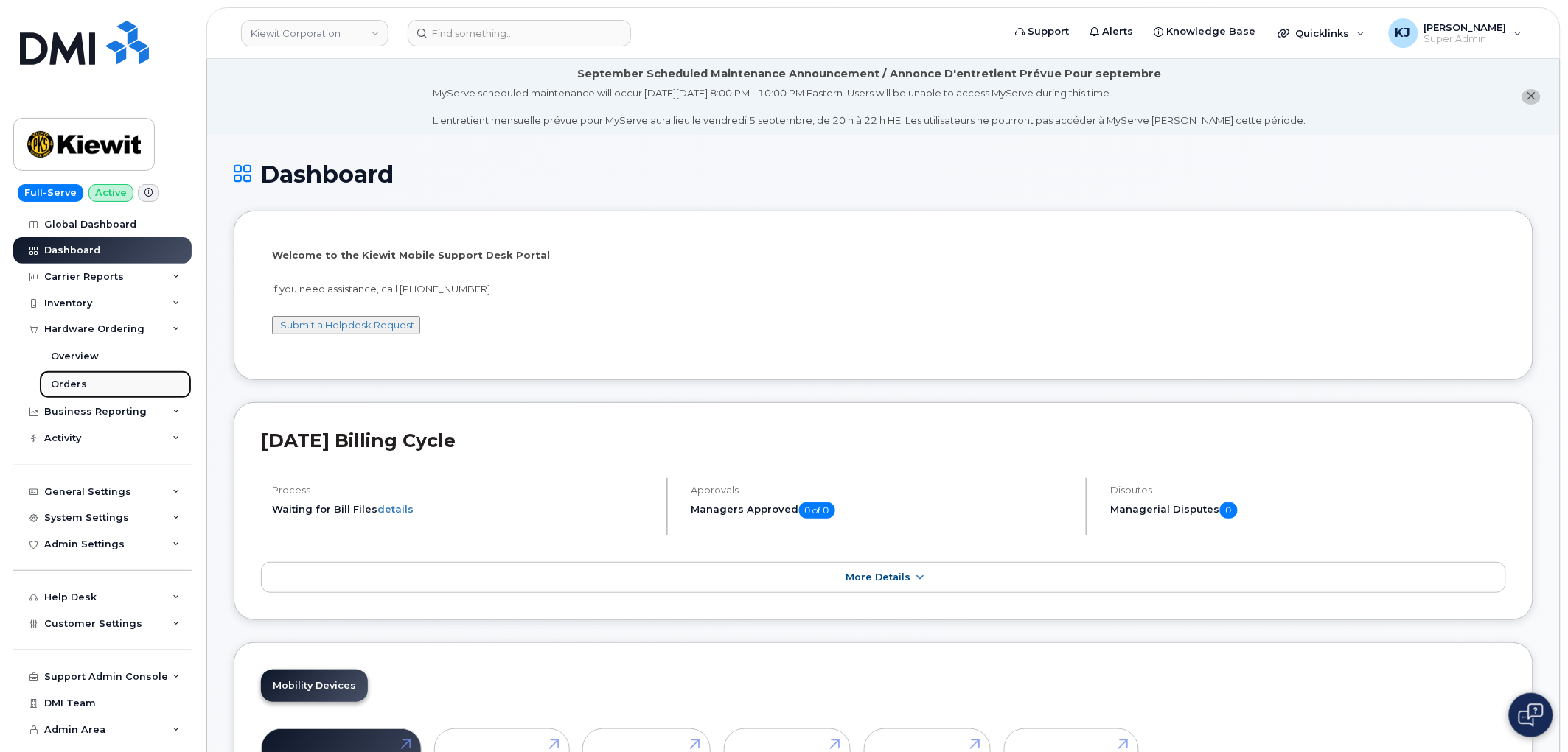
click at [119, 379] on link "Orders" at bounding box center [115, 384] width 153 height 28
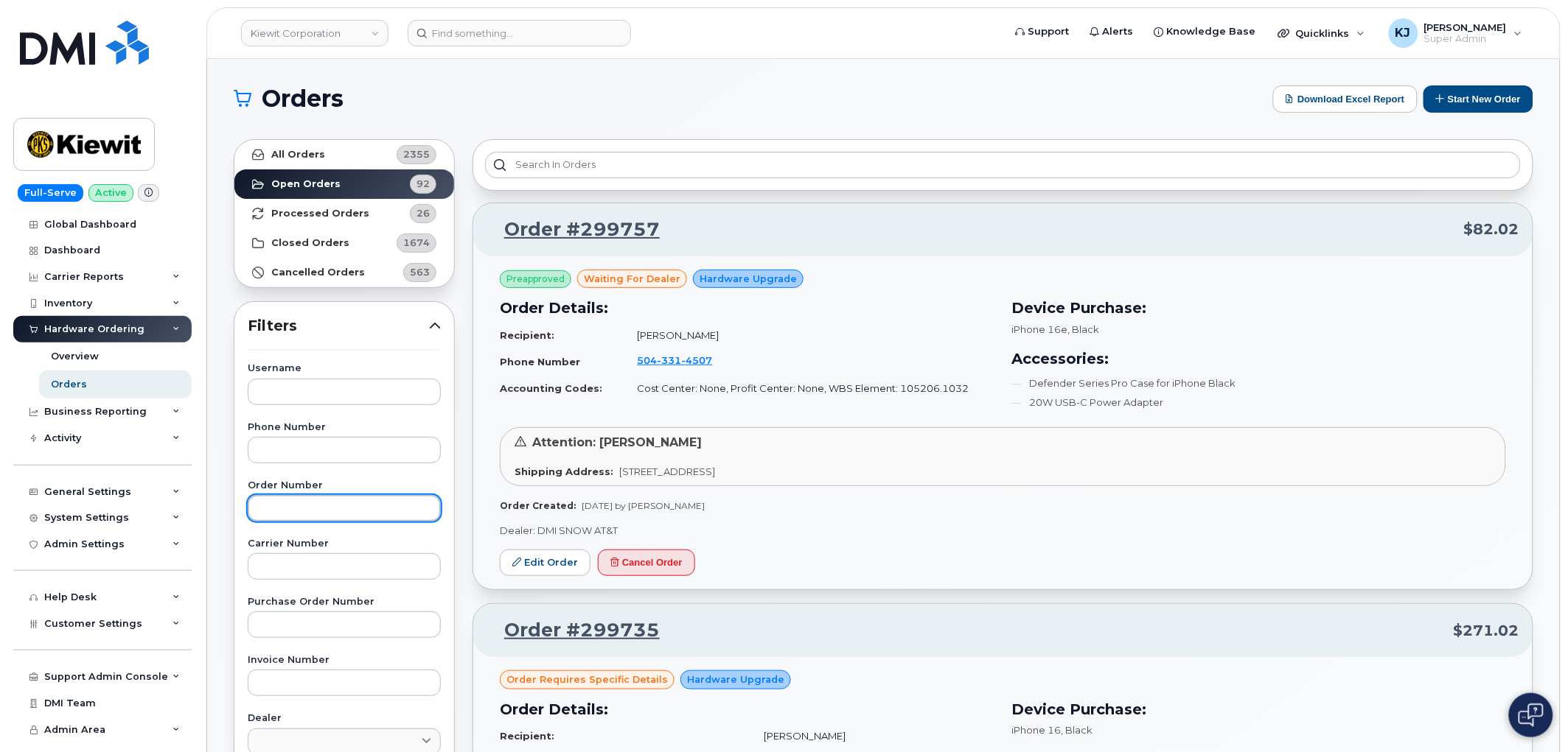
click at [310, 504] on input "text" at bounding box center [344, 508] width 193 height 26
paste input "299687"
type input "299687"
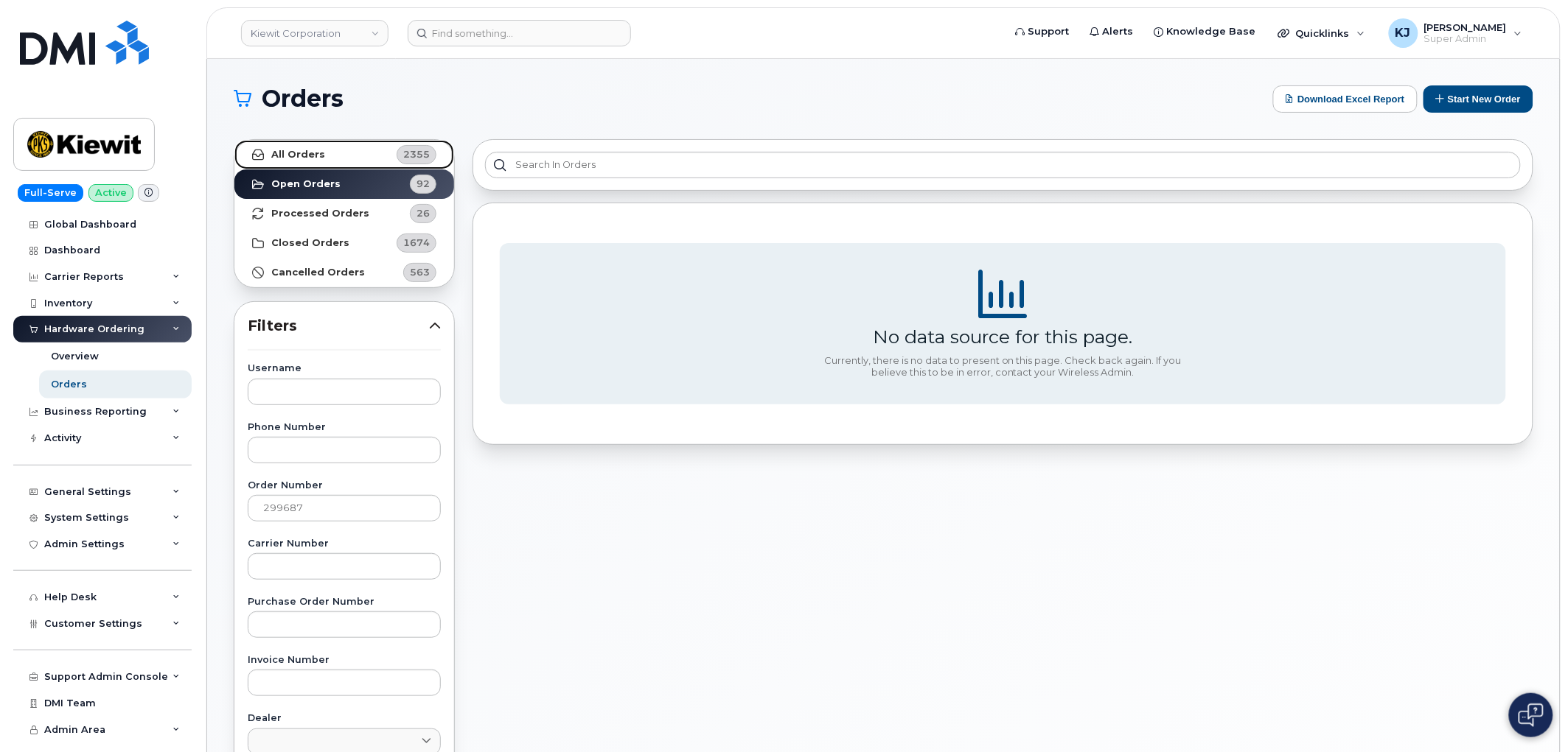
click at [341, 153] on link "All Orders 2355" at bounding box center [344, 154] width 220 height 30
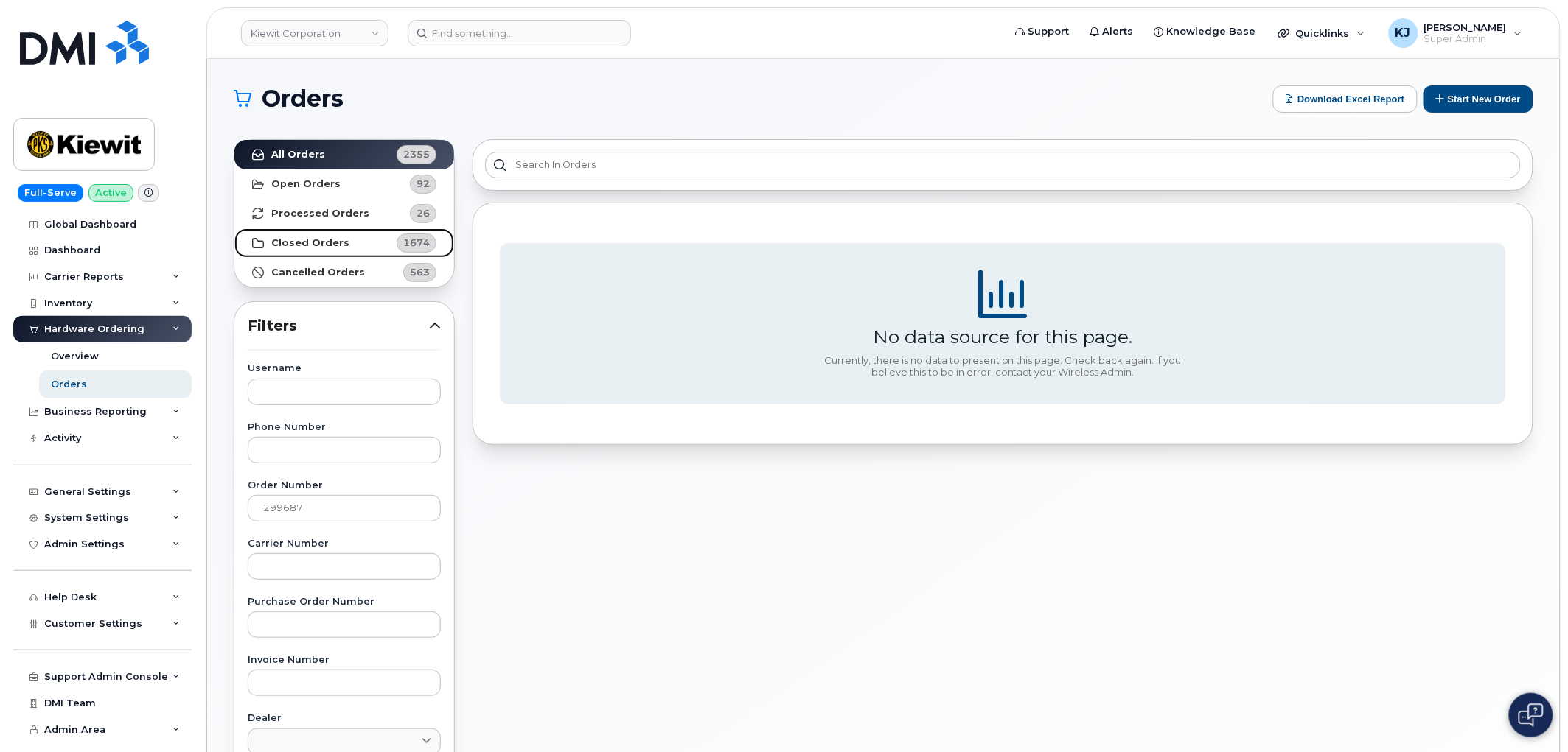
click at [343, 240] on link "Closed Orders 1674" at bounding box center [344, 243] width 220 height 30
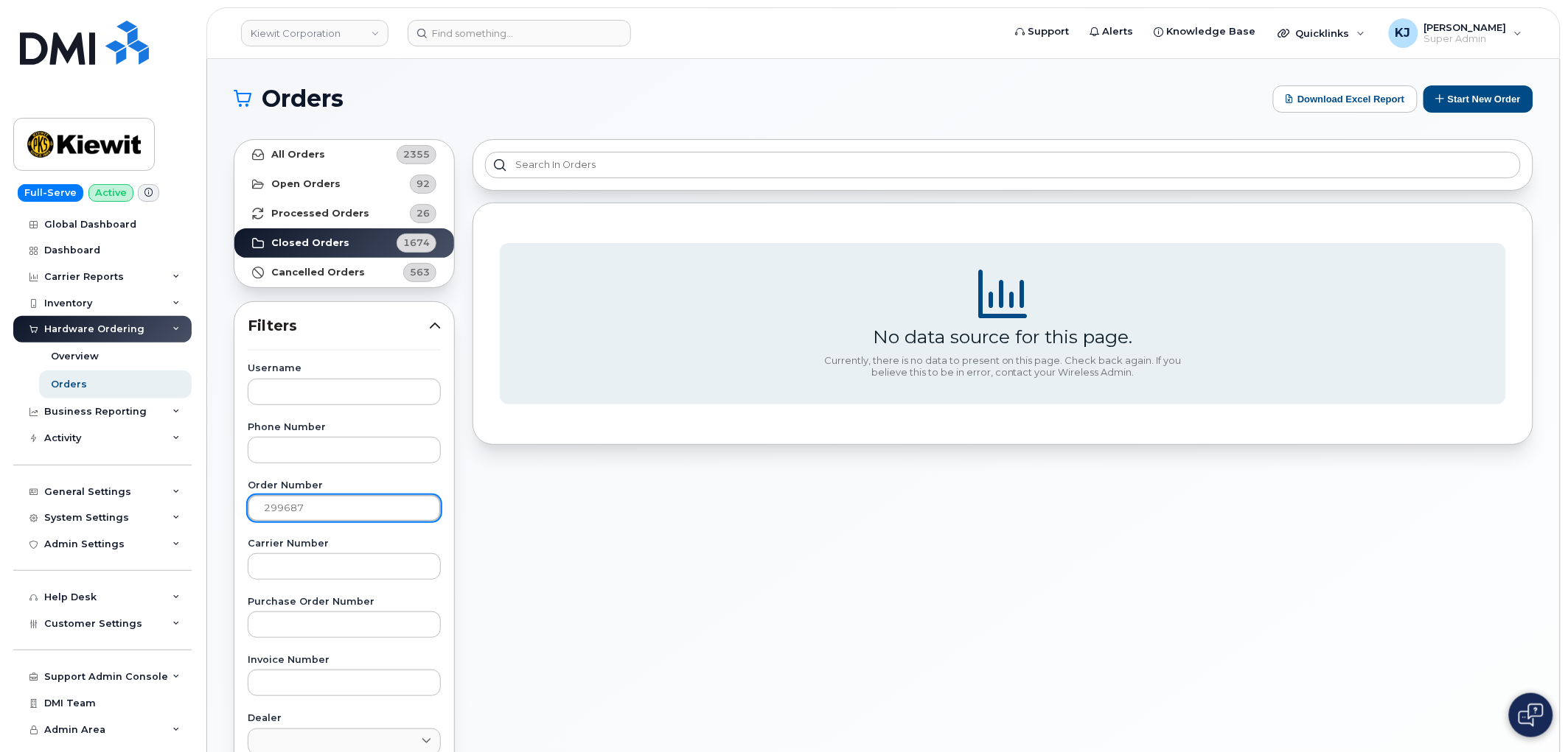
click at [263, 507] on input "299687" at bounding box center [344, 508] width 193 height 26
click at [321, 33] on link "Kiewit Corporation" at bounding box center [314, 32] width 147 height 26
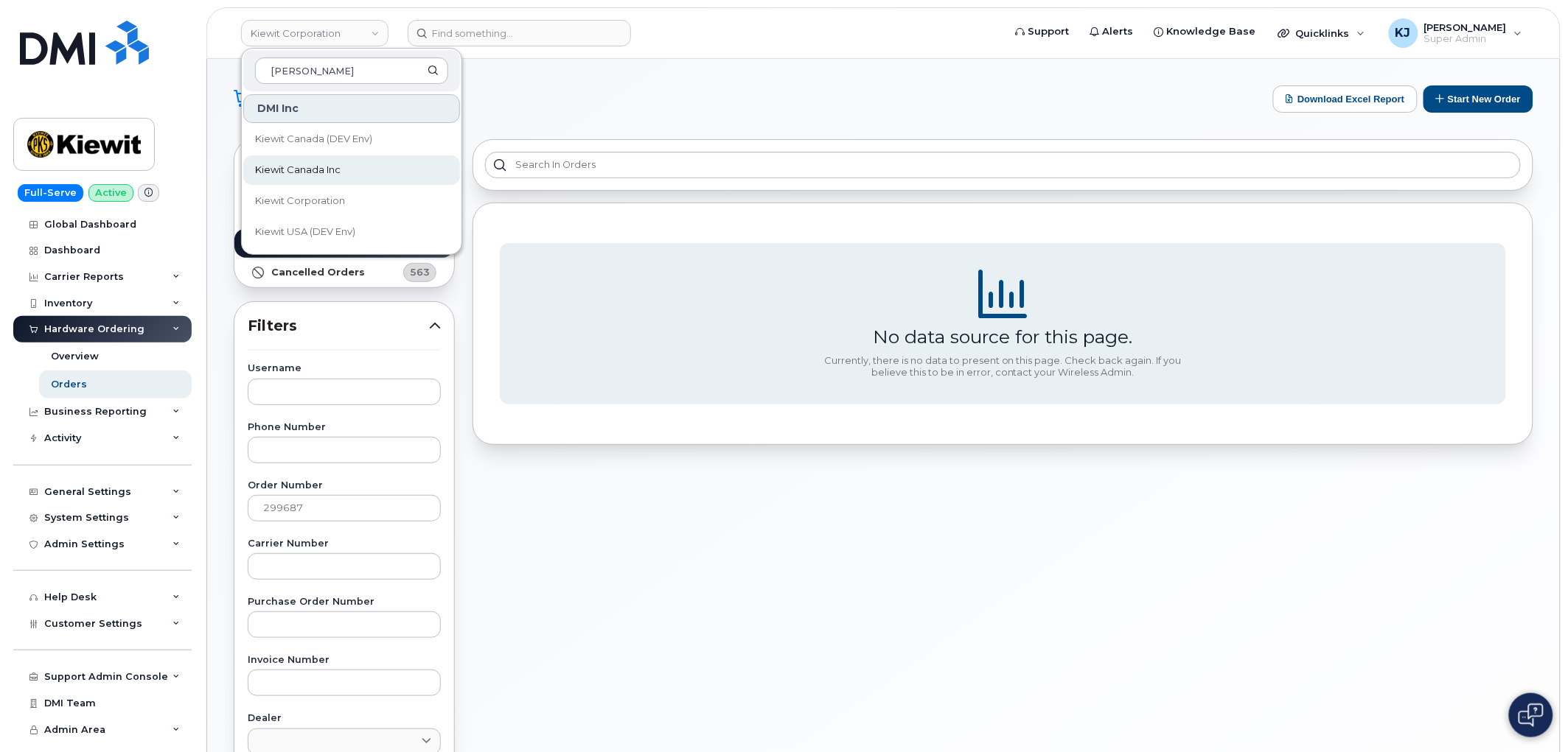
type input "KIEWIT"
click at [400, 177] on link "Kiewit Canada Inc" at bounding box center [351, 169] width 216 height 30
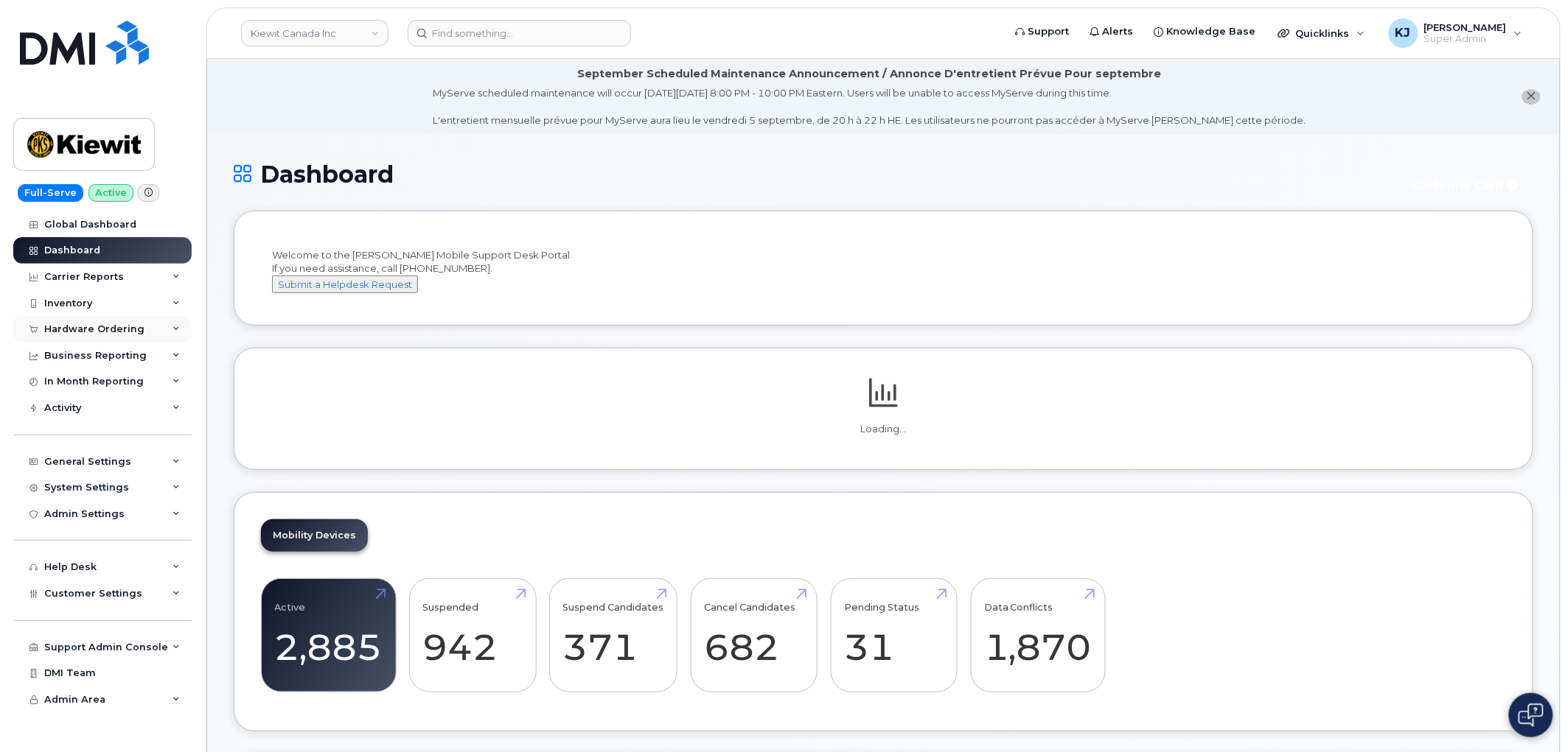
click at [112, 334] on div "Hardware Ordering" at bounding box center [95, 330] width 101 height 12
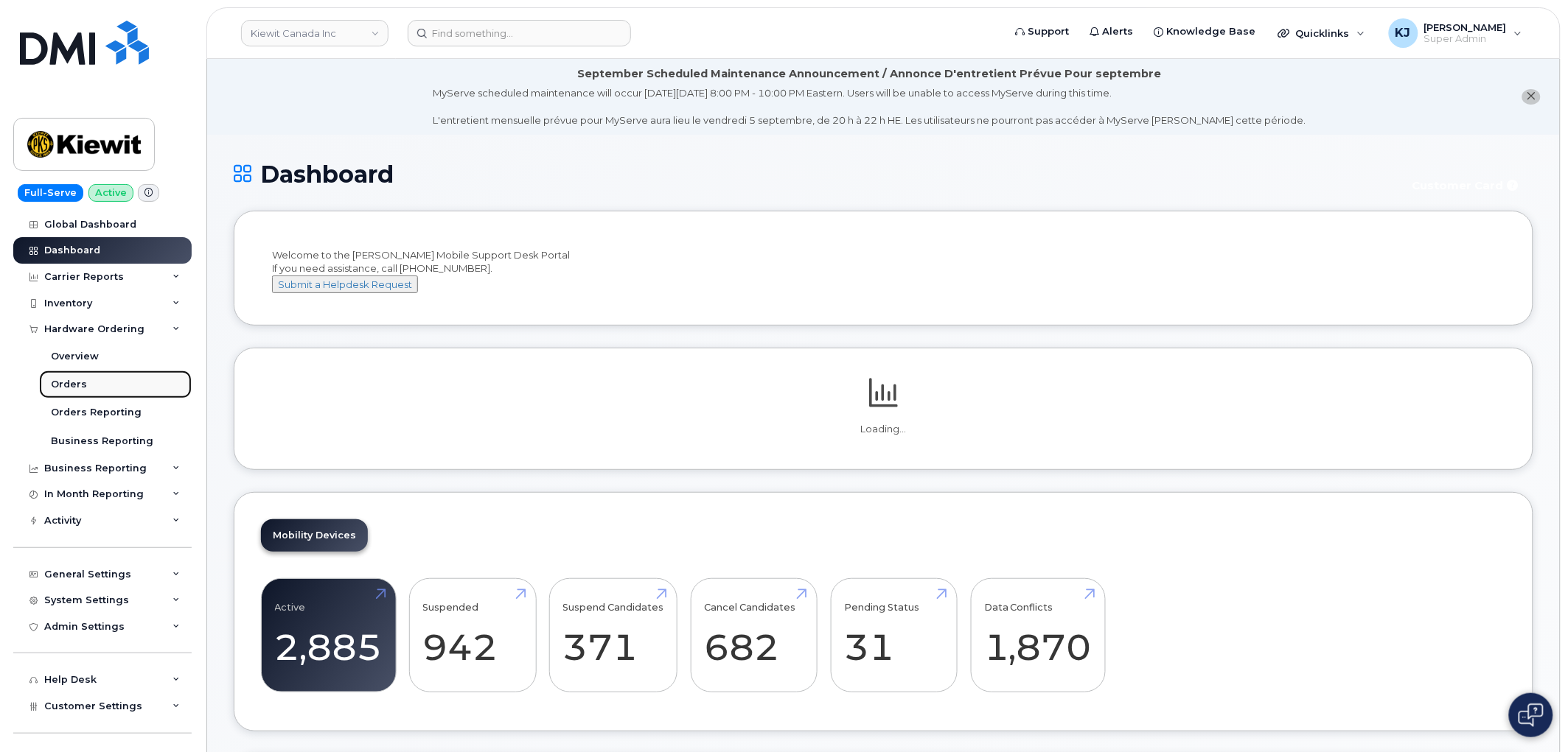
click at [106, 390] on link "Orders" at bounding box center [115, 384] width 153 height 28
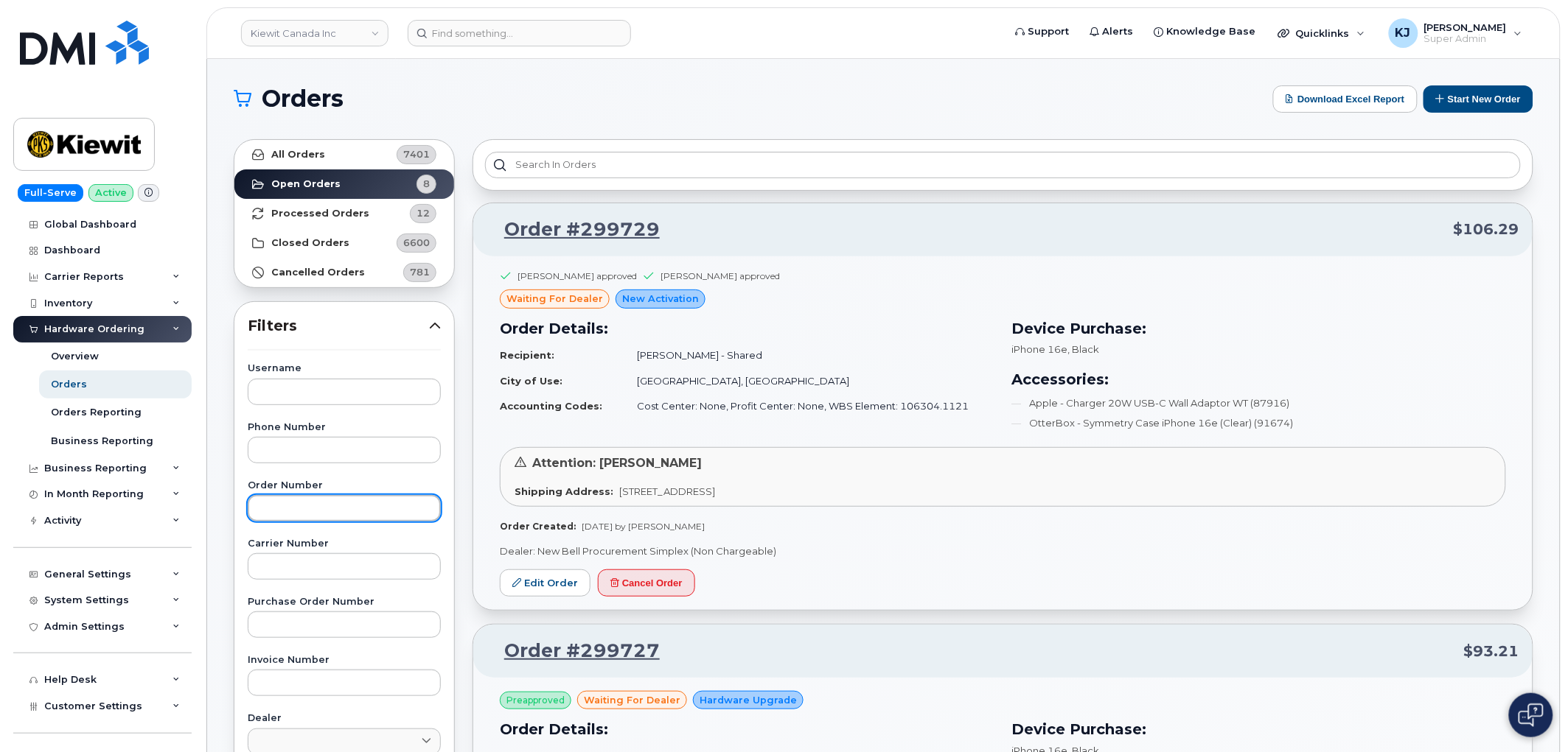
click at [332, 517] on input "text" at bounding box center [344, 508] width 193 height 26
paste input "299687"
type input "299687"
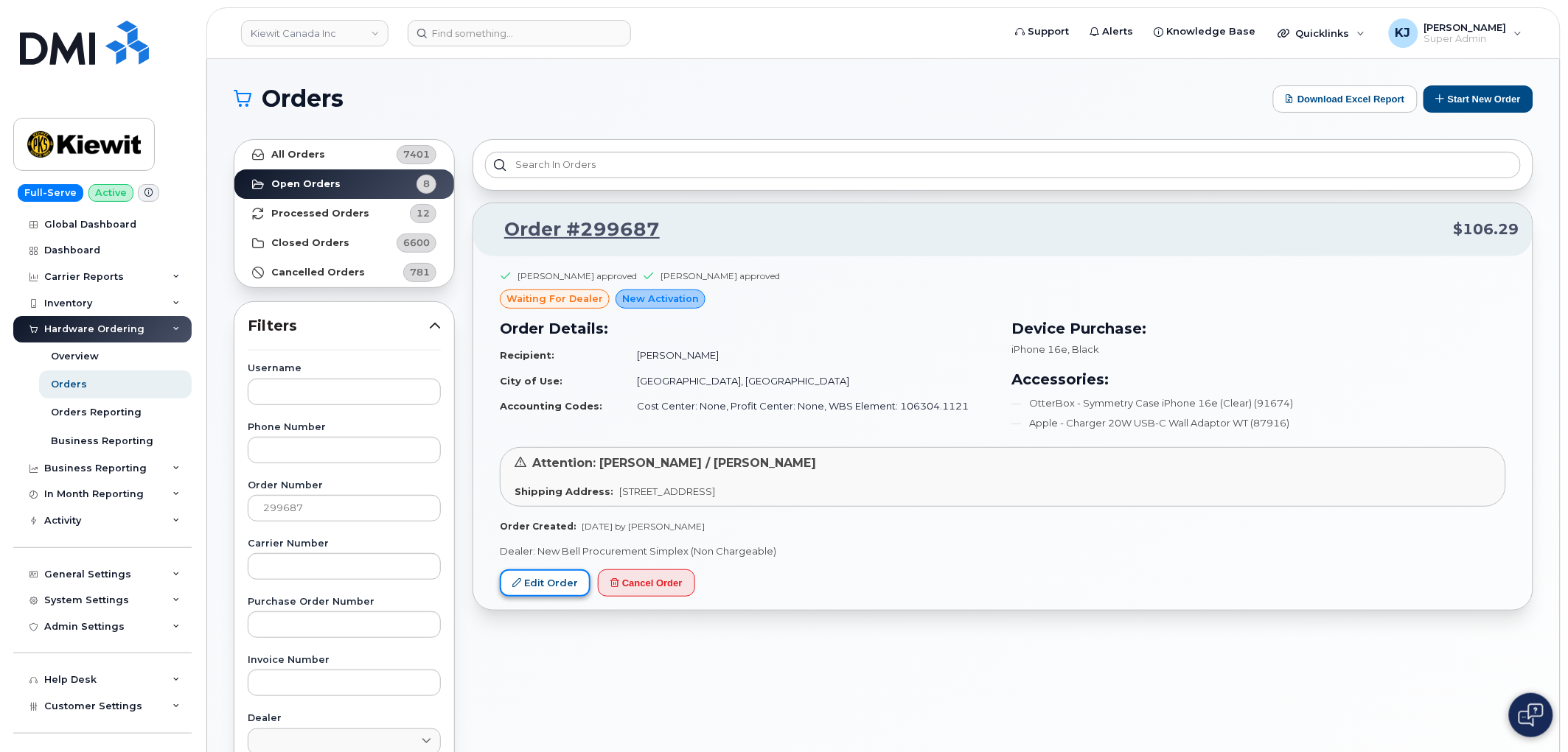
click at [554, 581] on link "Edit Order" at bounding box center [545, 583] width 90 height 27
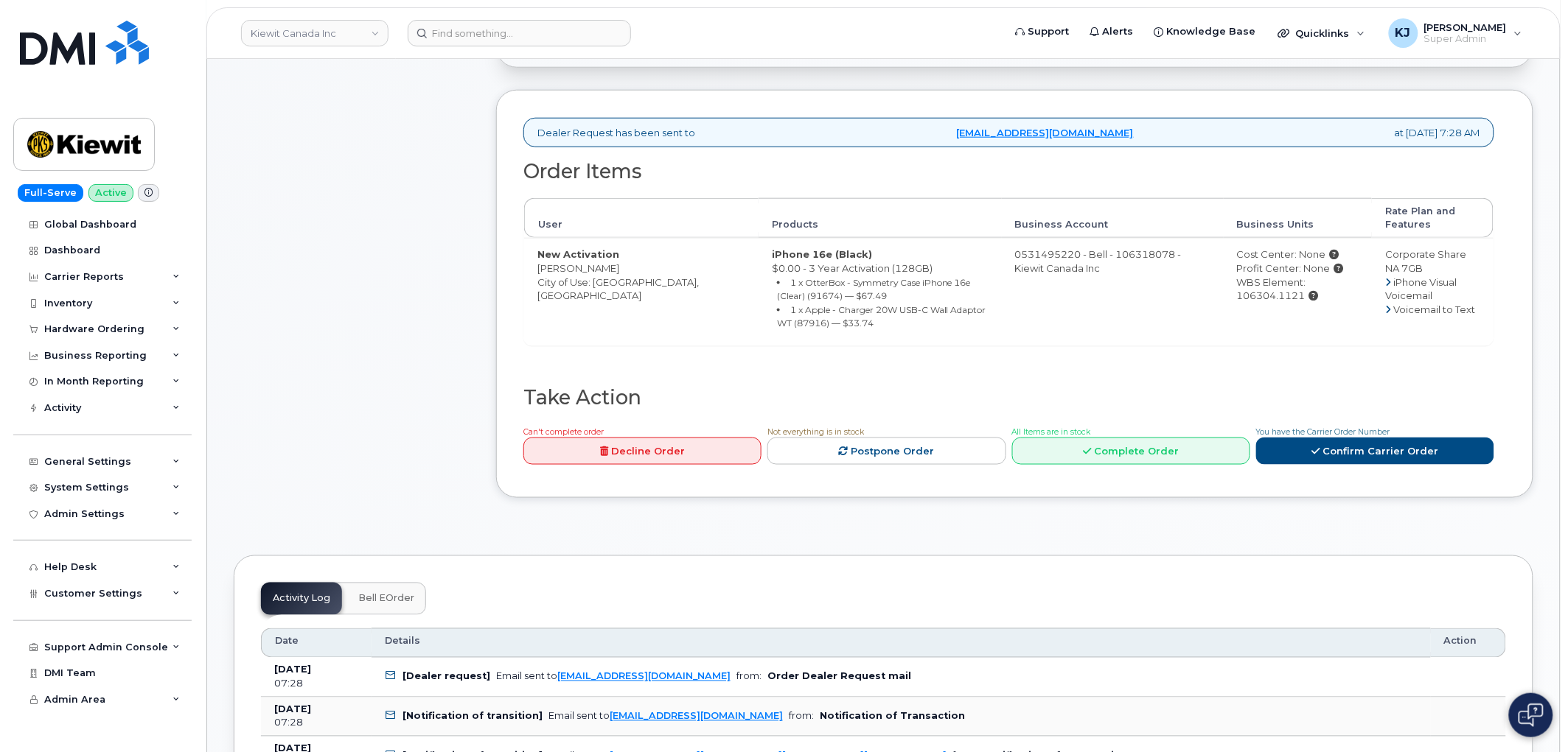
scroll to position [491, 0]
click at [1371, 446] on link "Confirm Carrier Order" at bounding box center [1375, 450] width 238 height 27
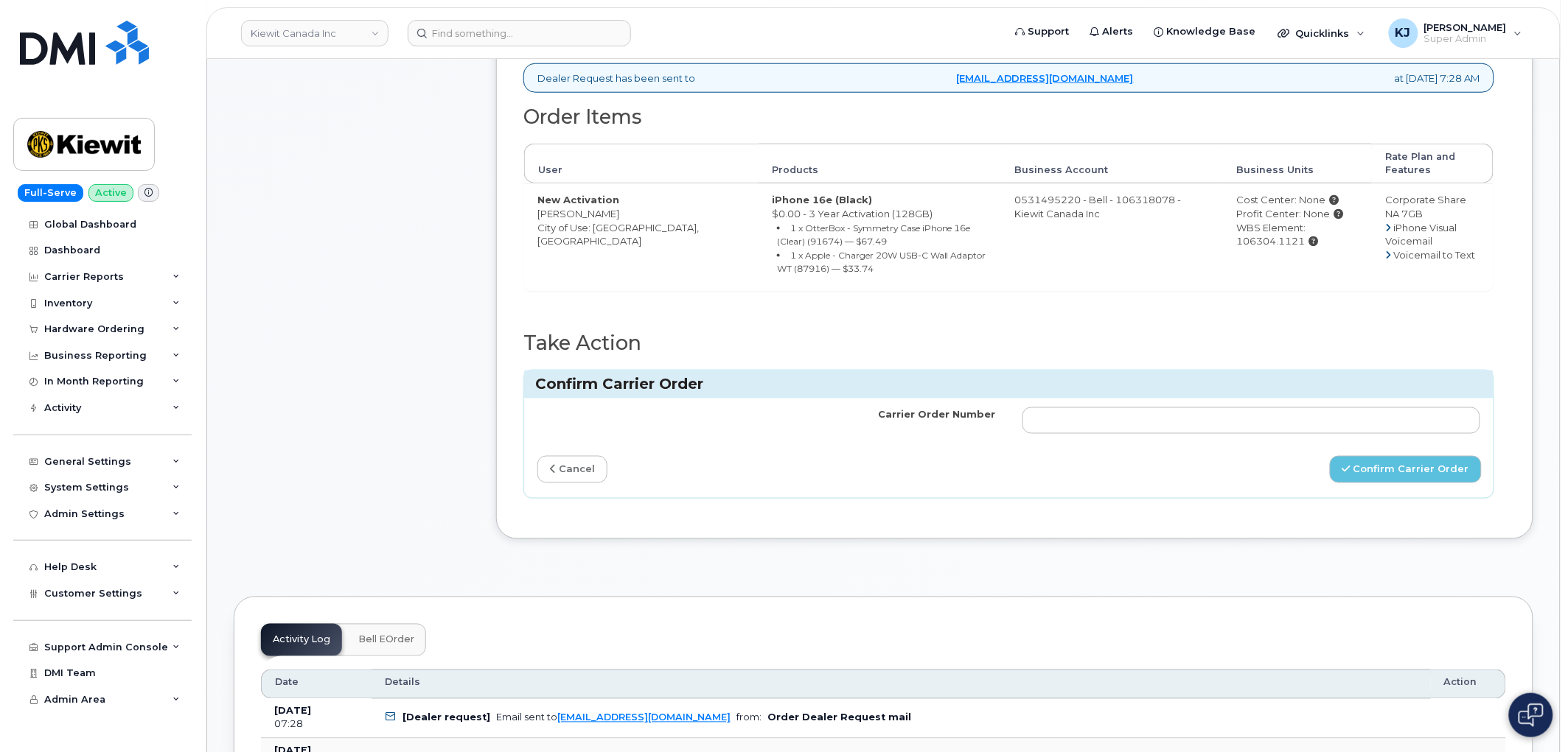
scroll to position [572, 0]
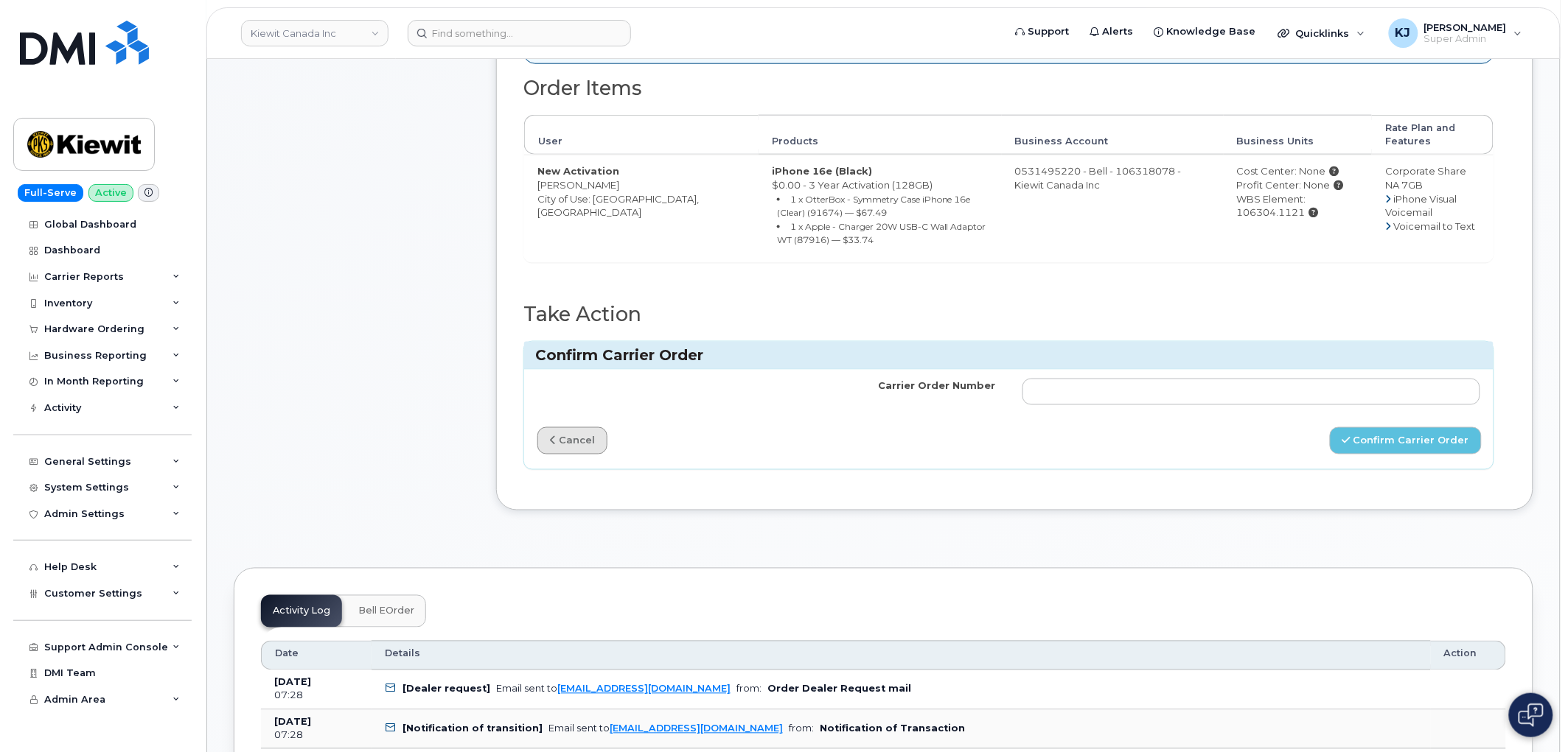
click at [560, 444] on link "cancel" at bounding box center [572, 441] width 70 height 27
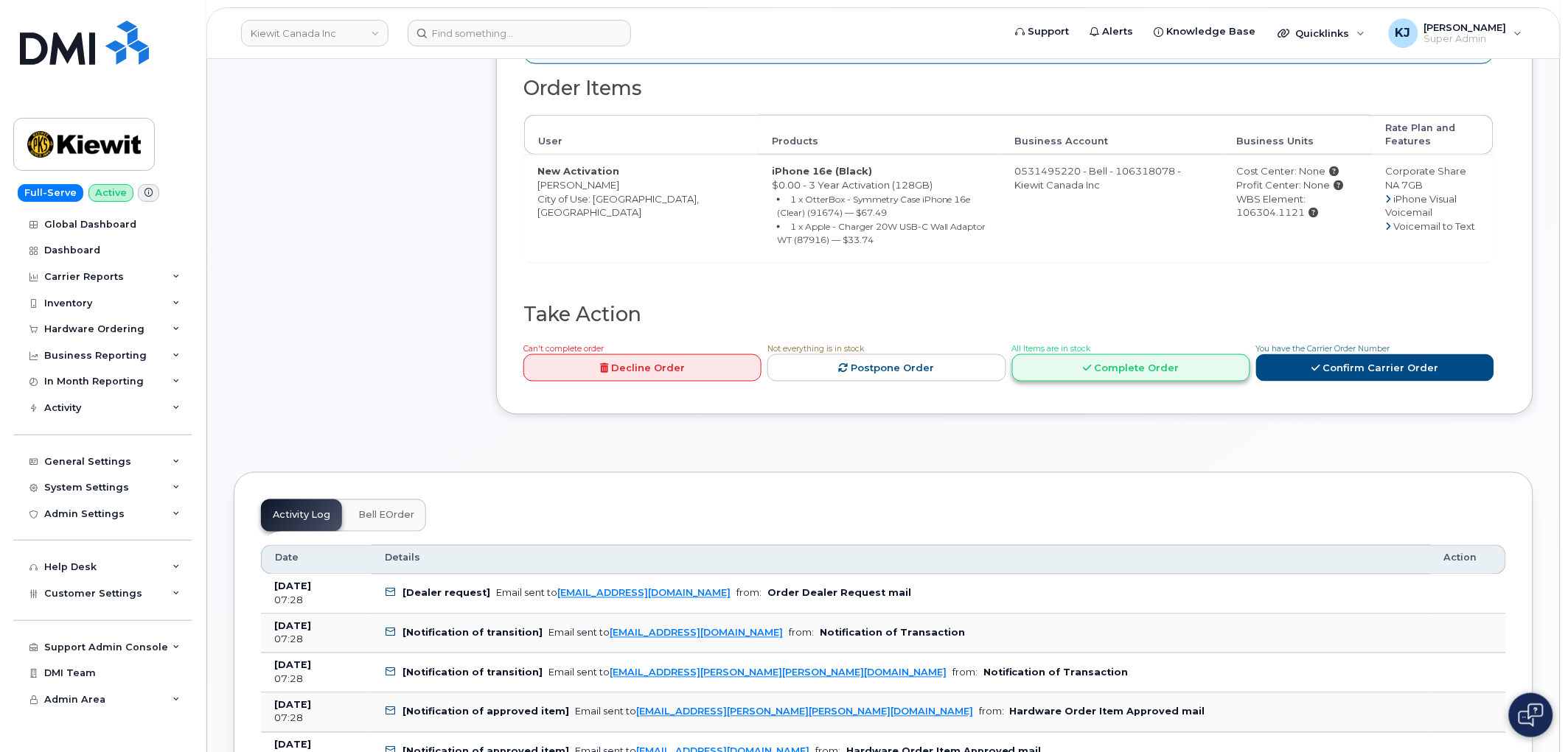
click at [1181, 367] on link "Complete Order" at bounding box center [1130, 368] width 238 height 27
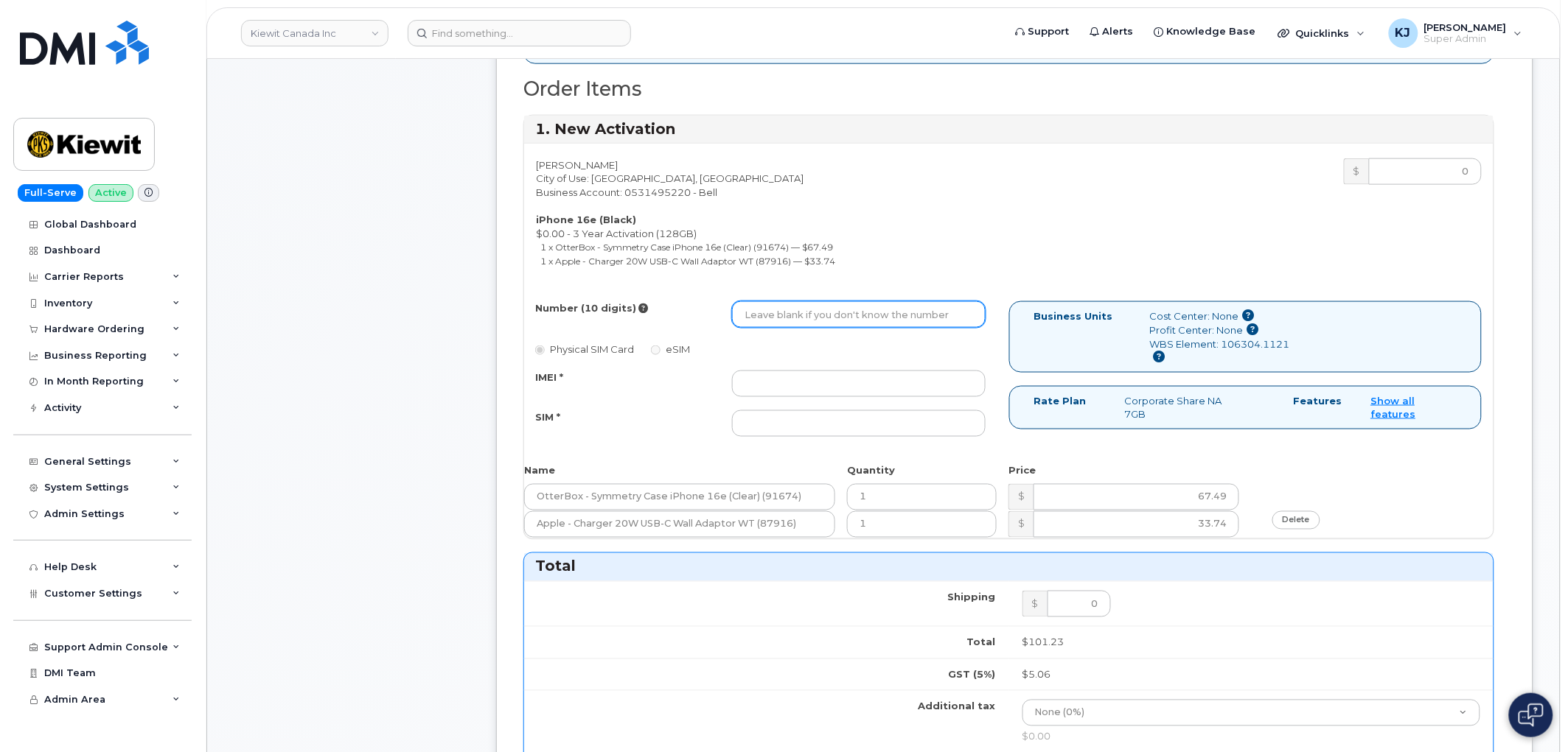
drag, startPoint x: 794, startPoint y: 308, endPoint x: 796, endPoint y: 319, distance: 11.2
click at [794, 308] on input "Number (10 digits)" at bounding box center [859, 314] width 254 height 26
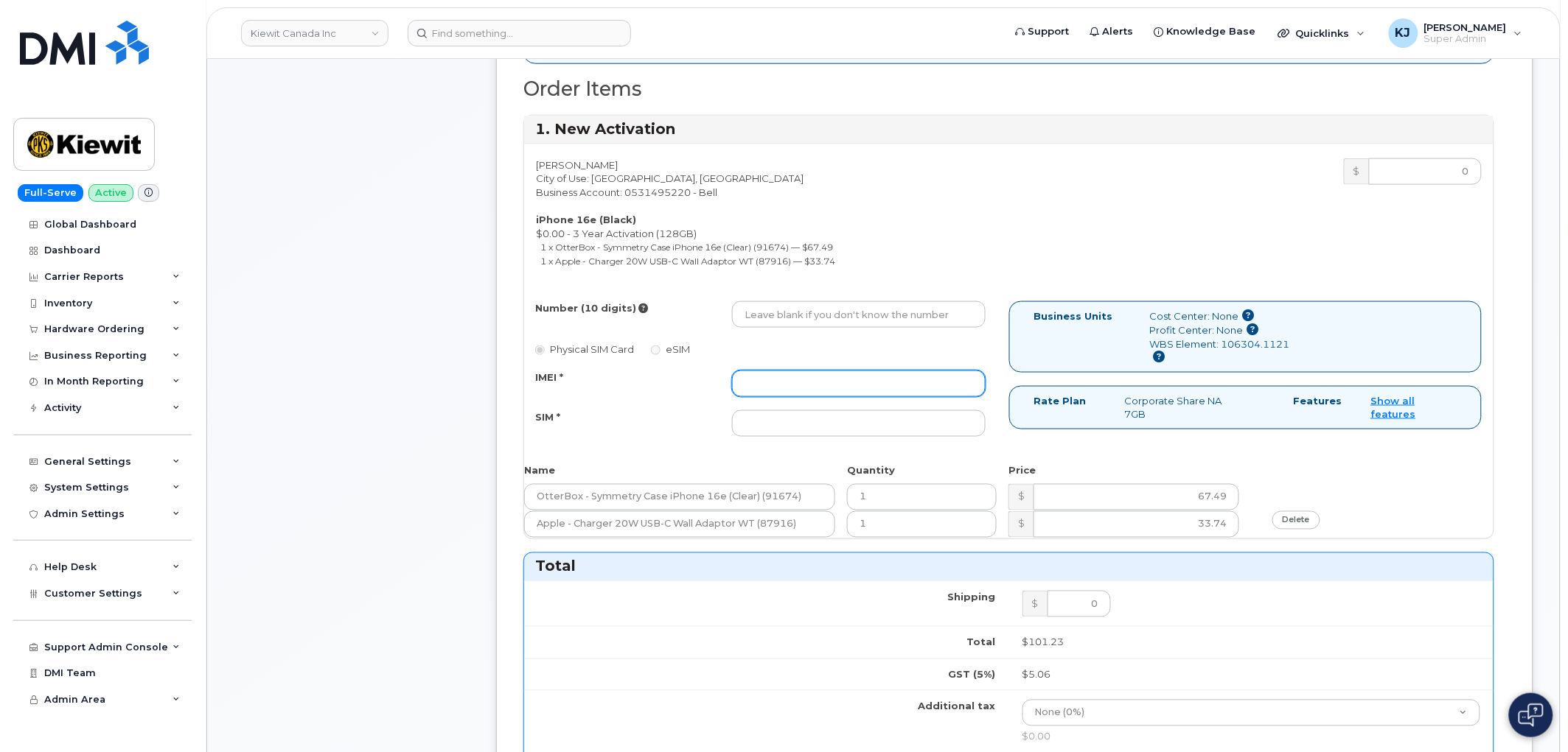
click at [787, 386] on input "IMEI *" at bounding box center [859, 383] width 254 height 26
click at [775, 422] on input "SIM *" at bounding box center [859, 423] width 254 height 26
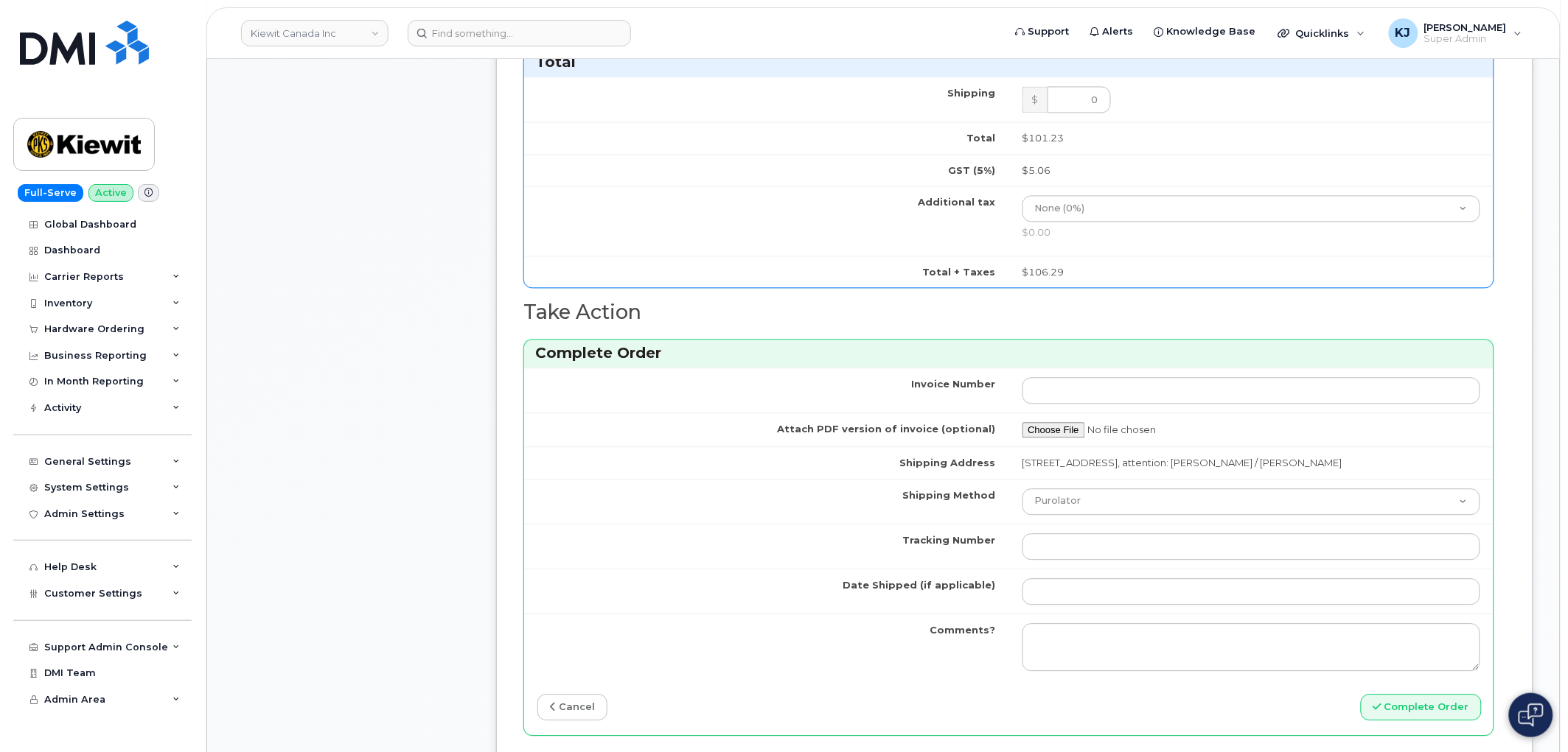
scroll to position [1309, 0]
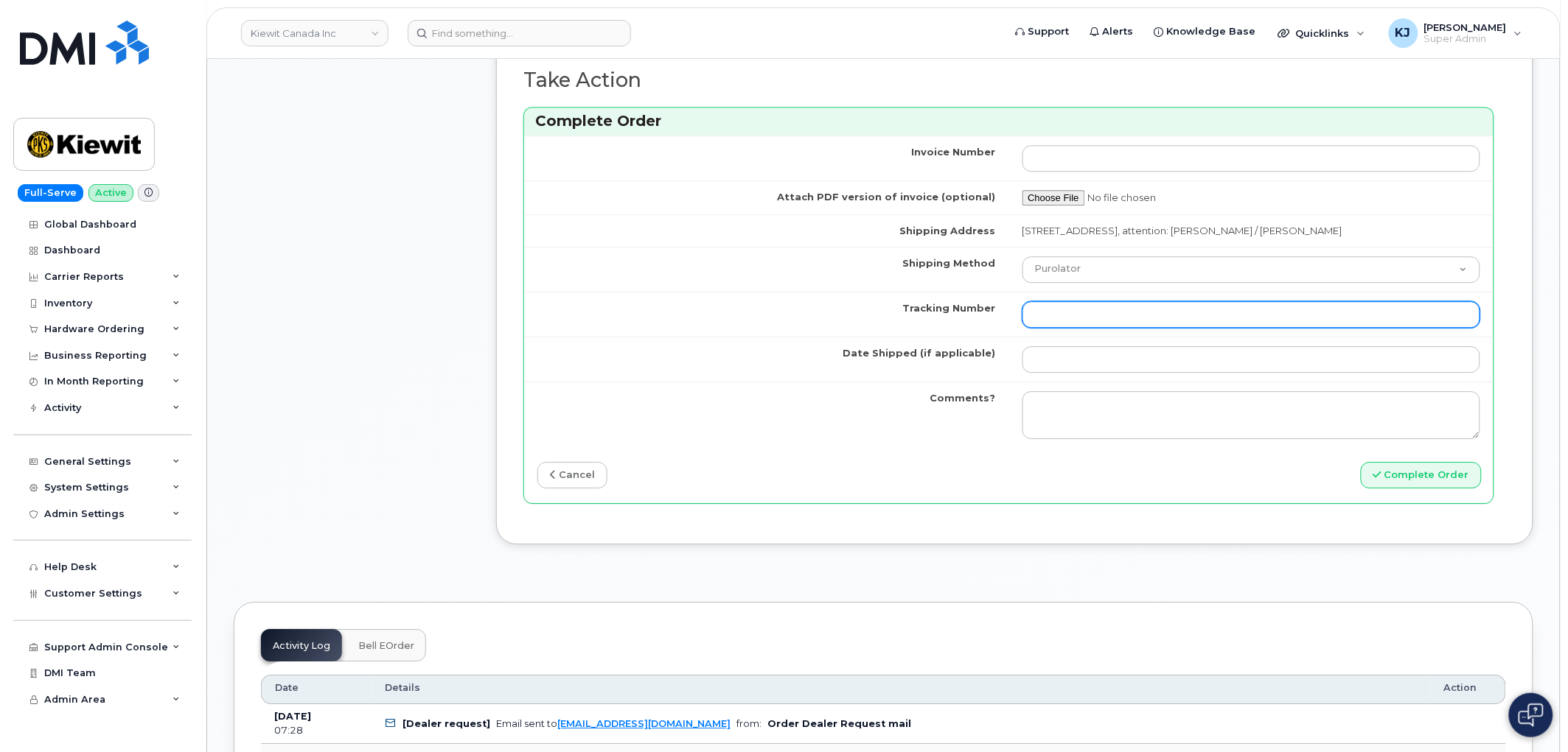
click at [1035, 314] on input "Tracking Number" at bounding box center [1252, 314] width 458 height 26
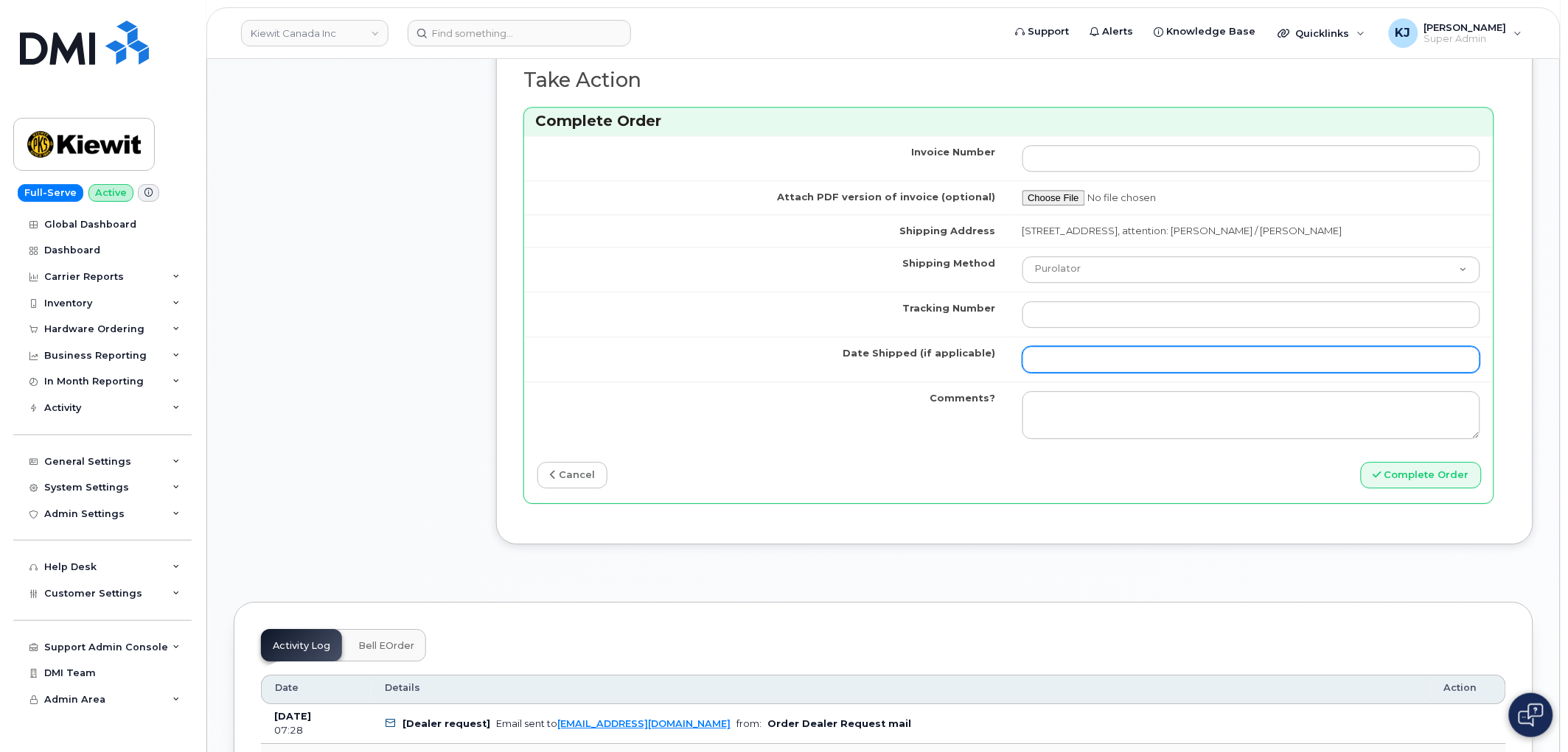
click at [1035, 351] on input "Date Shipped (if applicable)" at bounding box center [1252, 359] width 458 height 26
click at [542, 470] on link "cancel" at bounding box center [572, 475] width 70 height 27
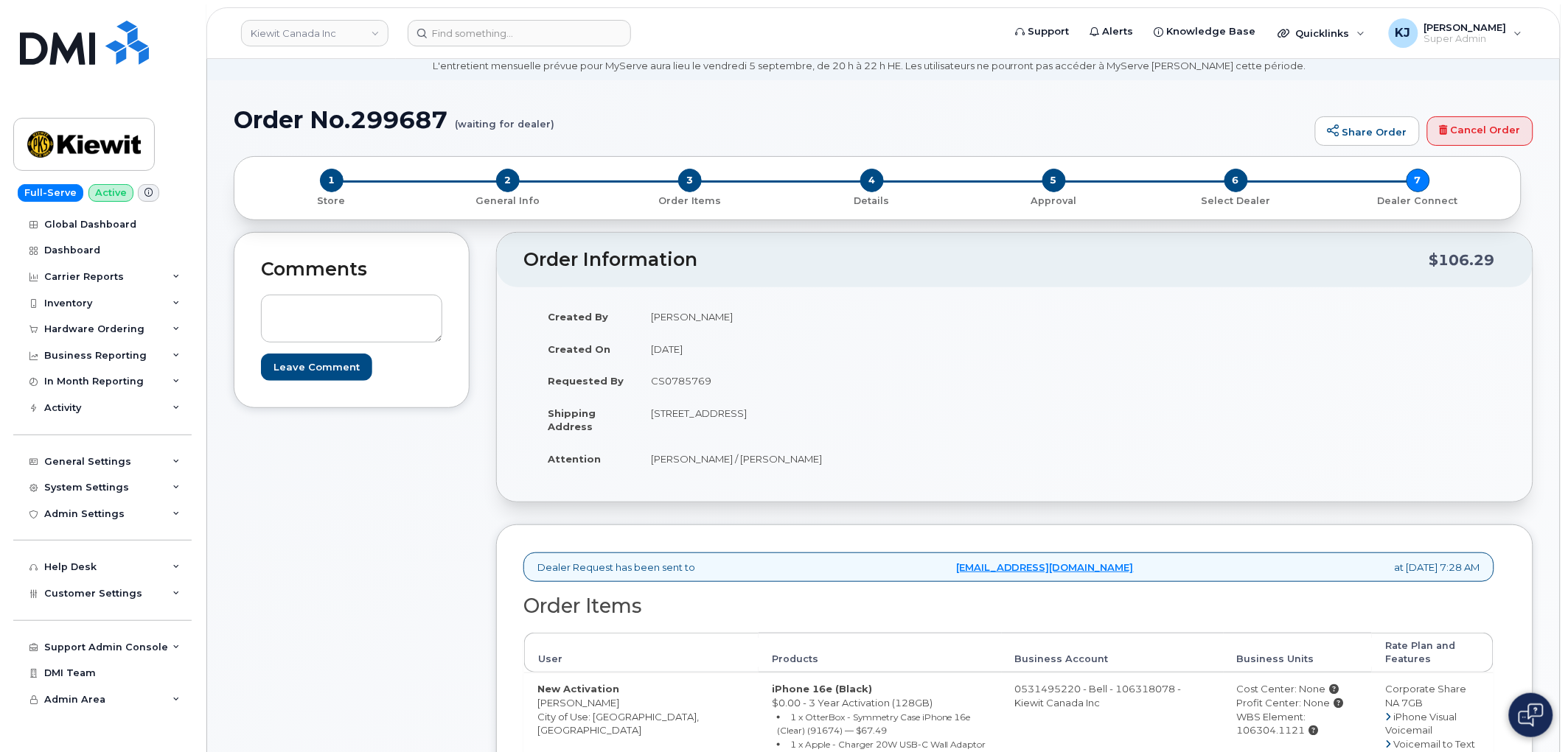
scroll to position [82, 0]
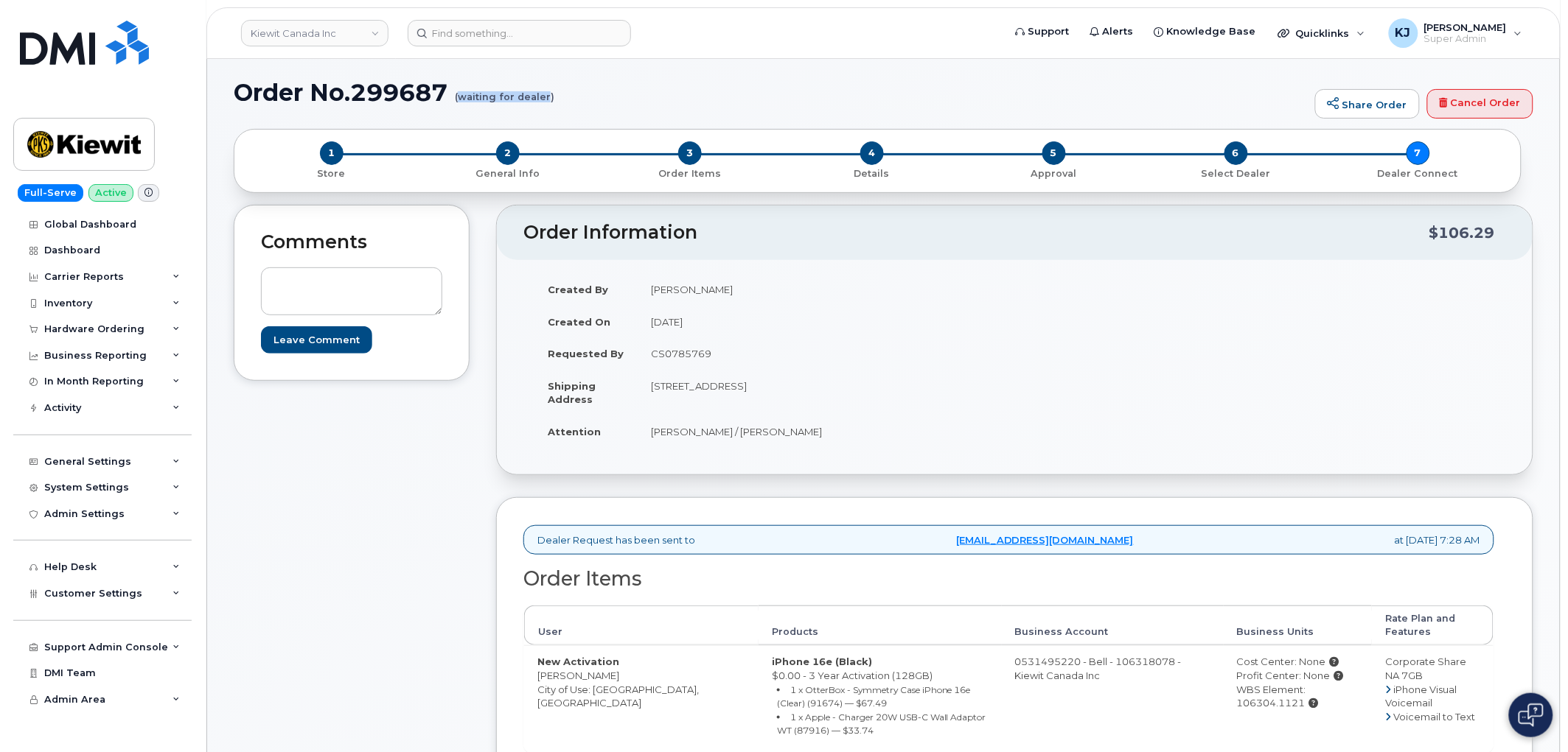
drag, startPoint x: 461, startPoint y: 95, endPoint x: 546, endPoint y: 96, distance: 85.0
click at [546, 96] on small "(waiting for dealer)" at bounding box center [504, 90] width 100 height 23
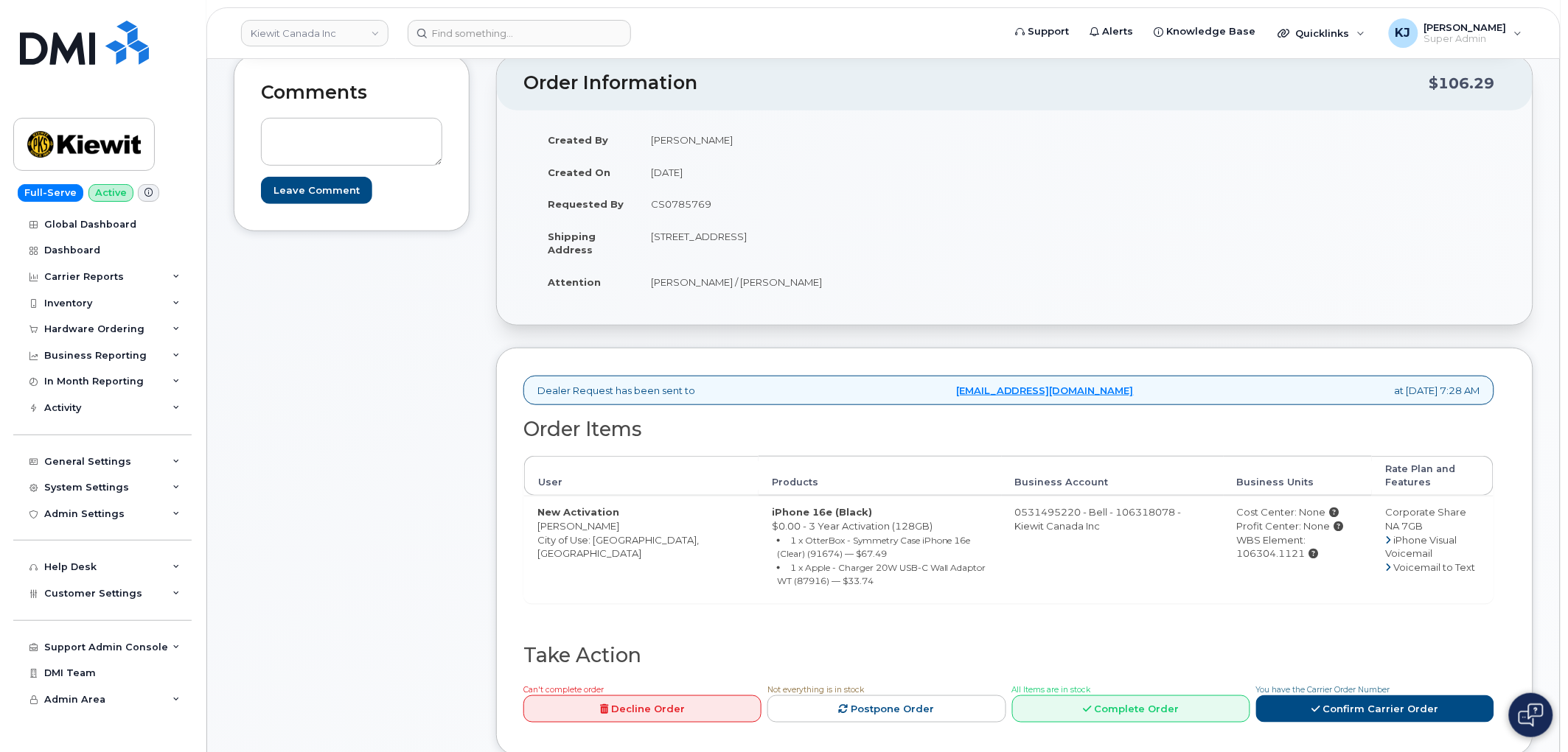
scroll to position [0, 0]
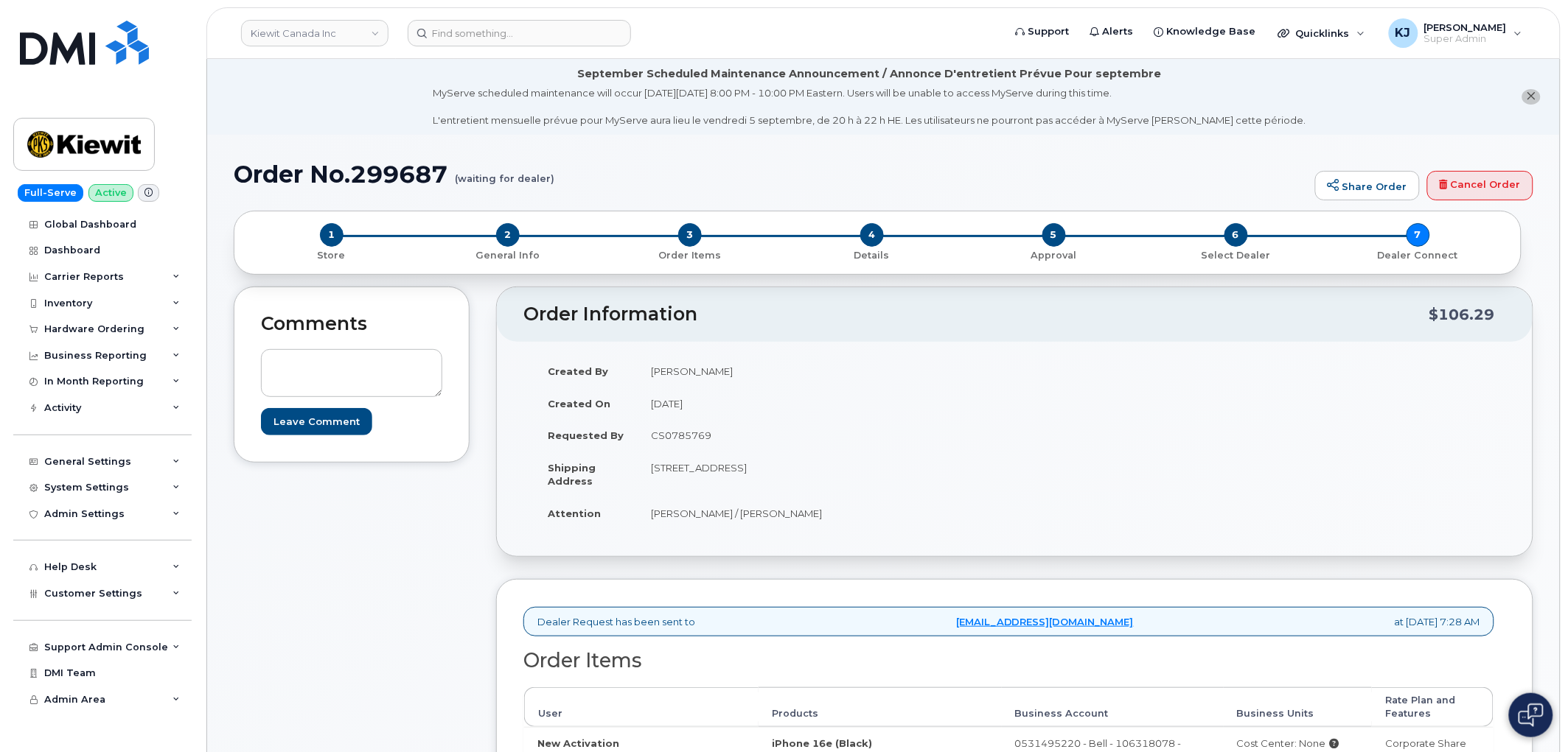
click at [565, 164] on h1 "Order No.299687 (waiting for dealer)" at bounding box center [770, 174] width 1074 height 26
drag, startPoint x: 559, startPoint y: 174, endPoint x: 548, endPoint y: 177, distance: 11.4
click at [548, 177] on h1 "Order No.299687 (waiting for dealer)" at bounding box center [770, 174] width 1074 height 26
click at [557, 175] on h1 "Order No.299687 (waiting for dealer)" at bounding box center [770, 174] width 1074 height 26
